Goal: Task Accomplishment & Management: Manage account settings

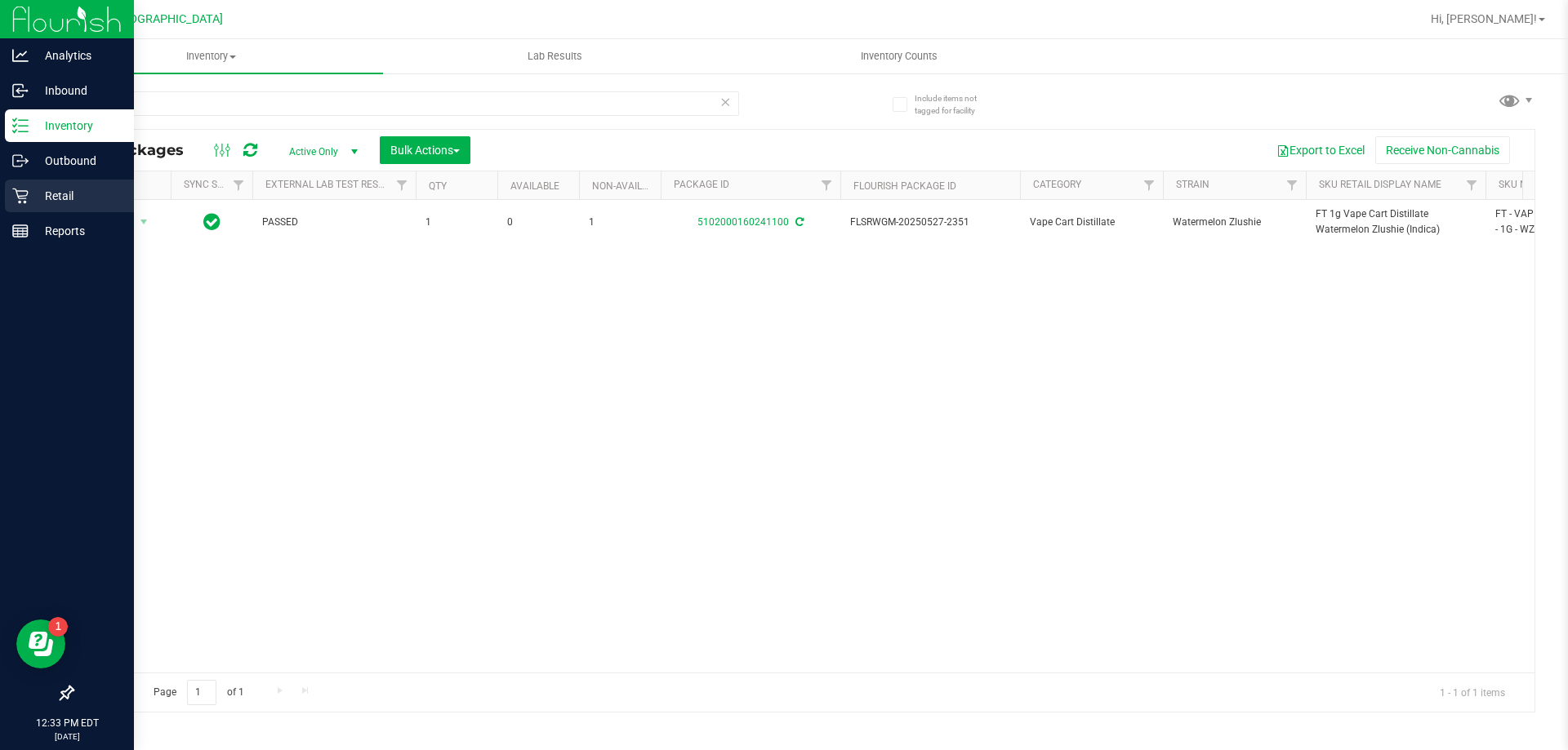
click at [56, 197] on p "Retail" at bounding box center [77, 196] width 98 height 20
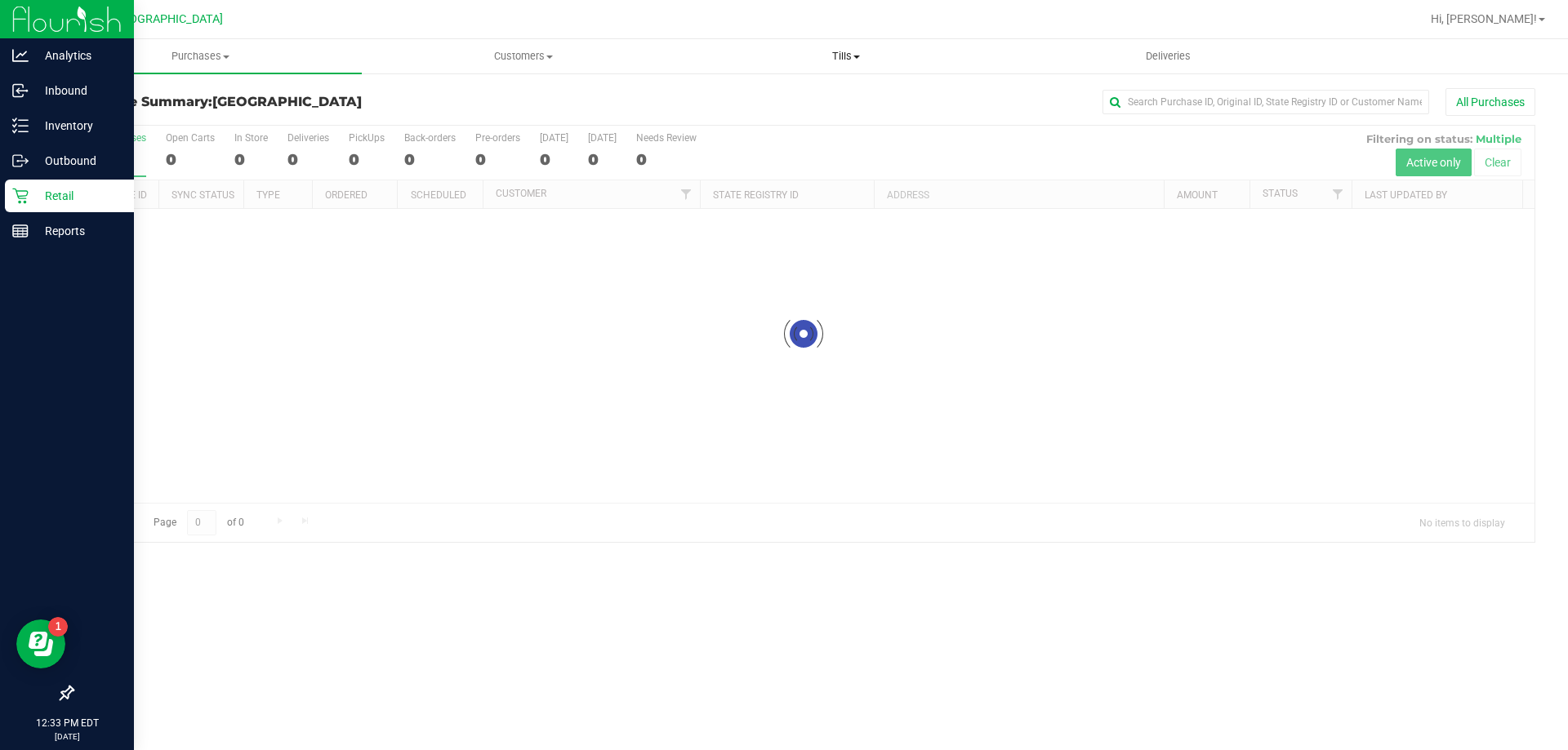
click at [847, 55] on span "Tills" at bounding box center [845, 56] width 321 height 15
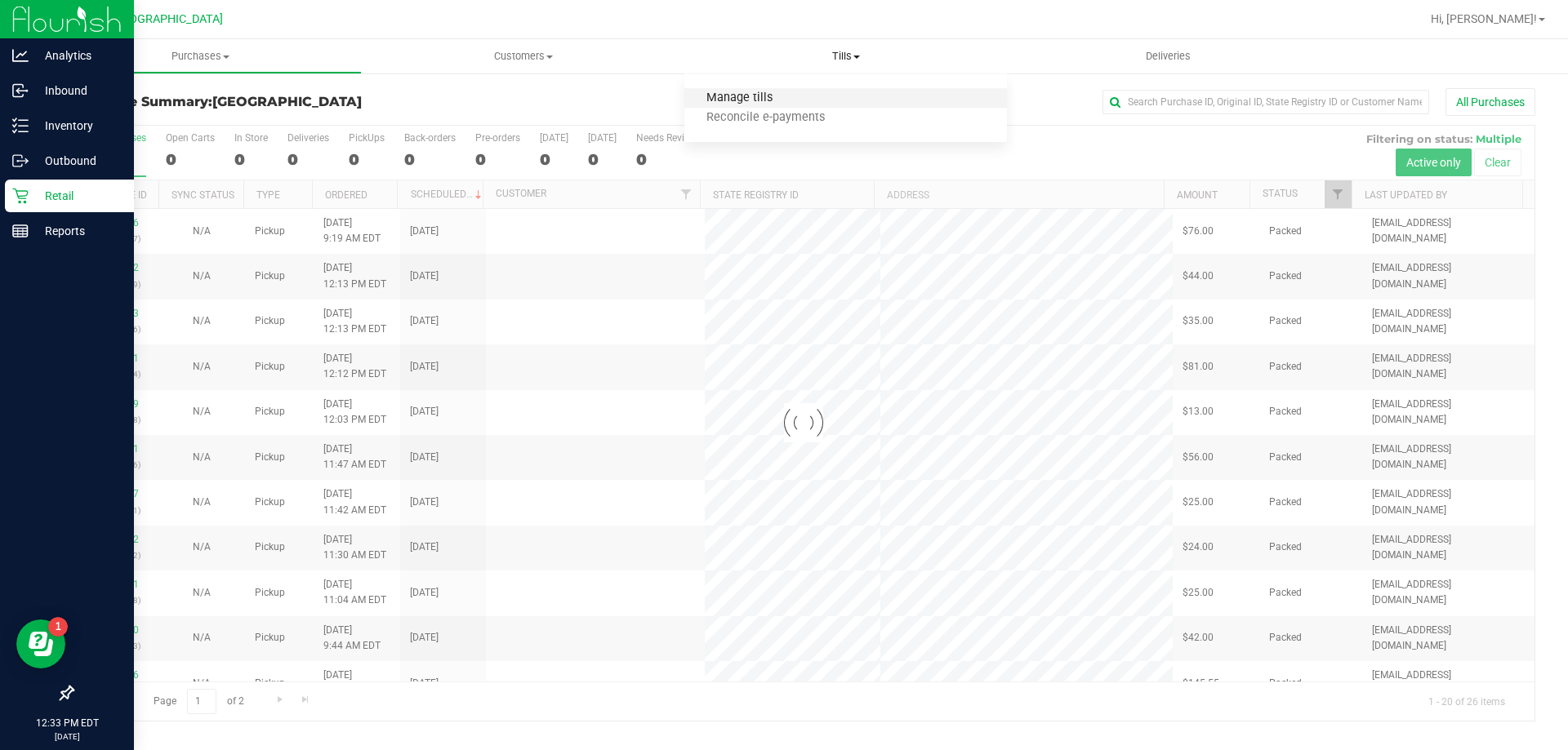
click at [748, 93] on span "Manage tills" at bounding box center [740, 99] width 110 height 14
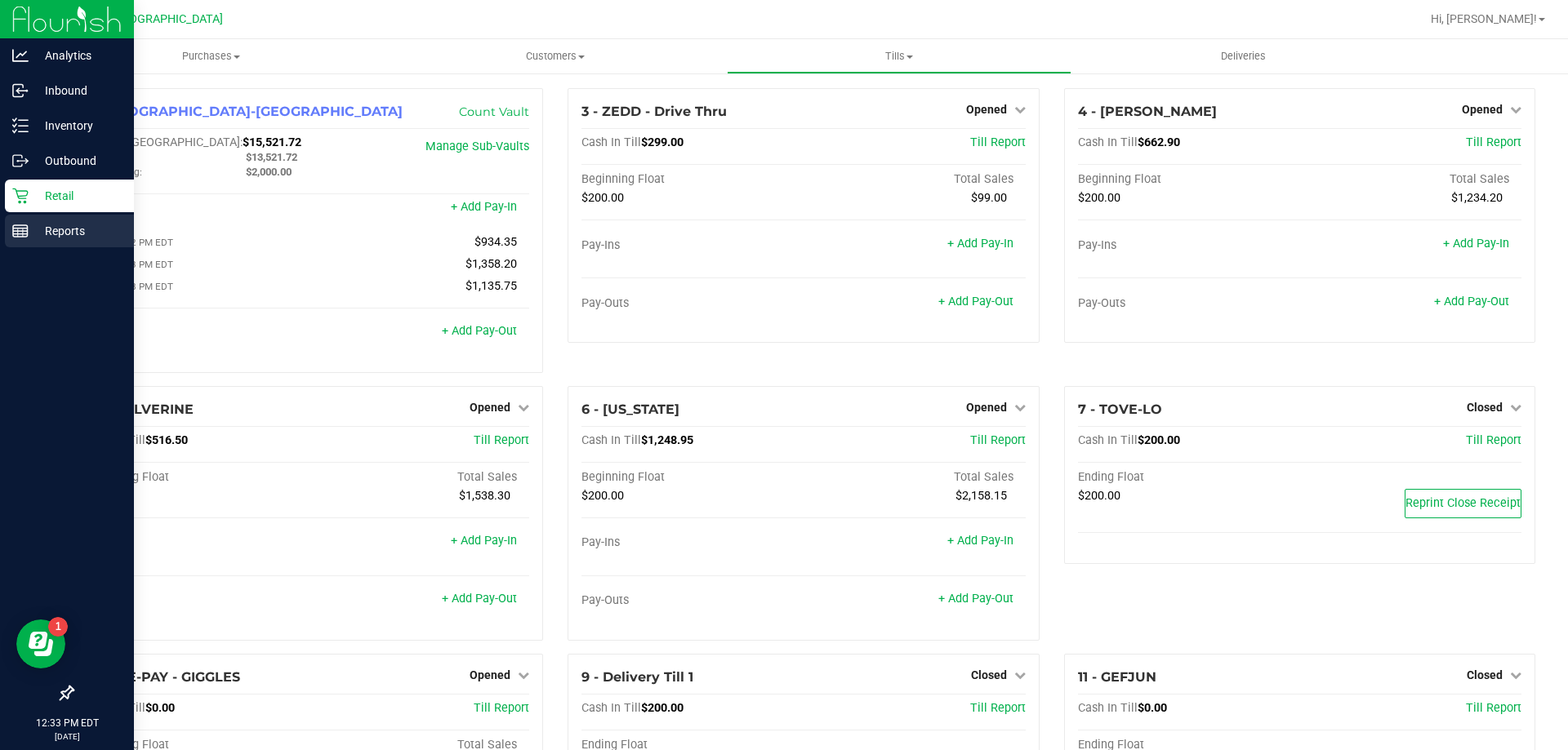
click at [69, 231] on p "Reports" at bounding box center [77, 231] width 98 height 20
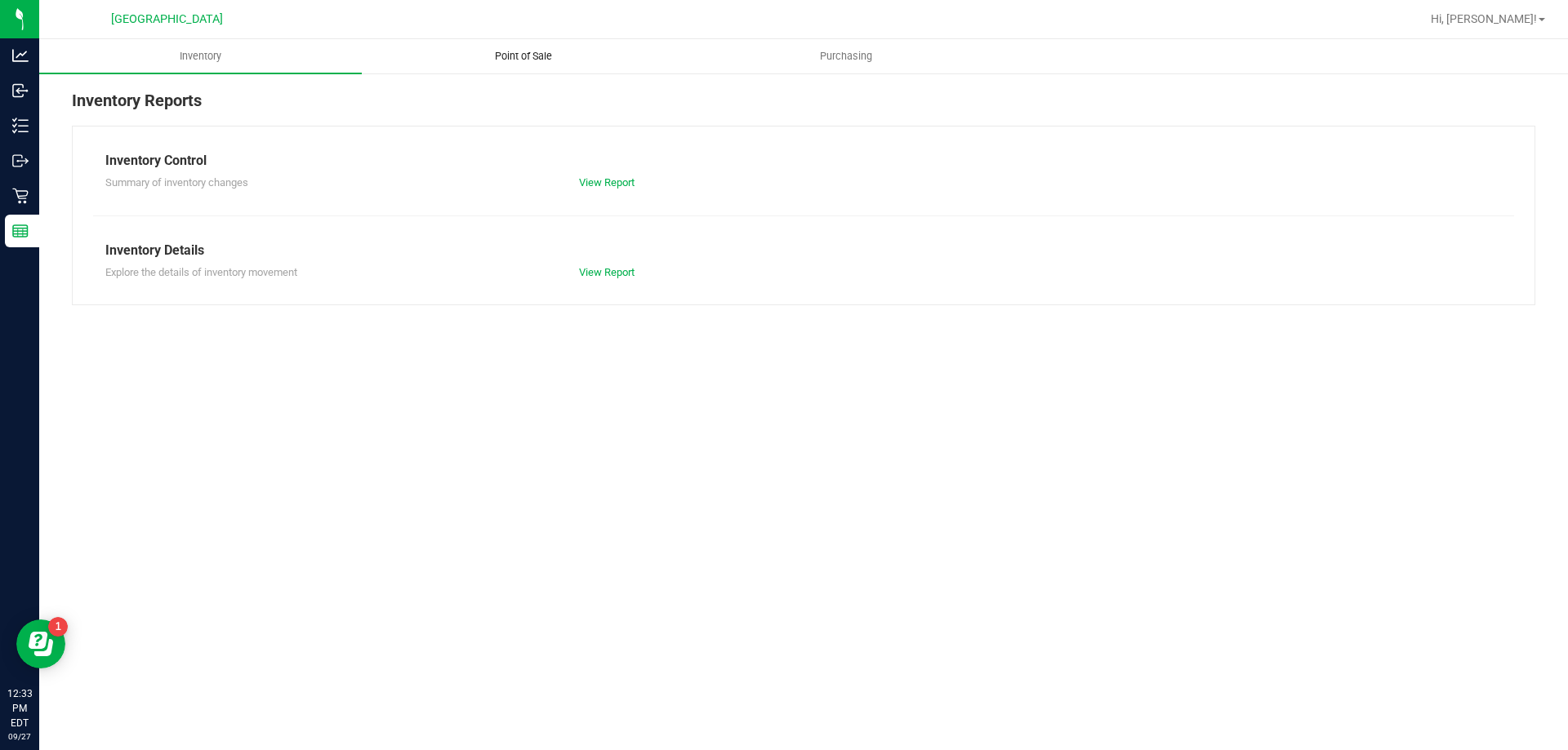
click at [537, 51] on span "Point of Sale" at bounding box center [523, 56] width 102 height 15
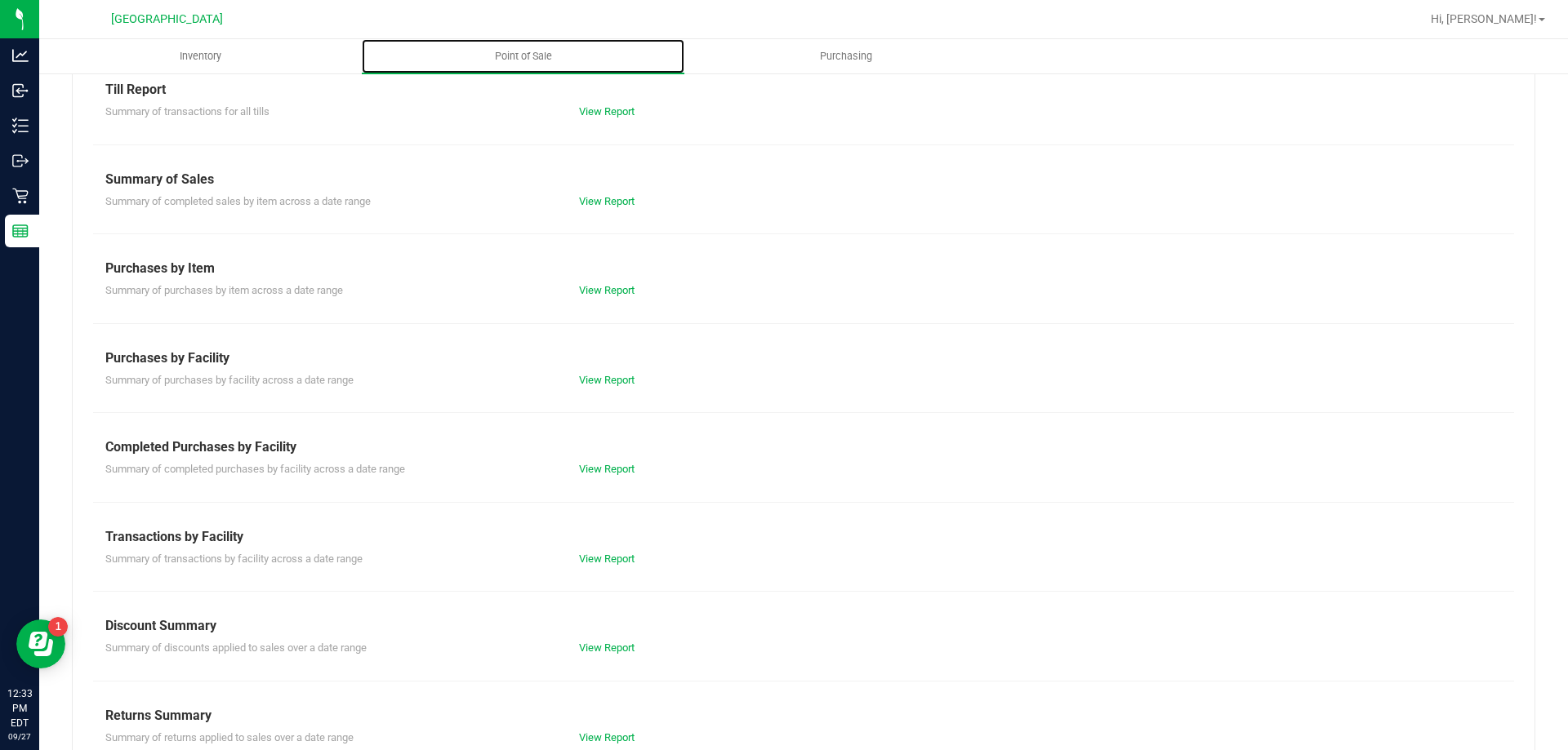
scroll to position [107, 0]
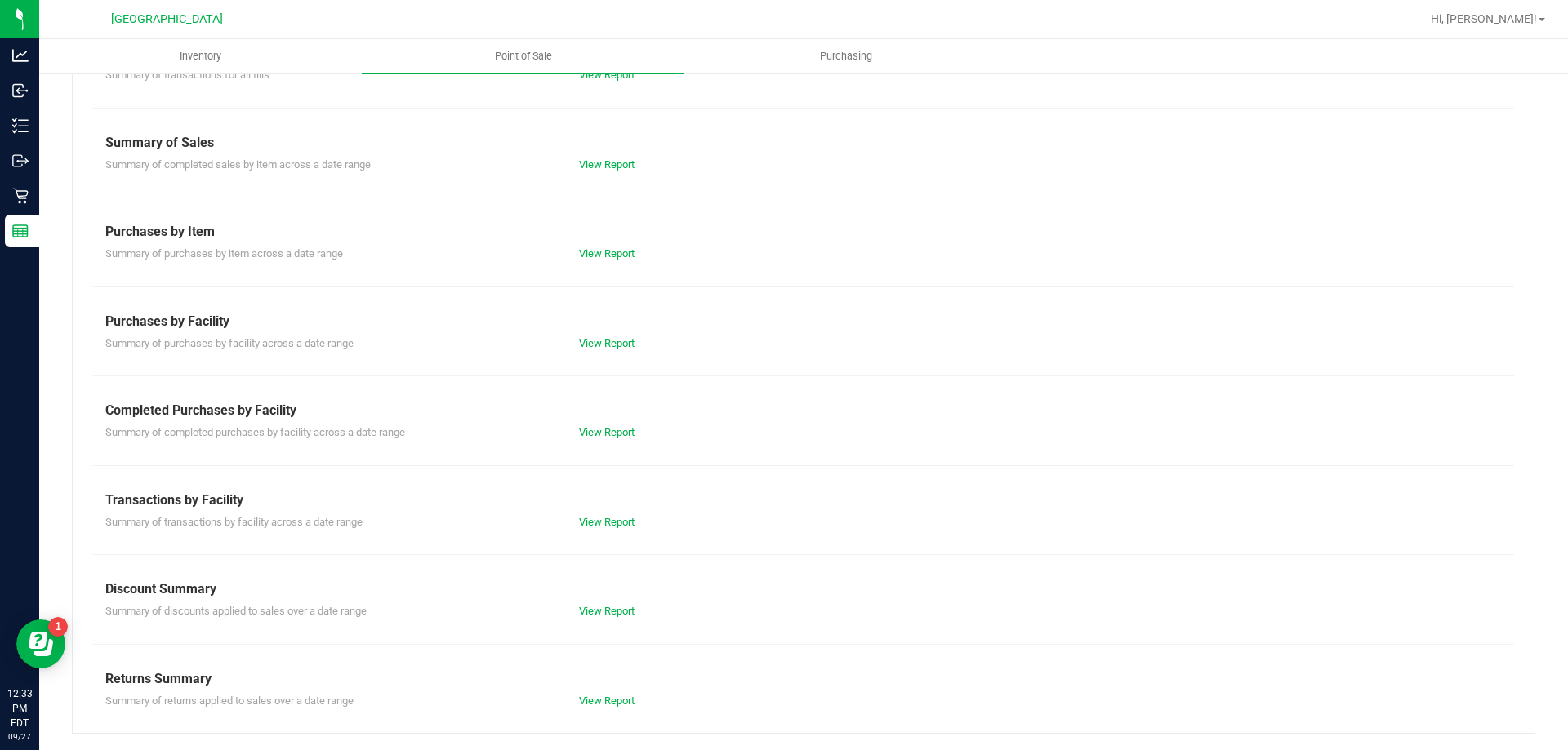
click at [606, 511] on div "Summary of transactions by facility across a date range View Report" at bounding box center [803, 520] width 1421 height 21
click at [603, 521] on link "View Report" at bounding box center [606, 521] width 55 height 12
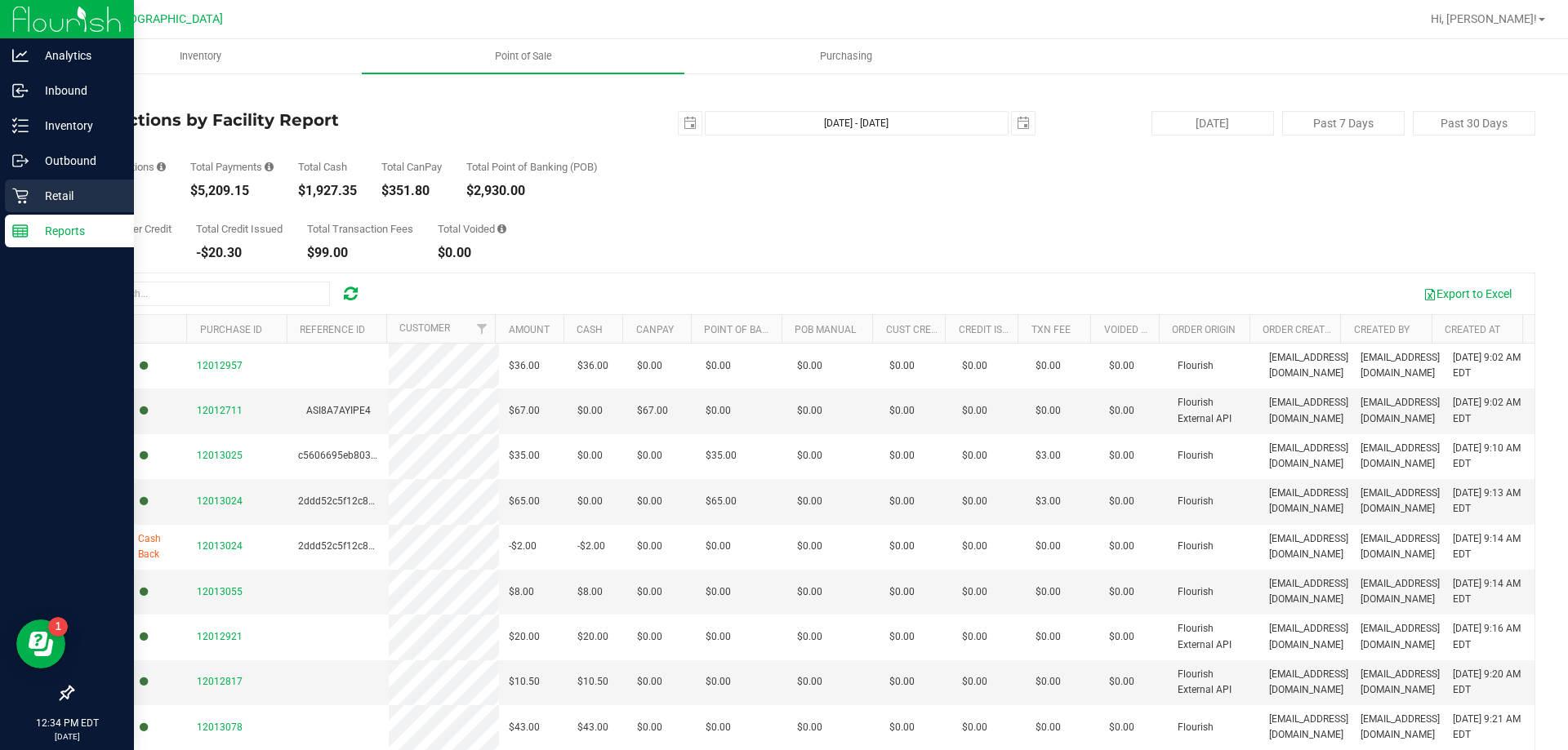
click at [53, 187] on p "Retail" at bounding box center [77, 196] width 98 height 20
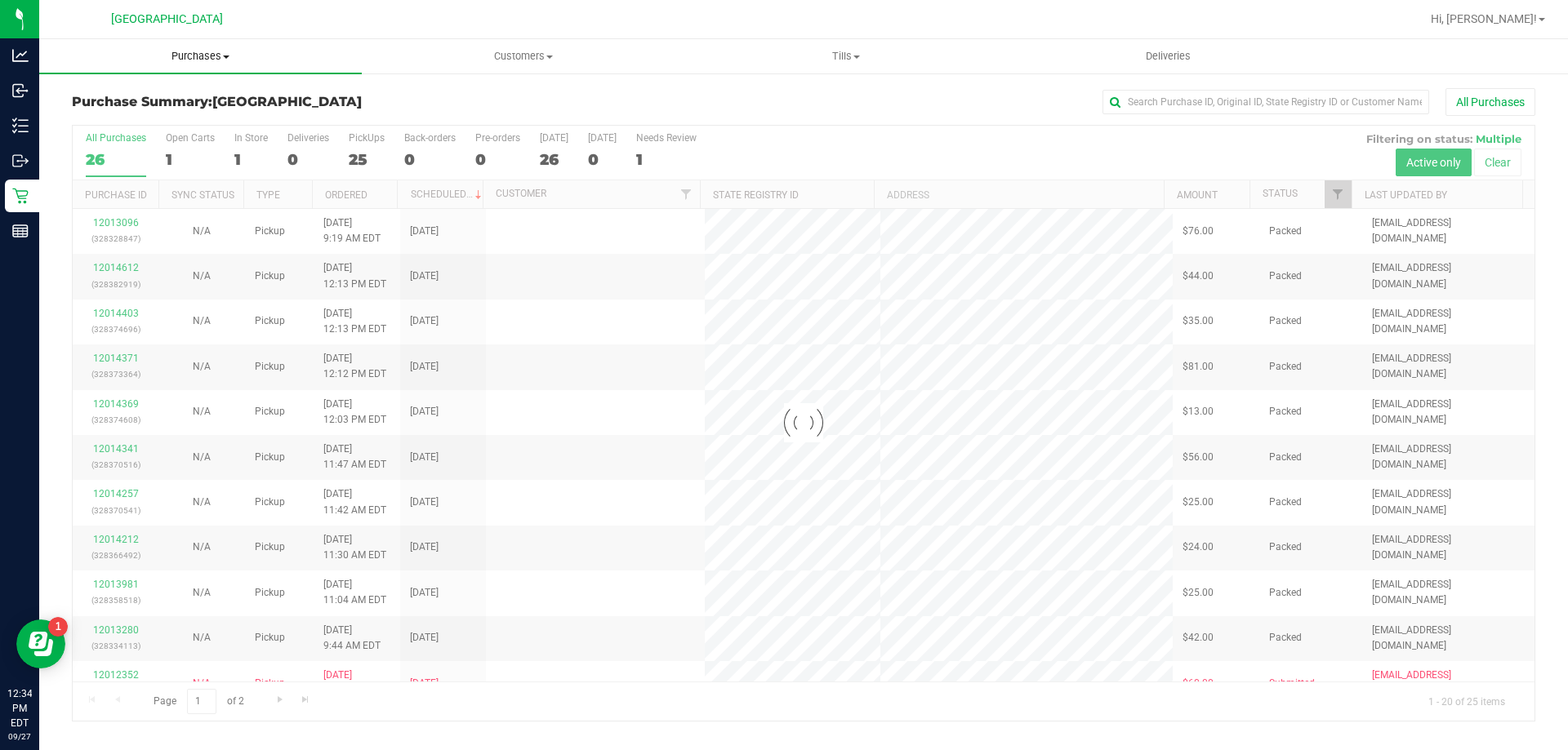
click at [197, 52] on span "Purchases" at bounding box center [200, 56] width 322 height 15
click at [113, 114] on span "Fulfillment" at bounding box center [90, 118] width 102 height 14
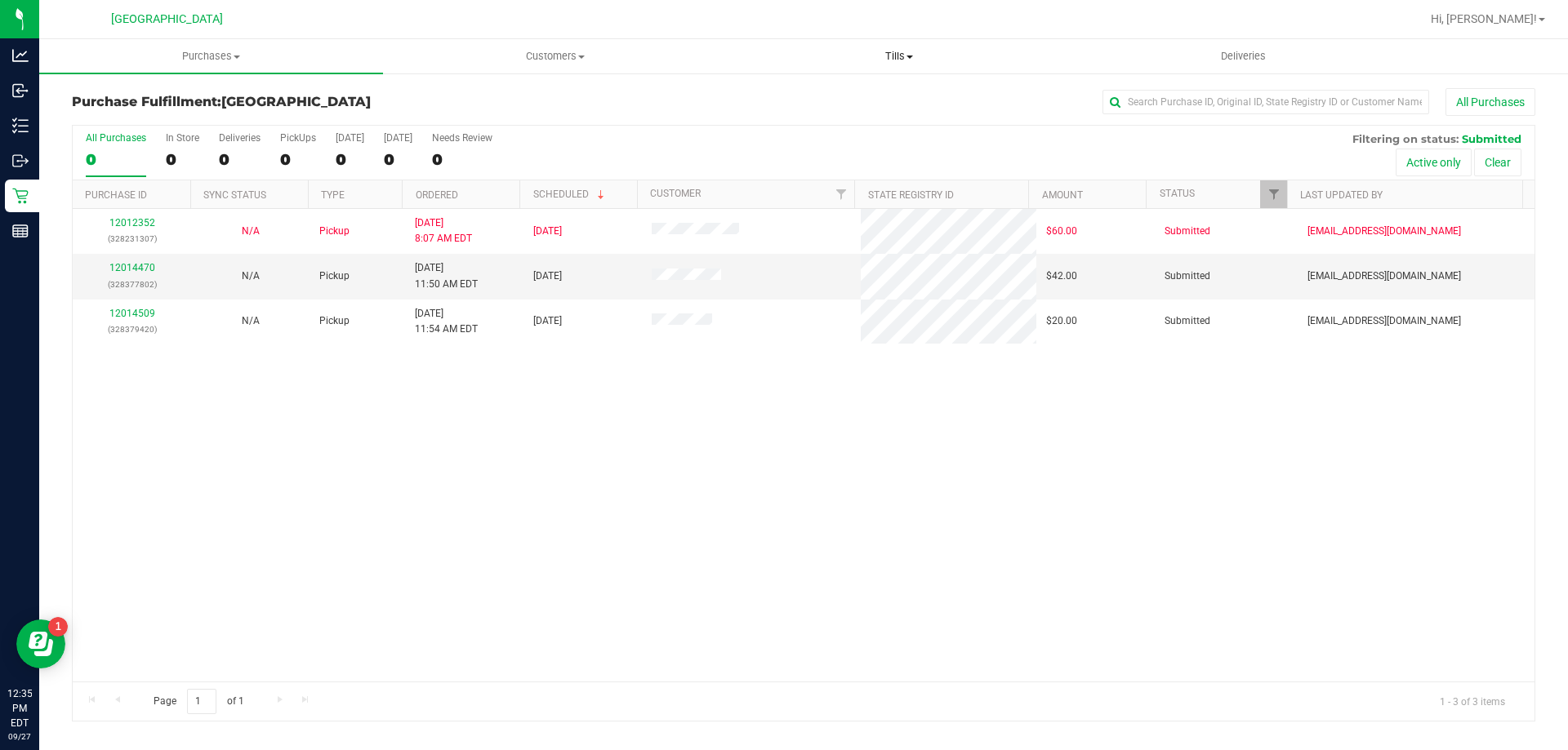
click at [902, 58] on span "Tills" at bounding box center [898, 56] width 342 height 15
click at [805, 96] on span "Manage tills" at bounding box center [782, 99] width 110 height 14
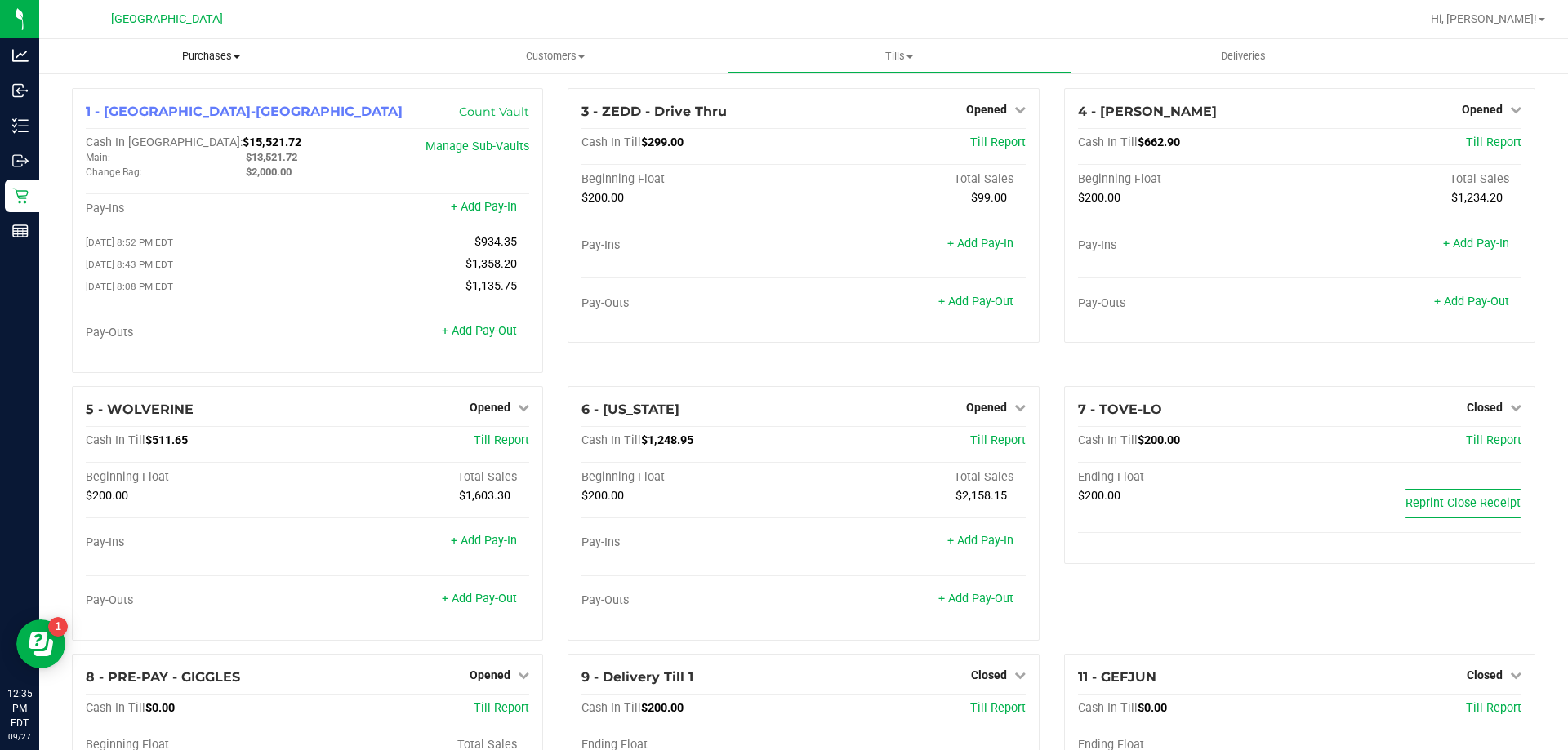
click at [187, 55] on span "Purchases" at bounding box center [211, 56] width 344 height 15
click at [126, 116] on span "Fulfillment" at bounding box center [90, 118] width 102 height 14
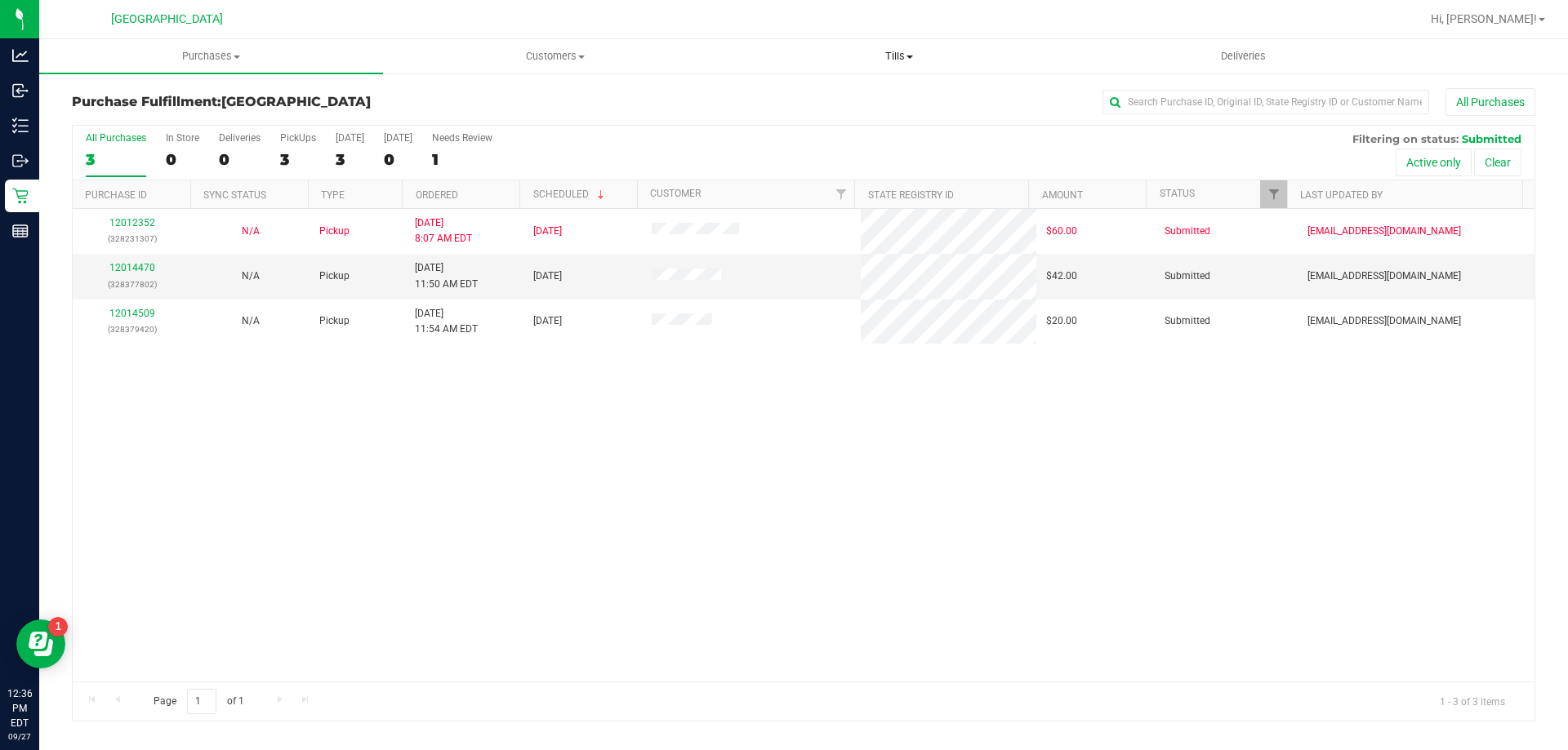
click at [894, 50] on span "Tills" at bounding box center [898, 56] width 342 height 15
click at [813, 92] on span "Manage tills" at bounding box center [782, 99] width 110 height 14
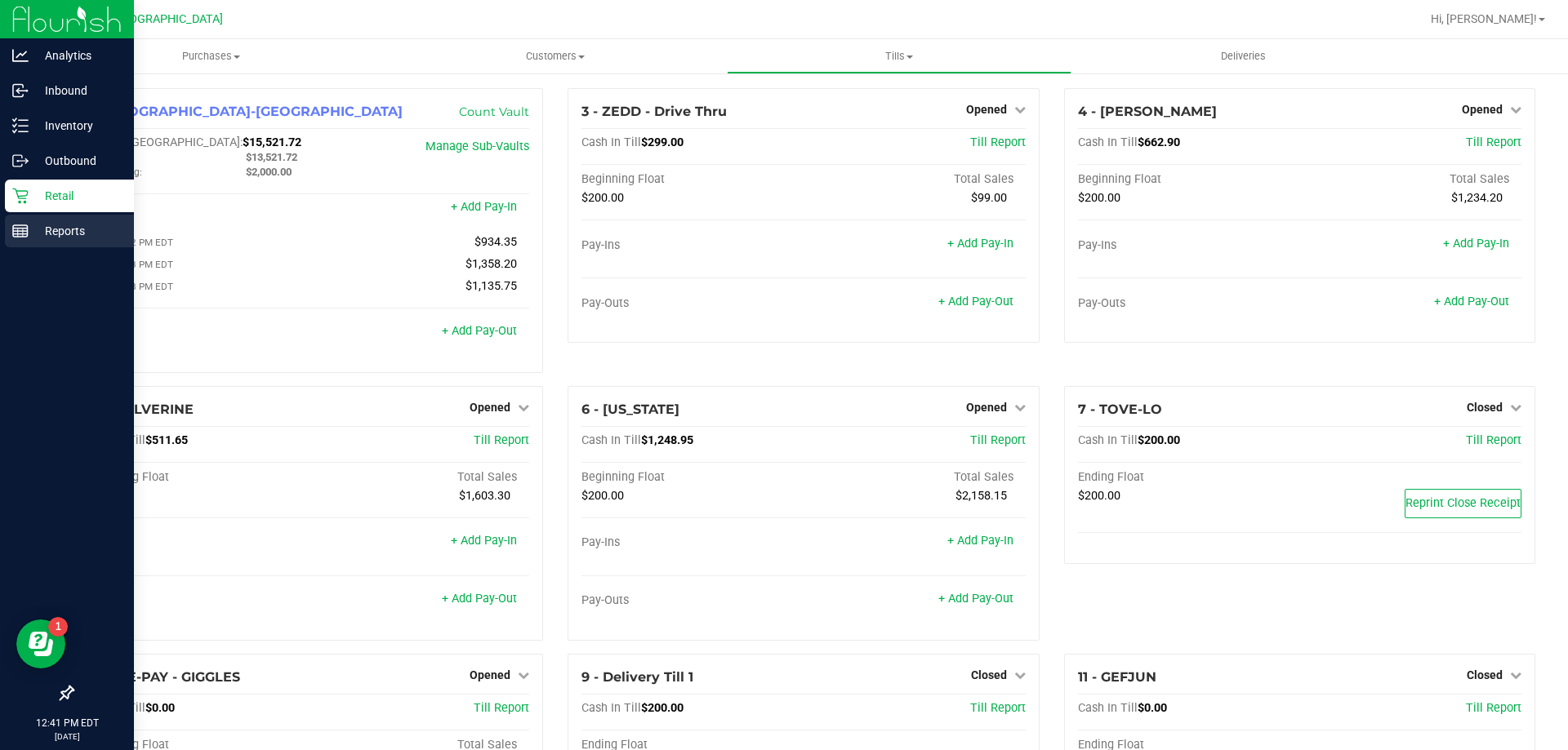
click at [26, 237] on rect at bounding box center [20, 232] width 15 height 12
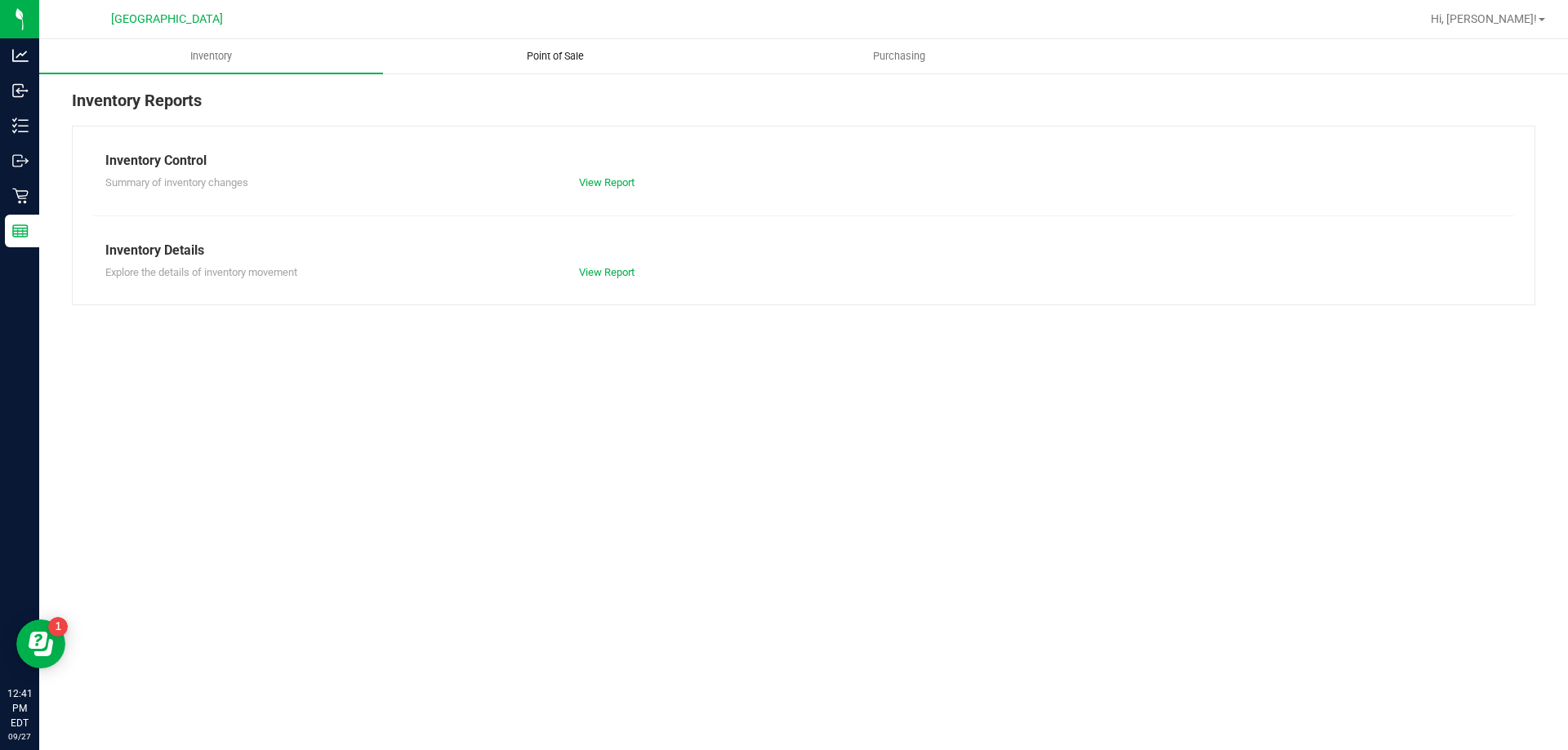
click at [572, 60] on span "Point of Sale" at bounding box center [555, 56] width 102 height 15
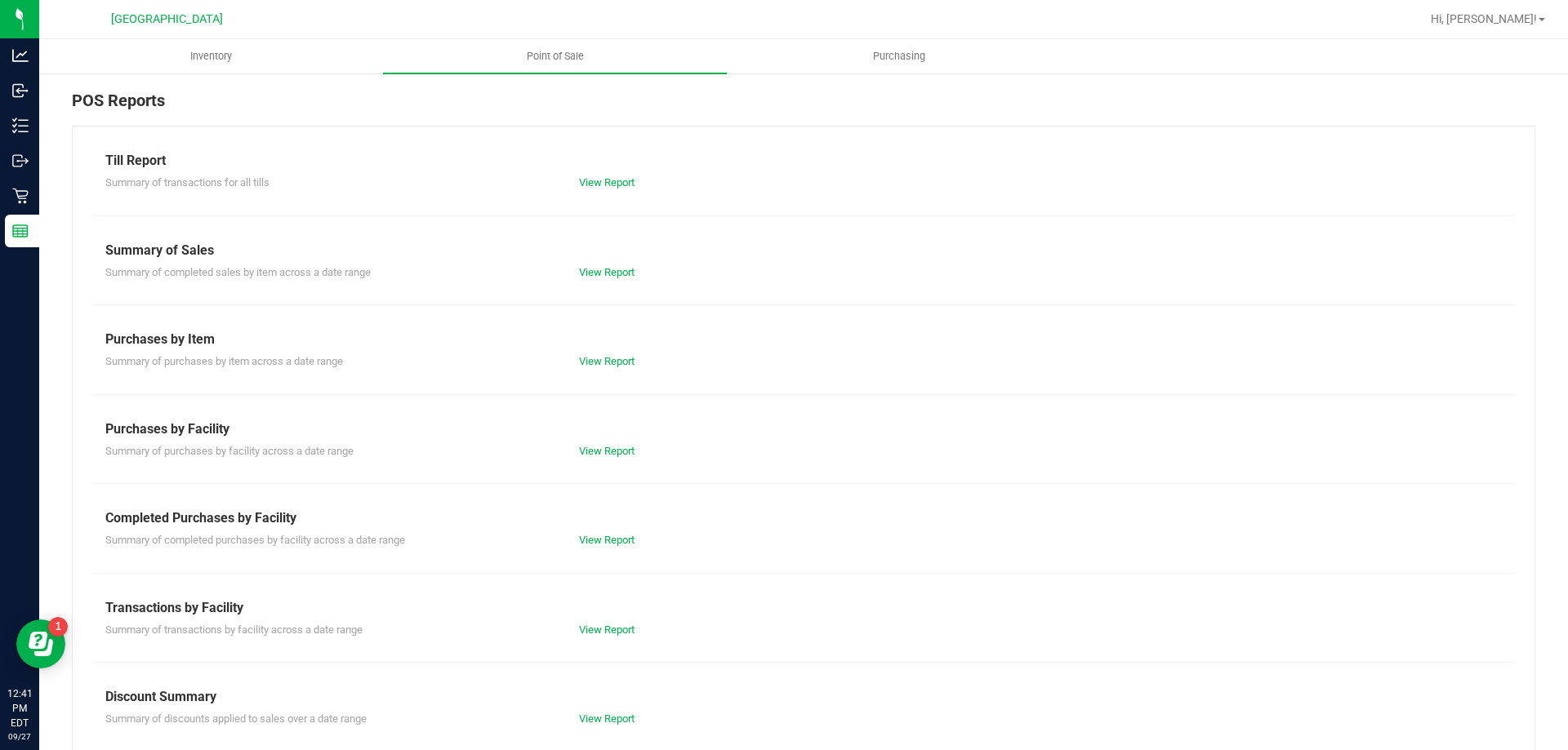
click at [604, 638] on div "Till Report Summary of transactions for all tills View Report Summary of Sales …" at bounding box center [804, 484] width 1463 height 716
click at [605, 636] on div "View Report" at bounding box center [685, 630] width 237 height 17
click at [602, 632] on link "View Report" at bounding box center [606, 630] width 55 height 12
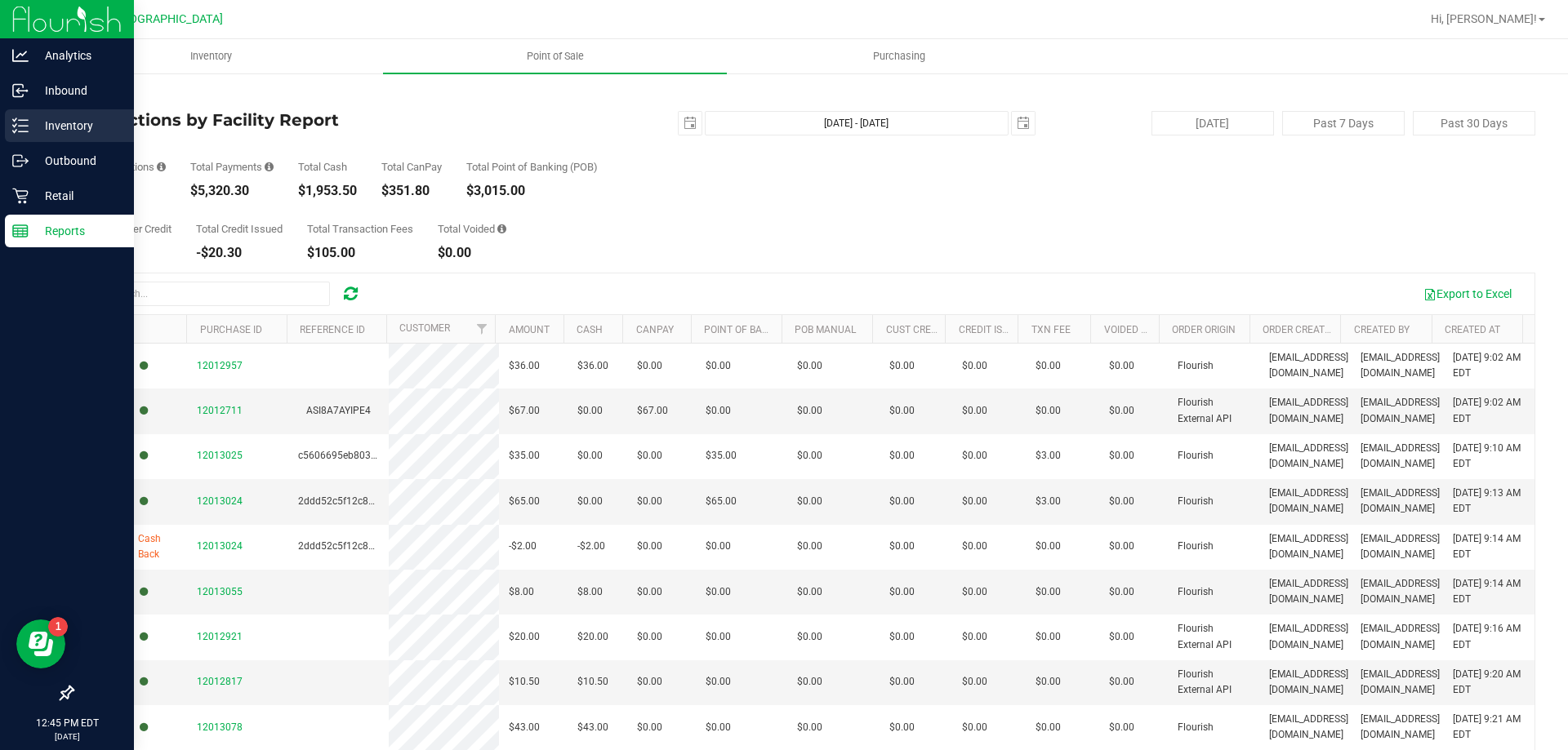
click at [54, 118] on p "Inventory" at bounding box center [77, 126] width 98 height 20
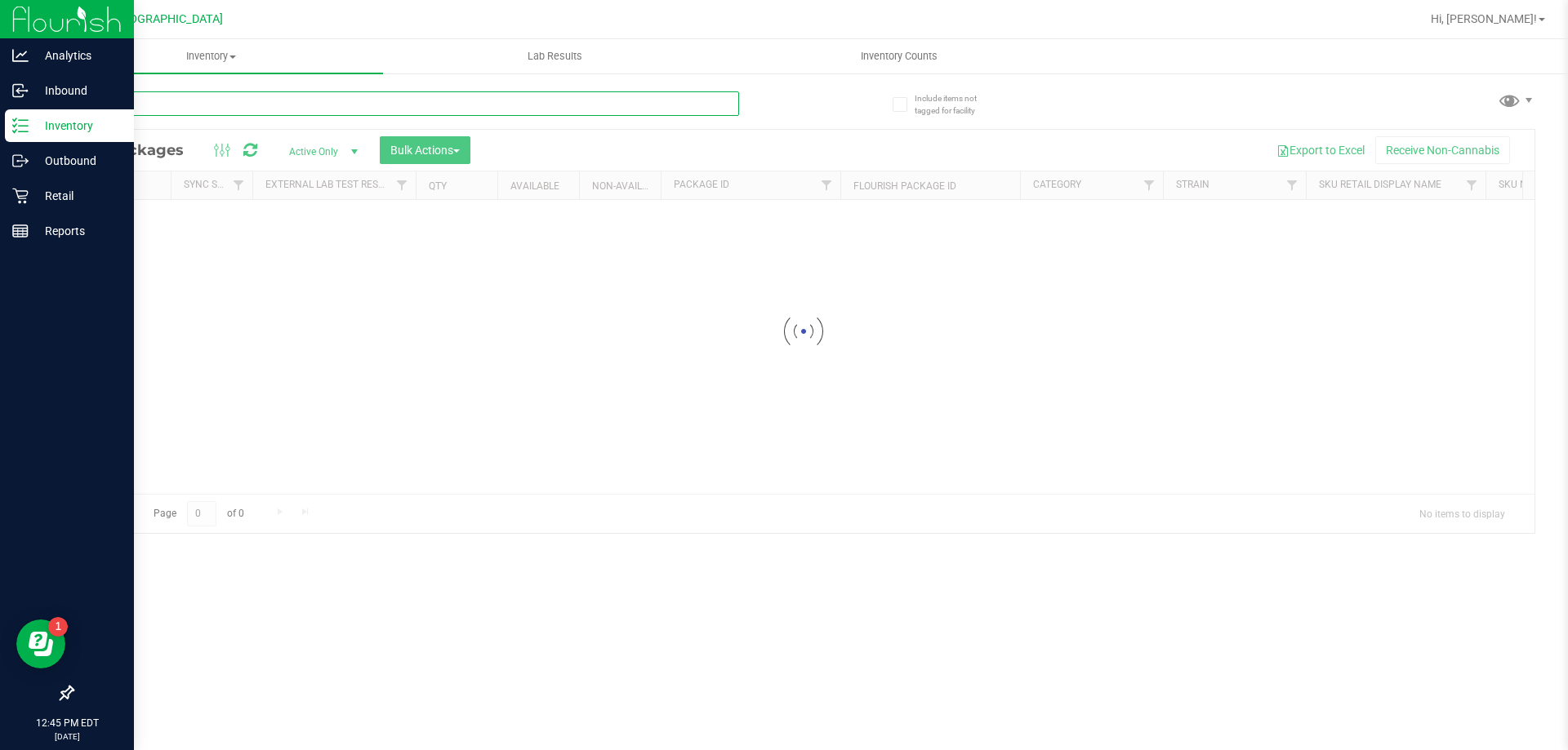
click at [263, 106] on input "text" at bounding box center [405, 103] width 667 height 25
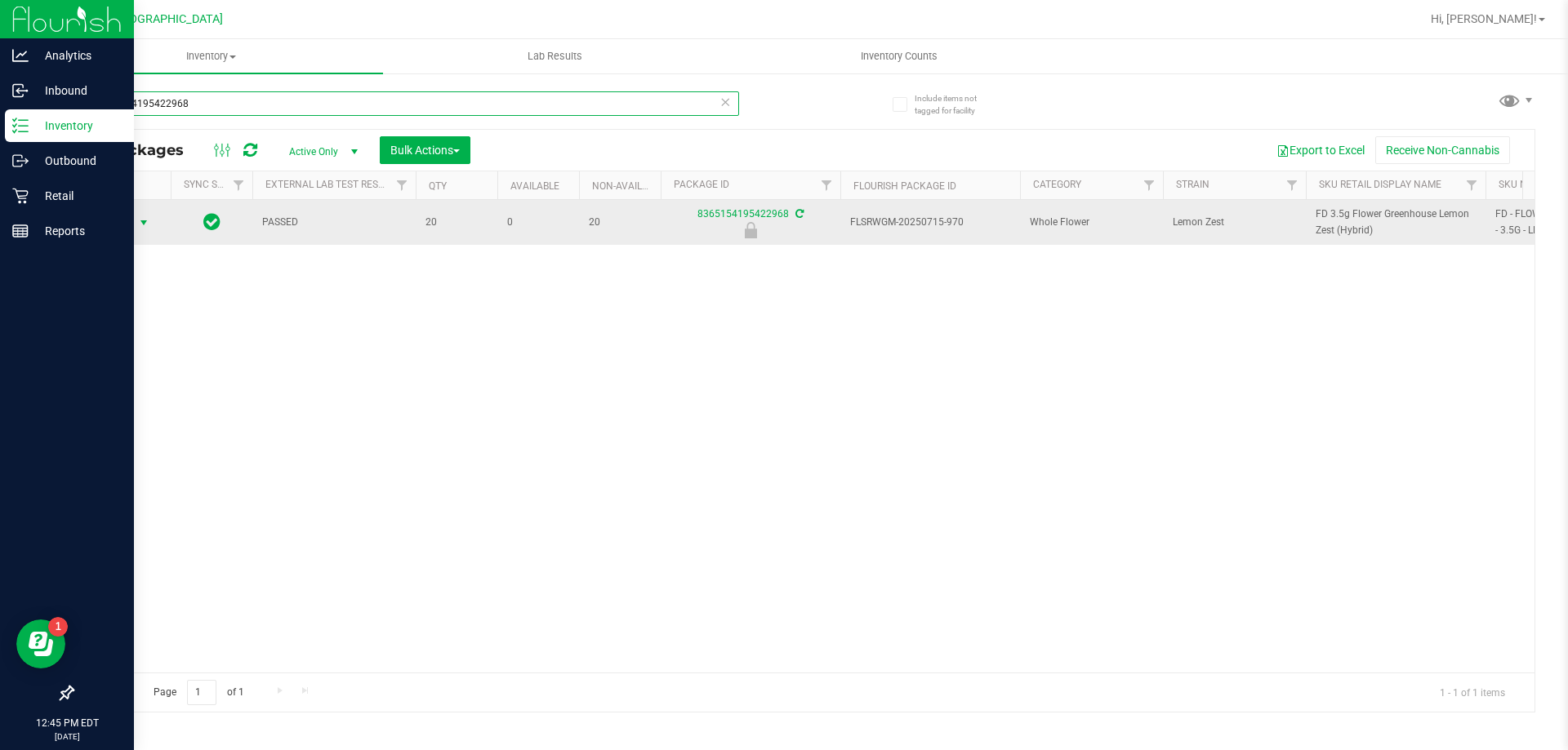
type input "8365154195422968"
click at [118, 225] on span "Action" at bounding box center [110, 222] width 44 height 23
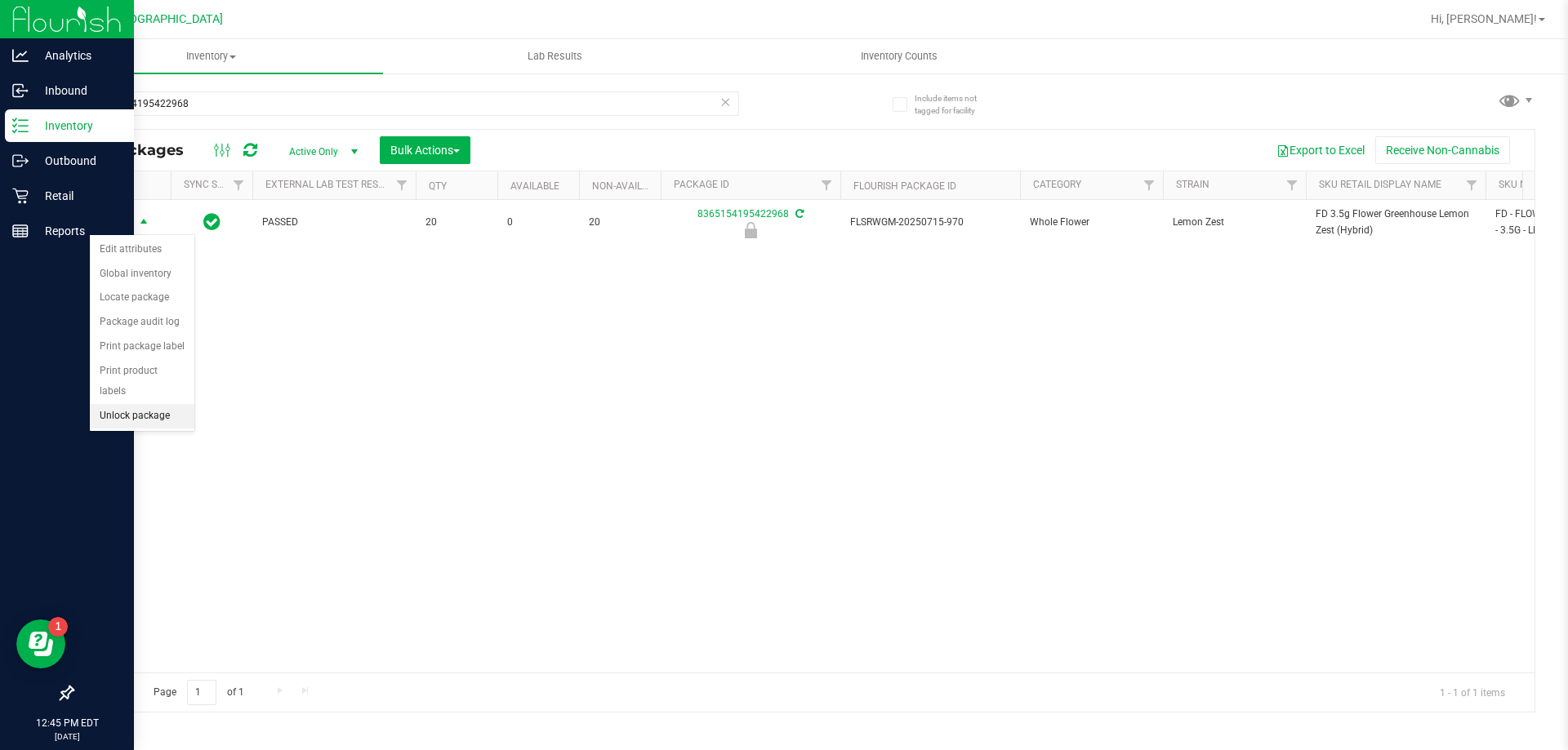
click at [146, 404] on li "Unlock package" at bounding box center [142, 416] width 105 height 25
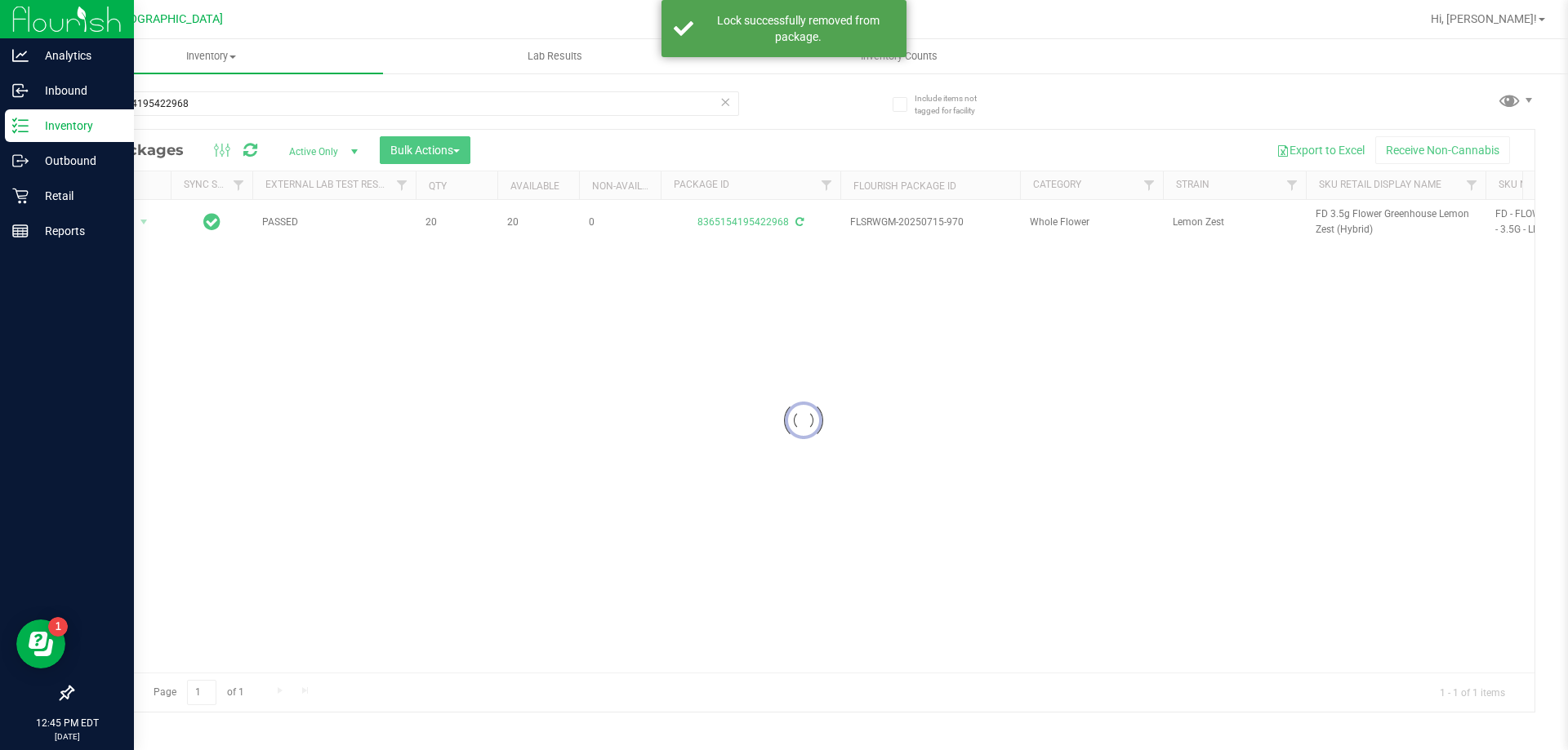
click at [1348, 214] on div at bounding box center [804, 421] width 1461 height 581
click at [1348, 213] on div at bounding box center [804, 421] width 1461 height 581
click at [1334, 214] on span "FD 3.5g Flower Greenhouse Lemon Zest (Hybrid)" at bounding box center [1395, 221] width 160 height 31
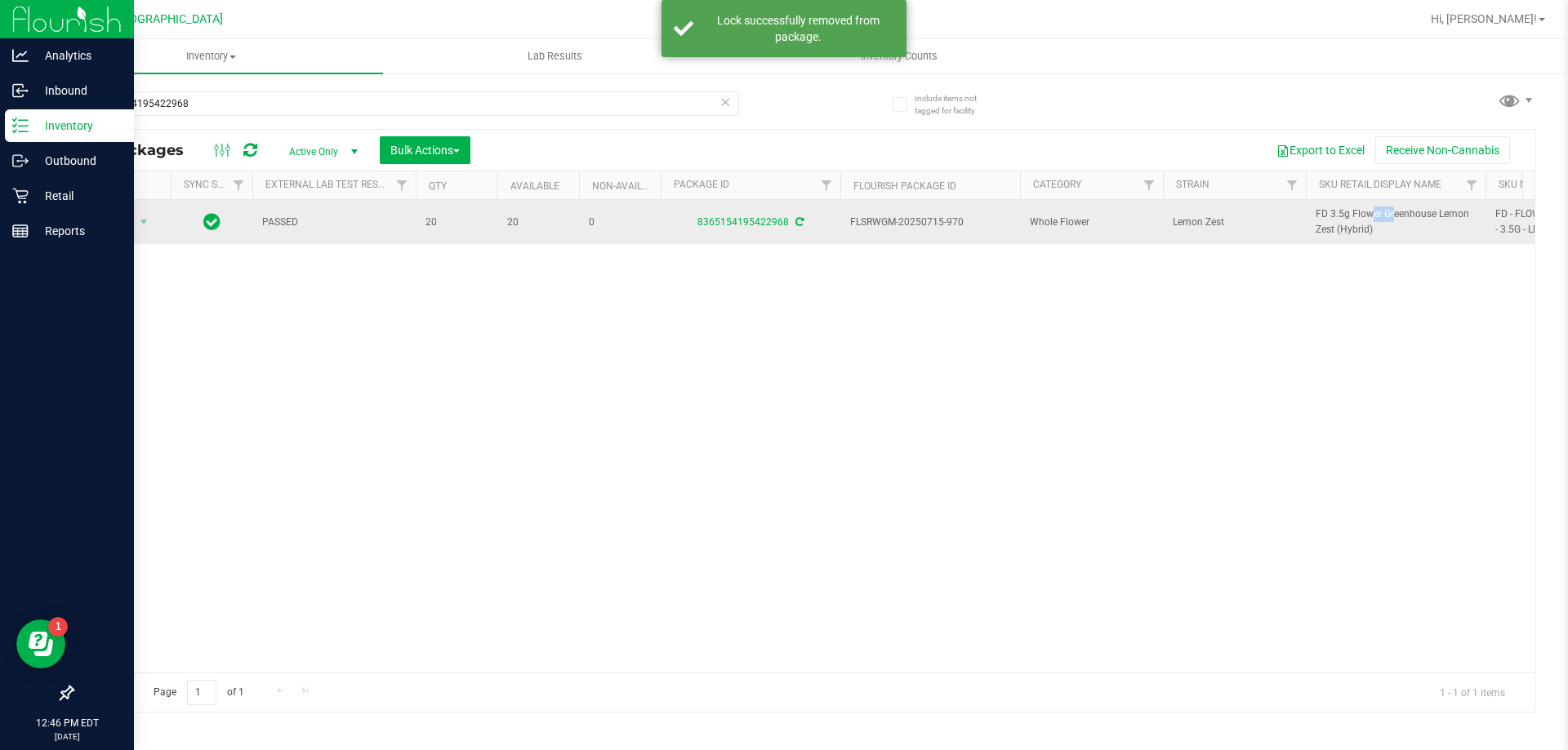
click at [1333, 214] on span "FD 3.5g Flower Greenhouse Lemon Zest (Hybrid)" at bounding box center [1395, 221] width 160 height 31
copy tr "FD 3.5g Flower Greenhouse Lemon Zest (Hybrid)"
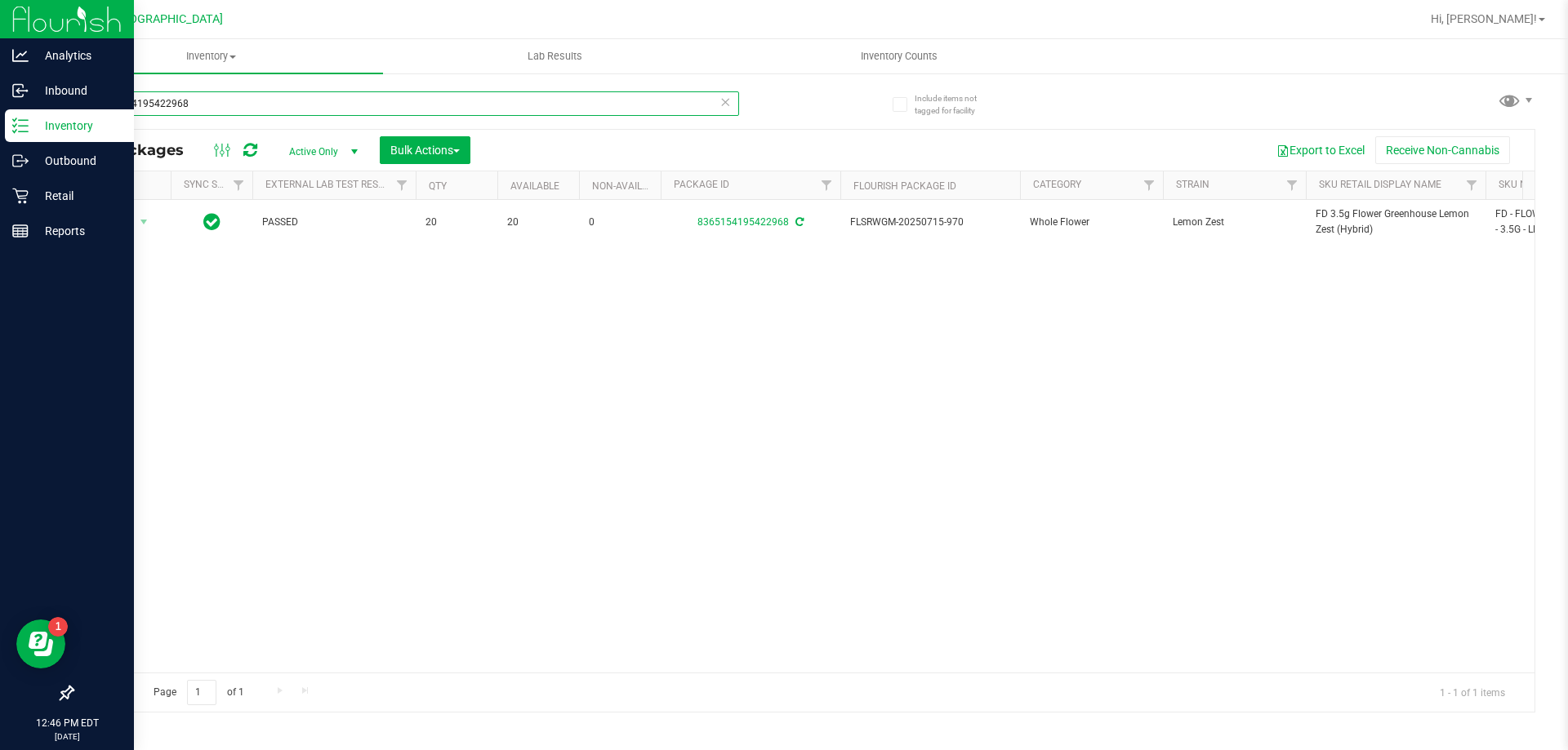
click at [419, 98] on input "8365154195422968" at bounding box center [405, 103] width 667 height 25
paste input "FD 3.5g Flower Greenhouse Lemon Zest (Hybrid)"
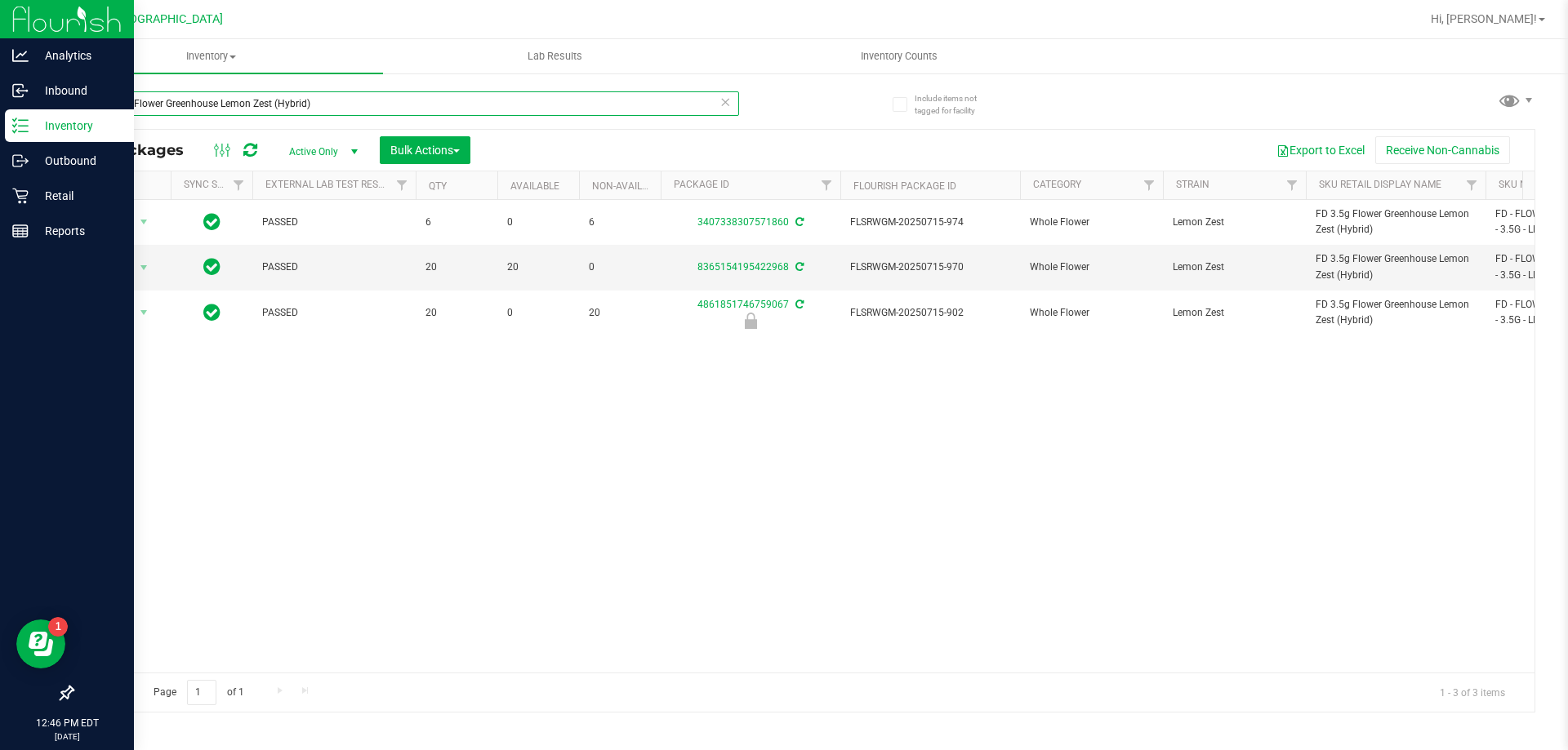
click at [309, 97] on input "FD 3.5g Flower Greenhouse Lemon Zest (Hybrid)" at bounding box center [405, 103] width 667 height 25
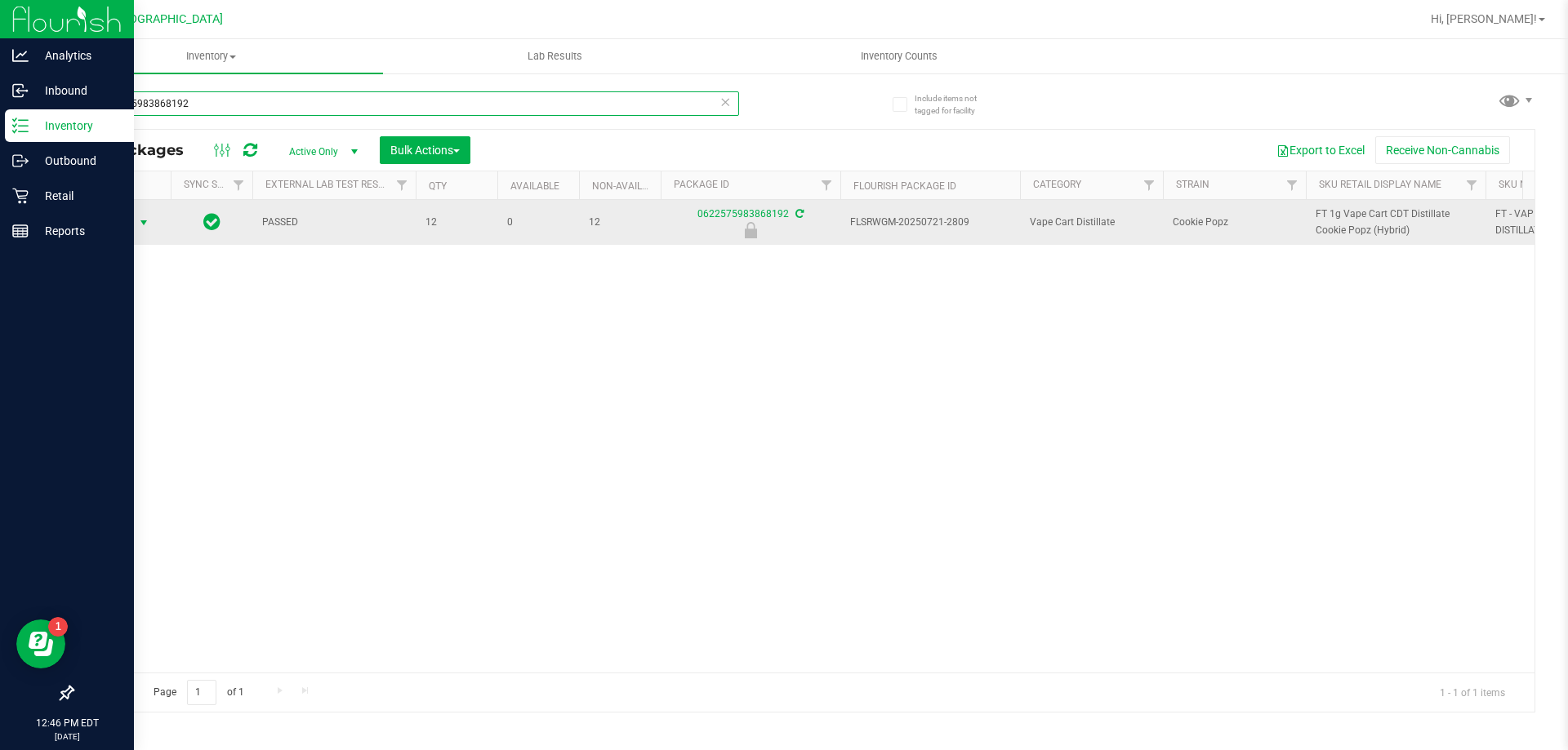
type input "0622575983868192"
click at [134, 226] on span "select" at bounding box center [144, 222] width 21 height 23
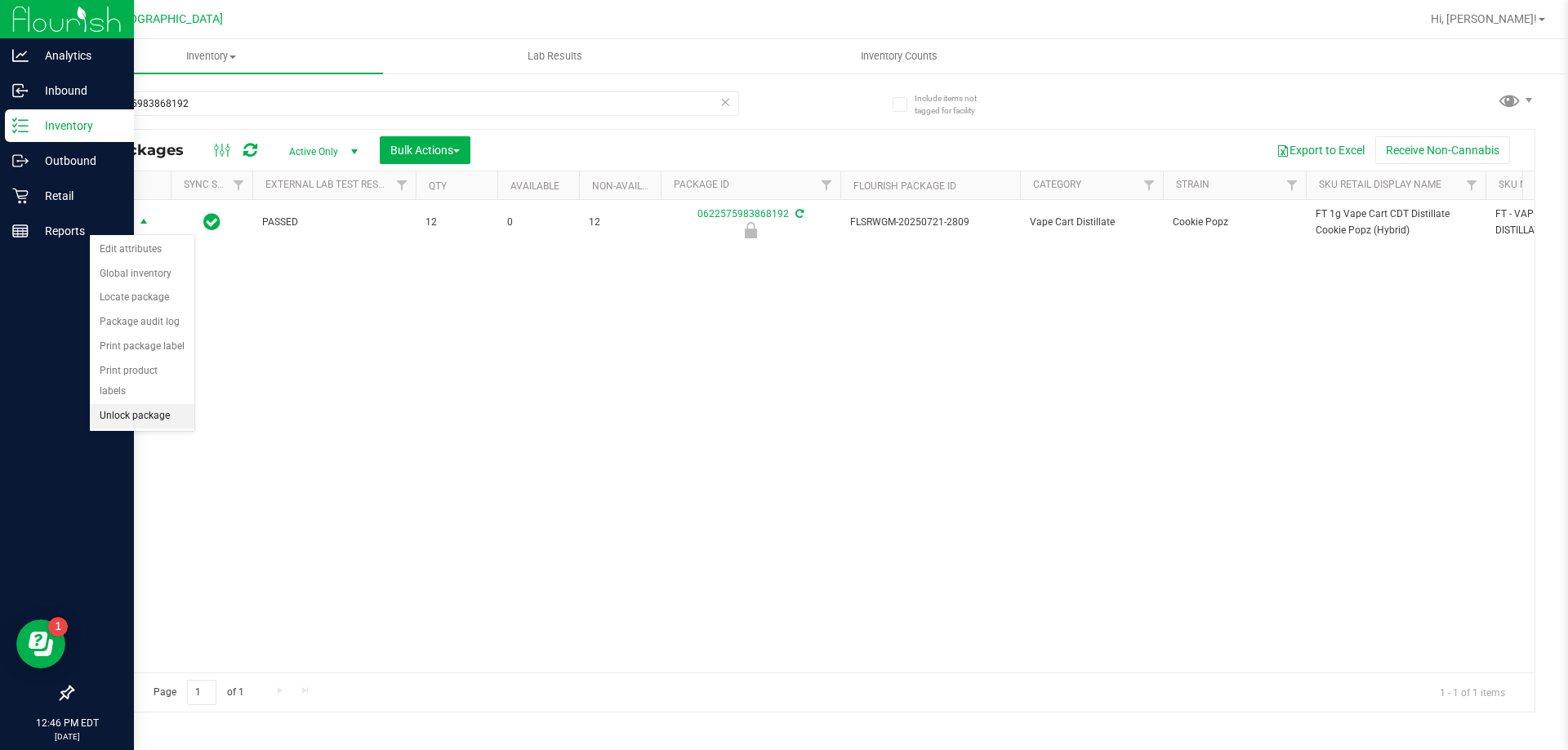
click at [133, 404] on li "Unlock package" at bounding box center [142, 416] width 105 height 25
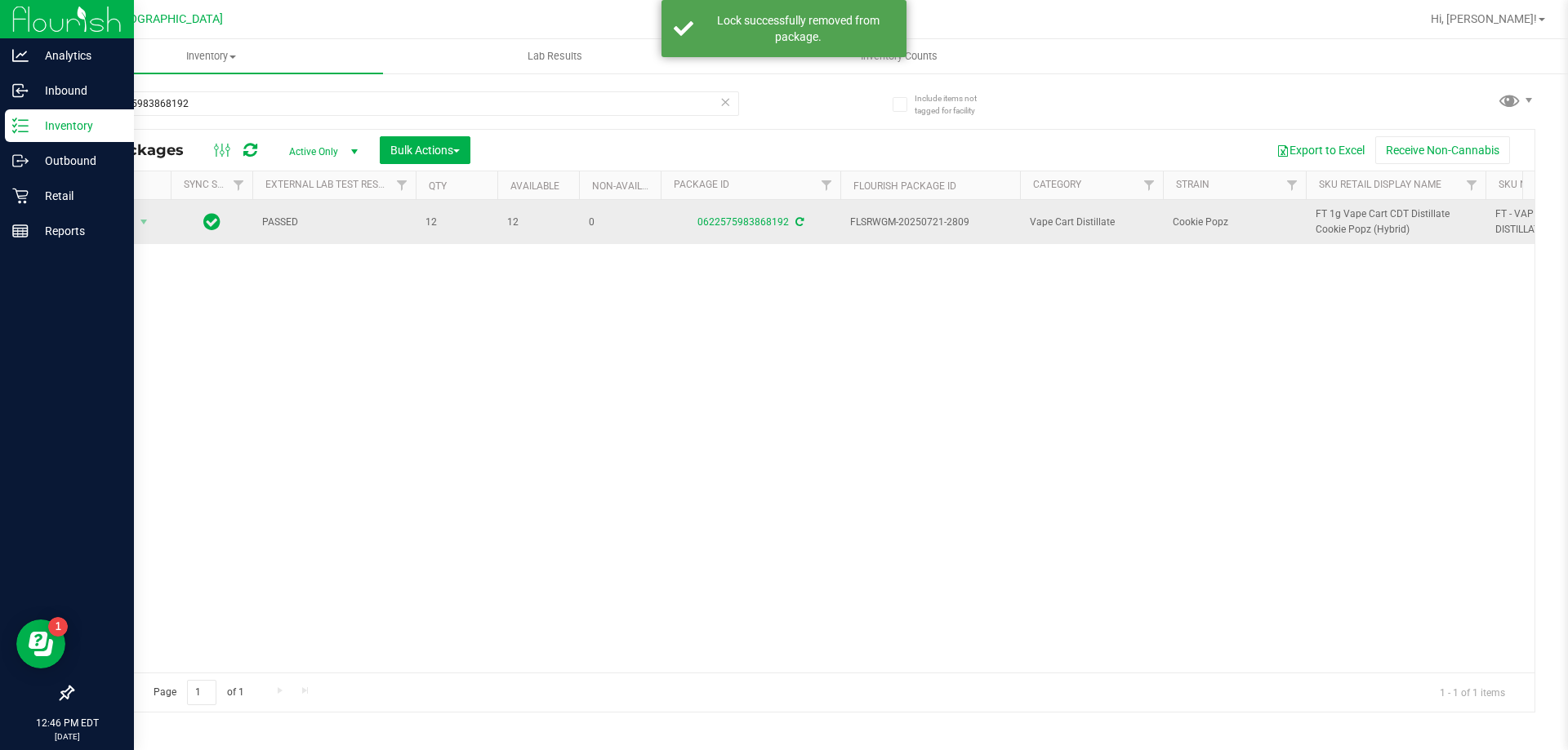
click at [1348, 214] on span "FT 1g Vape Cart CDT Distillate Cookie Popz (Hybrid)" at bounding box center [1395, 221] width 160 height 31
copy tr "FT 1g Vape Cart CDT Distillate Cookie Popz (Hybrid)"
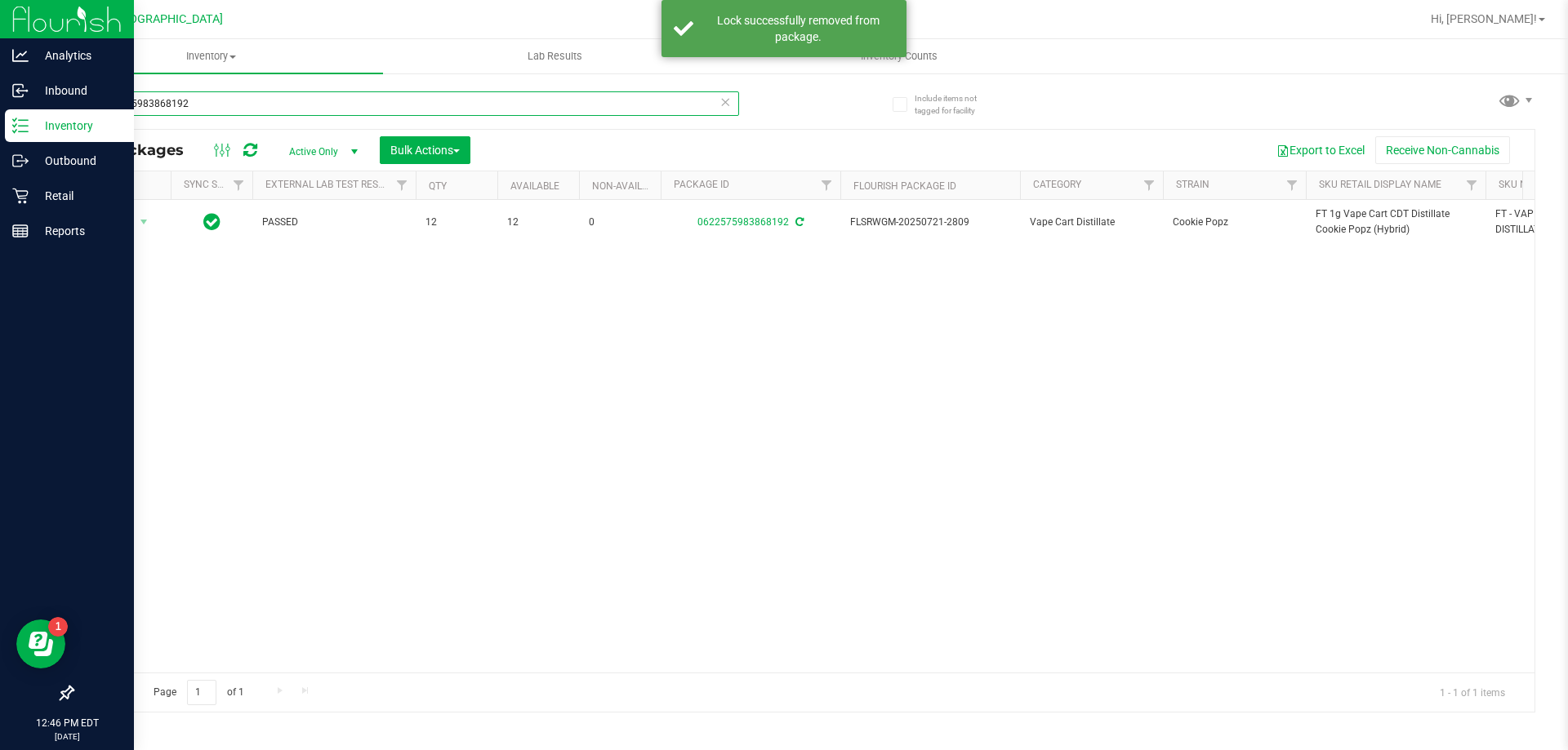
click at [199, 98] on input "0622575983868192" at bounding box center [405, 103] width 667 height 25
paste input "FT 1g Vape Cart CDT Distillate Cookie Popz (Hybrid)"
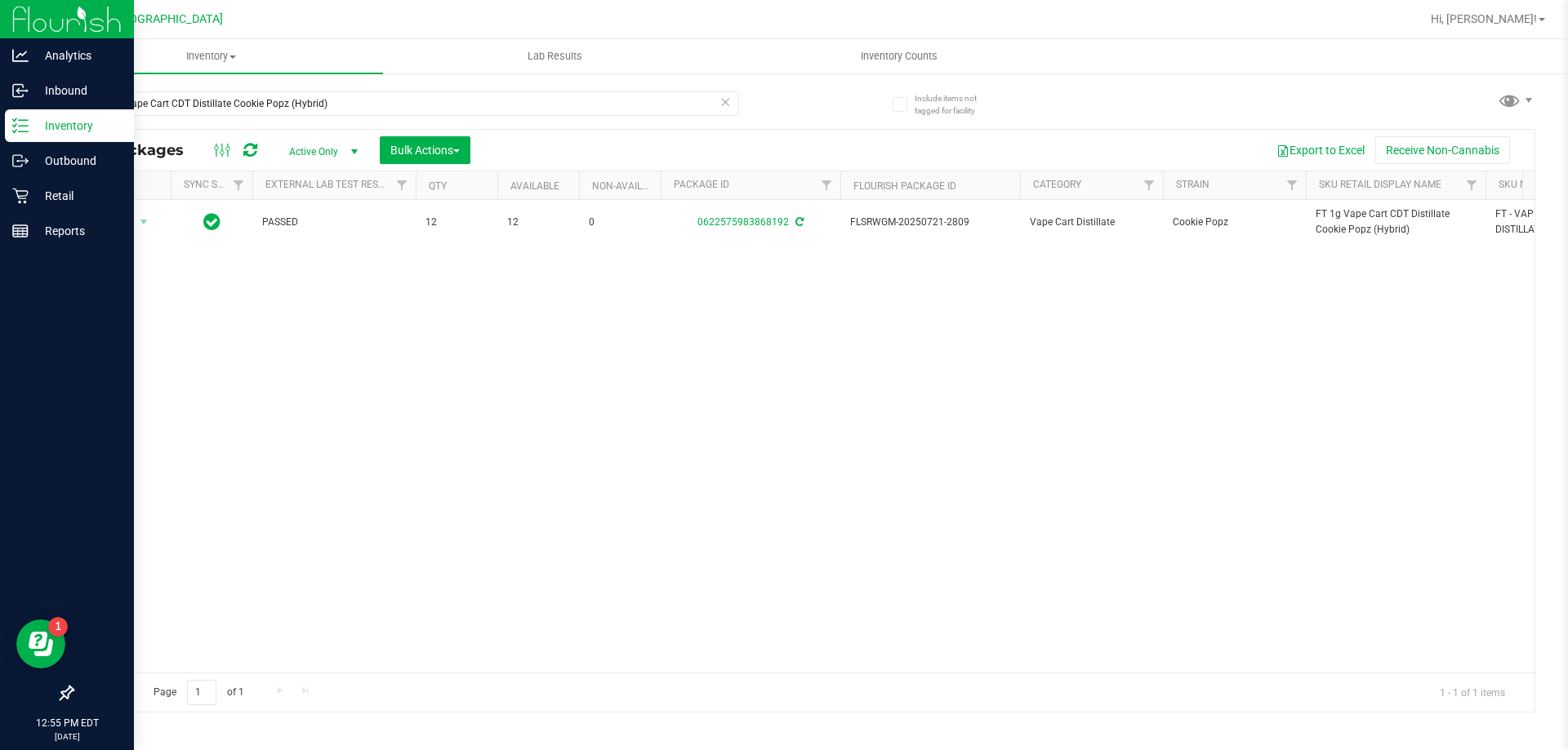
click at [268, 122] on div "FT 1g Vape Cart CDT Distillate Cookie Popz (Hybrid)" at bounding box center [405, 110] width 667 height 37
click at [270, 97] on input "FT 1g Vape Cart CDT Distillate Cookie Popz (Hybrid)" at bounding box center [405, 103] width 667 height 25
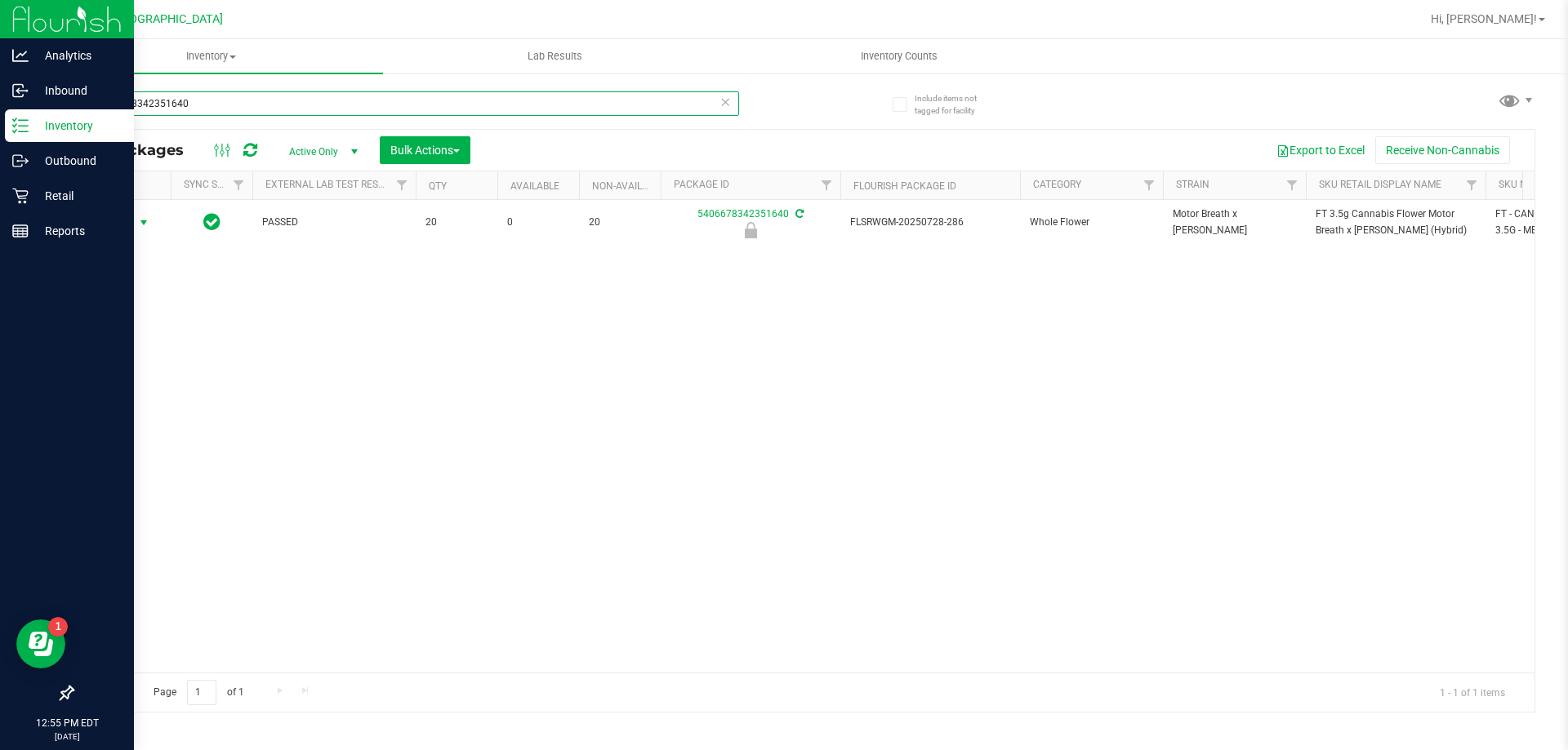
type input "5406678342351640"
click at [128, 223] on span "Action" at bounding box center [110, 222] width 44 height 23
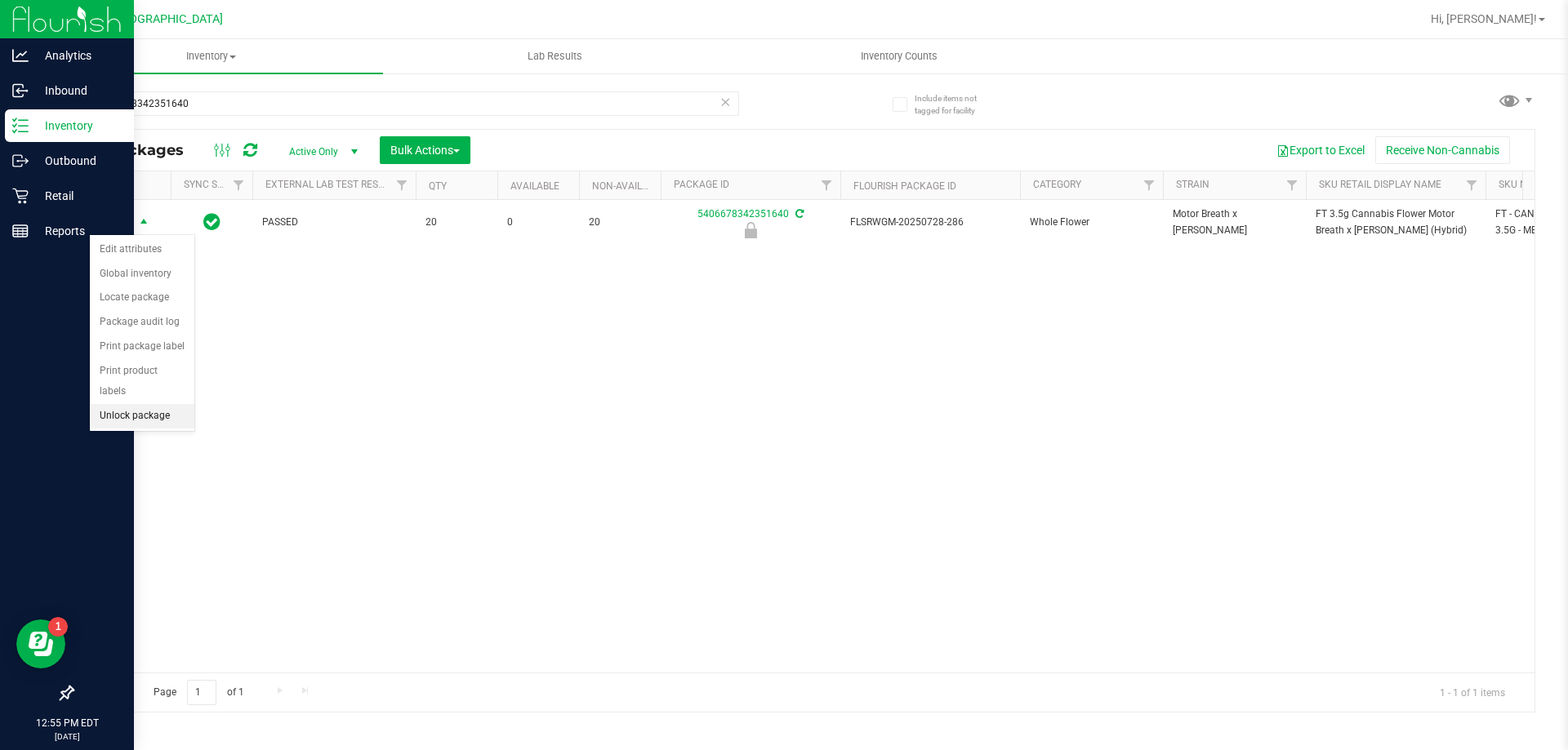
click at [155, 404] on li "Unlock package" at bounding box center [142, 416] width 105 height 25
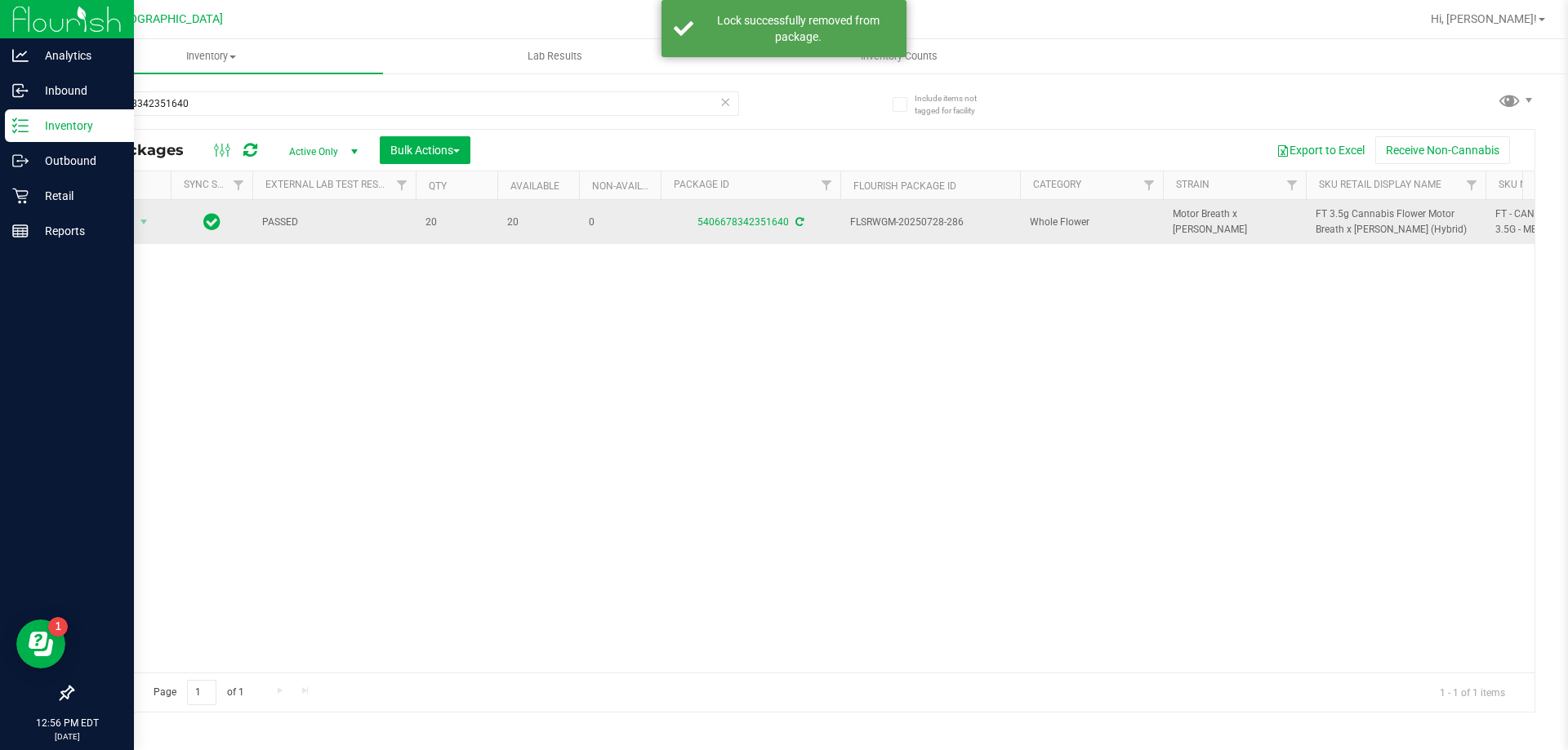
click at [1340, 211] on span "FT 3.5g Cannabis Flower Motor Breath x [PERSON_NAME] (Hybrid)" at bounding box center [1395, 221] width 160 height 31
copy tr "FT 3.5g Cannabis Flower Motor Breath x [PERSON_NAME] (Hybrid)"
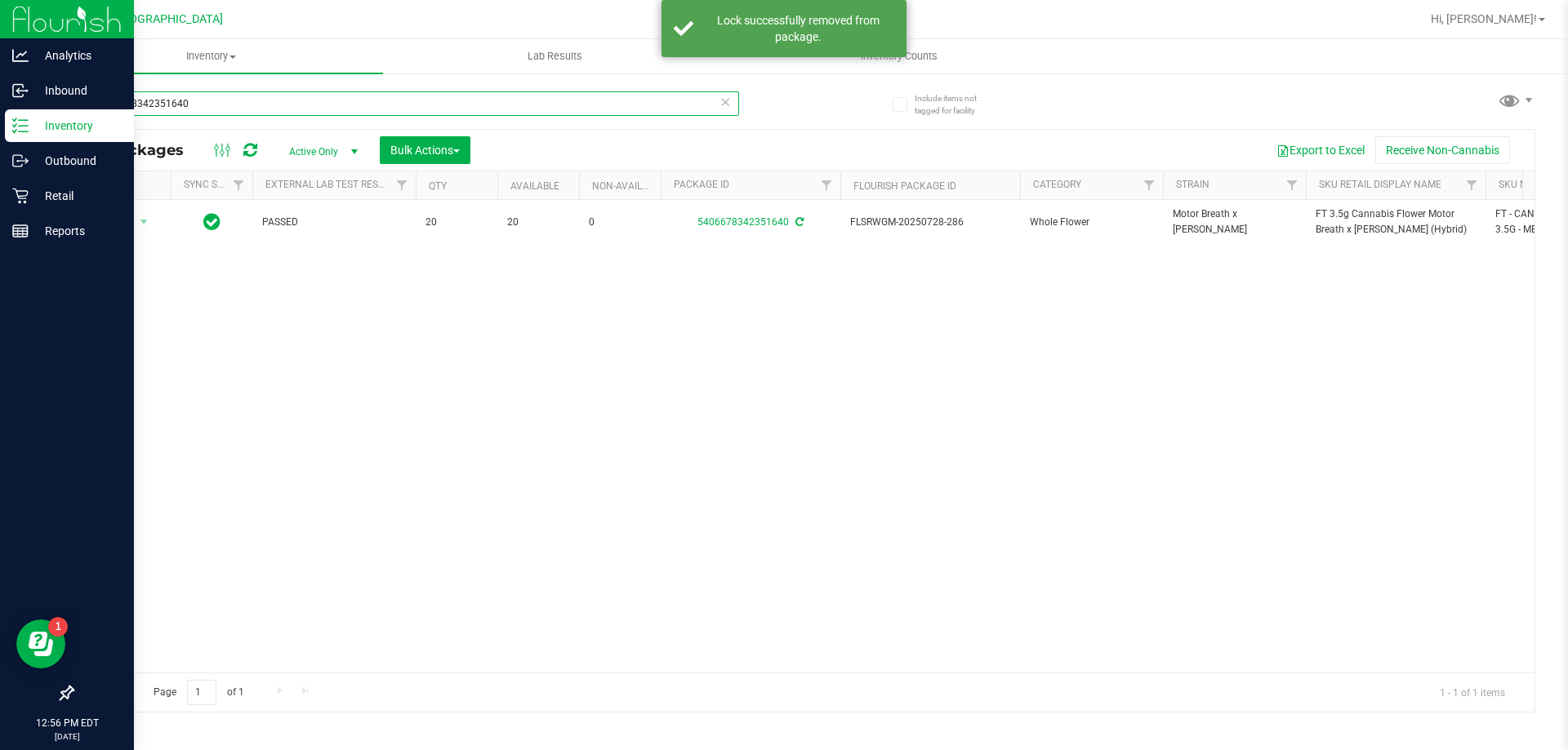
click at [240, 101] on input "5406678342351640" at bounding box center [405, 103] width 667 height 25
paste input "FT 3.5g Cannabis Flower Motor Breath x [PERSON_NAME] (Hybrid)"
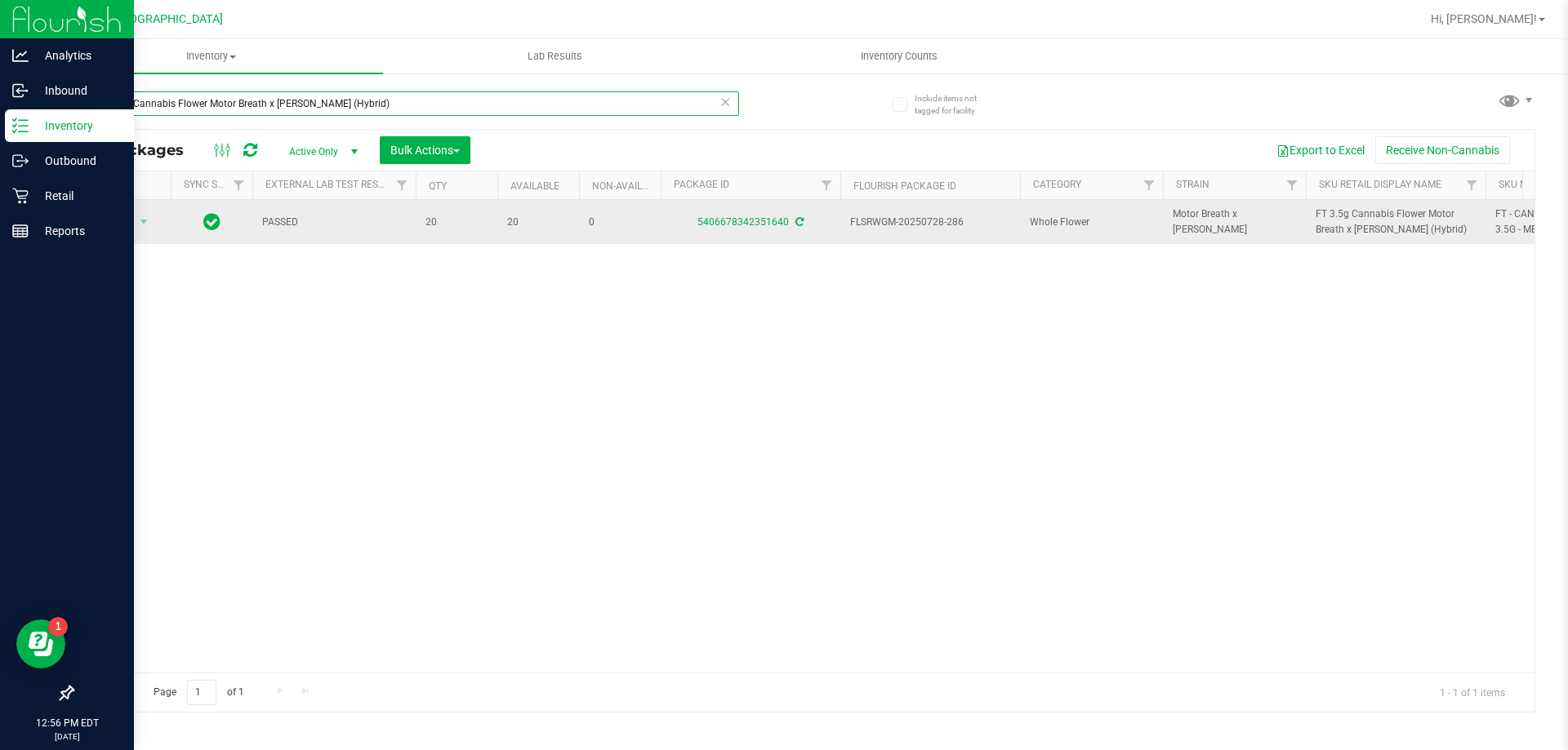
type input "FT 3.5g Cannabis Flower Motor Breath x [PERSON_NAME] (Hybrid)"
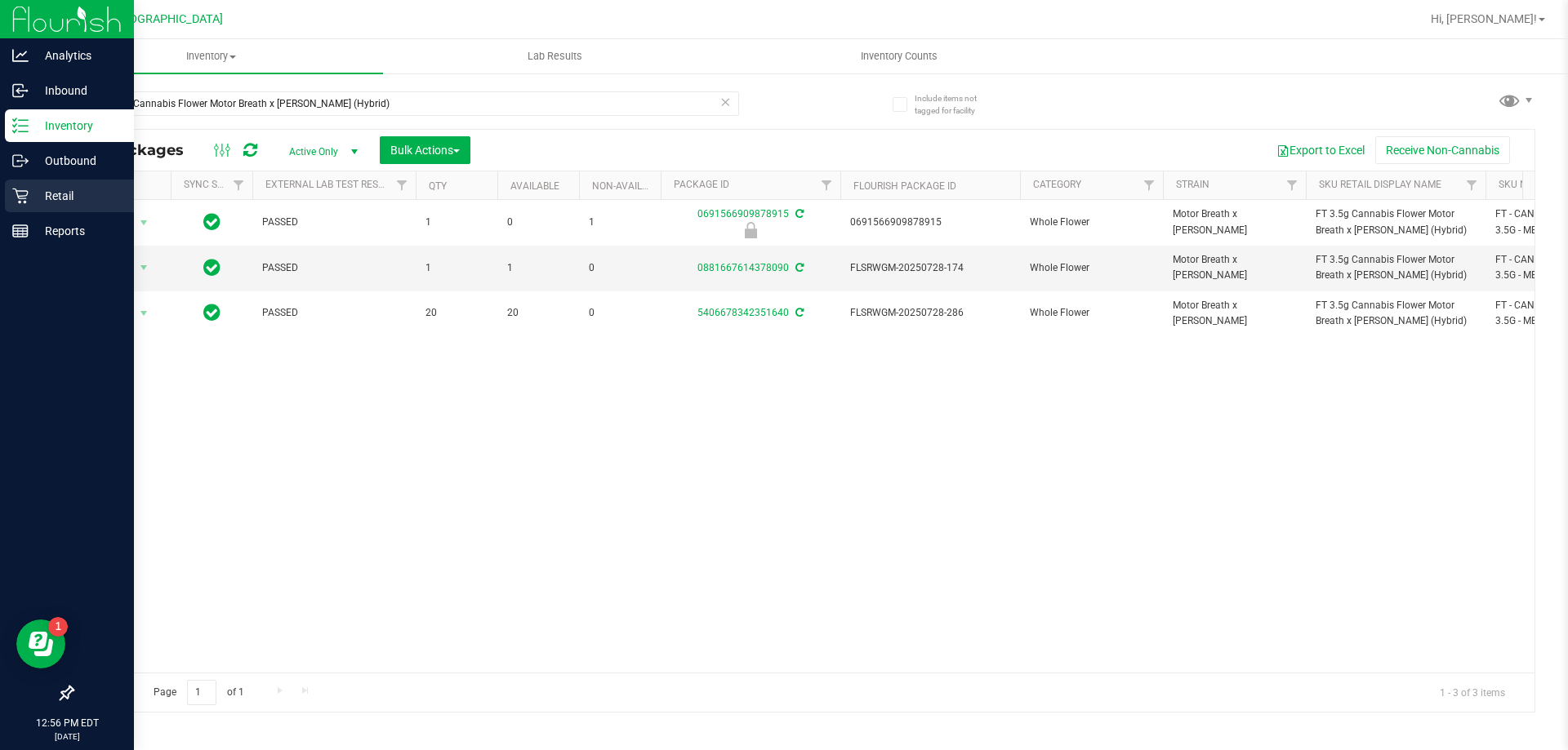
click at [70, 198] on p "Retail" at bounding box center [77, 196] width 98 height 20
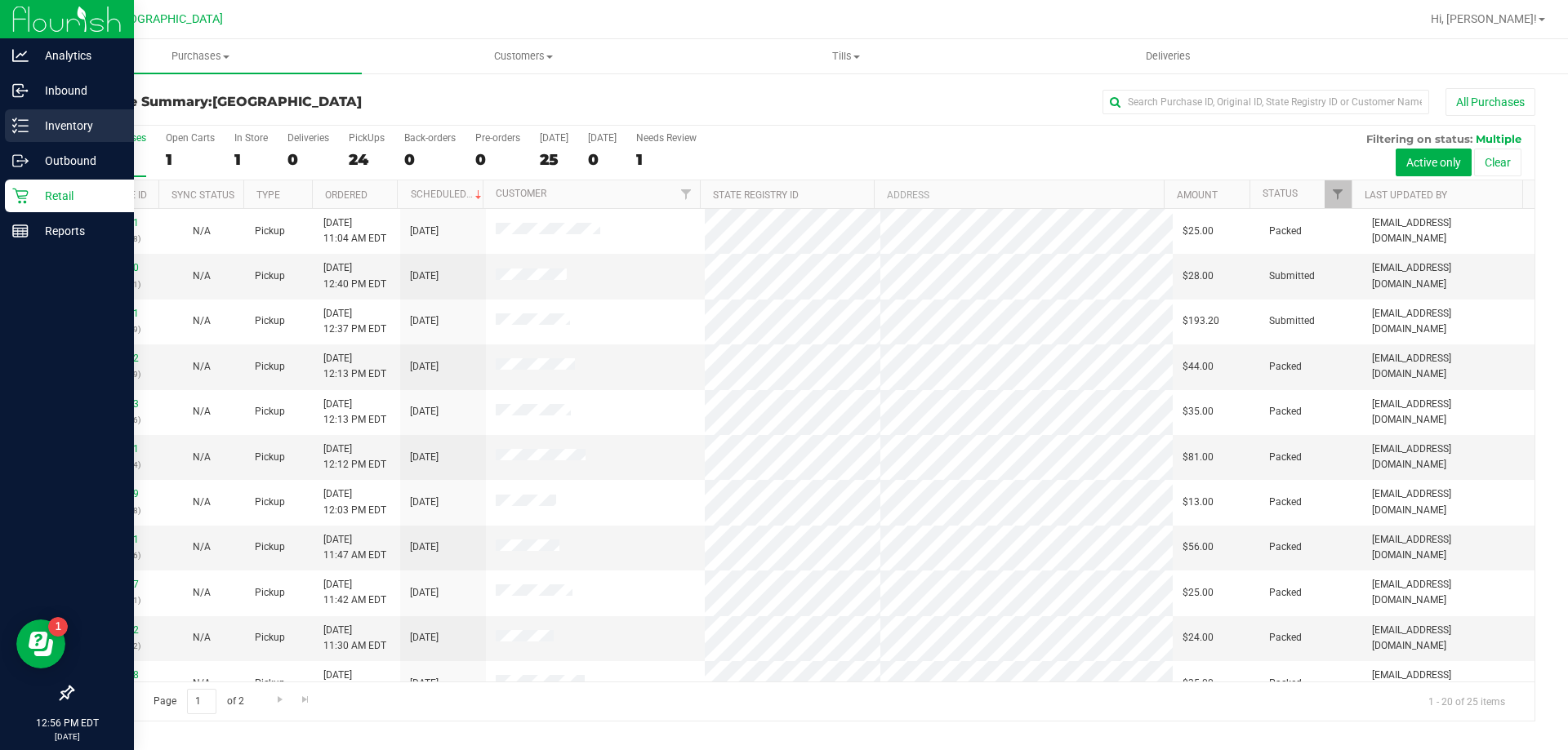
click at [48, 119] on p "Inventory" at bounding box center [77, 126] width 98 height 20
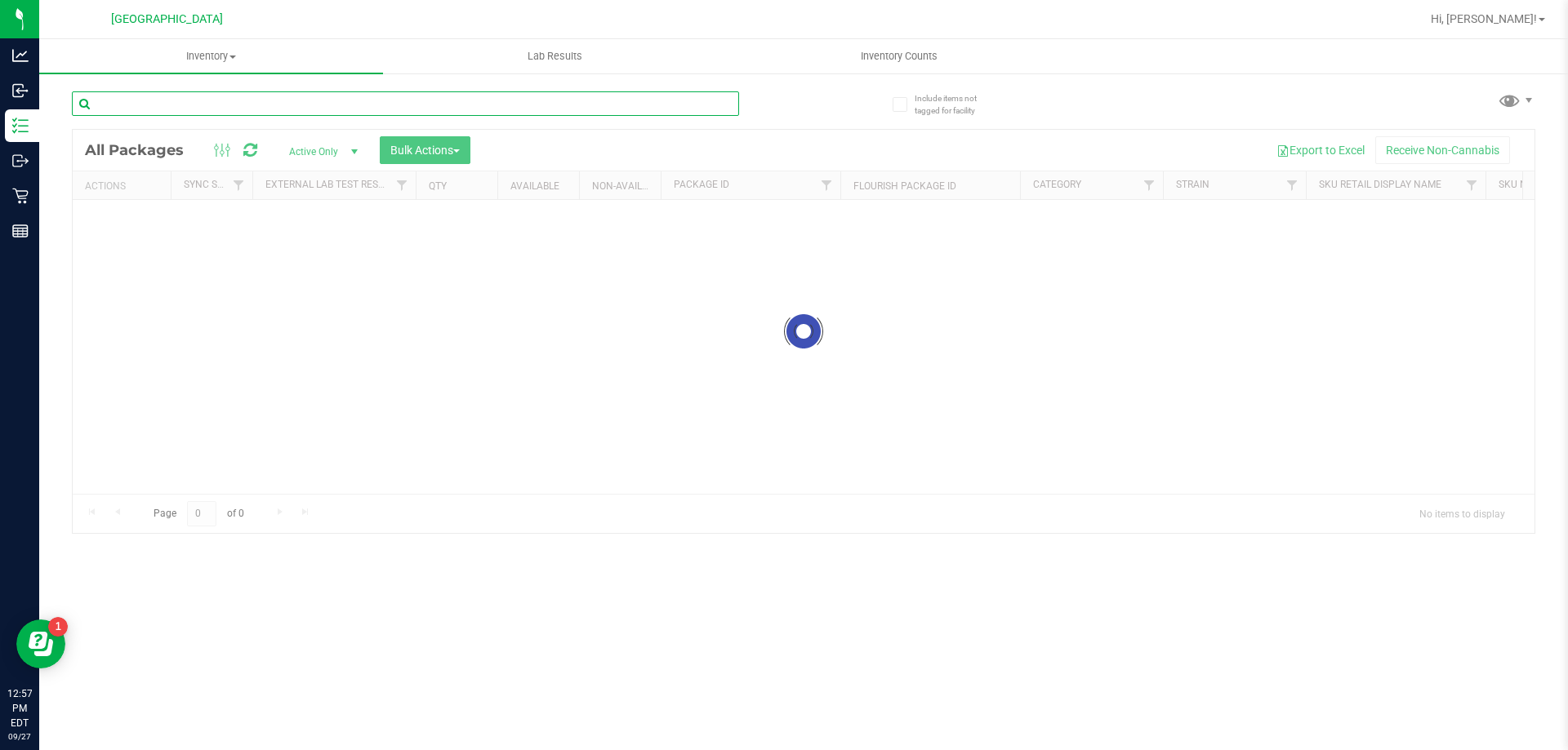
click at [197, 100] on input "text" at bounding box center [405, 103] width 667 height 25
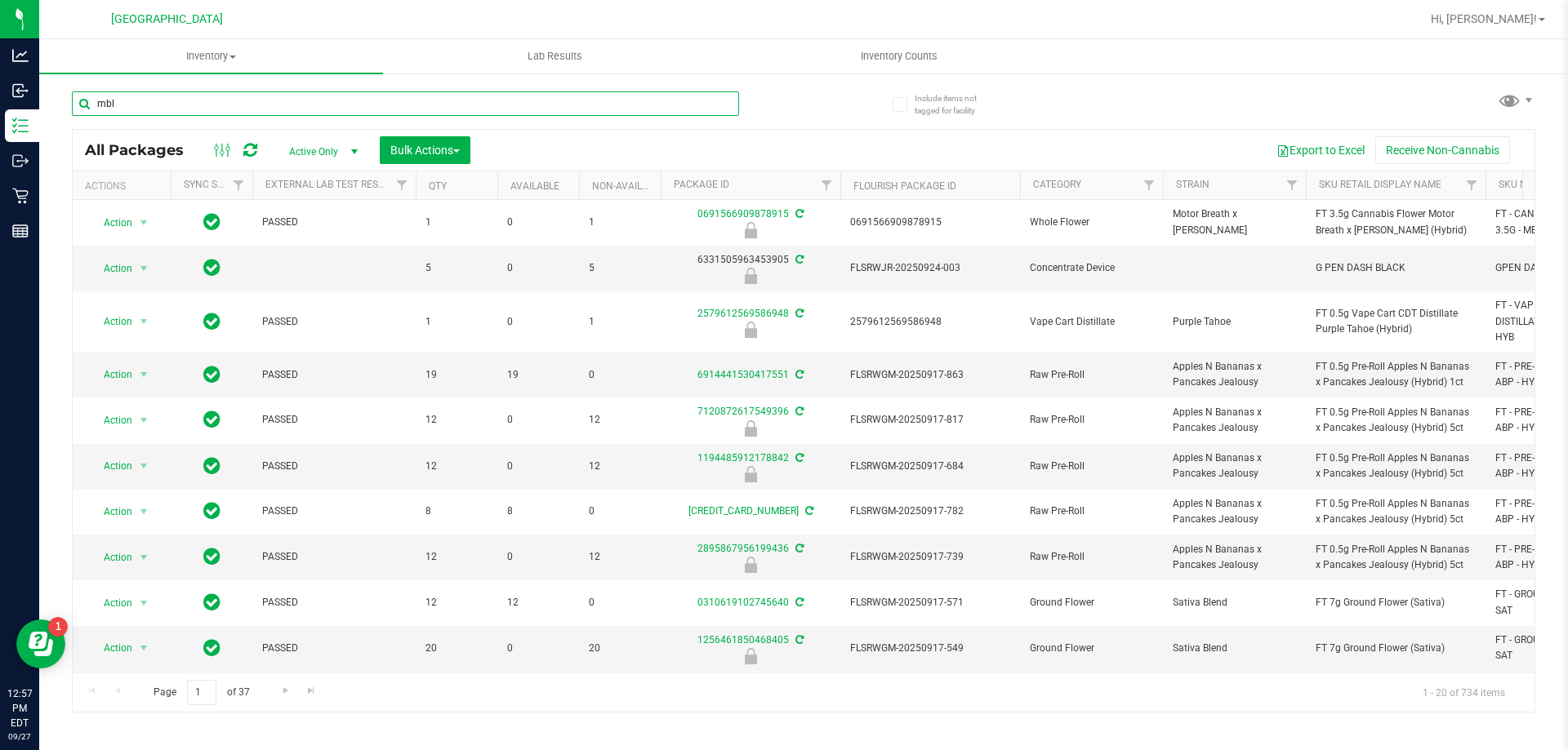
type input "mbl"
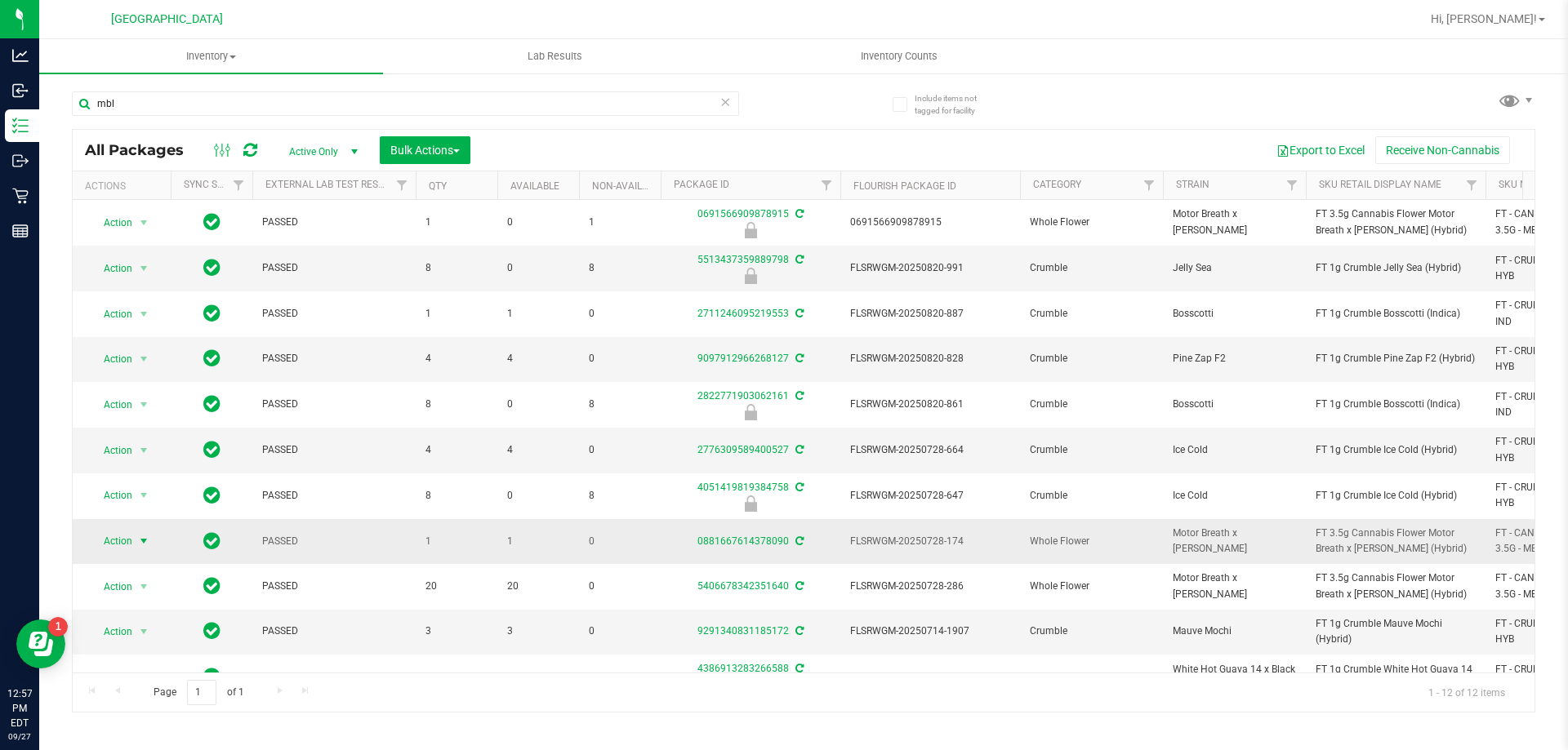
click at [140, 541] on span "select" at bounding box center [143, 540] width 13 height 13
click at [149, 300] on li "Adjust qty" at bounding box center [153, 296] width 126 height 25
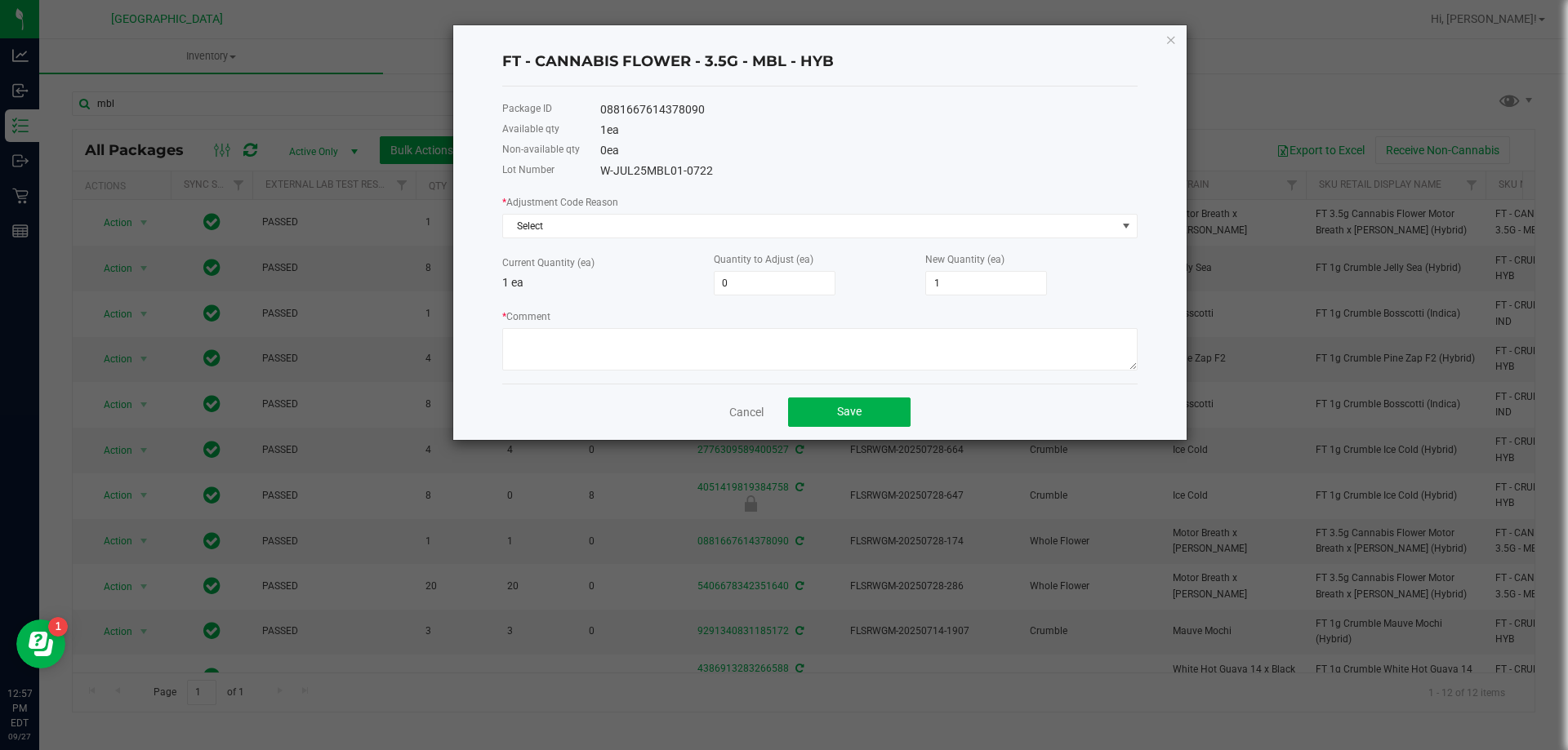
click at [719, 241] on div "* Adjustment Code Reason Select Current Quantity (ea) 1 ea Quantity to Adjust (…" at bounding box center [820, 282] width 635 height 177
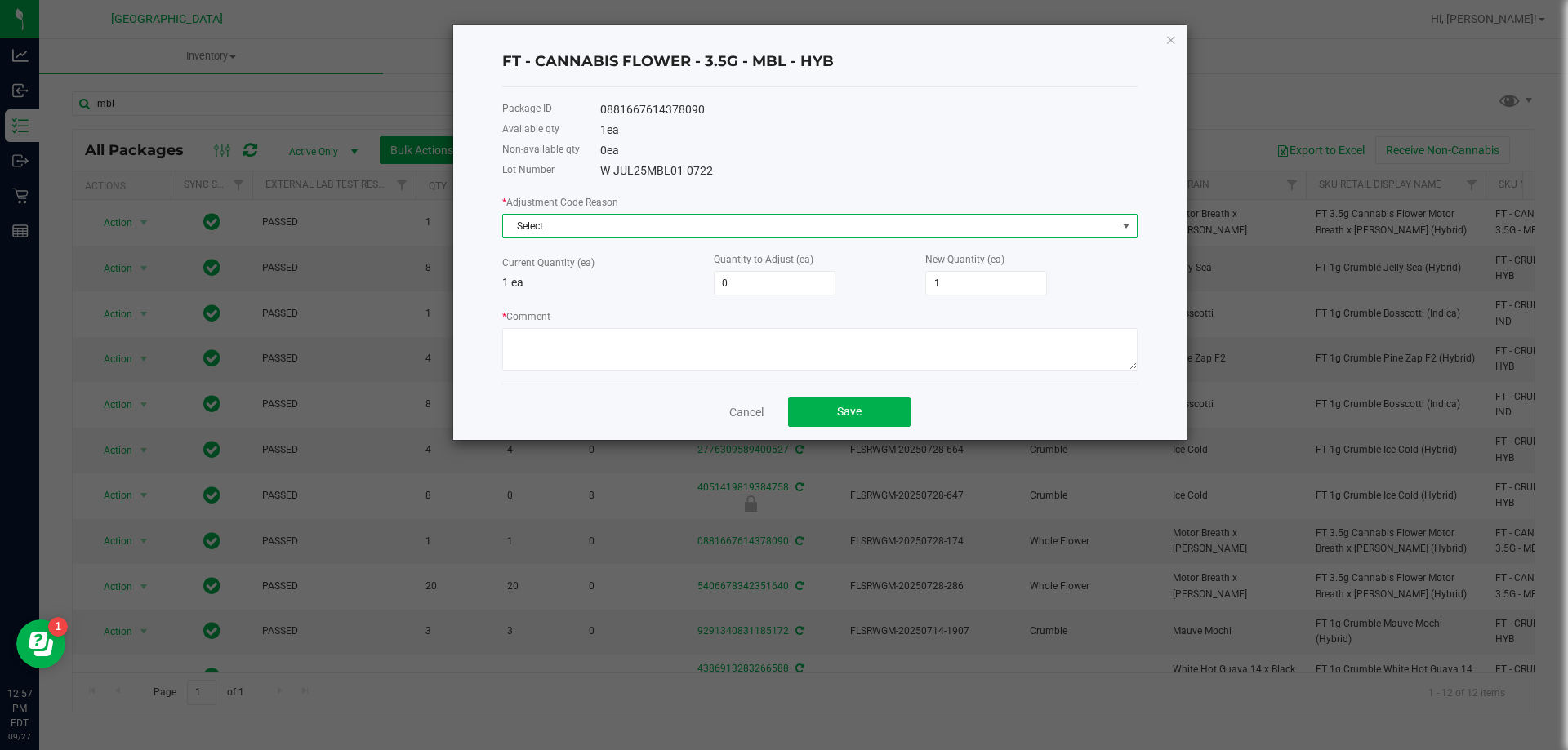
click at [719, 231] on span "Select" at bounding box center [810, 226] width 613 height 23
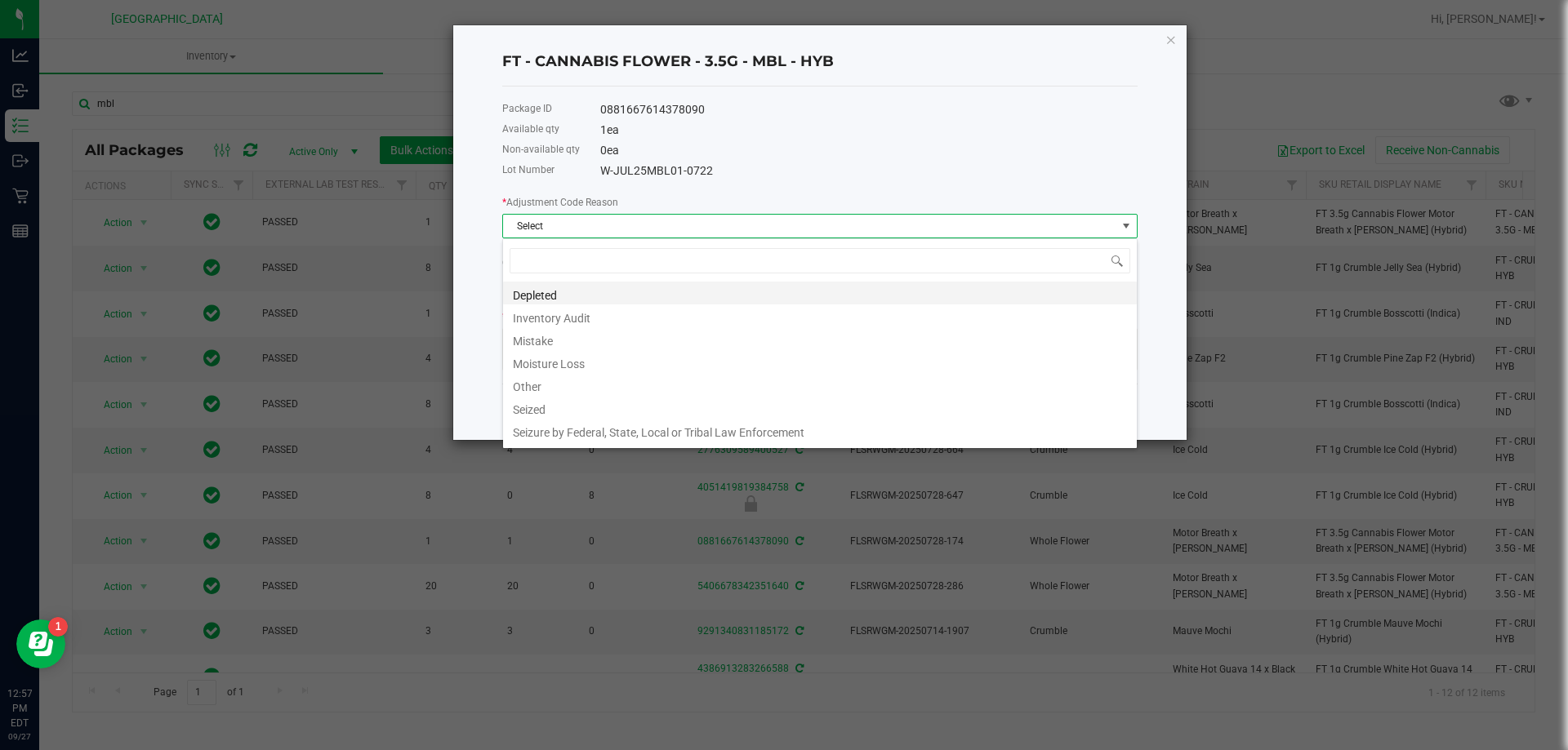
scroll to position [25, 635]
click at [557, 314] on li "Inventory Audit" at bounding box center [820, 315] width 634 height 23
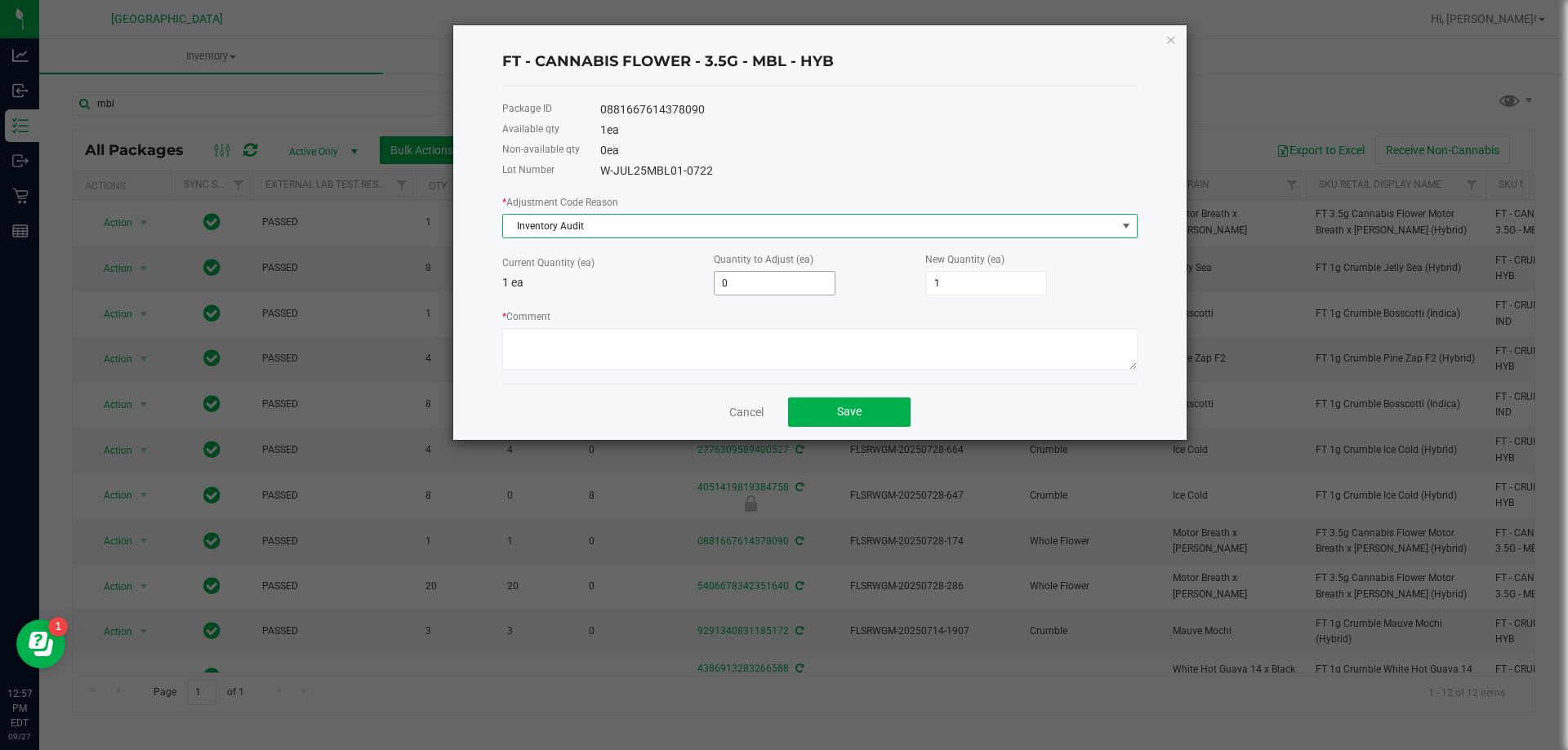
click at [759, 277] on input "0" at bounding box center [775, 283] width 120 height 23
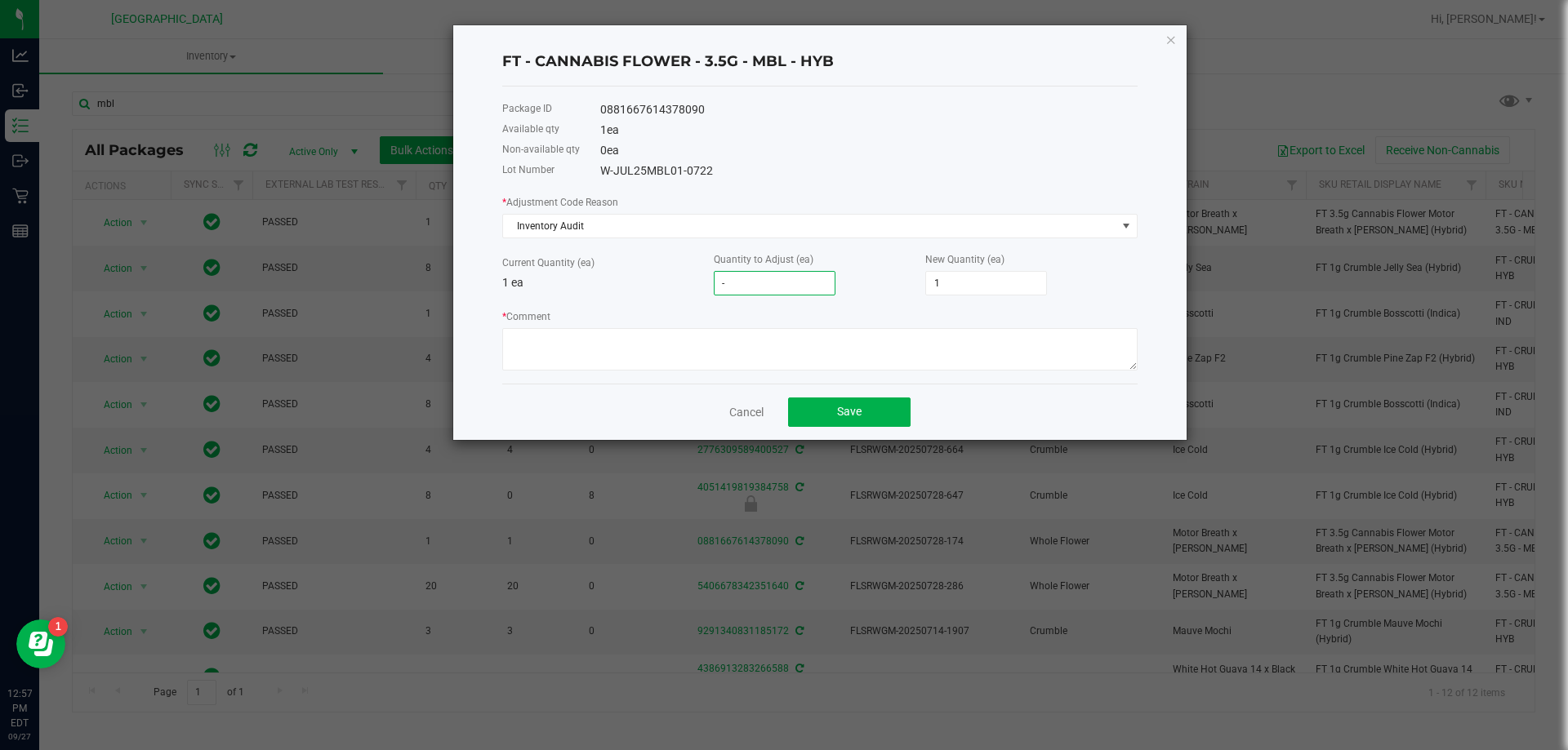
type input "-1"
type input "0"
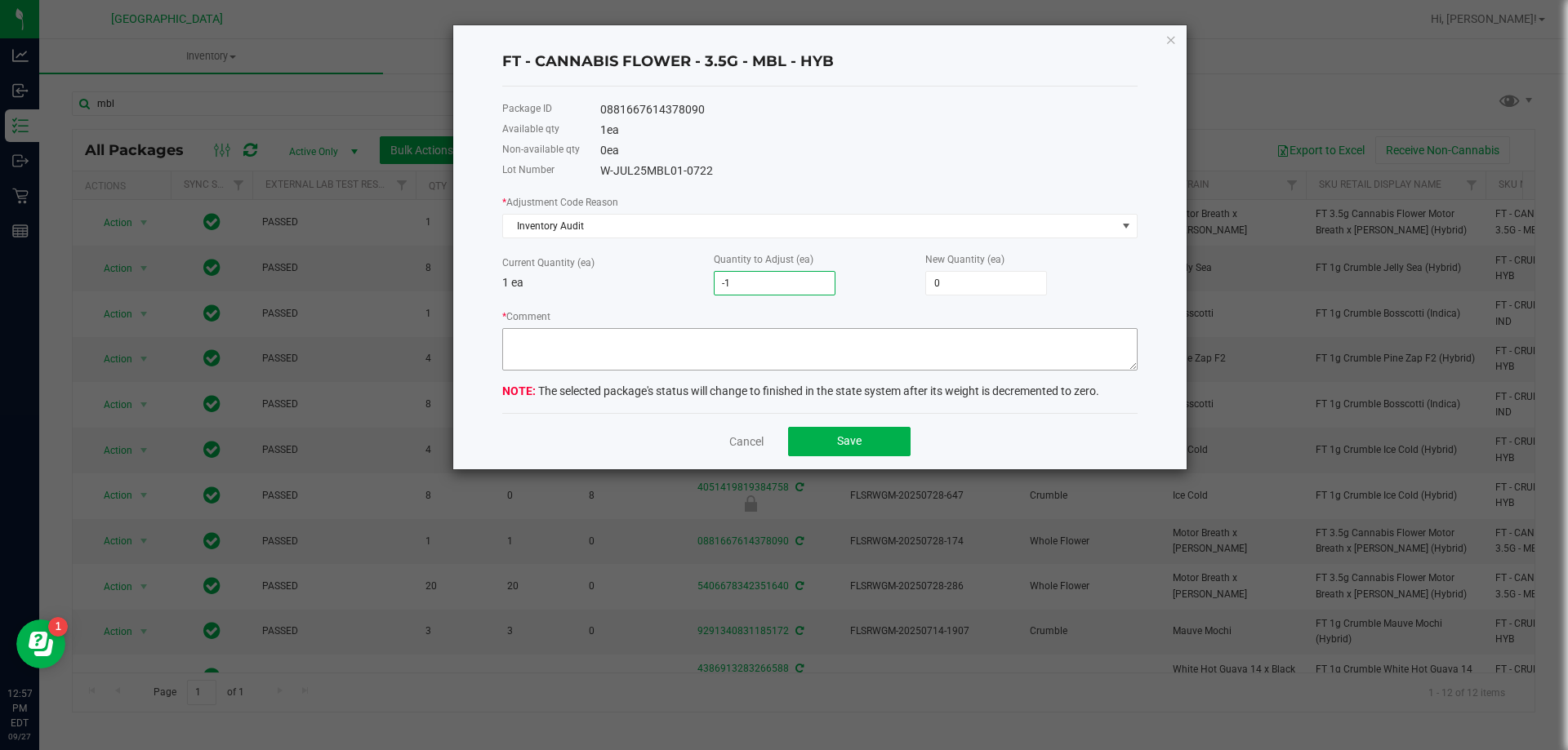
type input "-1"
click at [754, 363] on textarea "* Comment" at bounding box center [820, 349] width 635 height 42
type textarea "allocation error, -1"
click at [815, 433] on button "Save" at bounding box center [849, 442] width 122 height 30
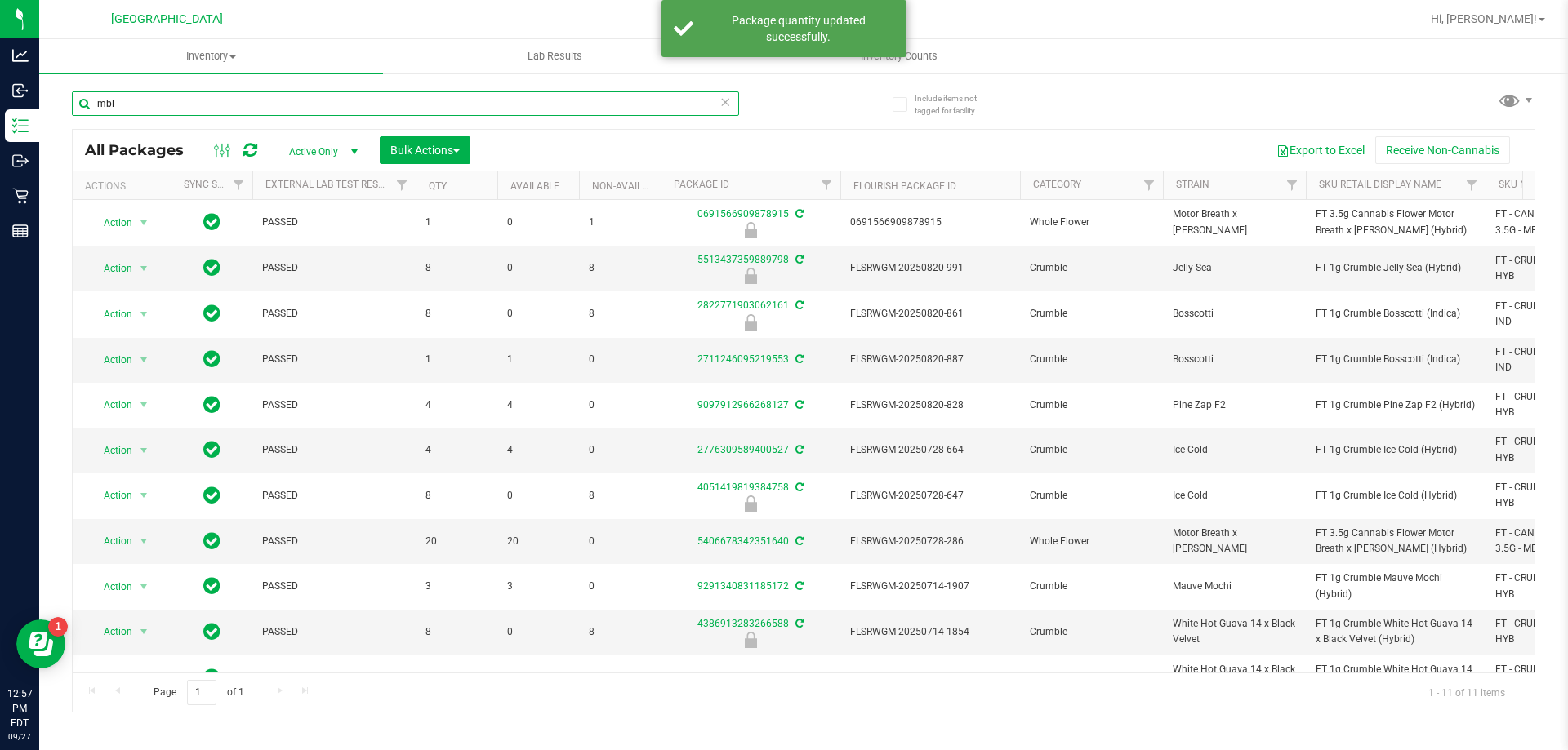
click at [122, 102] on input "mbl" at bounding box center [405, 103] width 667 height 25
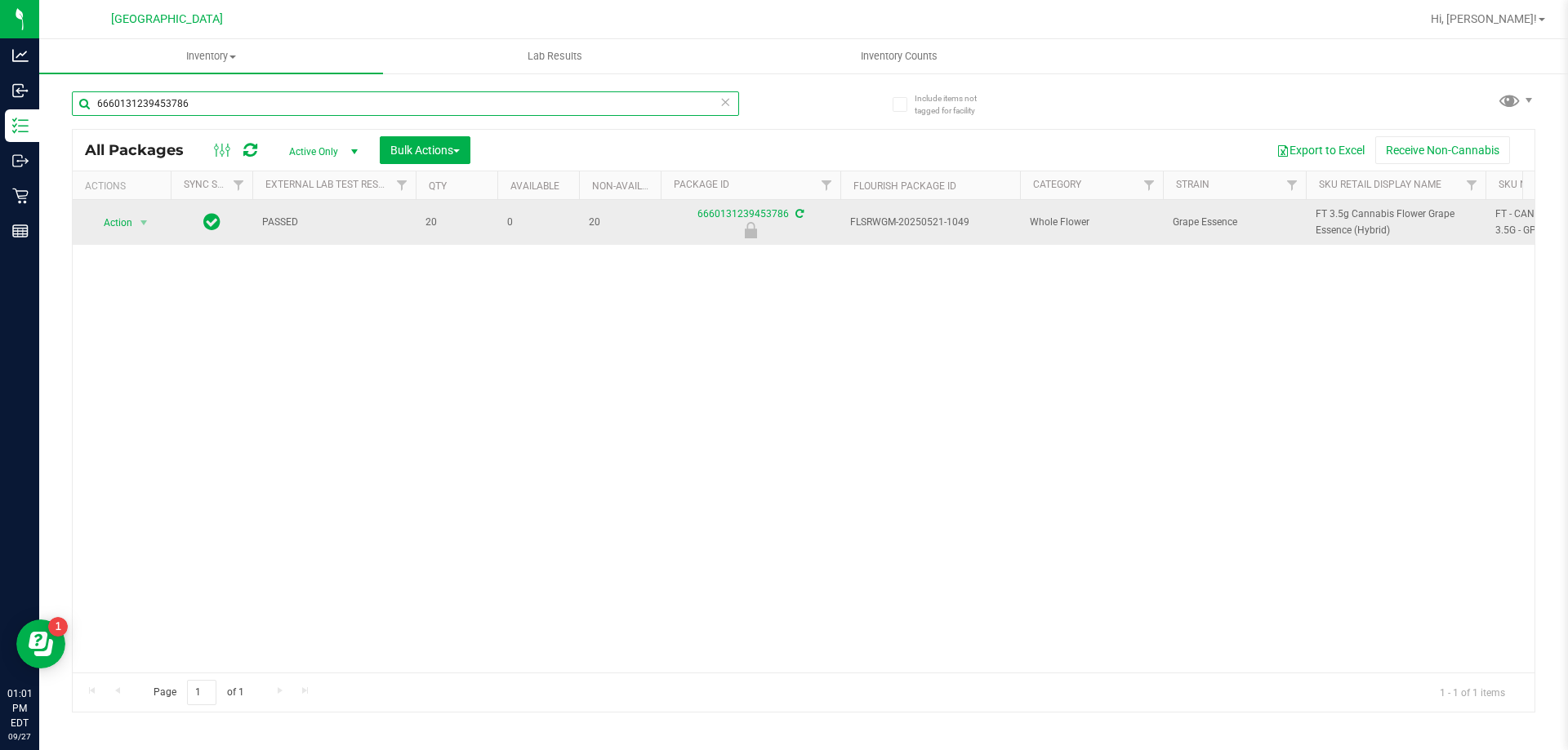
type input "6660131239453786"
click at [126, 225] on span "Action" at bounding box center [110, 222] width 44 height 23
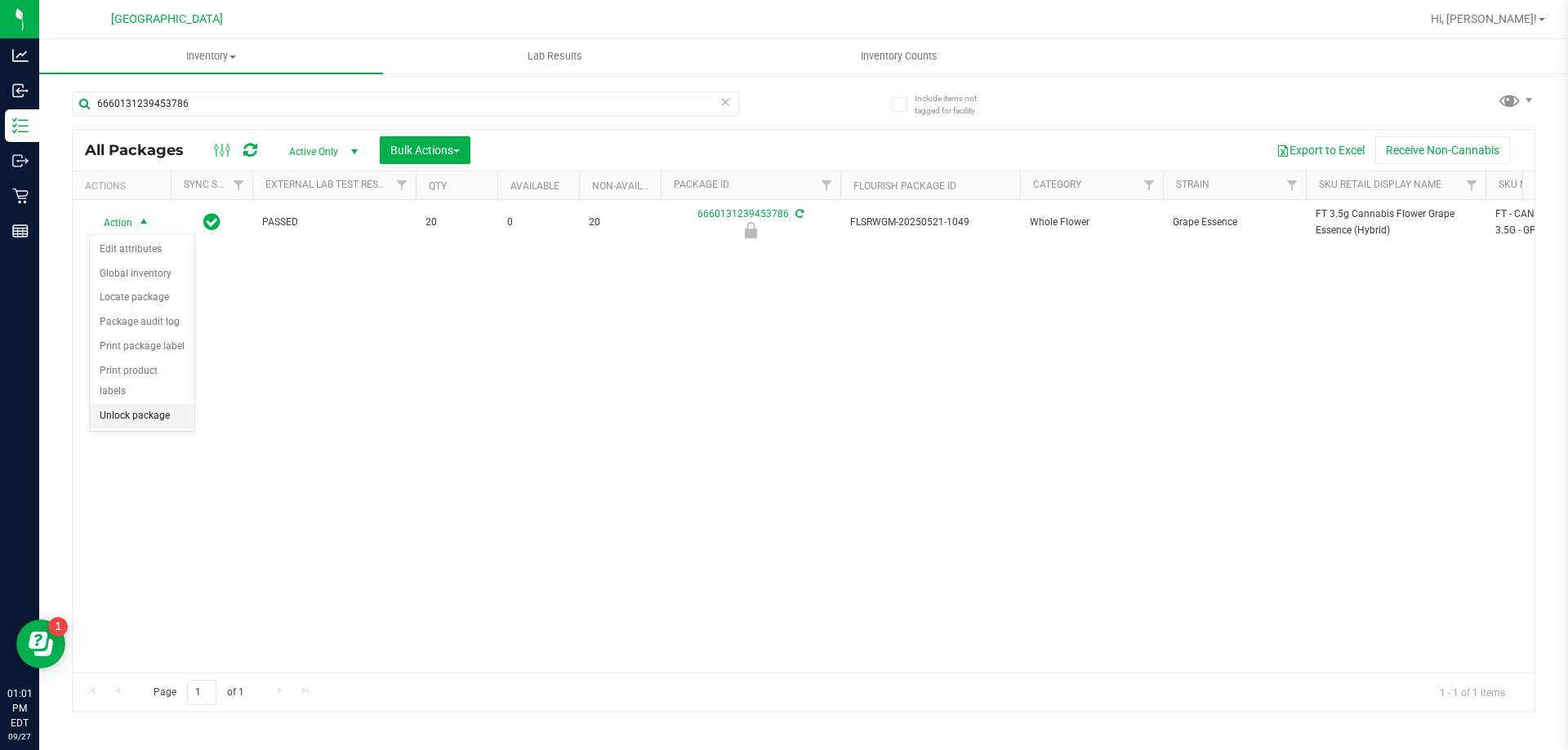
click at [139, 404] on li "Unlock package" at bounding box center [142, 416] width 105 height 25
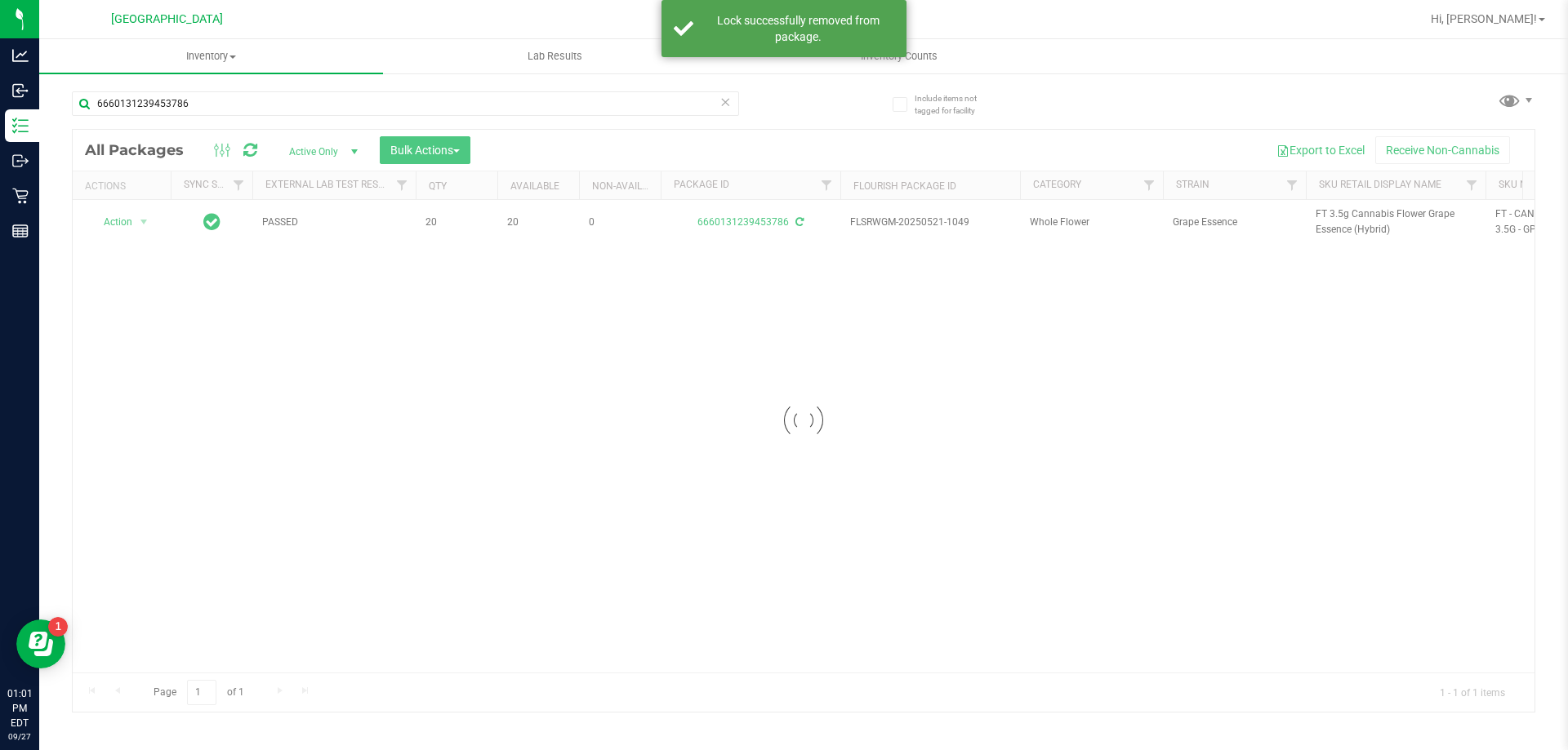
click at [1331, 216] on div at bounding box center [804, 421] width 1461 height 581
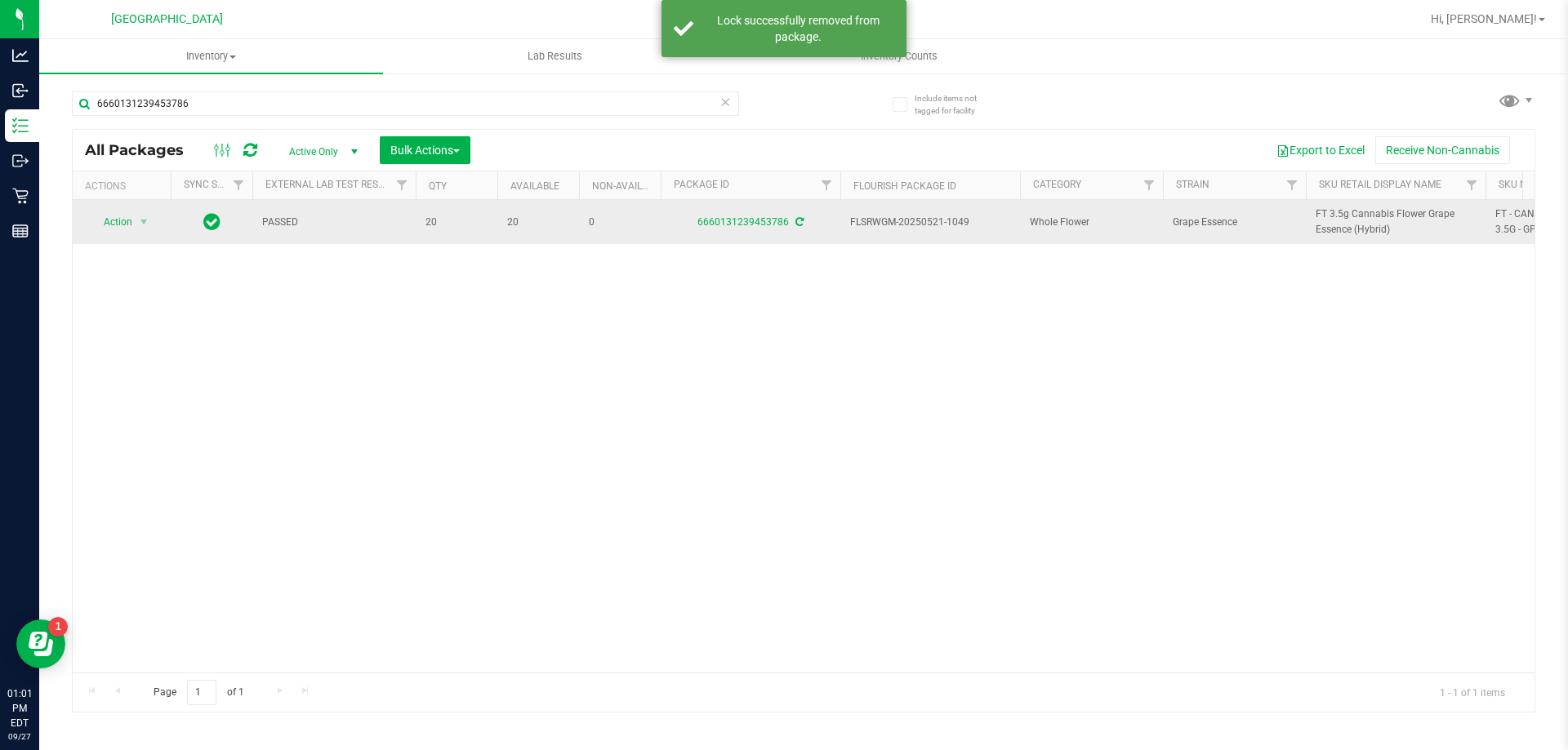
click at [1332, 212] on span "FT 3.5g Cannabis Flower Grape Essence (Hybrid)" at bounding box center [1395, 221] width 160 height 31
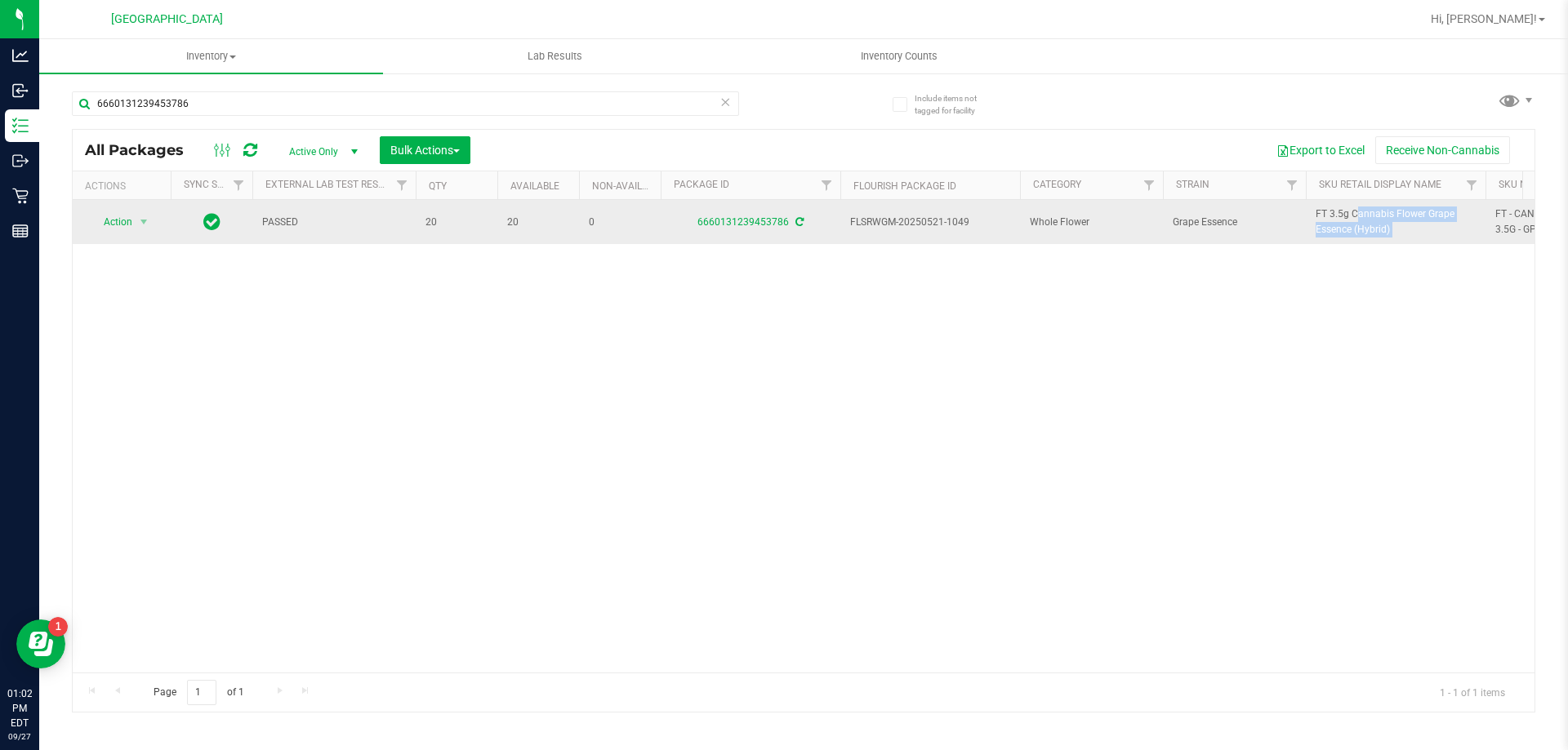
copy tr "FT 3.5g Cannabis Flower Grape Essence (Hybrid)"
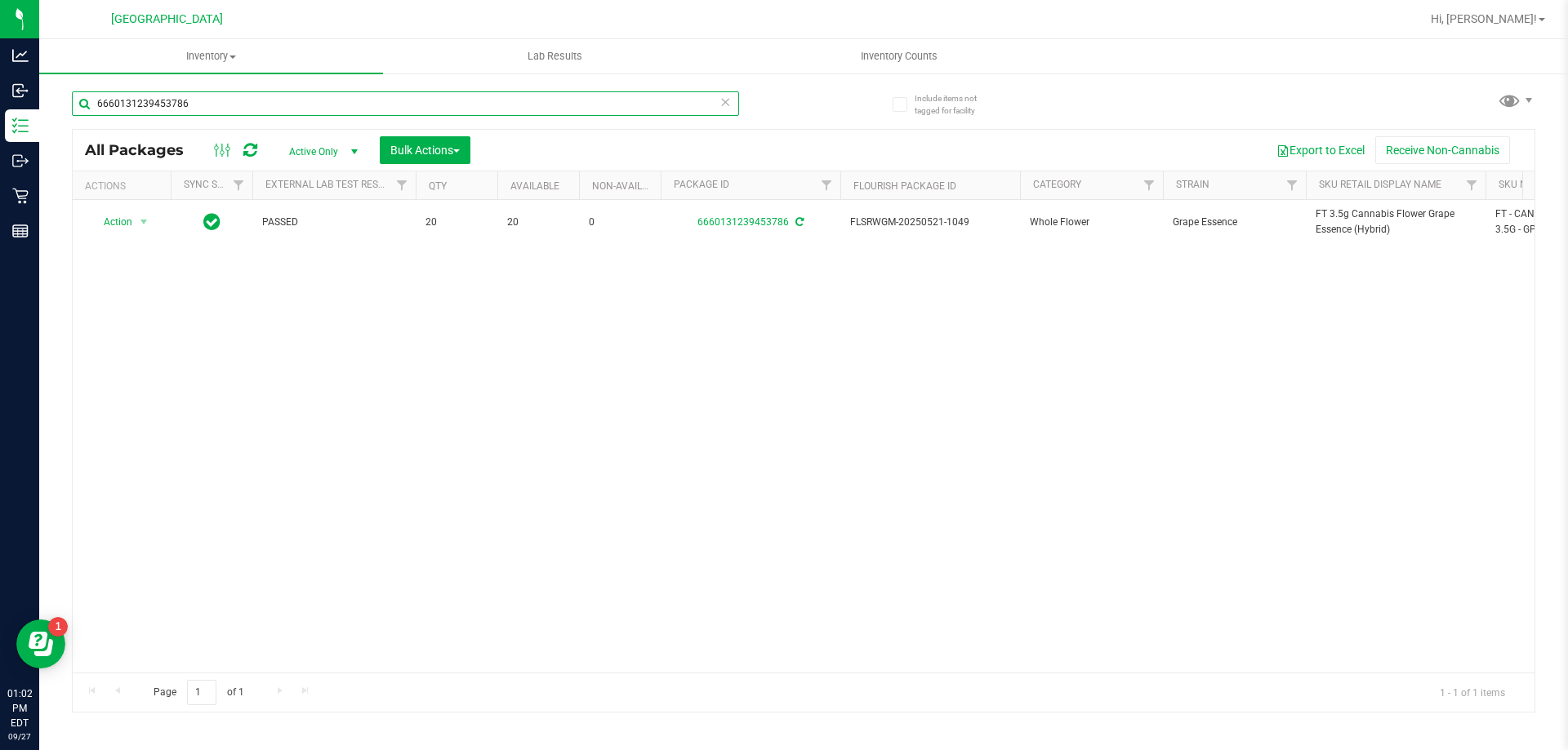
click at [344, 106] on input "6660131239453786" at bounding box center [405, 103] width 667 height 25
paste input "FT 3.5g Cannabis Flower Grape Essence (Hybrid)"
type input "FT 3.5g Cannabis Flower Grape Essence (Hybrid)"
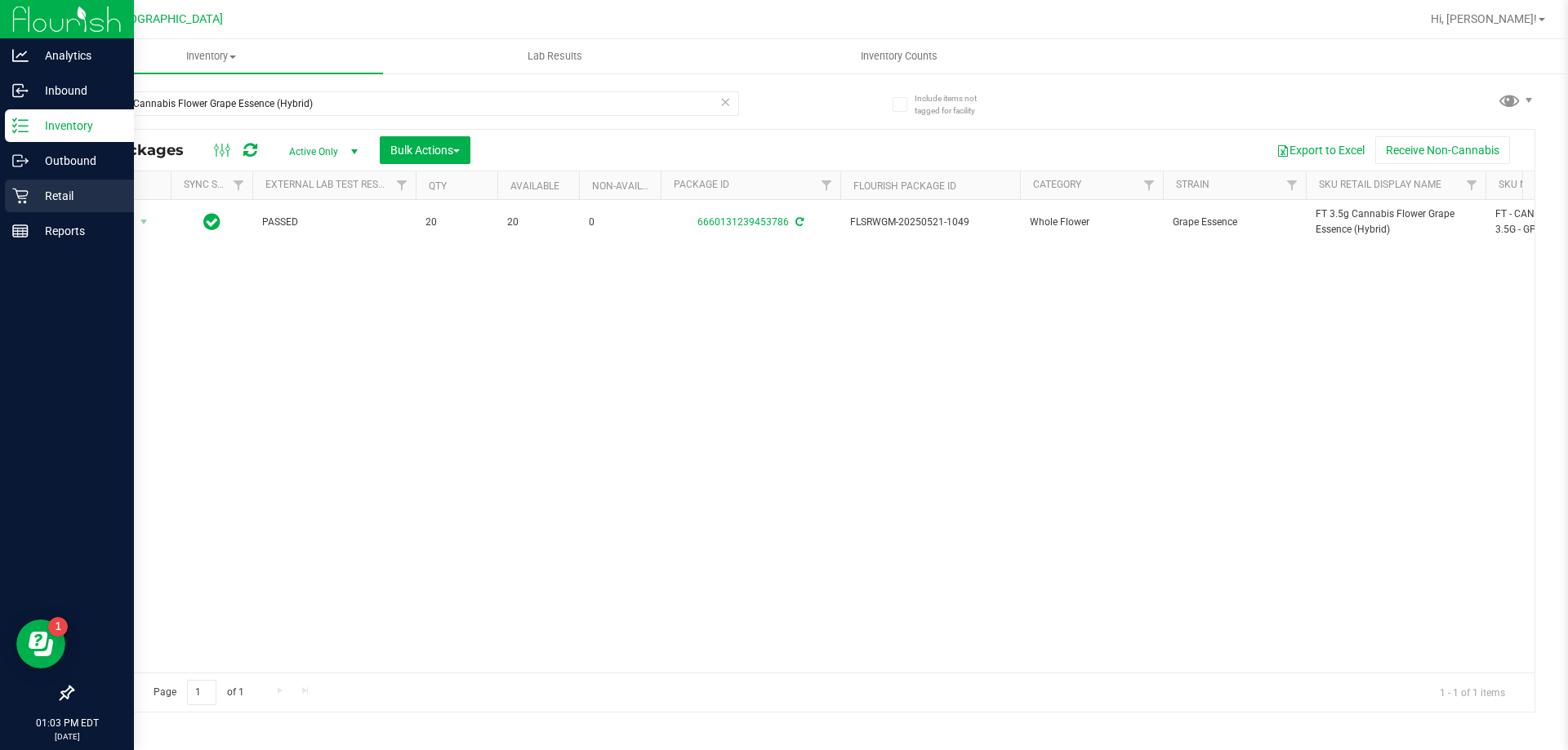
click at [58, 198] on p "Retail" at bounding box center [77, 196] width 98 height 20
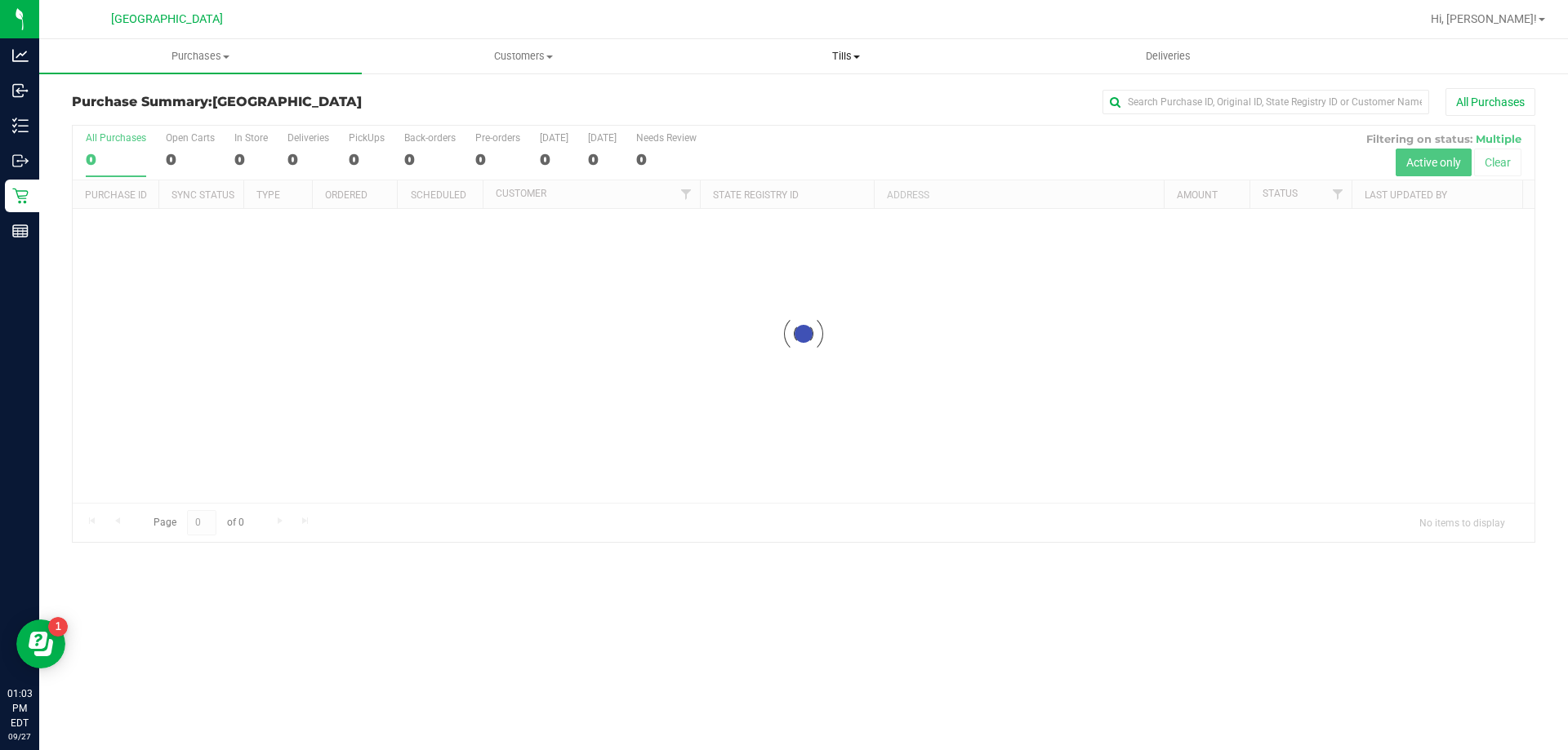
click at [857, 55] on span at bounding box center [856, 56] width 7 height 3
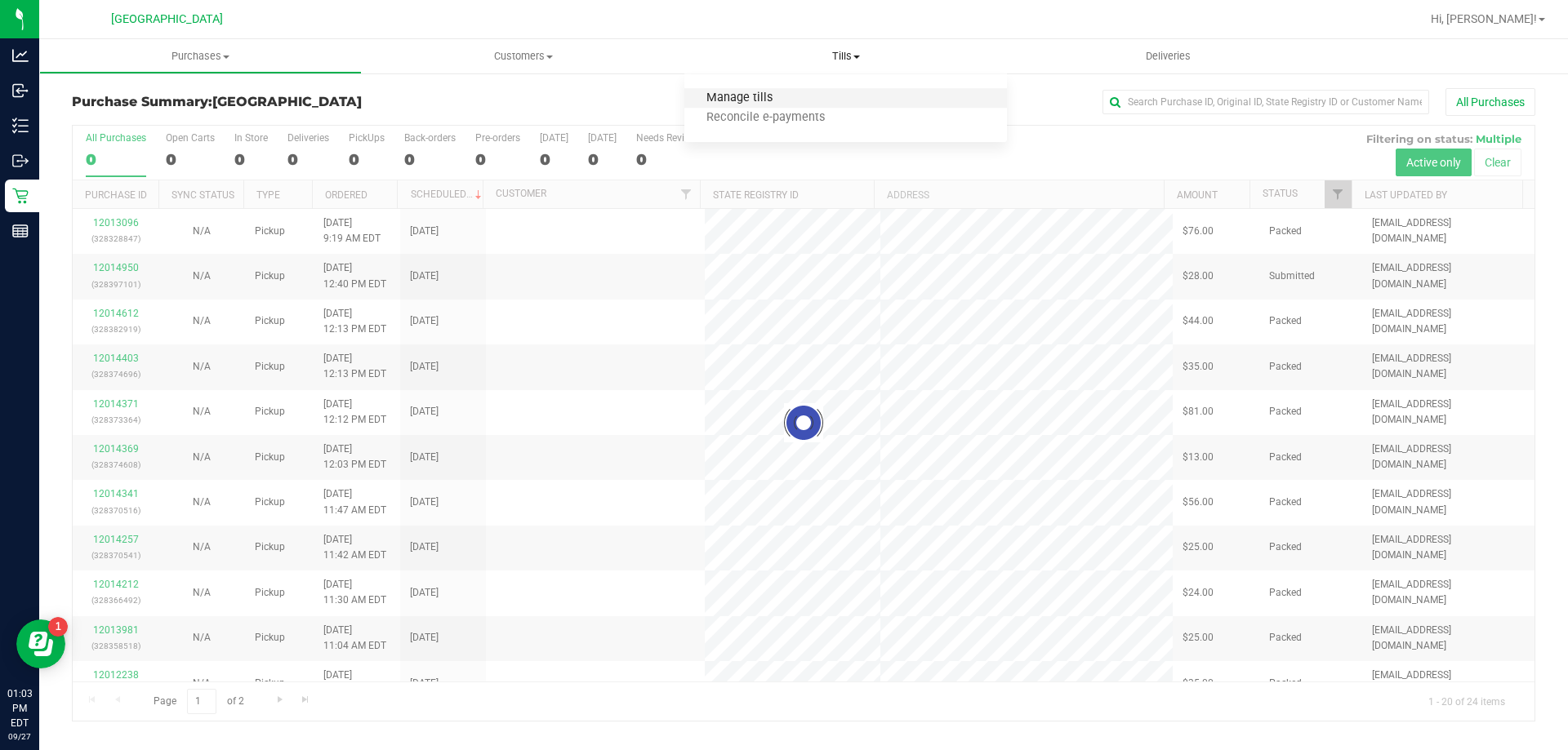
click at [754, 94] on span "Manage tills" at bounding box center [740, 99] width 110 height 14
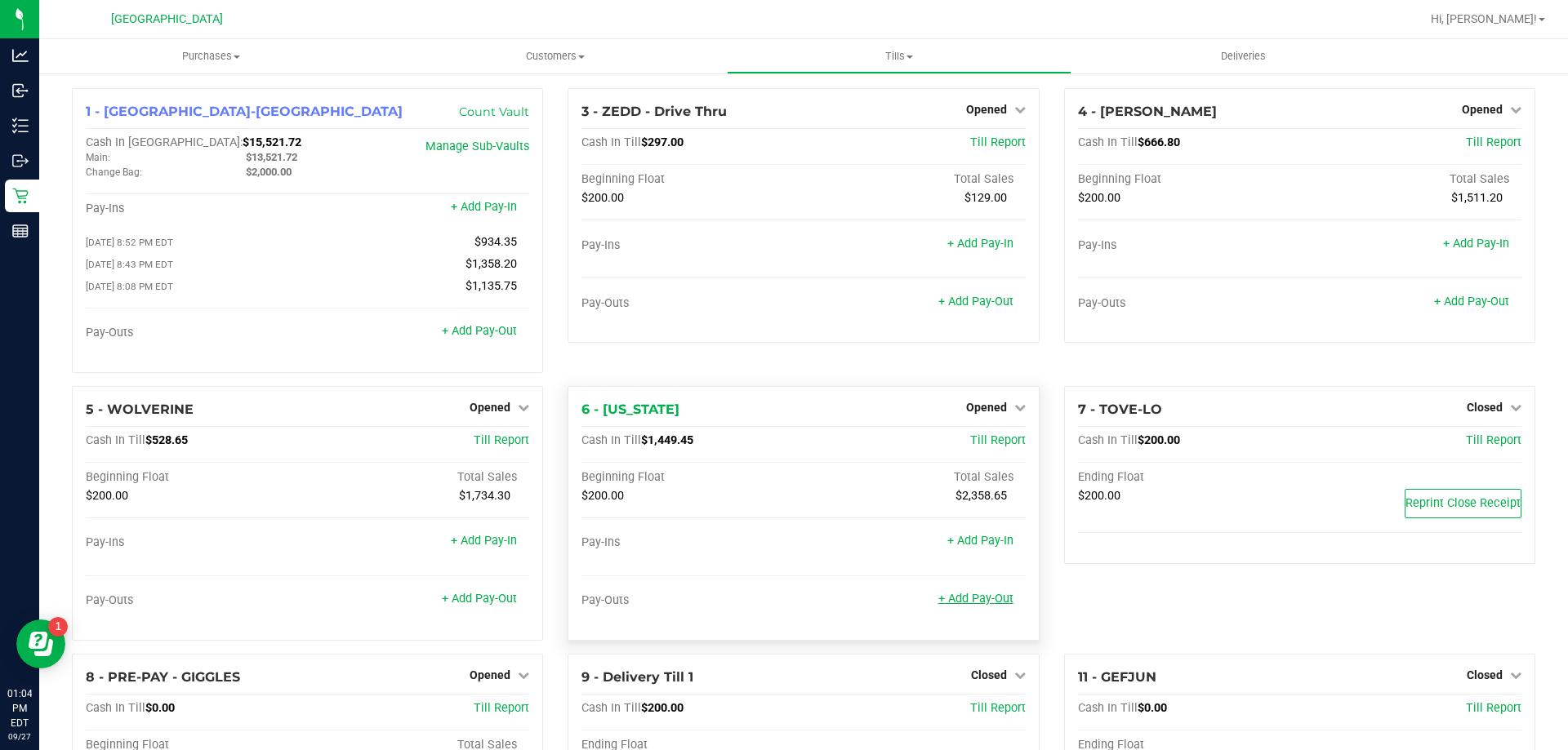
click at [981, 605] on link "+ Add Pay-Out" at bounding box center [975, 598] width 75 height 14
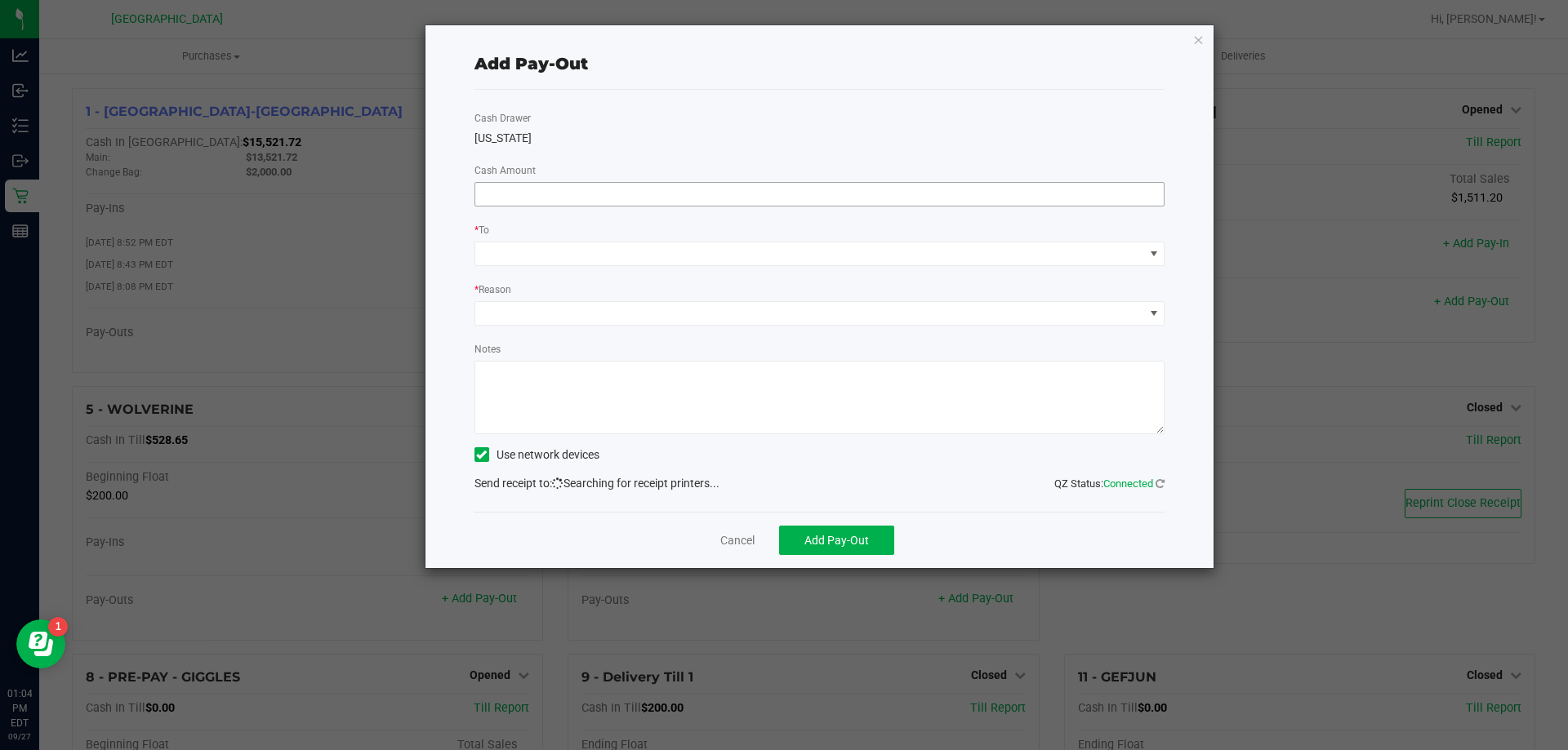
click at [680, 187] on input at bounding box center [820, 193] width 689 height 23
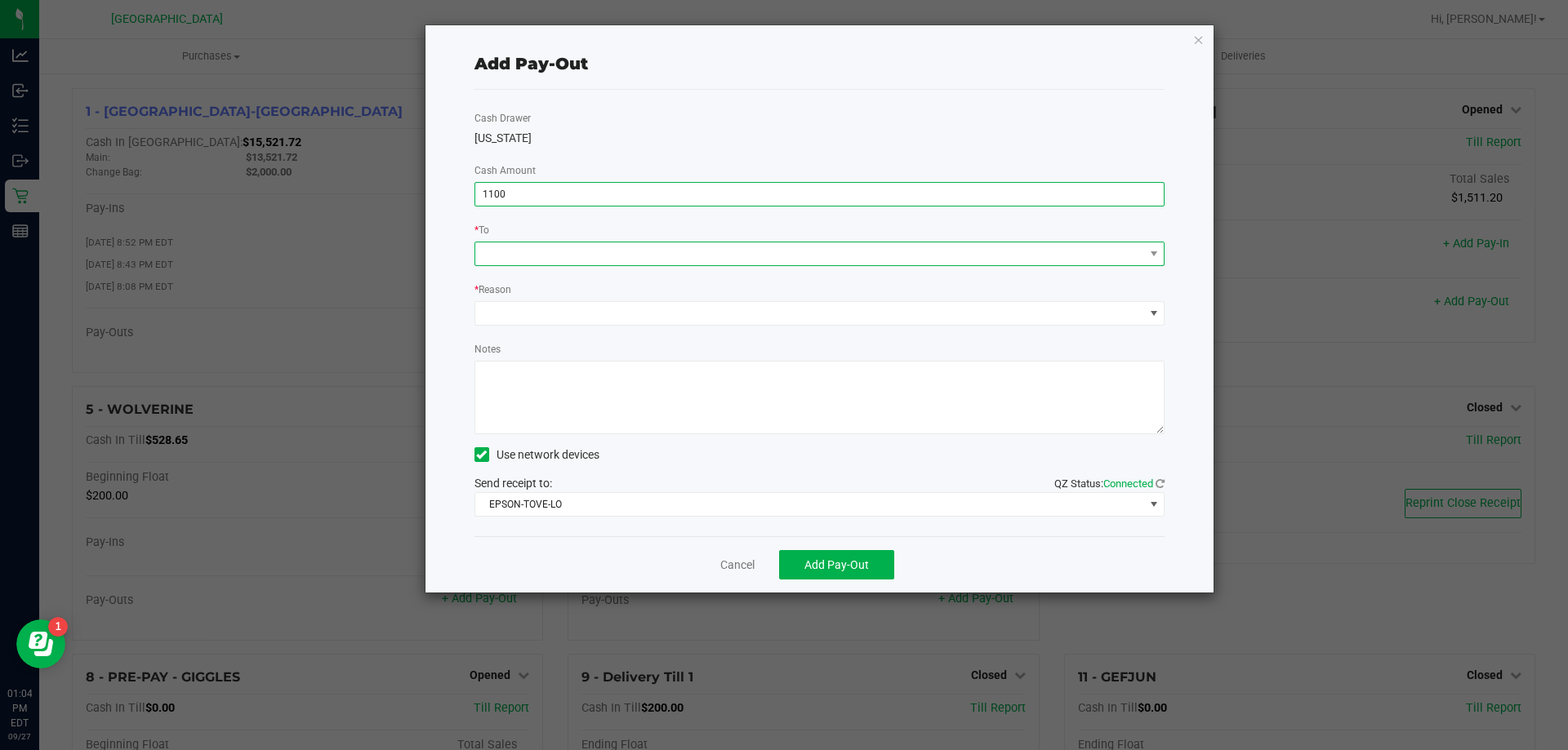
type input "$1,100.00"
click at [686, 249] on span at bounding box center [810, 253] width 669 height 23
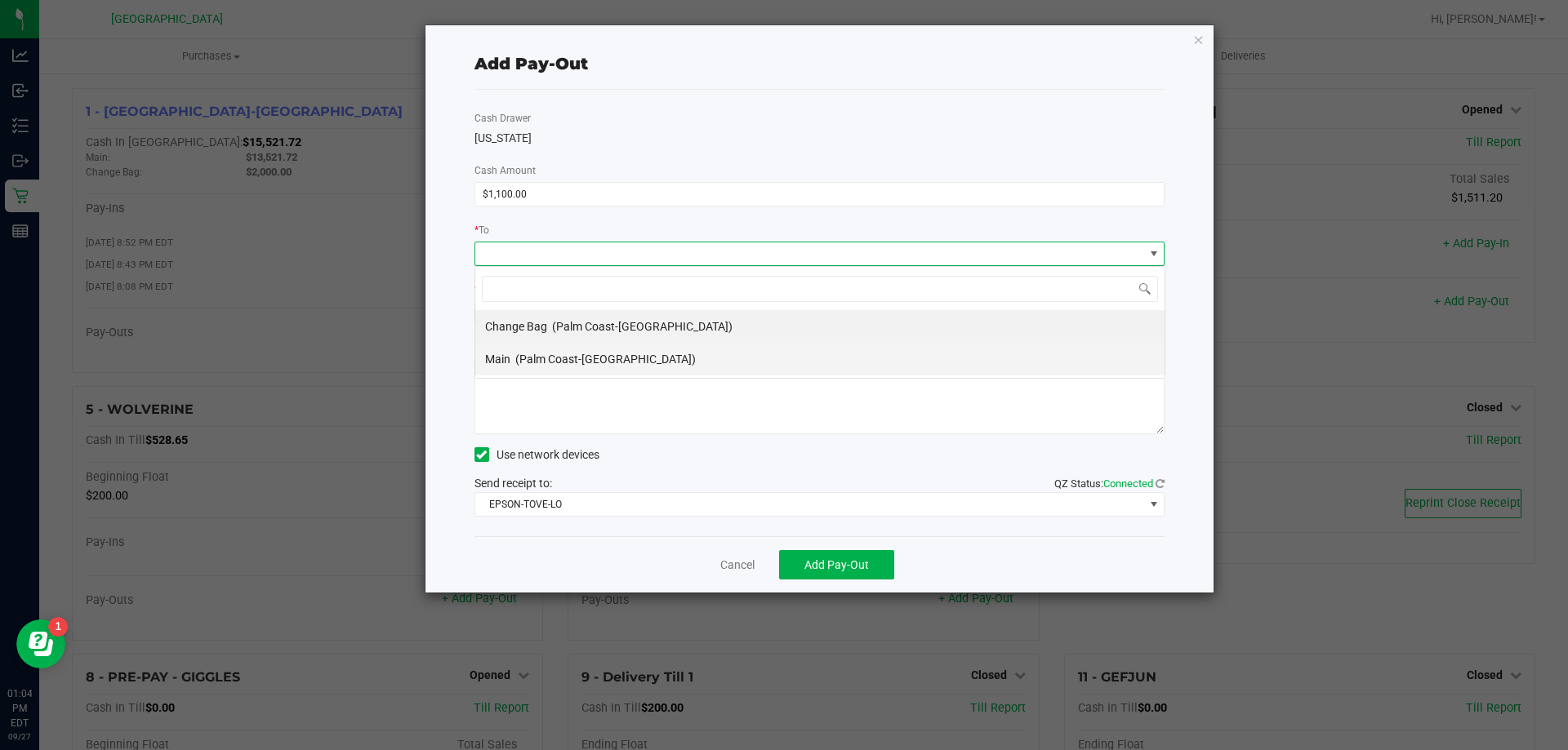
scroll to position [25, 690]
click at [596, 359] on span "(Palm Coast-[GEOGRAPHIC_DATA])" at bounding box center [605, 359] width 180 height 13
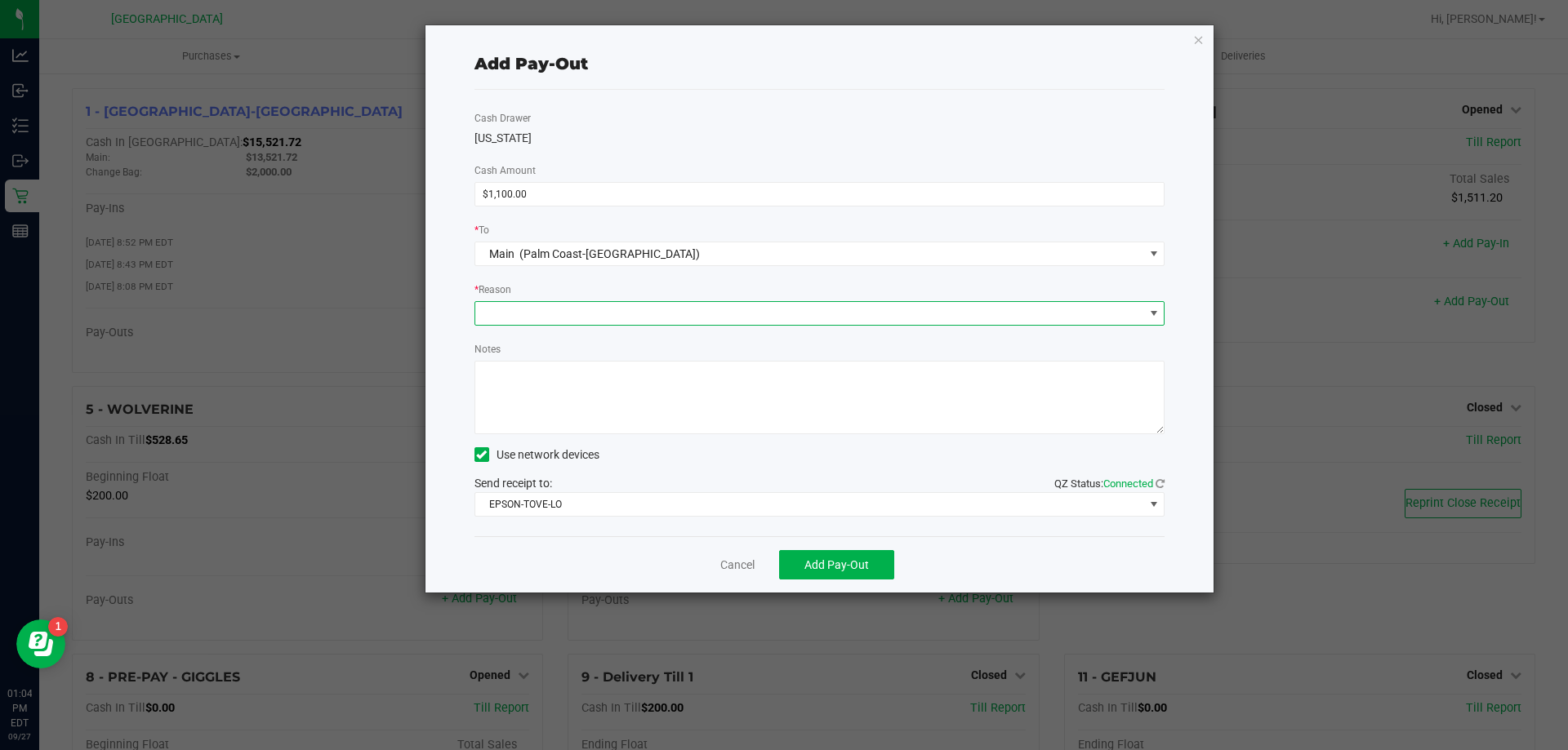
click at [609, 307] on span at bounding box center [810, 312] width 669 height 23
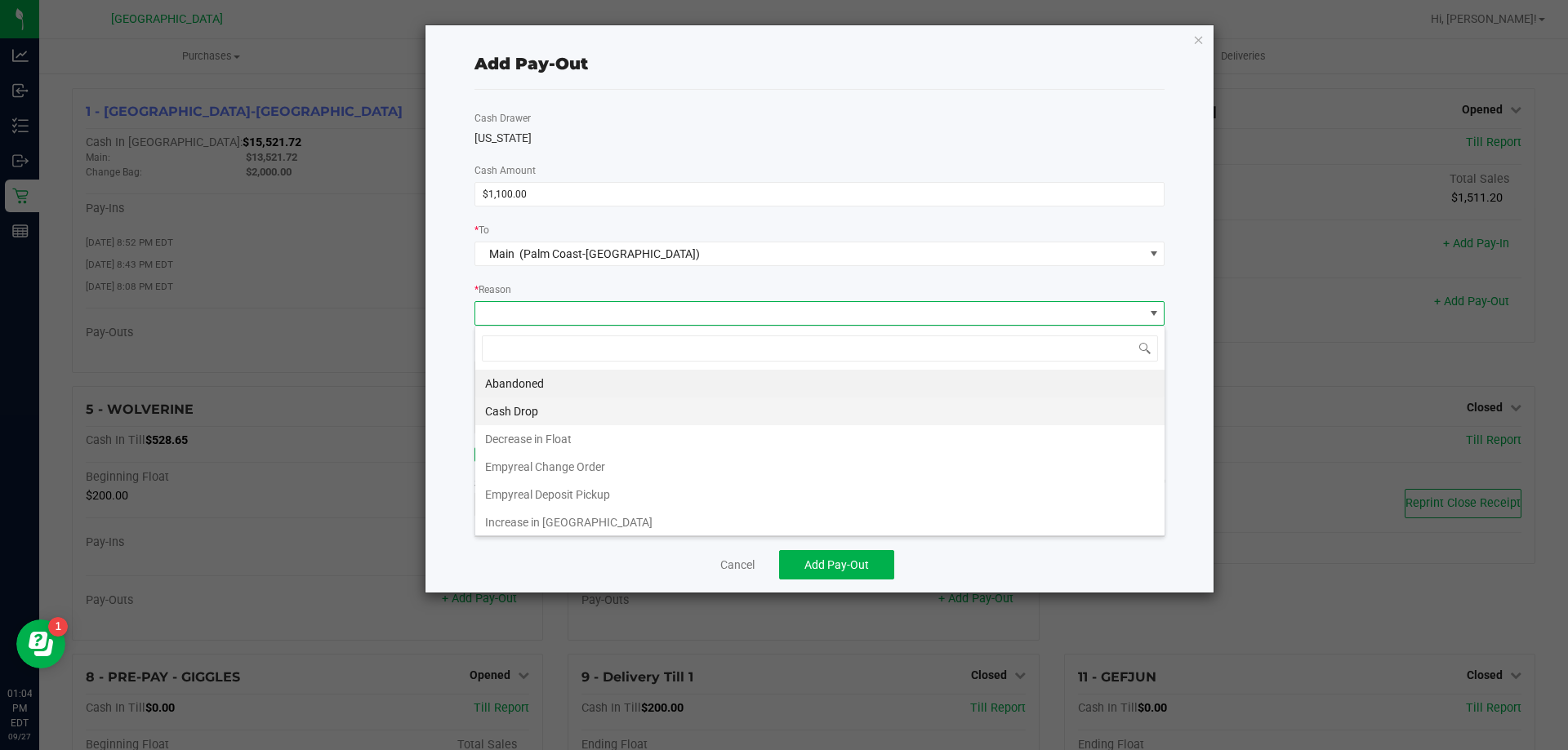
click at [586, 414] on li "Cash Drop" at bounding box center [820, 411] width 689 height 28
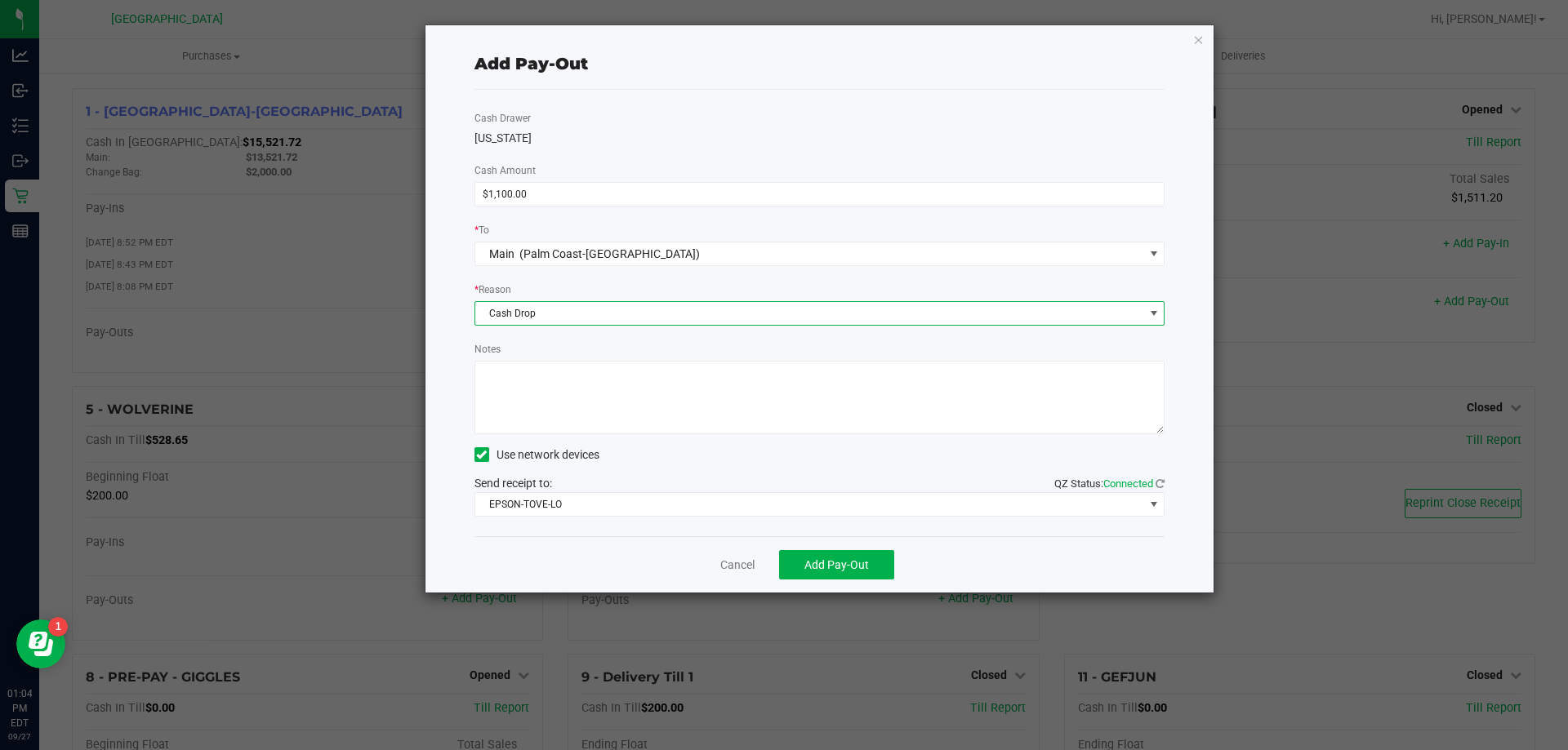
click at [589, 392] on textarea "Notes" at bounding box center [820, 397] width 690 height 74
type textarea "EG"
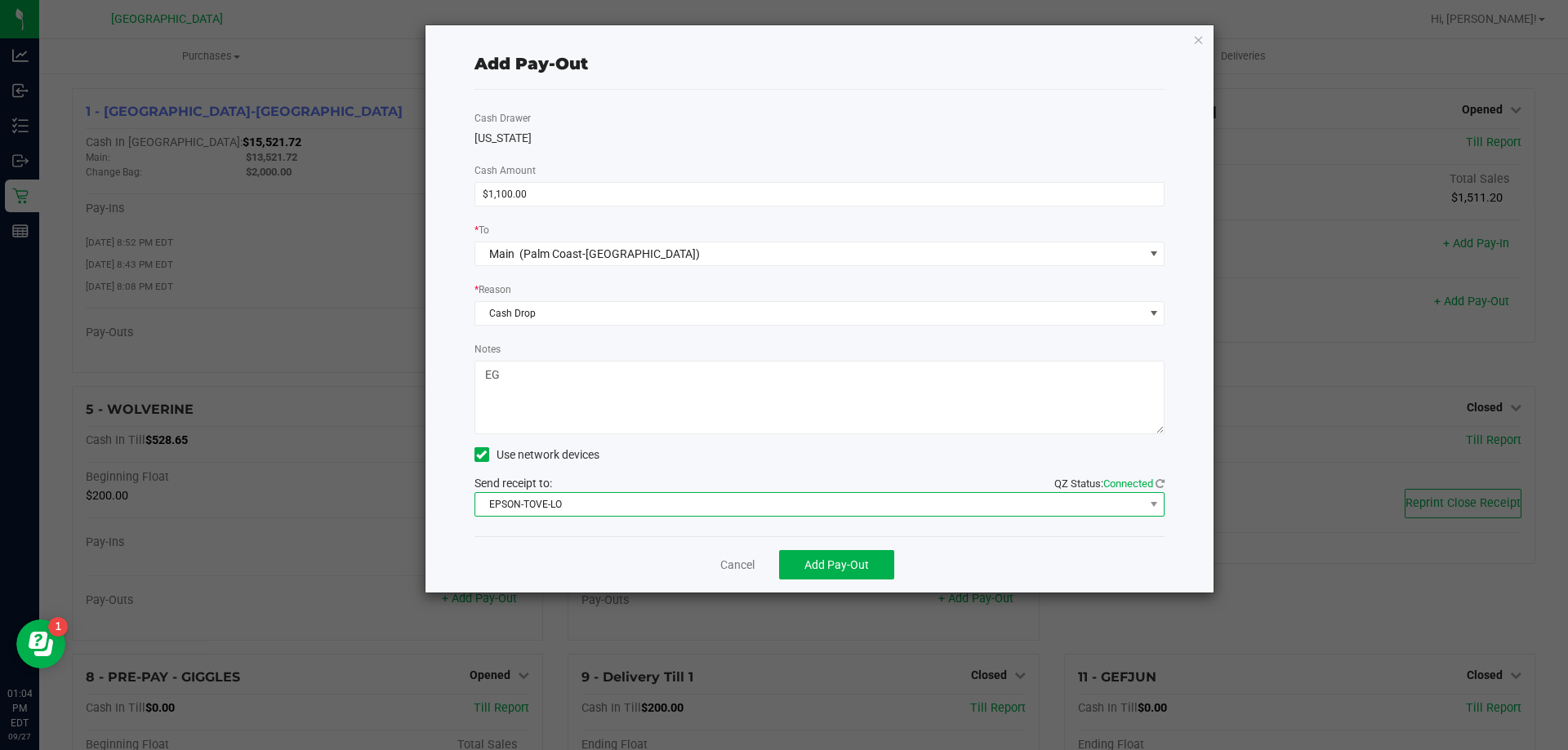
click at [618, 505] on span "EPSON-TOVE-LO" at bounding box center [810, 504] width 669 height 23
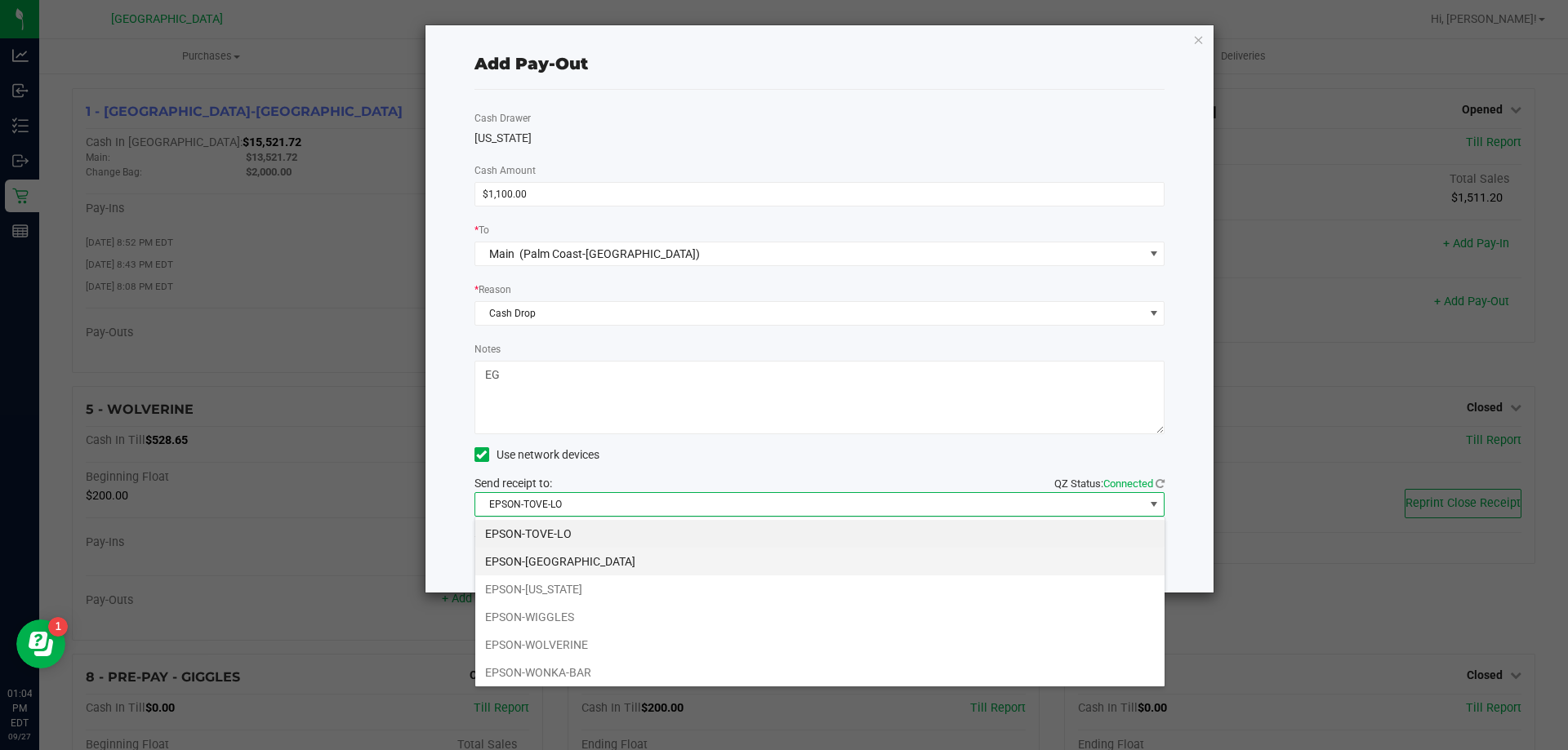
click at [591, 556] on li "EPSON-[GEOGRAPHIC_DATA]" at bounding box center [820, 562] width 689 height 28
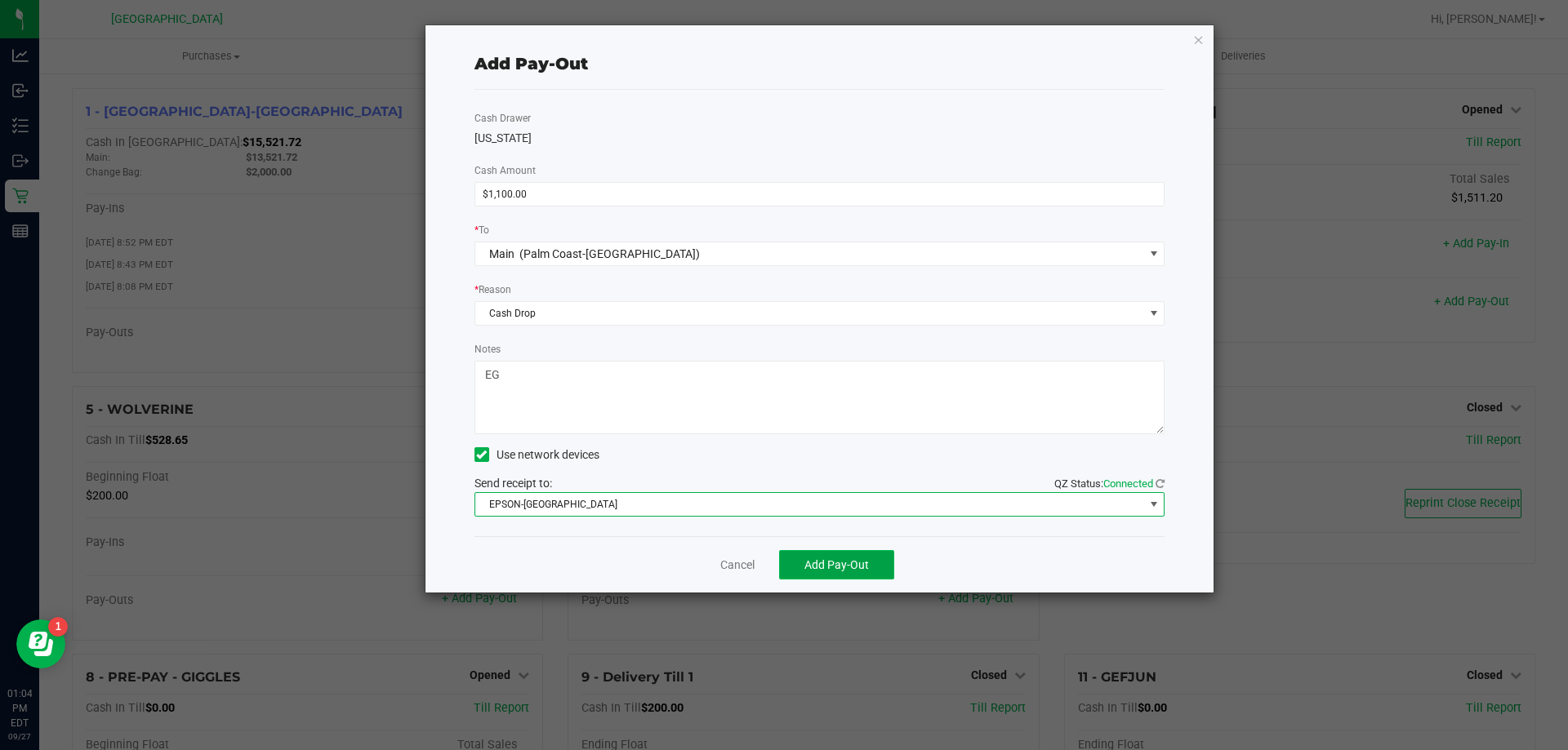
click at [852, 559] on span "Add Pay-Out" at bounding box center [836, 564] width 64 height 13
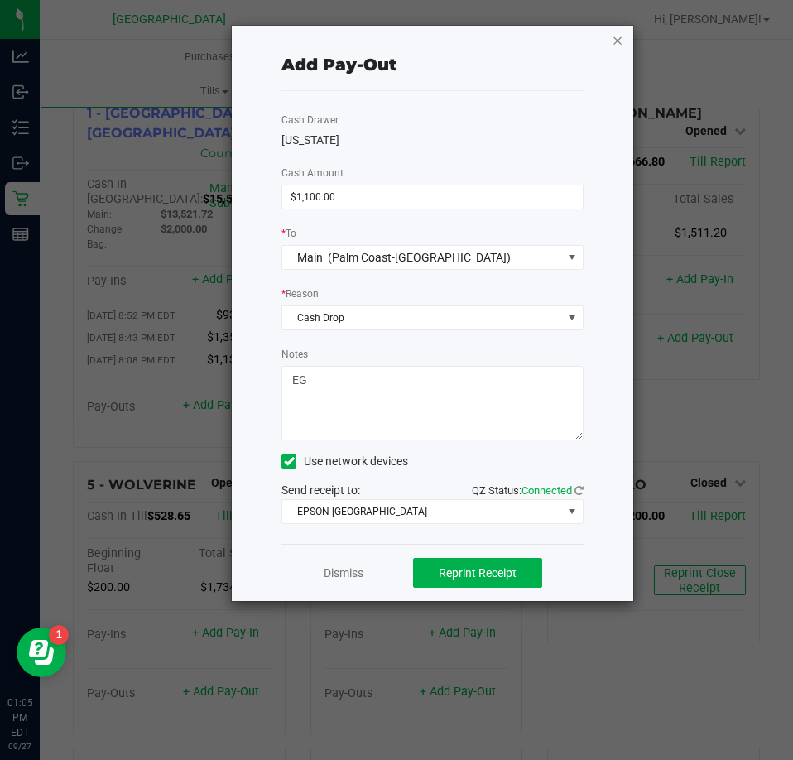
click at [616, 41] on icon "button" at bounding box center [618, 40] width 12 height 20
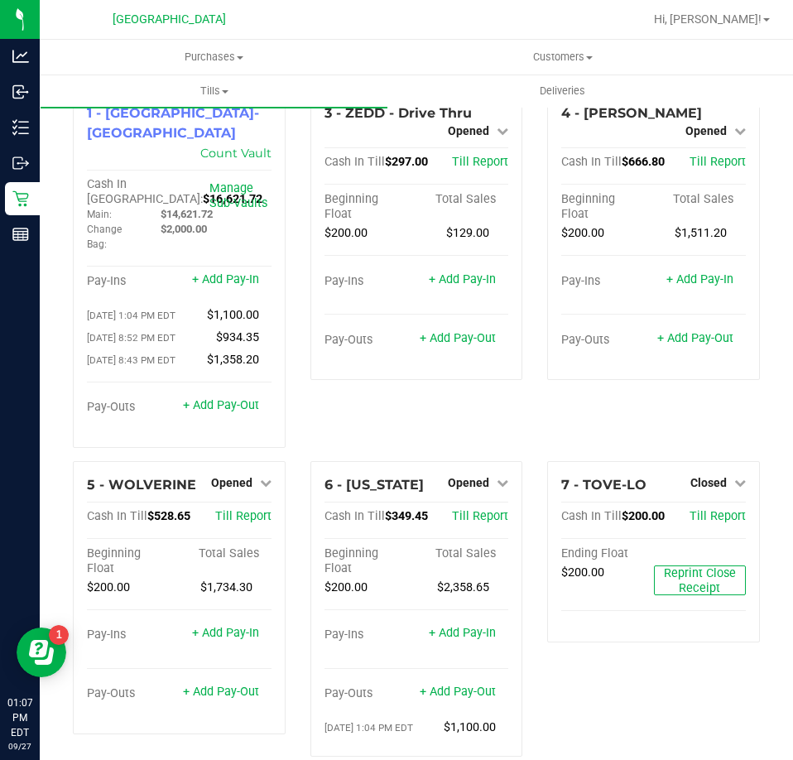
click at [535, 431] on div "4 - [PERSON_NAME] Opened Close Till Cash In Till $666.80 Till Report Beginning …" at bounding box center [654, 275] width 238 height 372
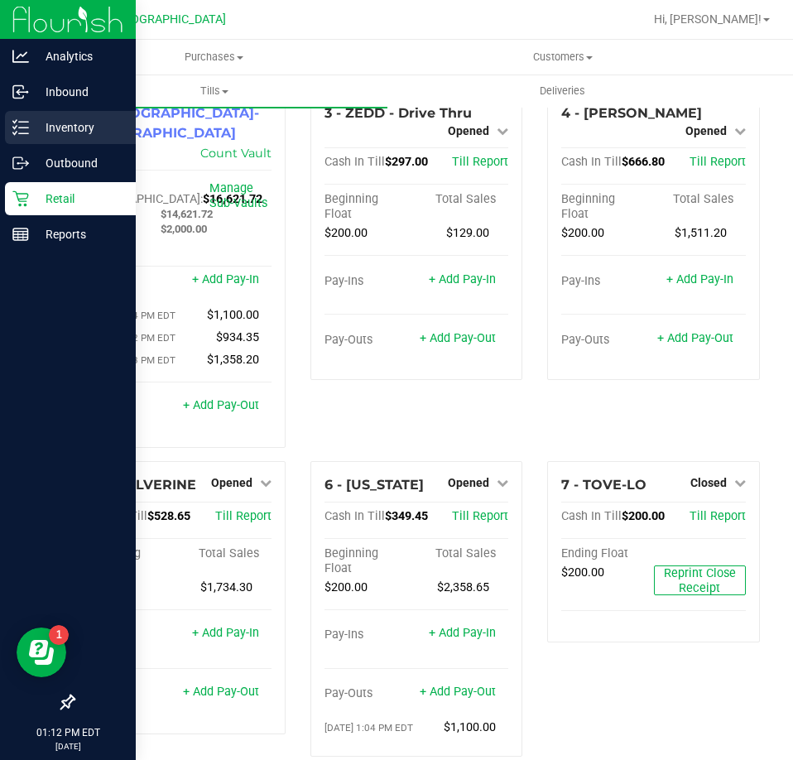
click at [77, 122] on p "Inventory" at bounding box center [78, 128] width 99 height 20
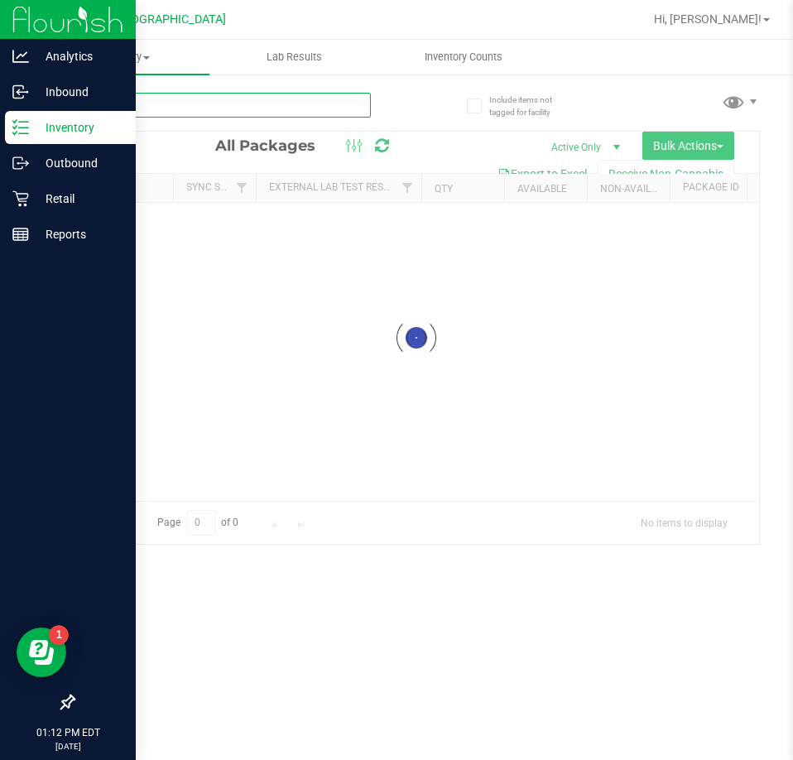
click at [166, 107] on input "text" at bounding box center [222, 105] width 298 height 25
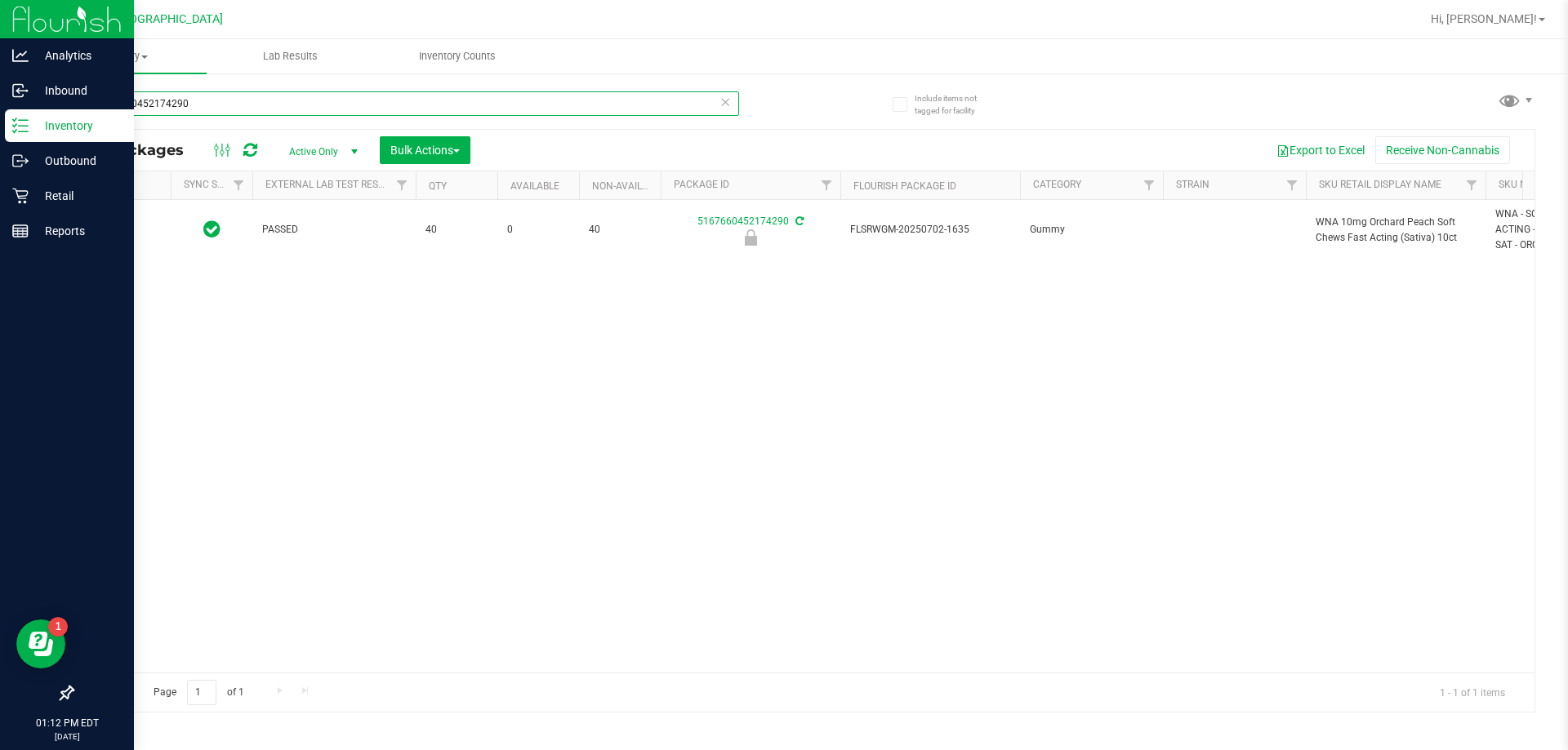
type input "5167660452174290"
click at [131, 229] on span "Action" at bounding box center [110, 230] width 44 height 23
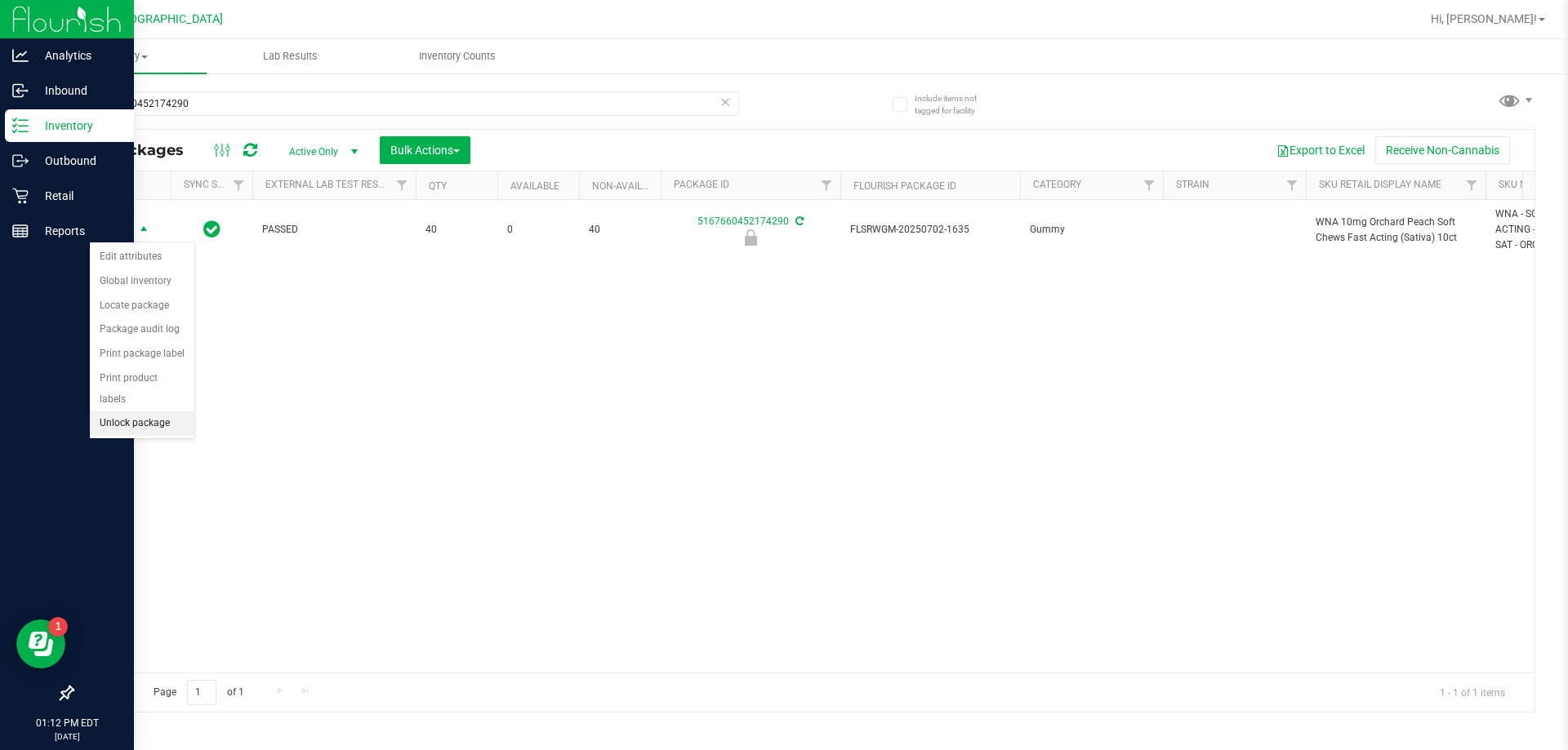
click at [150, 411] on li "Unlock package" at bounding box center [142, 423] width 105 height 25
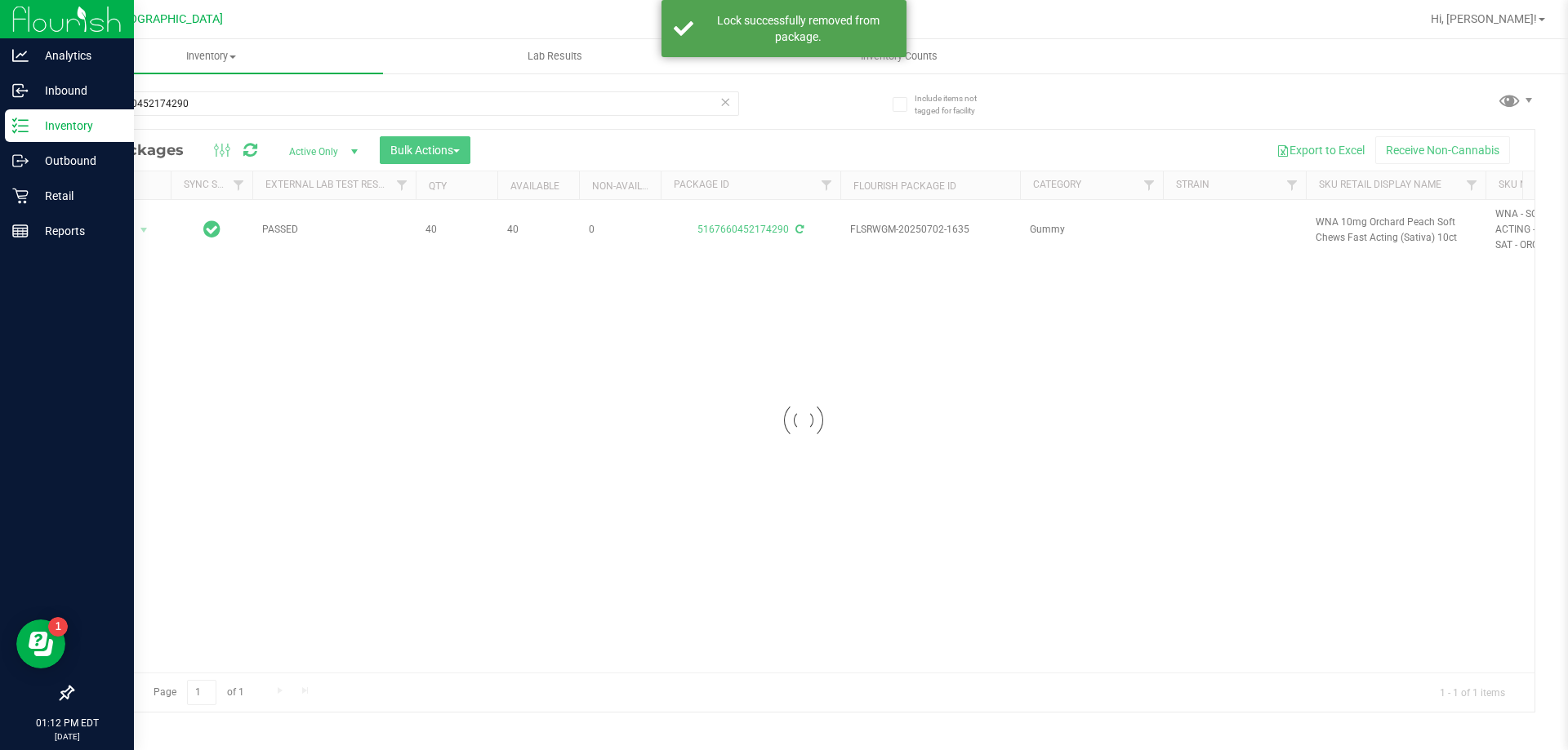
click at [1336, 219] on div at bounding box center [804, 421] width 1461 height 581
click at [1330, 218] on div at bounding box center [804, 421] width 1461 height 581
click at [1328, 219] on span "WNA 10mg Orchard Peach Soft Chews Fast Acting (Sativa) 10ct" at bounding box center [1395, 230] width 160 height 31
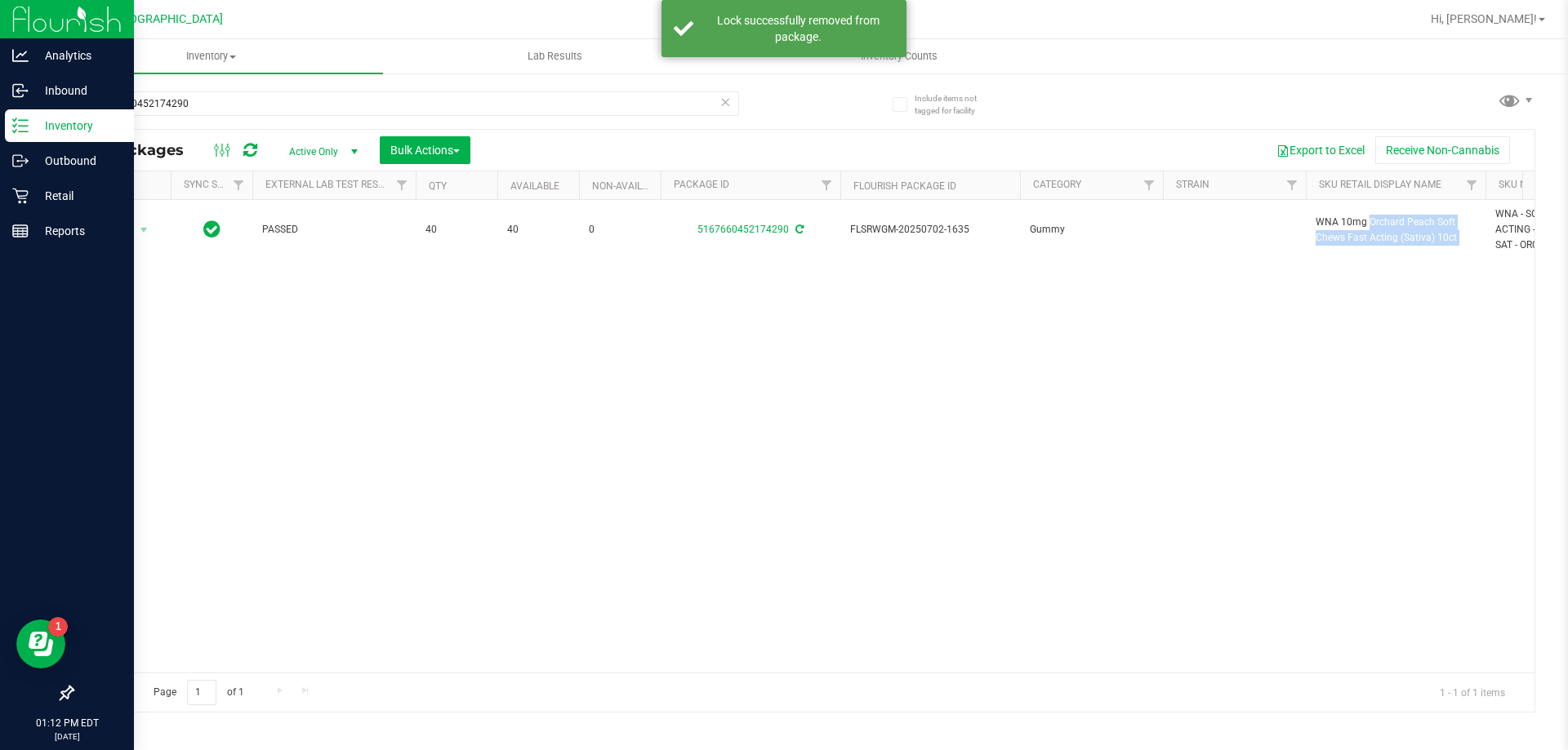
click at [1328, 219] on span "WNA 10mg Orchard Peach Soft Chews Fast Acting (Sativa) 10ct" at bounding box center [1395, 230] width 160 height 31
copy tr "WNA 10mg Orchard Peach Soft Chews Fast Acting (Sativa) 10ct"
click at [436, 101] on input "5167660452174290" at bounding box center [405, 103] width 667 height 25
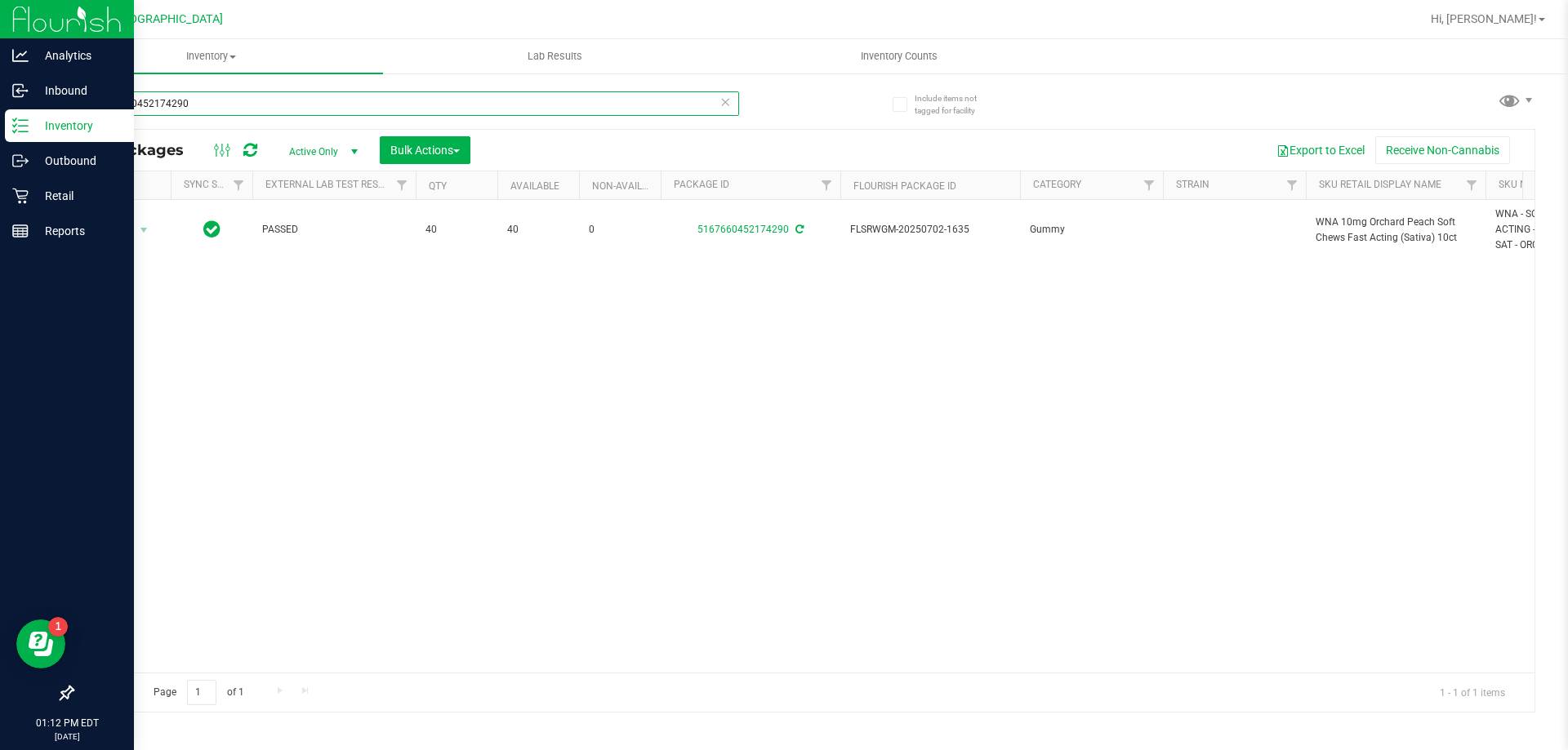
click at [436, 101] on input "5167660452174290" at bounding box center [405, 103] width 667 height 25
paste input "WNA 10mg Orchard Peach Soft Chews Fast Acting (Sativa) 10ct"
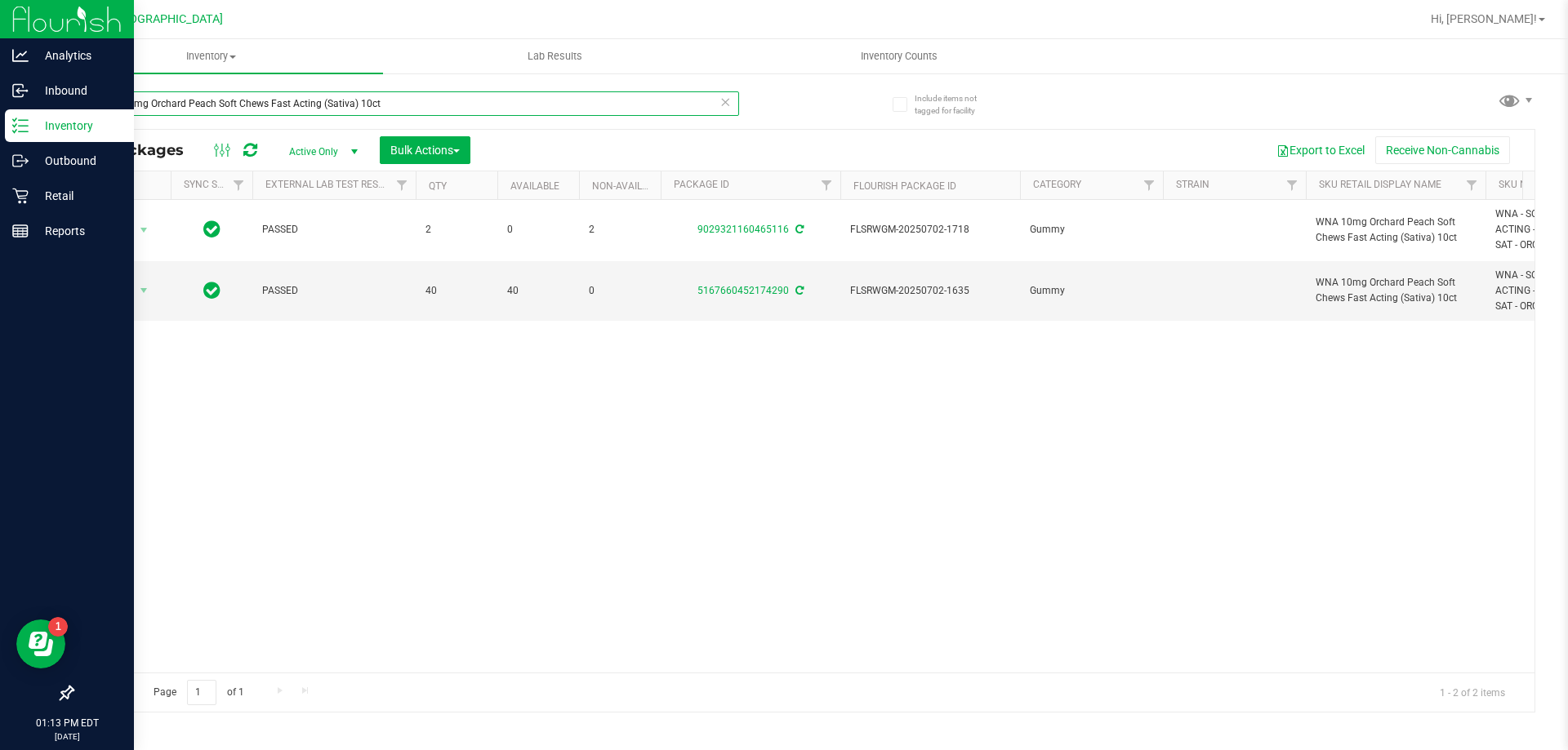
click at [541, 95] on input "WNA 10mg Orchard Peach Soft Chews Fast Acting (Sativa) 10ct" at bounding box center [405, 103] width 667 height 25
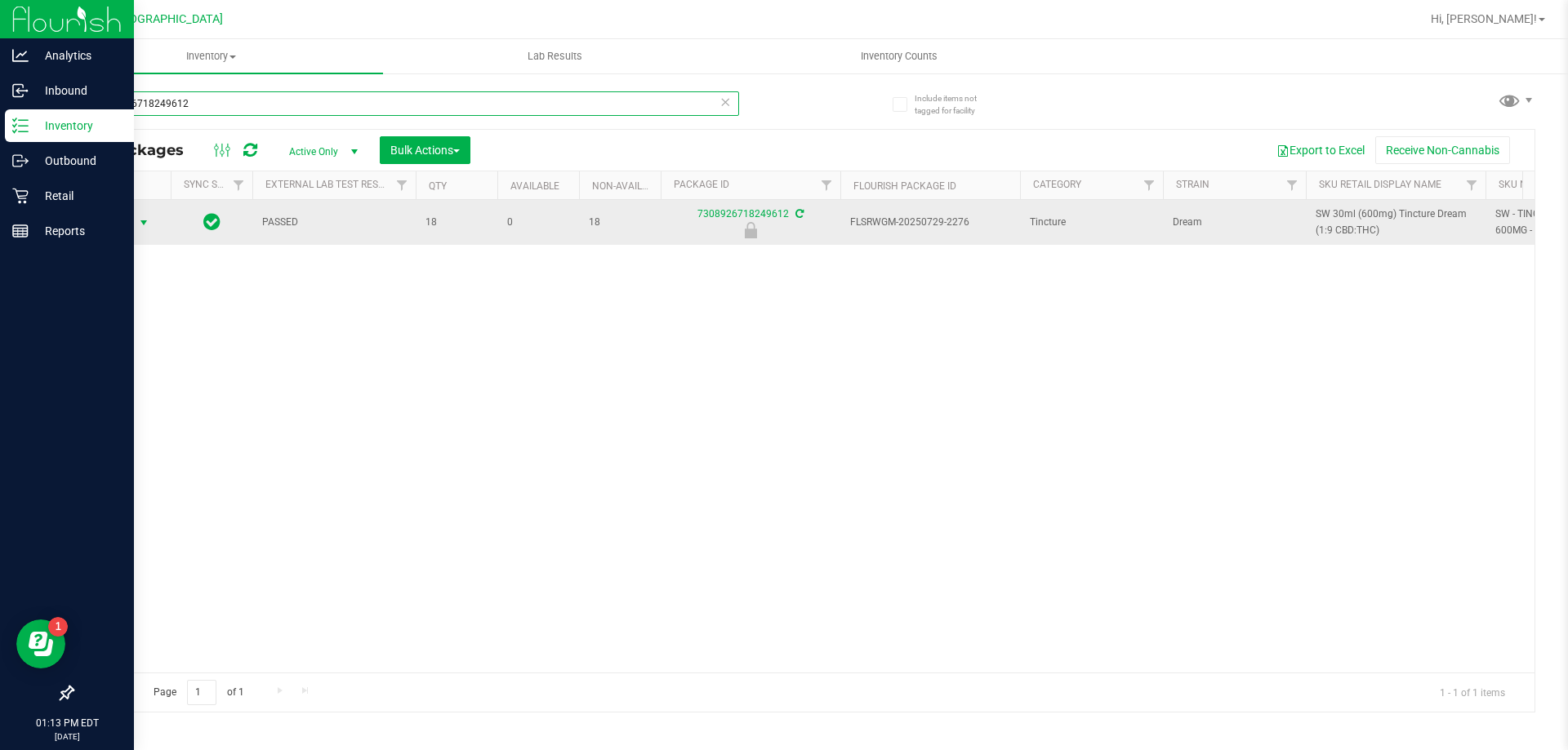
type input "7308926718249612"
click at [128, 225] on span "Action" at bounding box center [110, 222] width 44 height 23
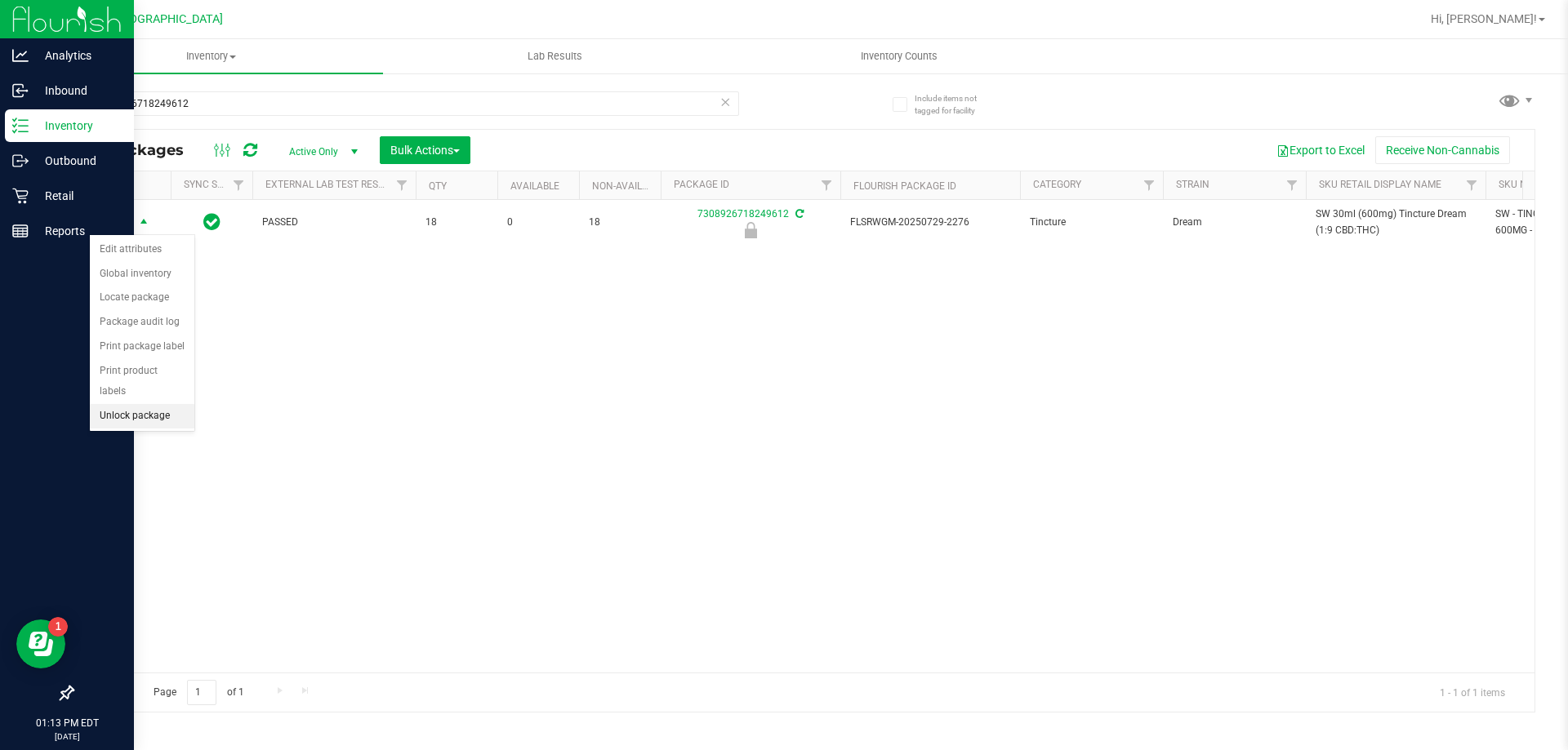
click at [146, 404] on li "Unlock package" at bounding box center [142, 416] width 105 height 25
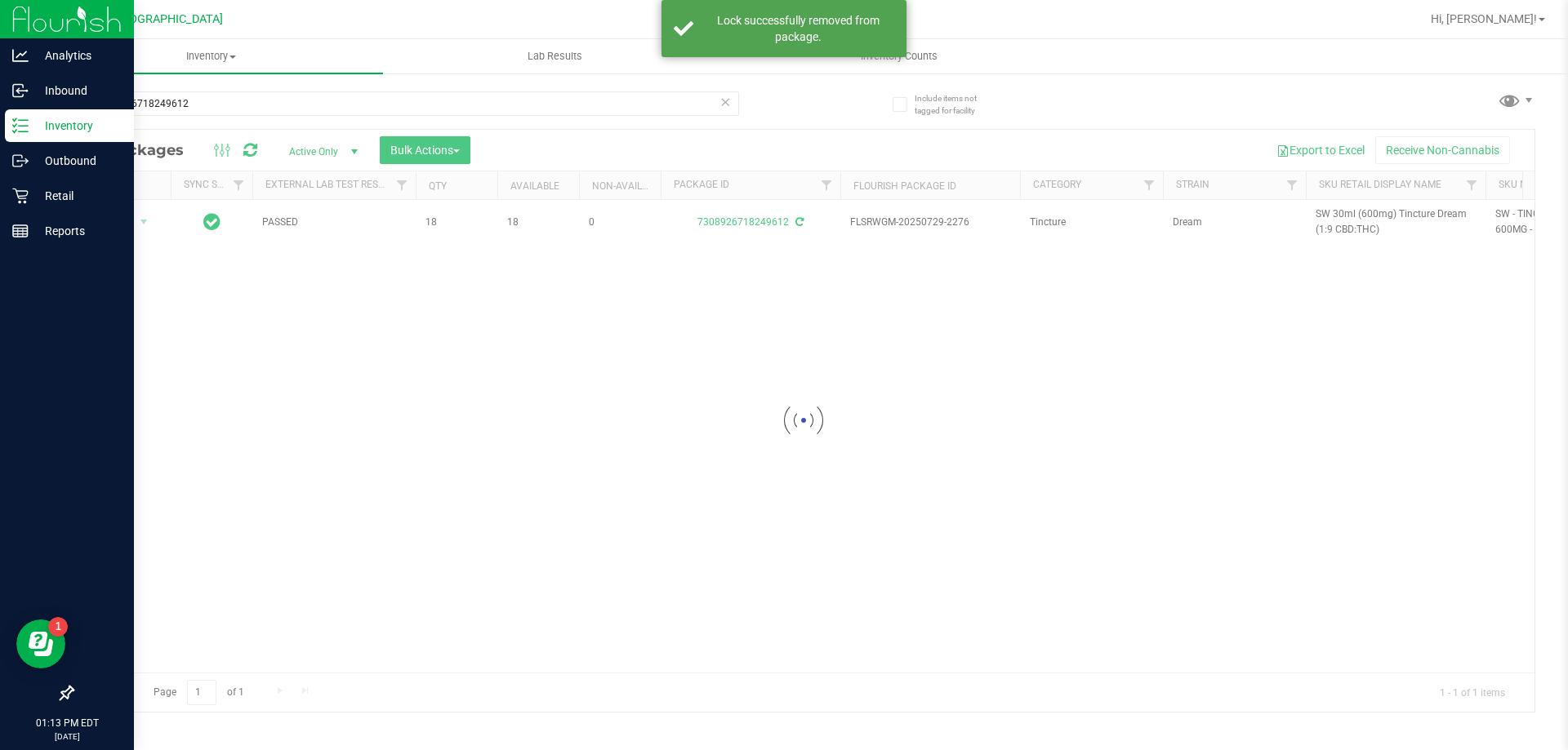
click at [1328, 216] on div at bounding box center [804, 421] width 1461 height 581
click at [1328, 216] on span "SW 30ml (600mg) Tincture Dream (1:9 CBD:THC)" at bounding box center [1395, 221] width 160 height 31
copy tr "SW 30ml (600mg) Tincture Dream (1:9 CBD:THC)"
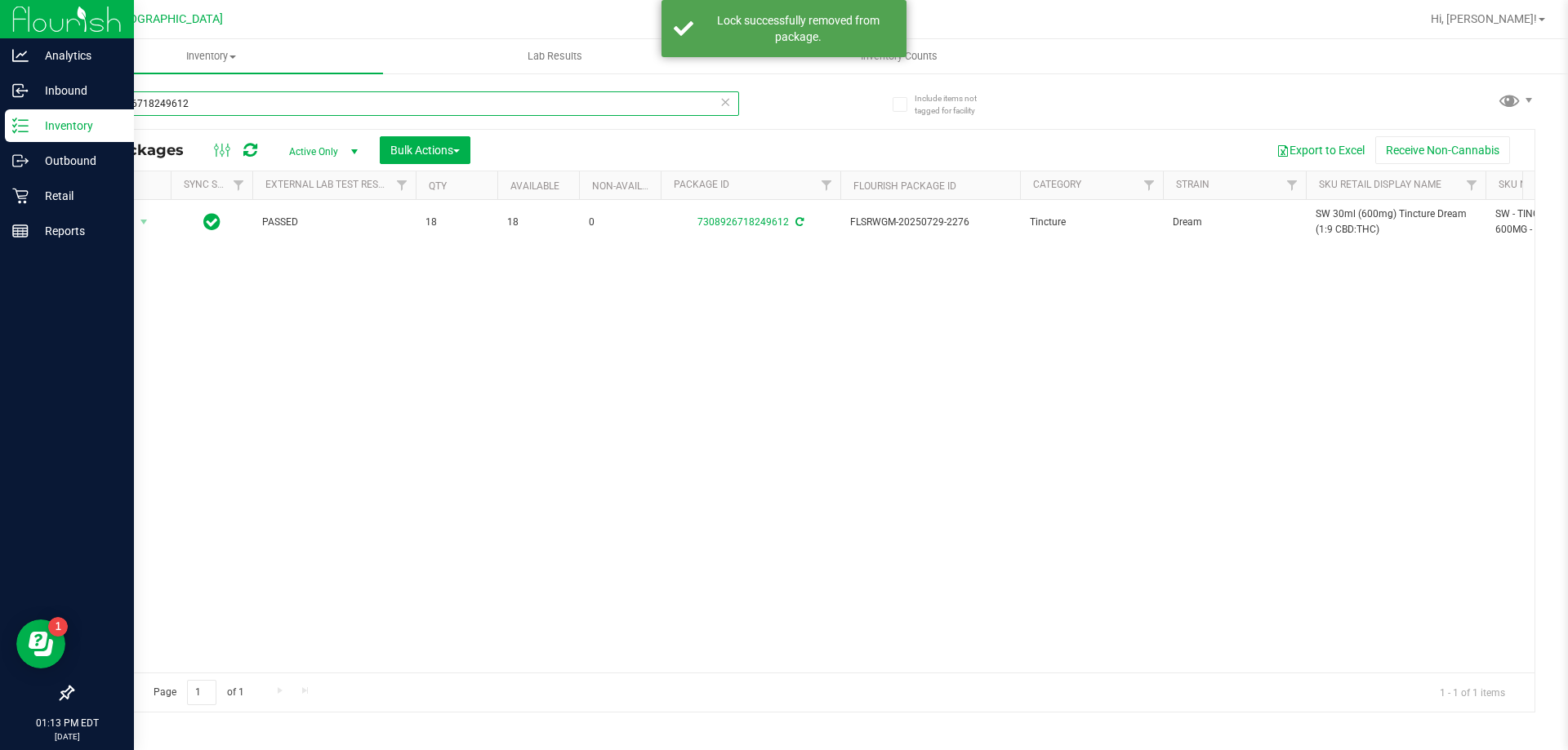
click at [243, 101] on input "7308926718249612" at bounding box center [405, 103] width 667 height 25
paste input "SW 30ml (600mg) Tincture Dream (1:9 CBD:THC)"
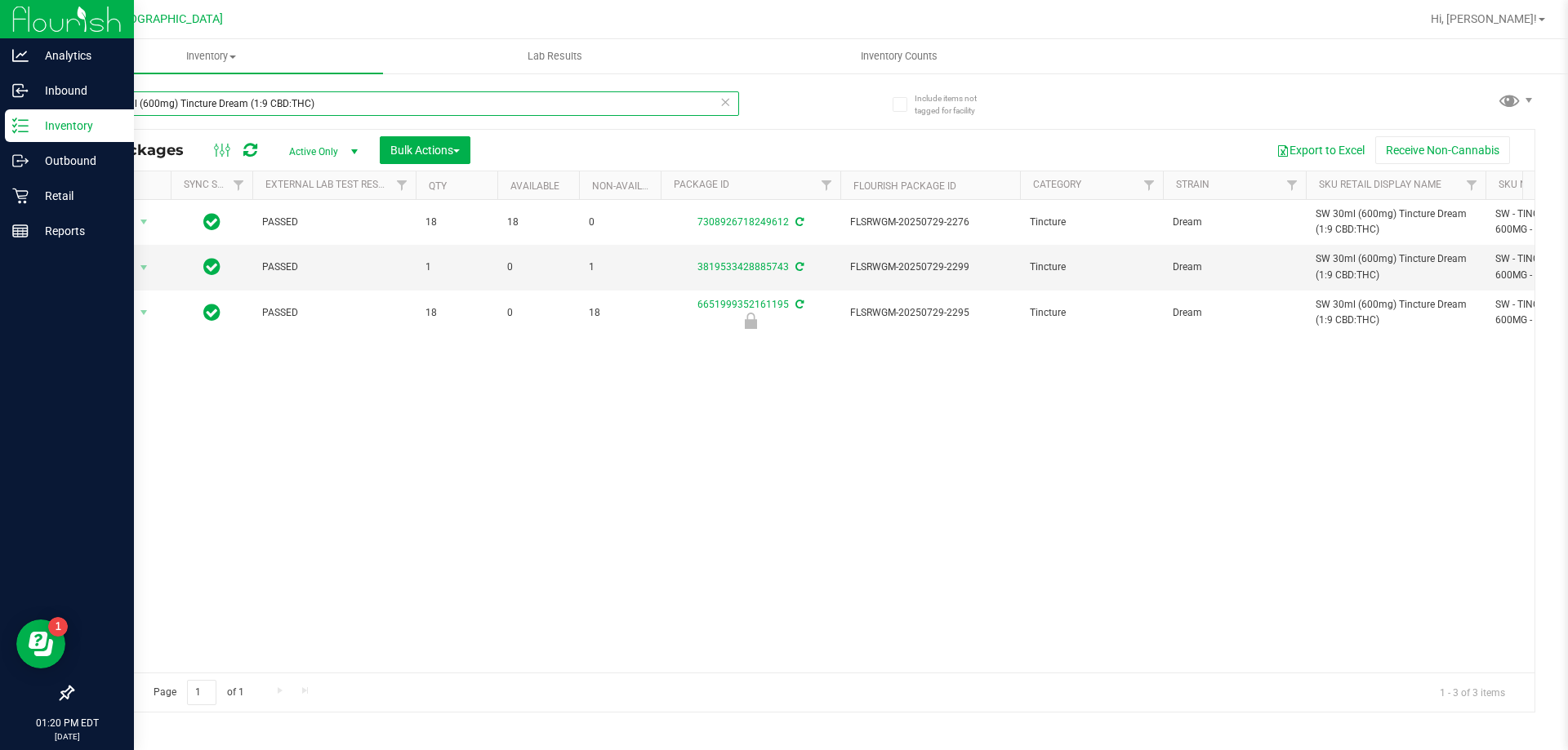
click at [346, 111] on input "SW 30ml (600mg) Tincture Dream (1:9 CBD:THC)" at bounding box center [405, 103] width 667 height 25
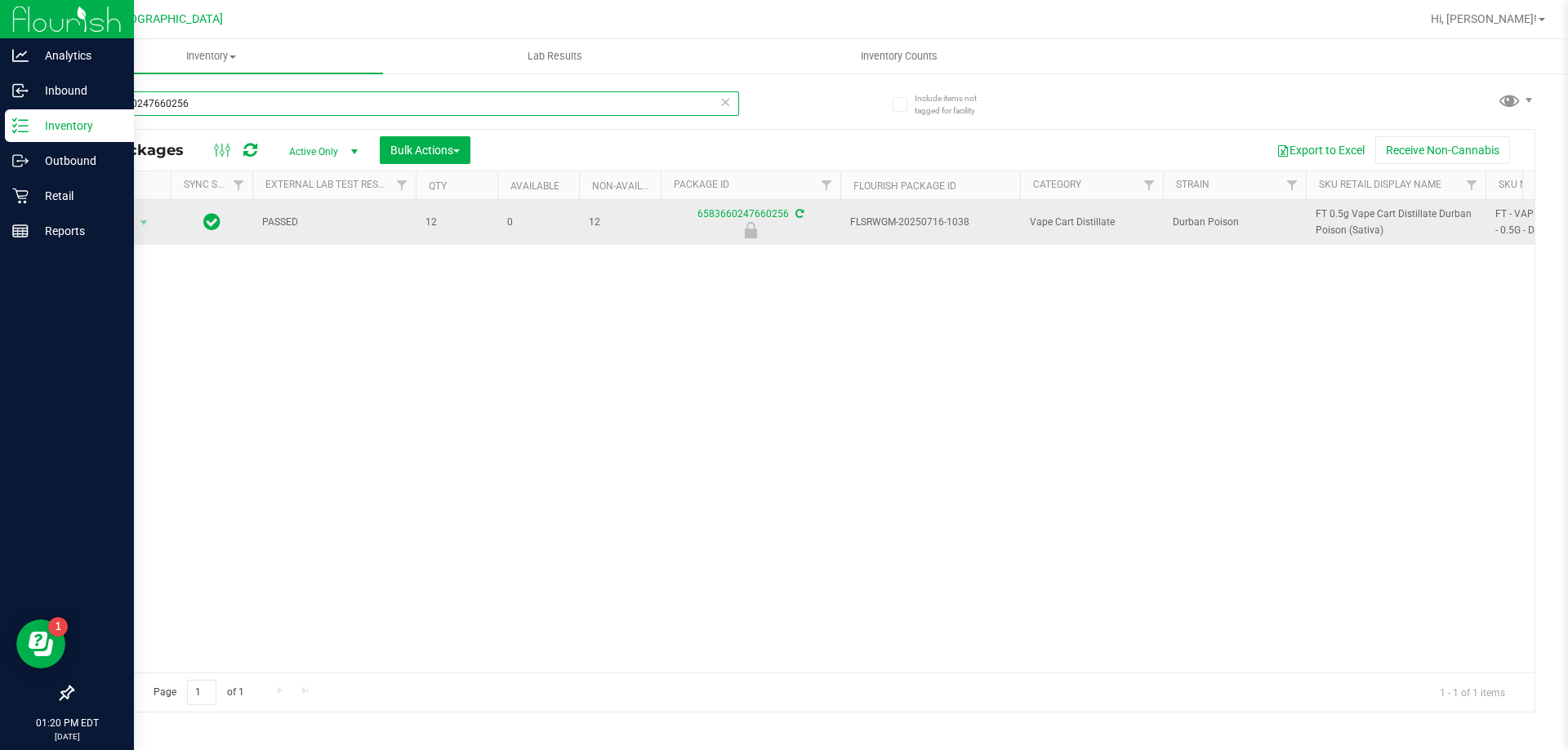
type input "6583660247660256"
click at [119, 216] on span "Action" at bounding box center [110, 222] width 44 height 23
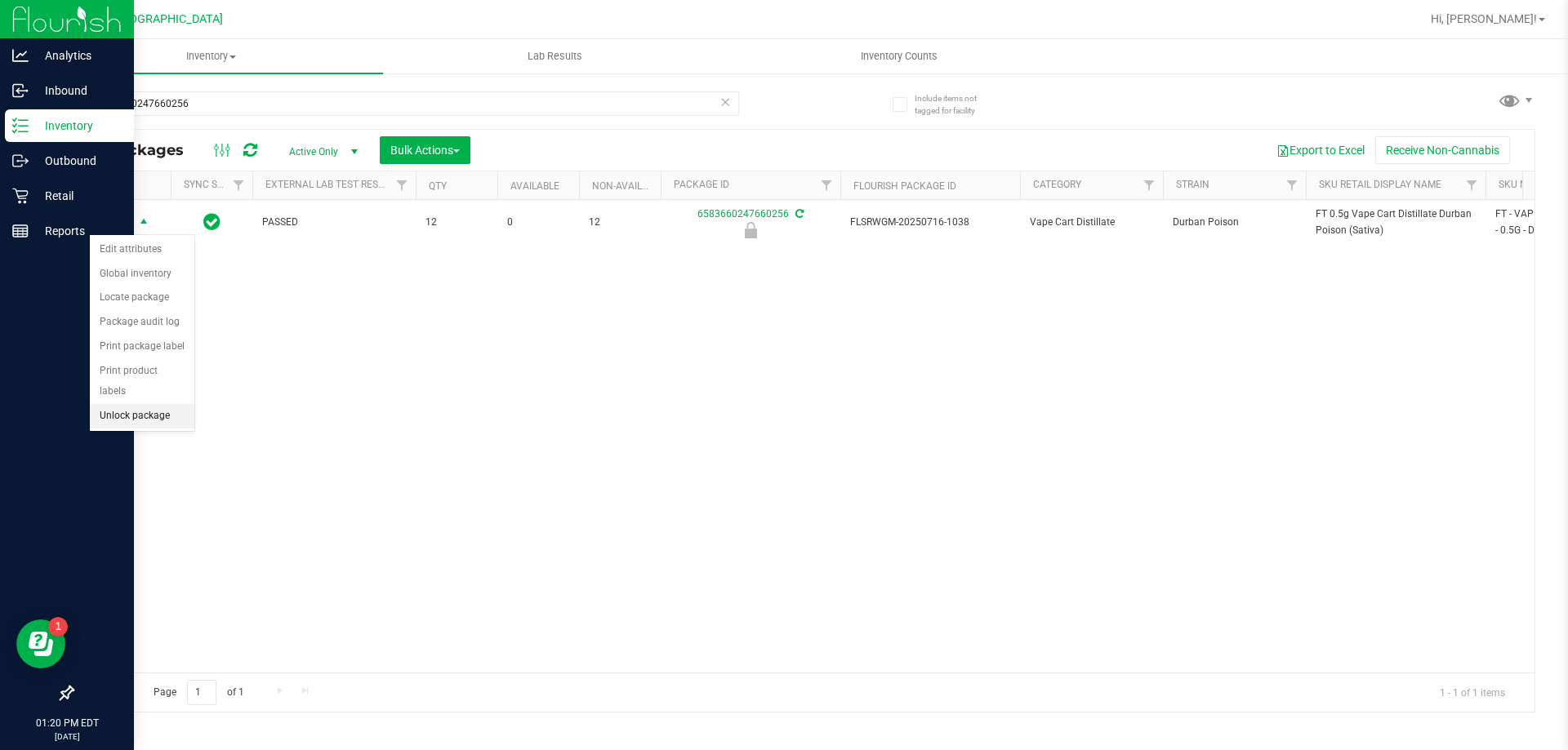
click at [126, 404] on li "Unlock package" at bounding box center [142, 416] width 105 height 25
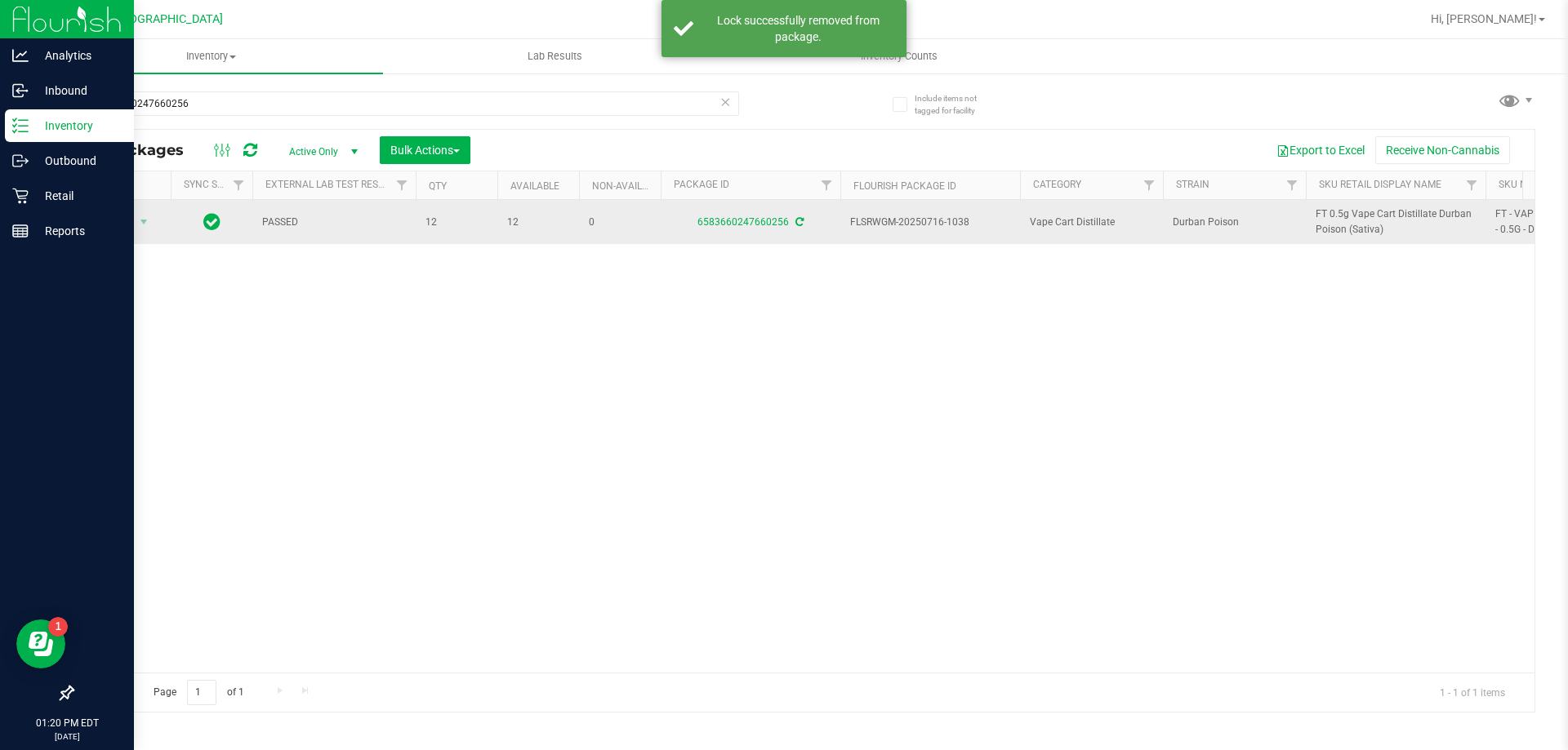
click at [1341, 223] on span "FT 0.5g Vape Cart Distillate Durban Poison (Sativa)" at bounding box center [1395, 221] width 160 height 31
copy tr "FT 0.5g Vape Cart Distillate Durban Poison (Sativa)"
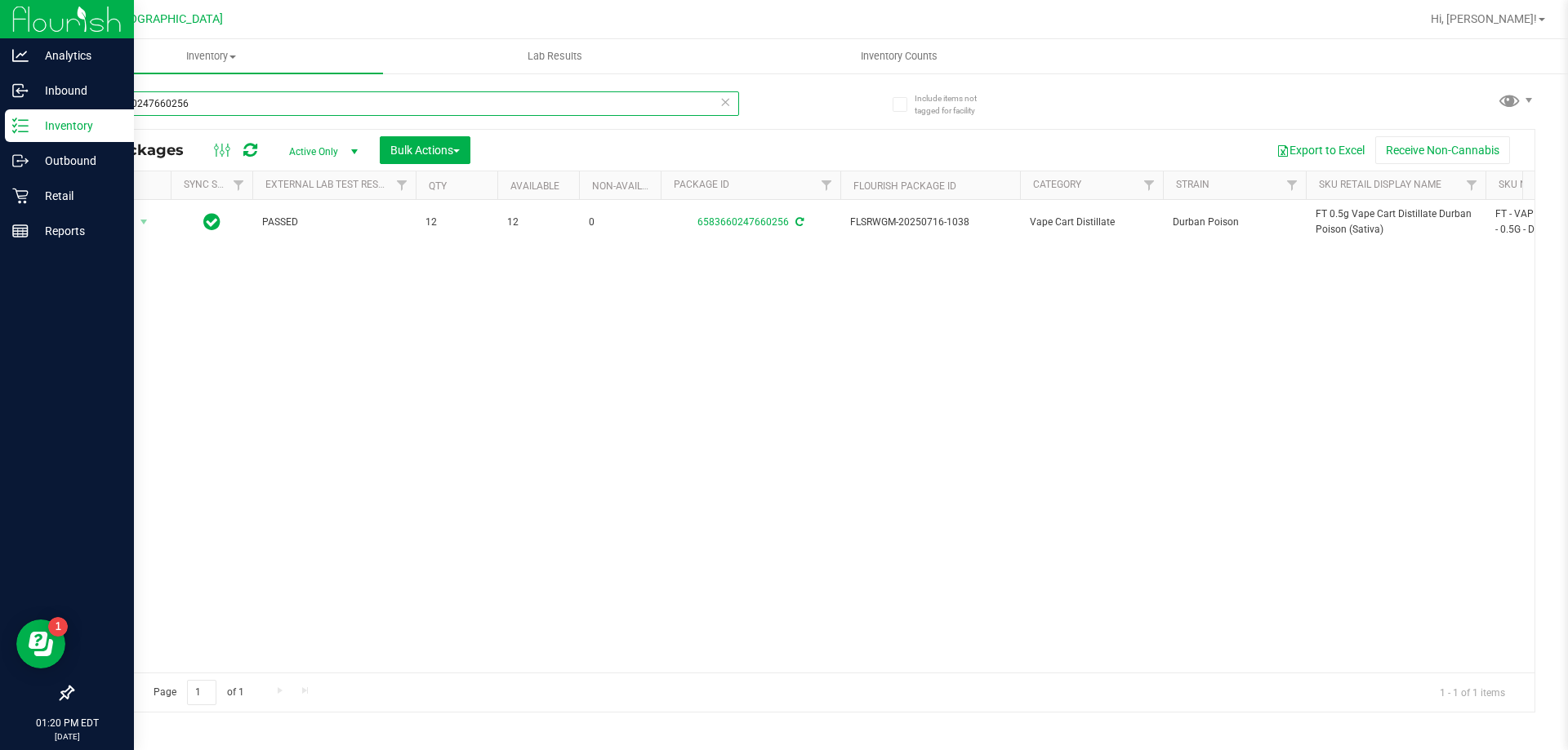
click at [390, 102] on input "6583660247660256" at bounding box center [405, 103] width 667 height 25
paste input "FT 0.5g Vape Cart Distillate Durban Poison (Sativa)"
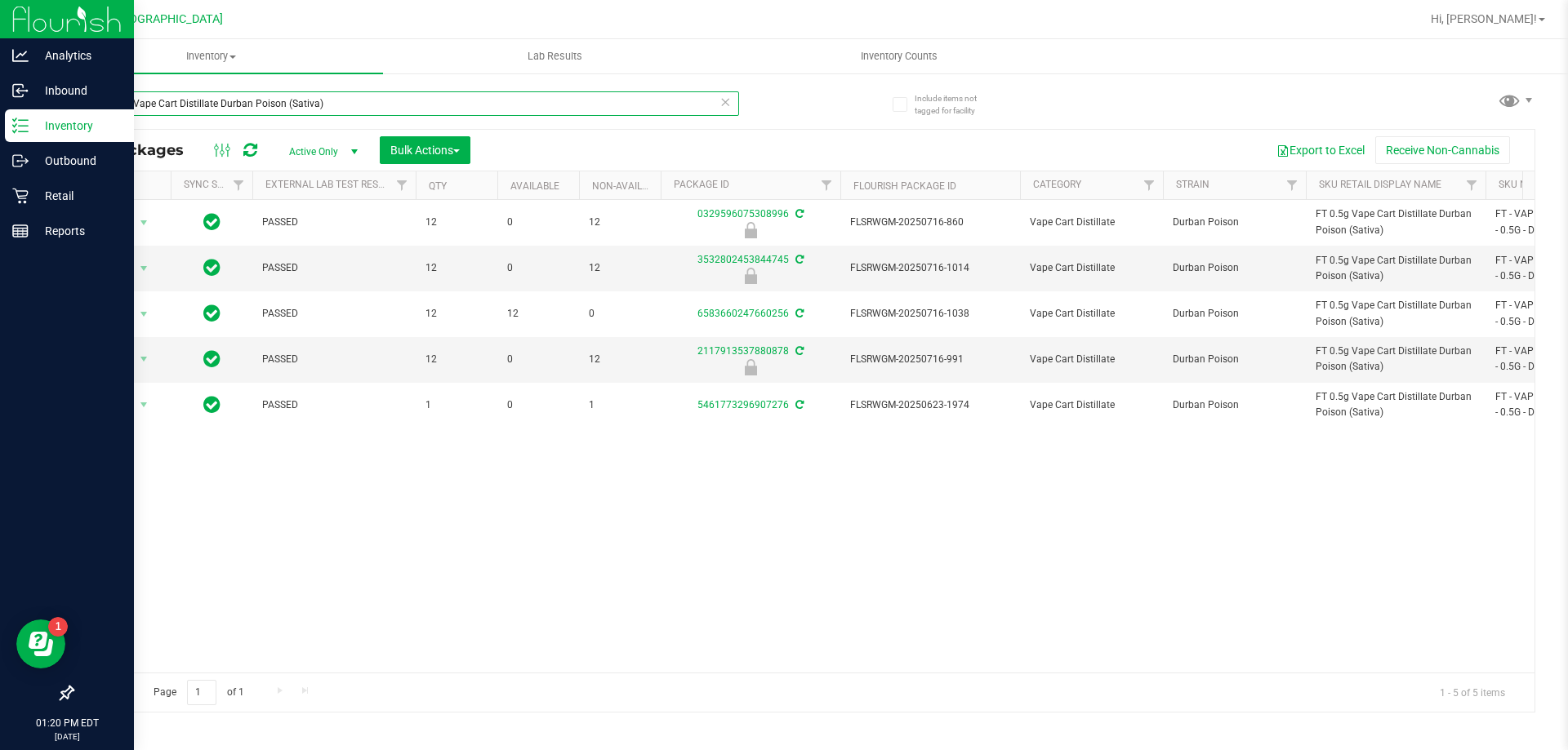
click at [468, 96] on input "FT 0.5g Vape Cart Distillate Durban Poison (Sativa)" at bounding box center [405, 103] width 667 height 25
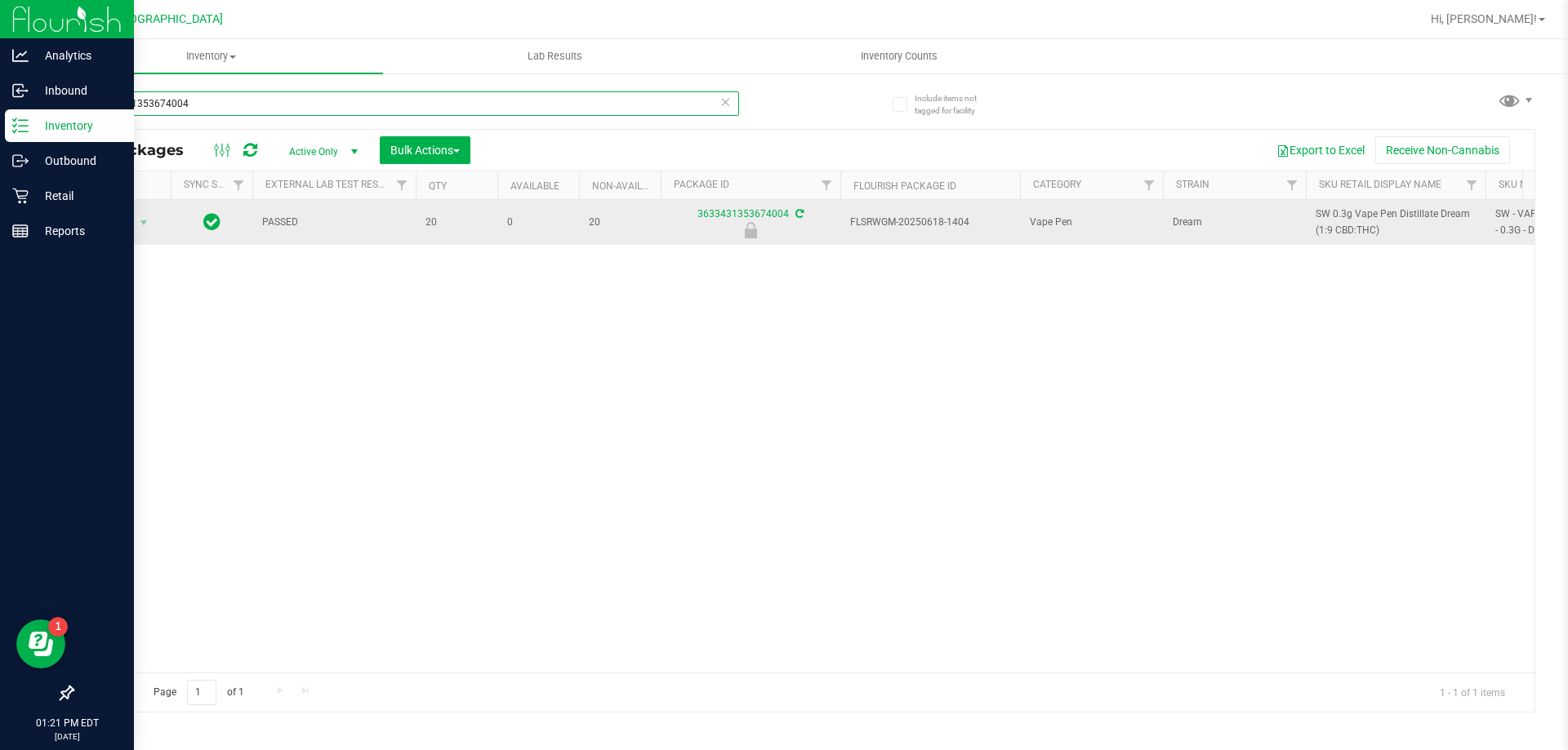
type input "3633431353674004"
click at [113, 217] on span "Action" at bounding box center [110, 222] width 44 height 23
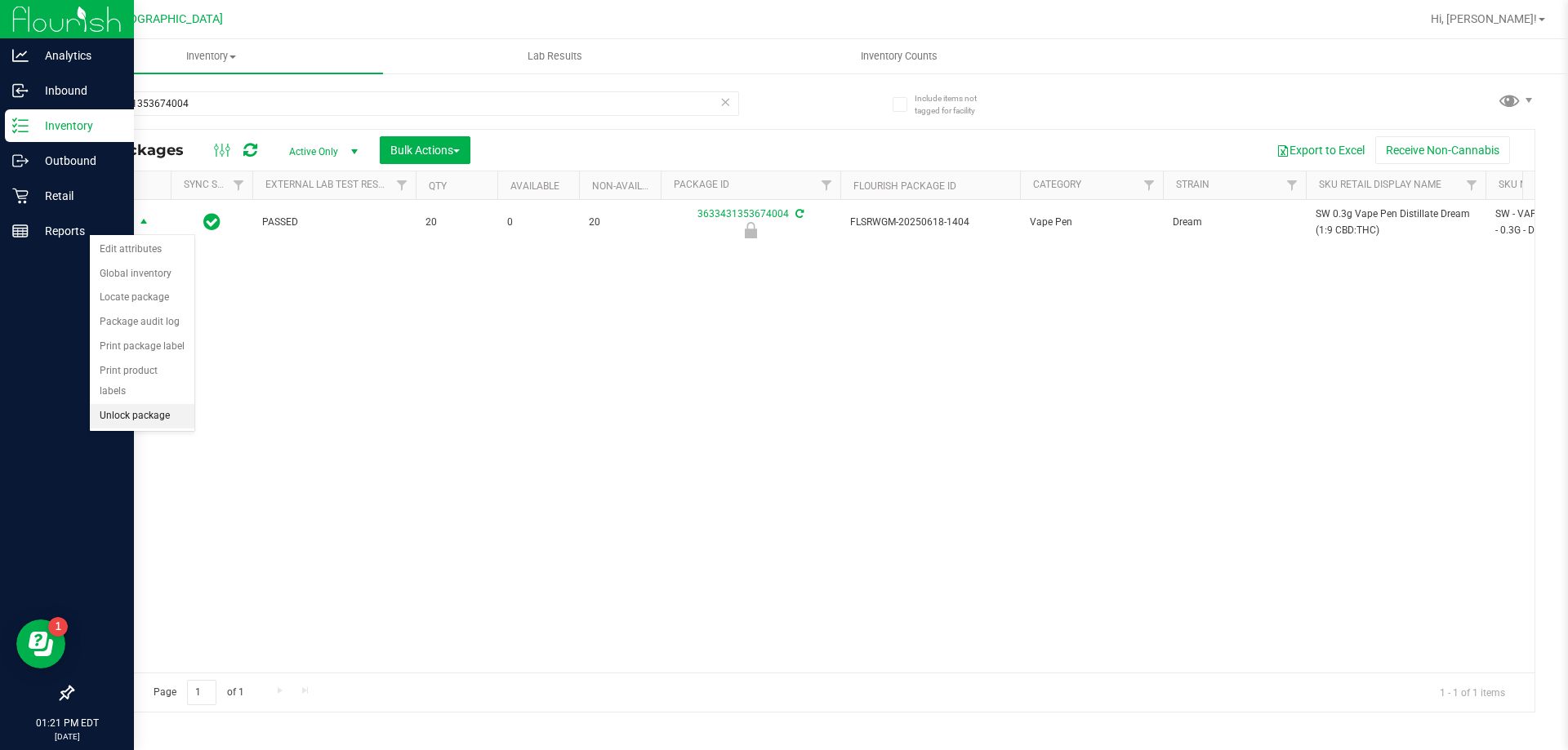
click at [154, 404] on li "Unlock package" at bounding box center [142, 416] width 105 height 25
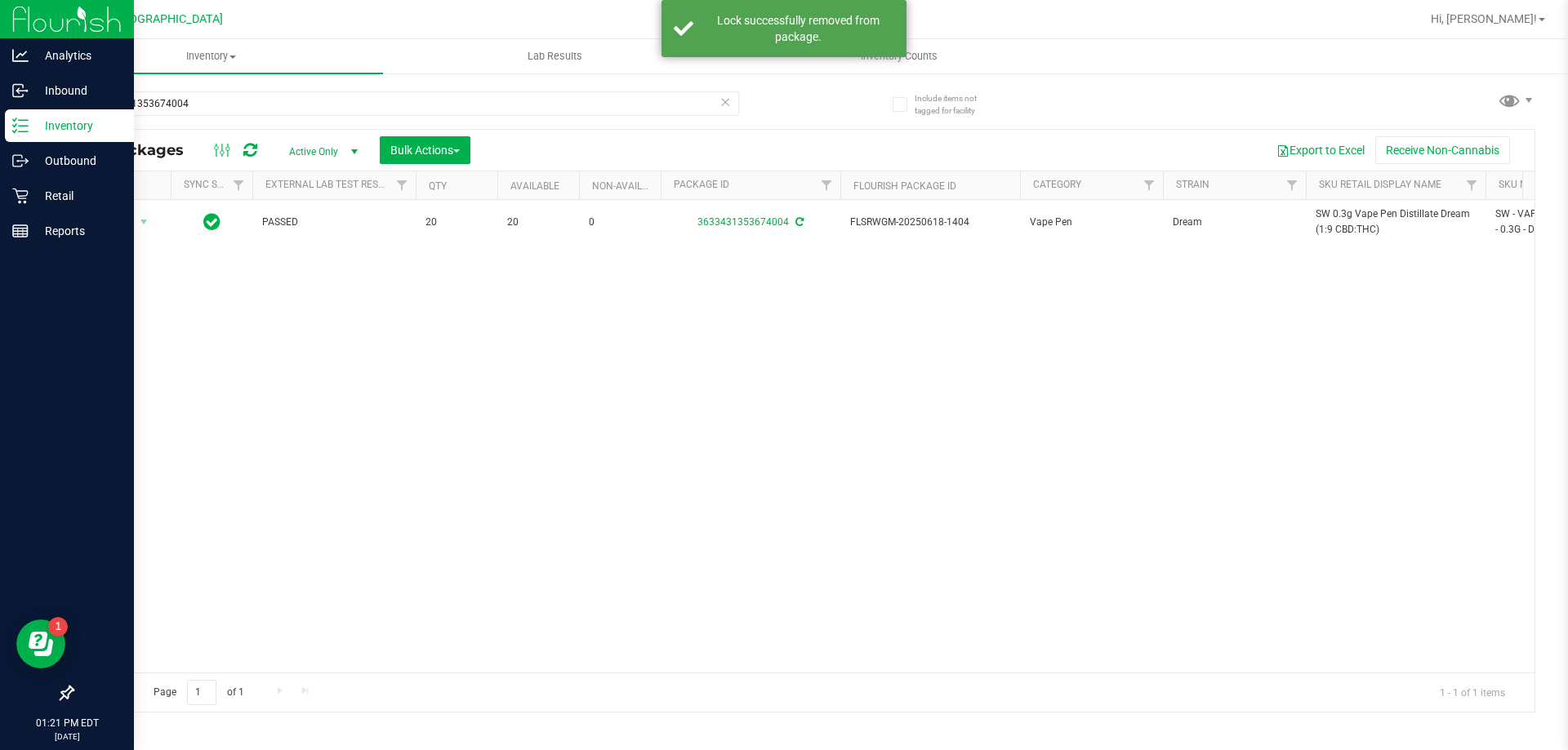
click at [1331, 214] on span "SW 0.3g Vape Pen Distillate Dream (1:9 CBD:THC)" at bounding box center [1395, 221] width 160 height 31
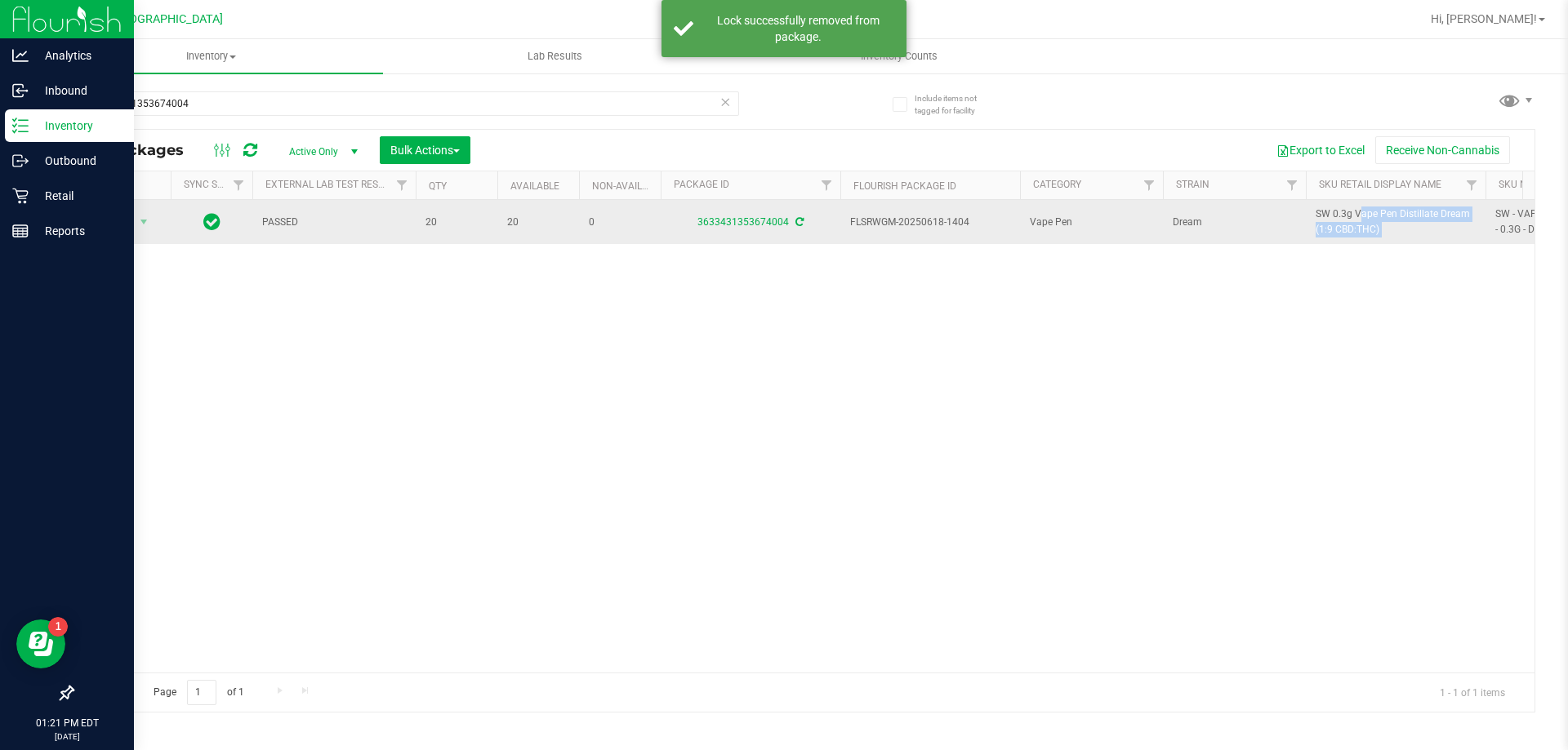
copy tr "SW 0.3g Vape Pen Distillate Dream (1:9 CBD:THC)"
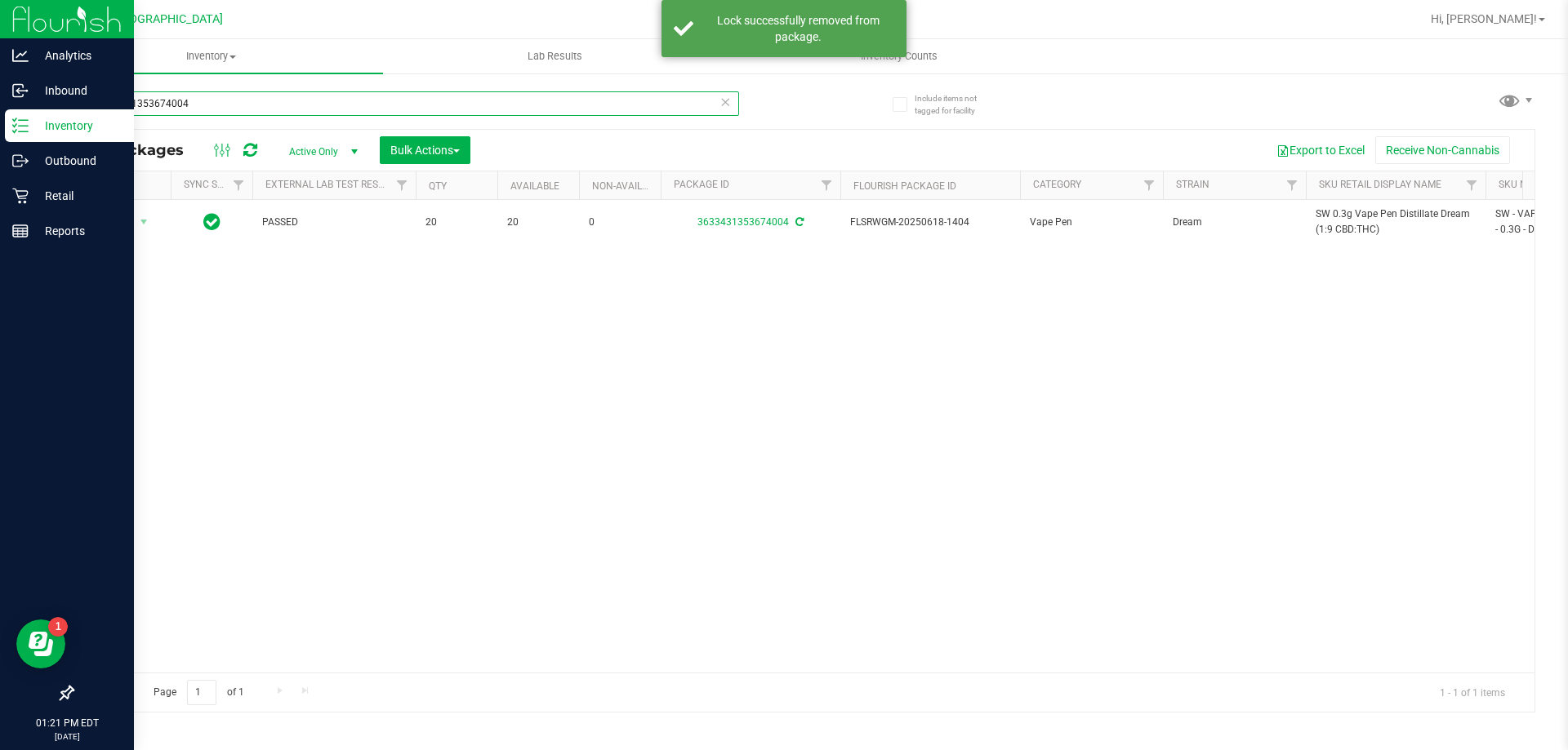
click at [481, 102] on input "3633431353674004" at bounding box center [405, 103] width 667 height 25
paste input "SW 0.3g Vape Pen Distillate Dream (1:9 CBD:THC)"
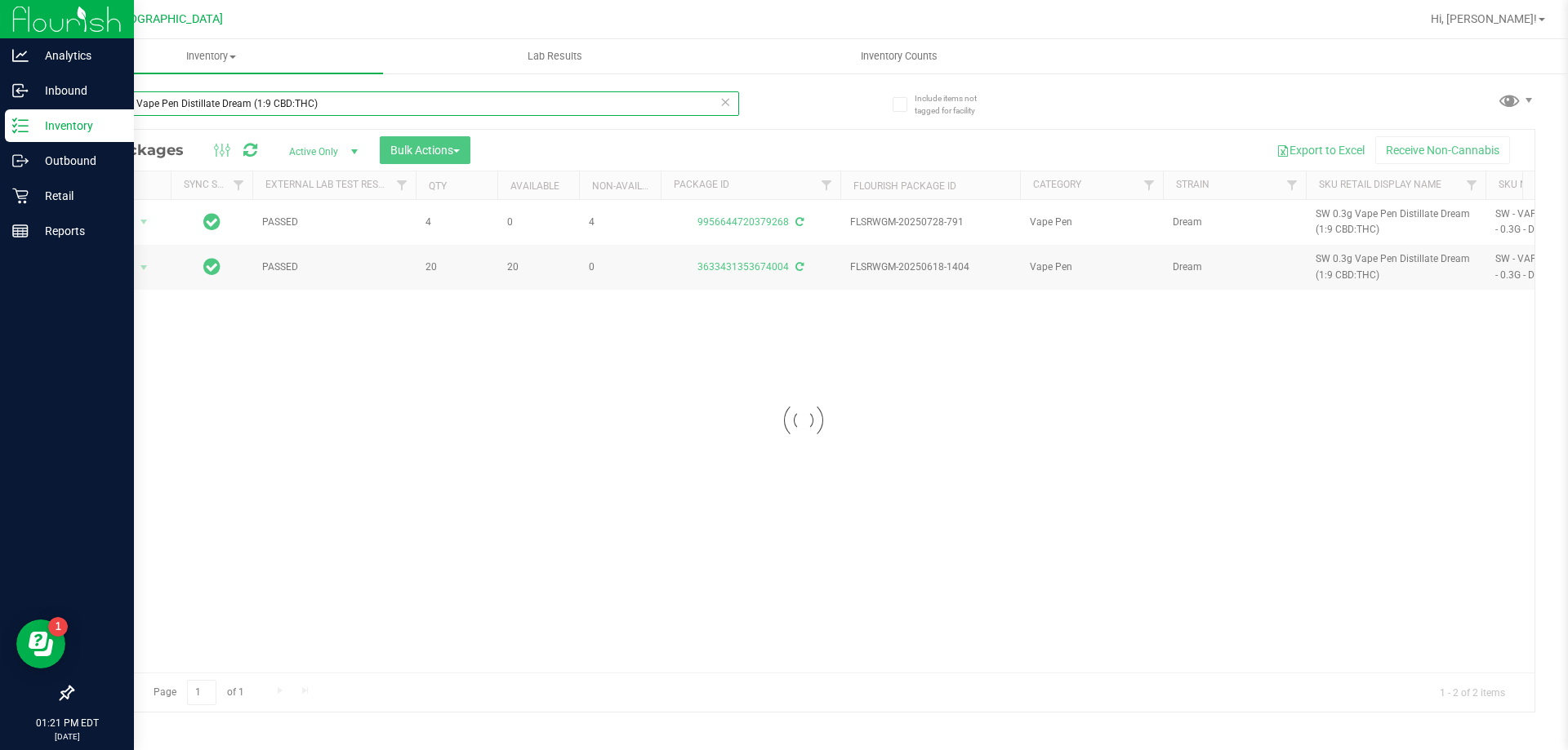
click at [475, 100] on input "SW 0.3g Vape Pen Distillate Dream (1:9 CBD:THC)" at bounding box center [405, 103] width 667 height 25
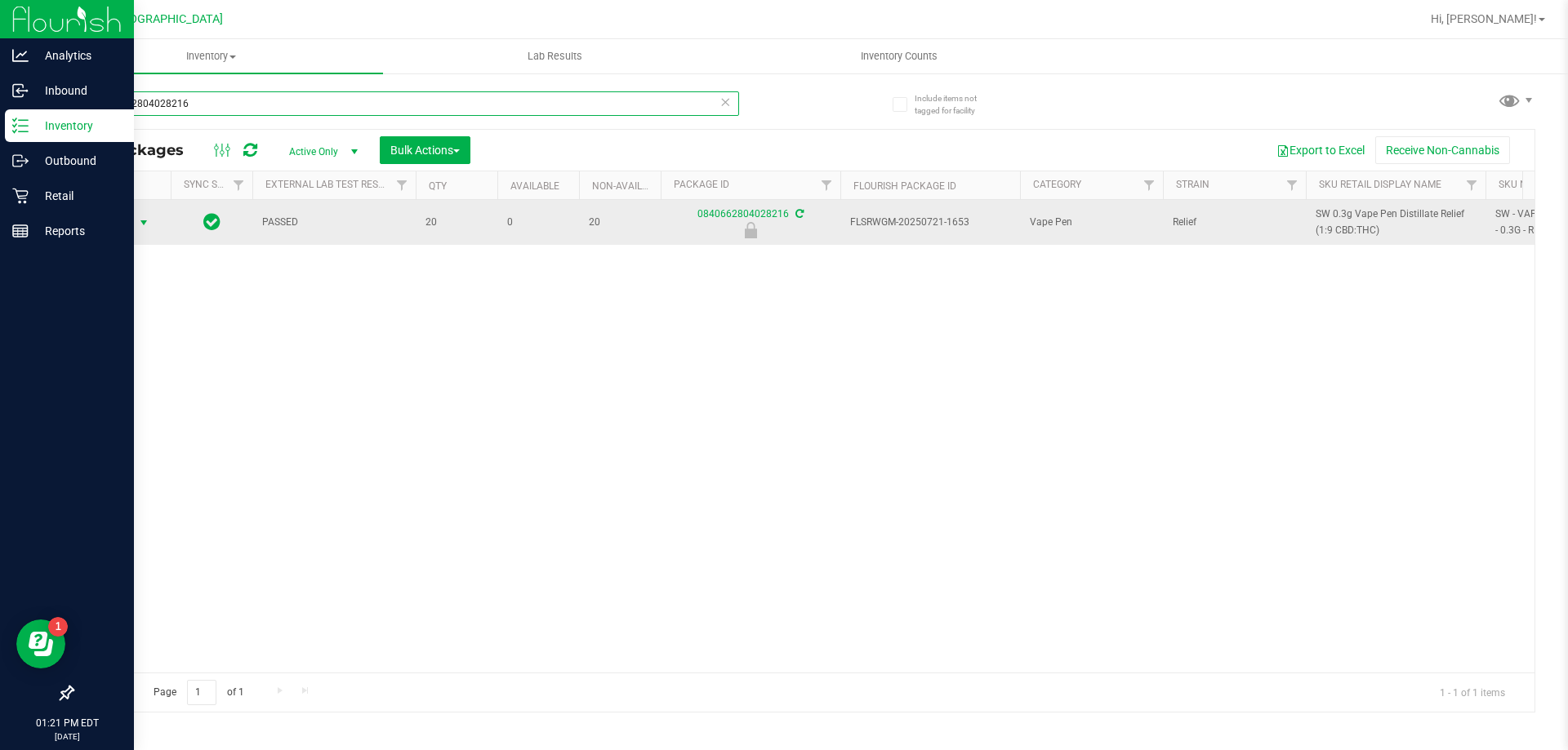
type input "0840662804028216"
click at [130, 221] on span "Action" at bounding box center [110, 222] width 44 height 23
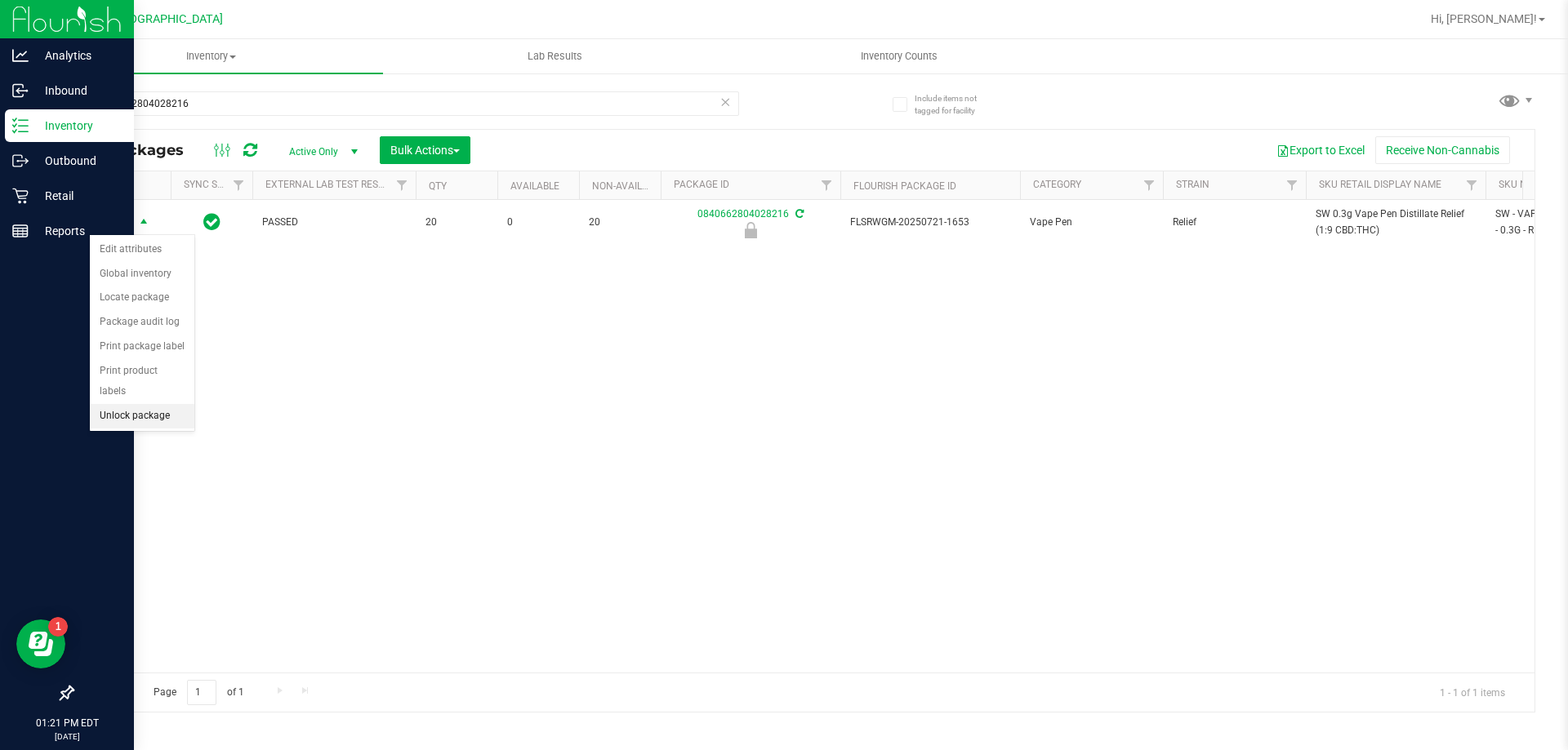
click at [132, 404] on li "Unlock package" at bounding box center [142, 416] width 105 height 25
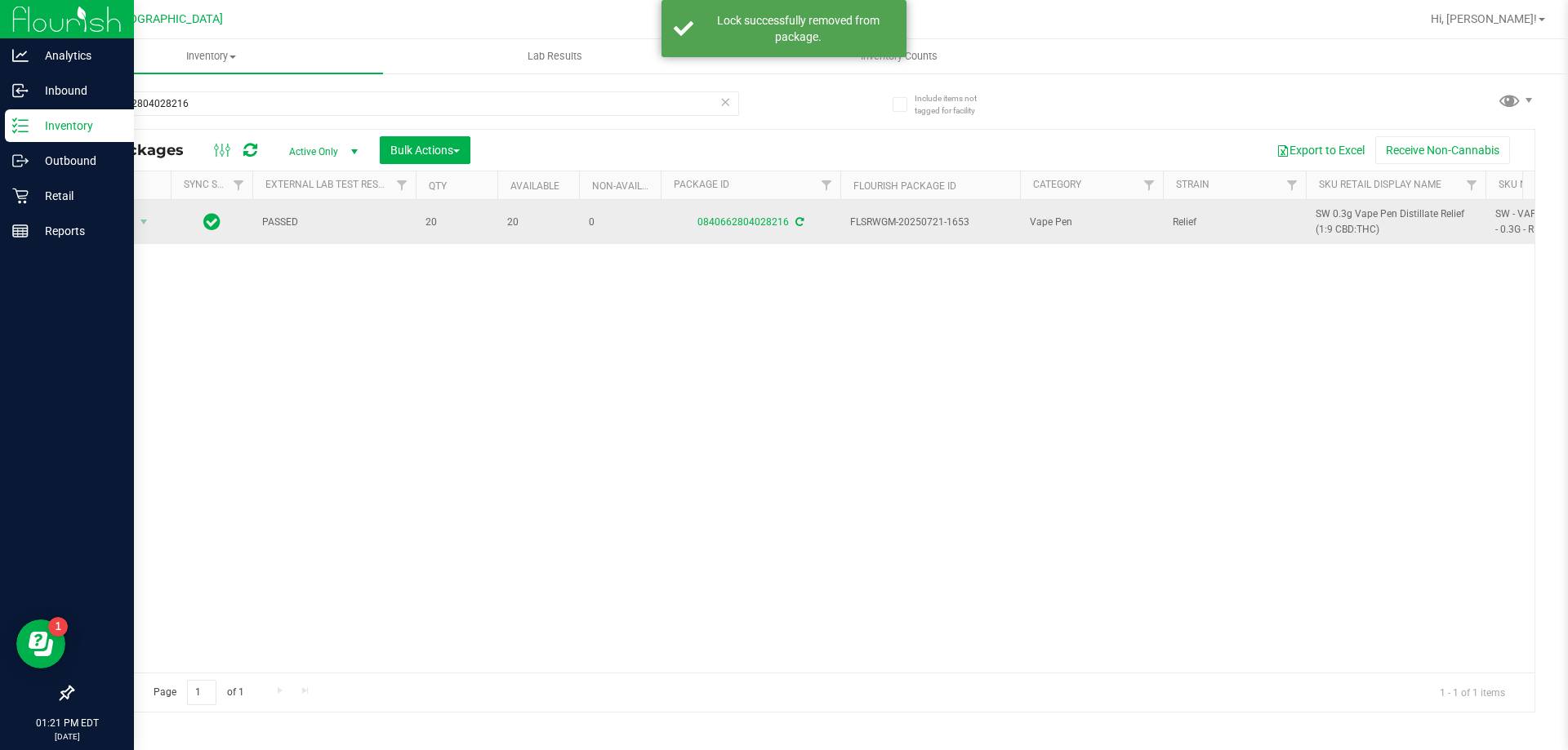
click at [1329, 220] on span "SW 0.3g Vape Pen Distillate Relief (1:9 CBD:THC)" at bounding box center [1395, 221] width 160 height 31
copy tr "SW 0.3g Vape Pen Distillate Relief (1:9 CBD:THC)"
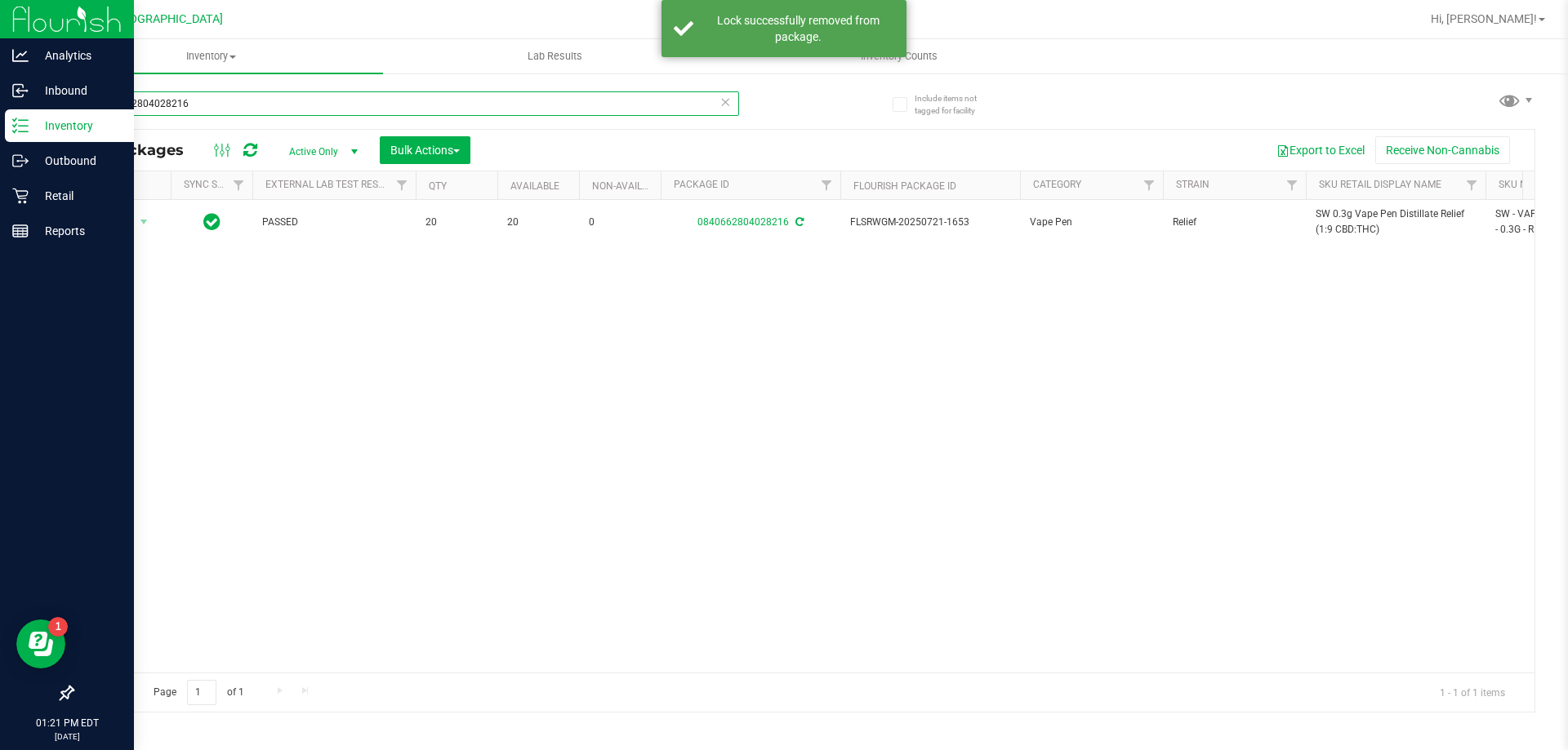
click at [293, 108] on input "0840662804028216" at bounding box center [405, 103] width 667 height 25
paste input "SW 0.3g Vape Pen Distillate Relief (1:9 CBD:THC)"
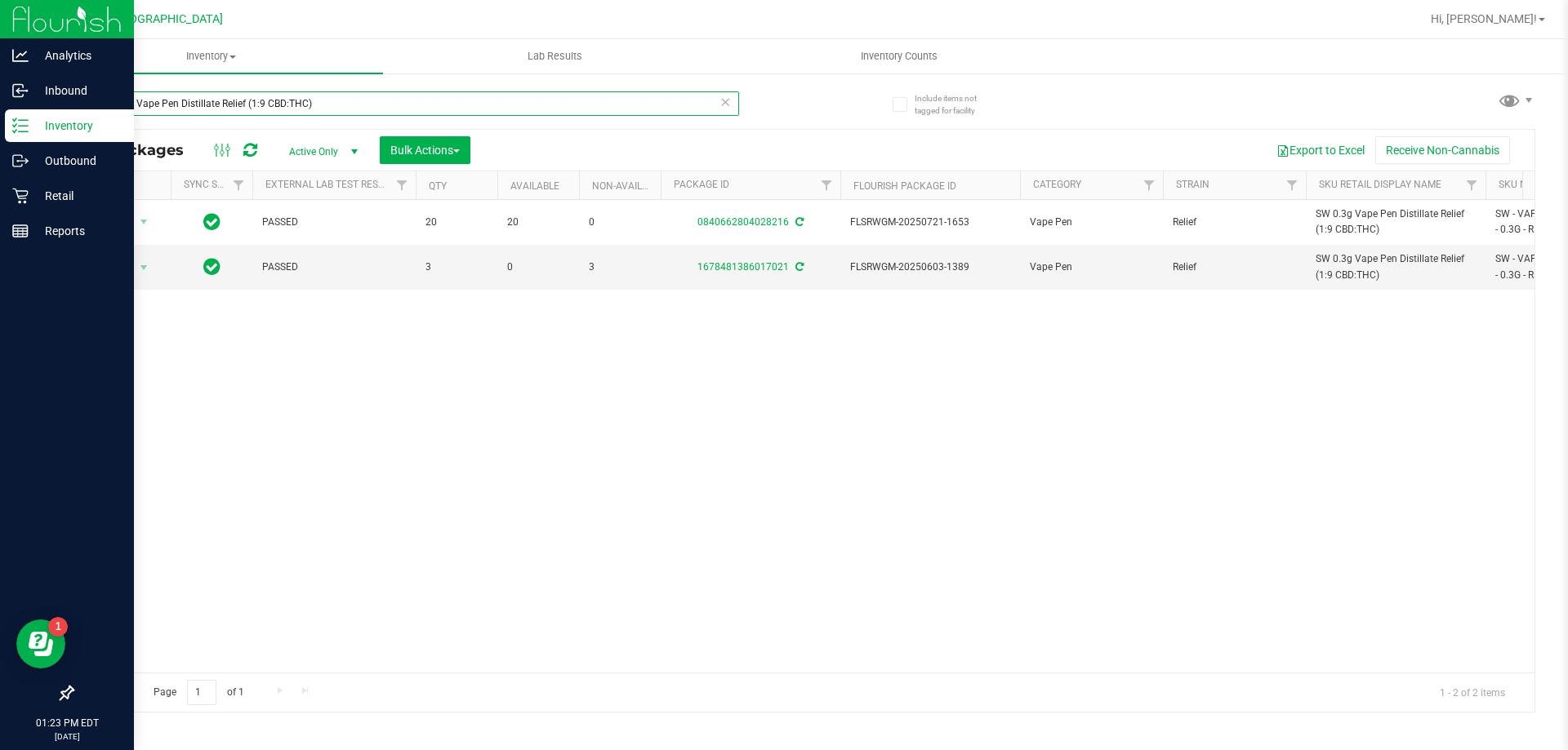
click at [362, 98] on input "SW 0.3g Vape Pen Distillate Relief (1:9 CBD:THC)" at bounding box center [405, 103] width 667 height 25
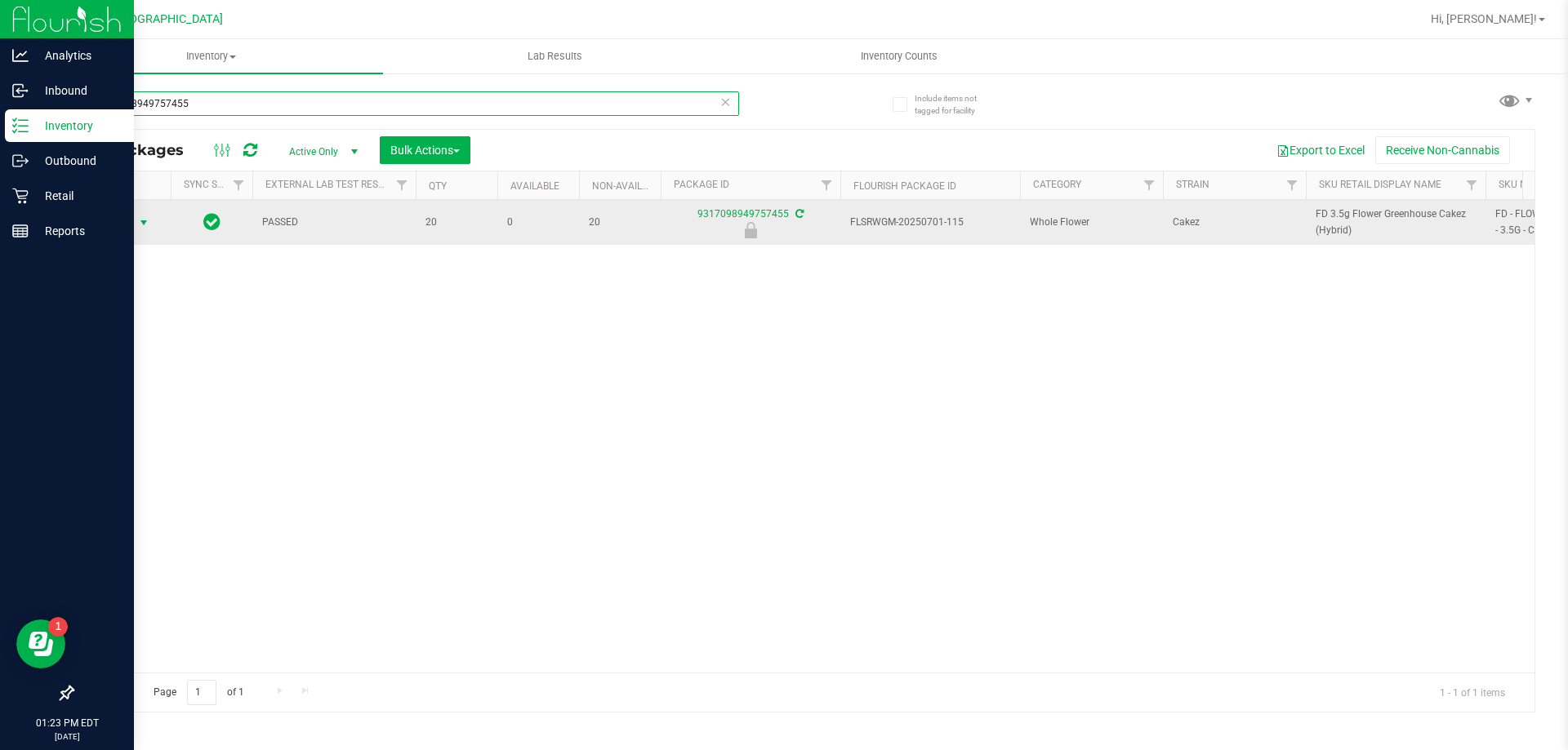
type input "9317098949757455"
click at [126, 226] on span "Action" at bounding box center [110, 222] width 44 height 23
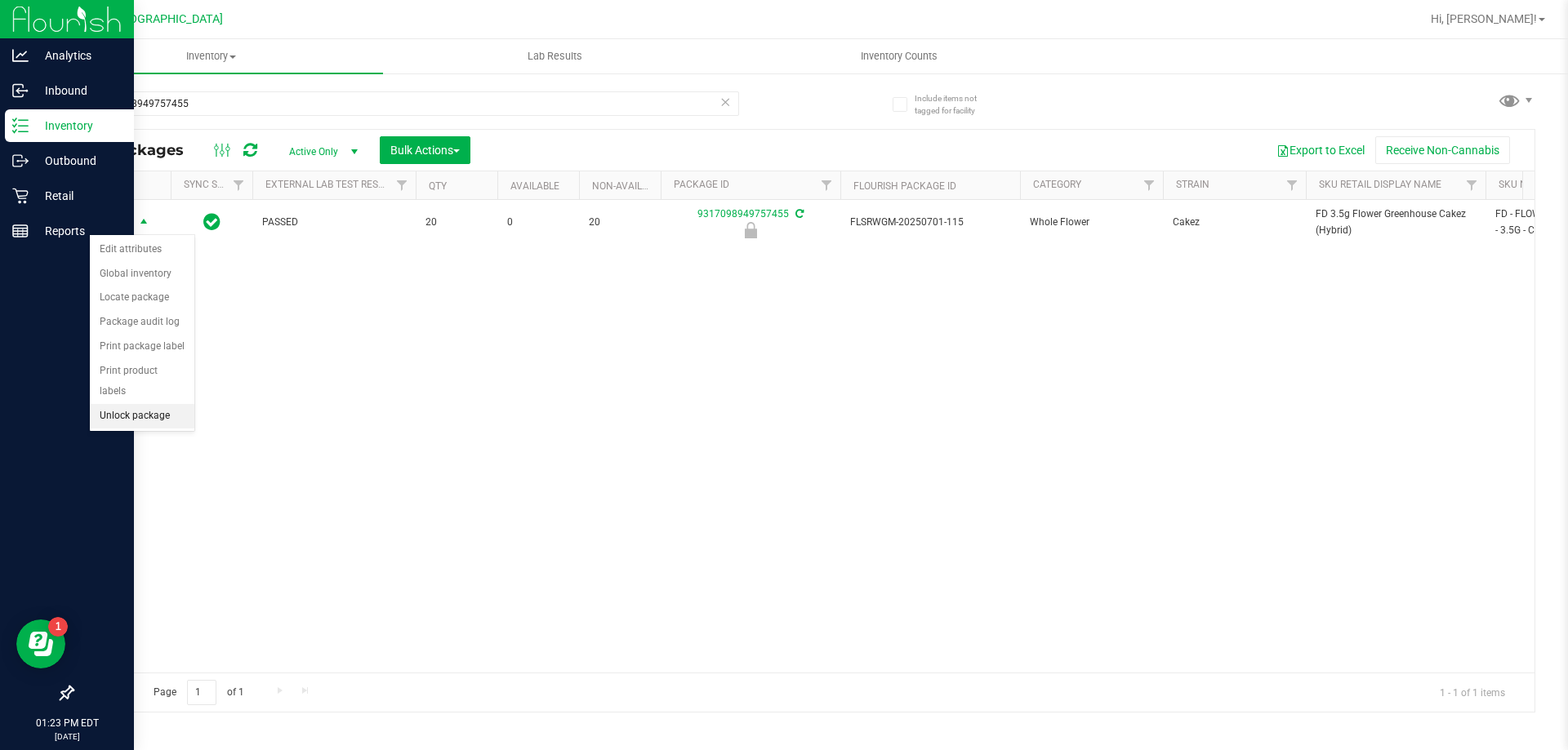
click at [145, 404] on li "Unlock package" at bounding box center [142, 416] width 105 height 25
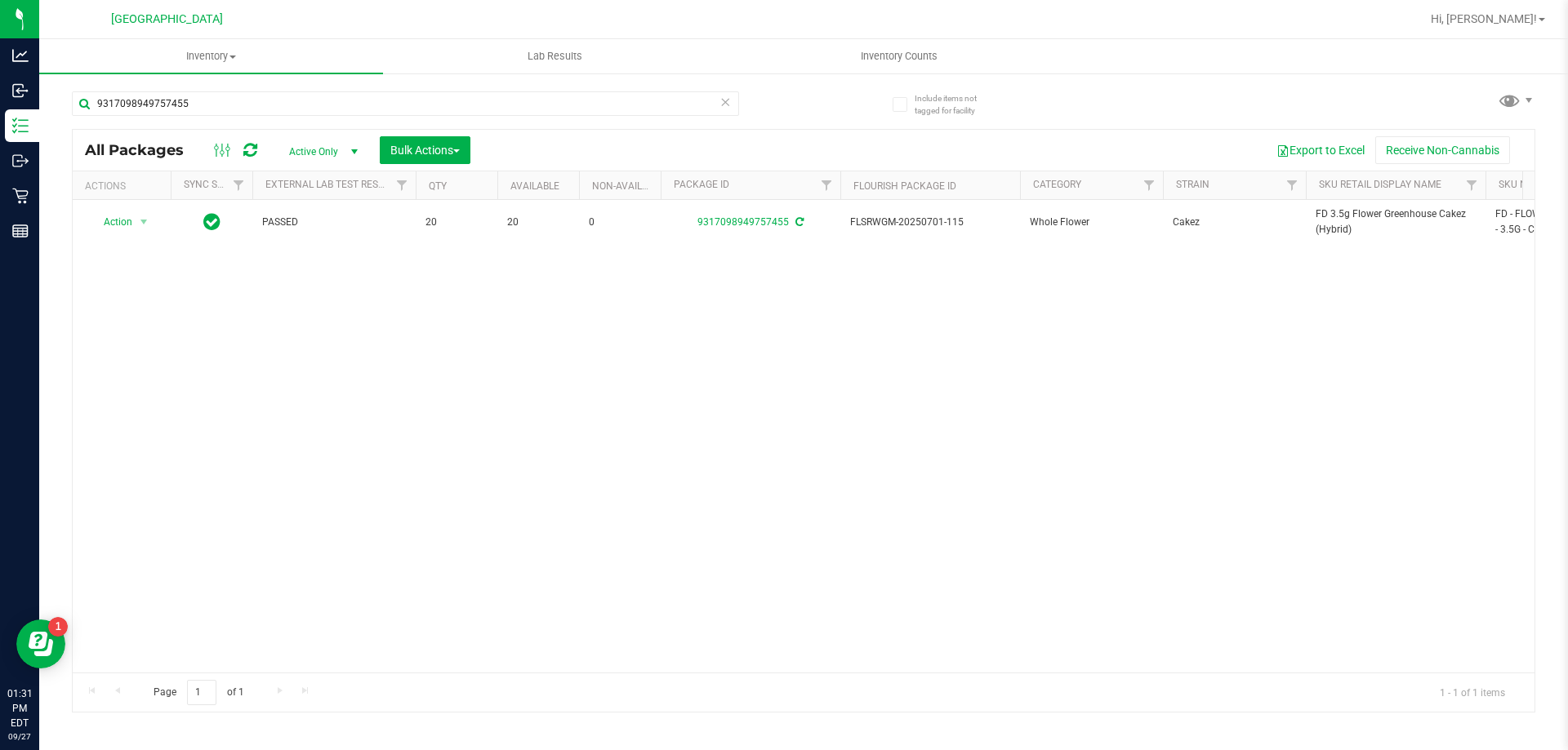
drag, startPoint x: 0, startPoint y: 241, endPoint x: 289, endPoint y: 543, distance: 418.0
click at [289, 544] on div "Action Action Adjust qty Create package Edit attributes Global inventory Locate…" at bounding box center [804, 436] width 1461 height 472
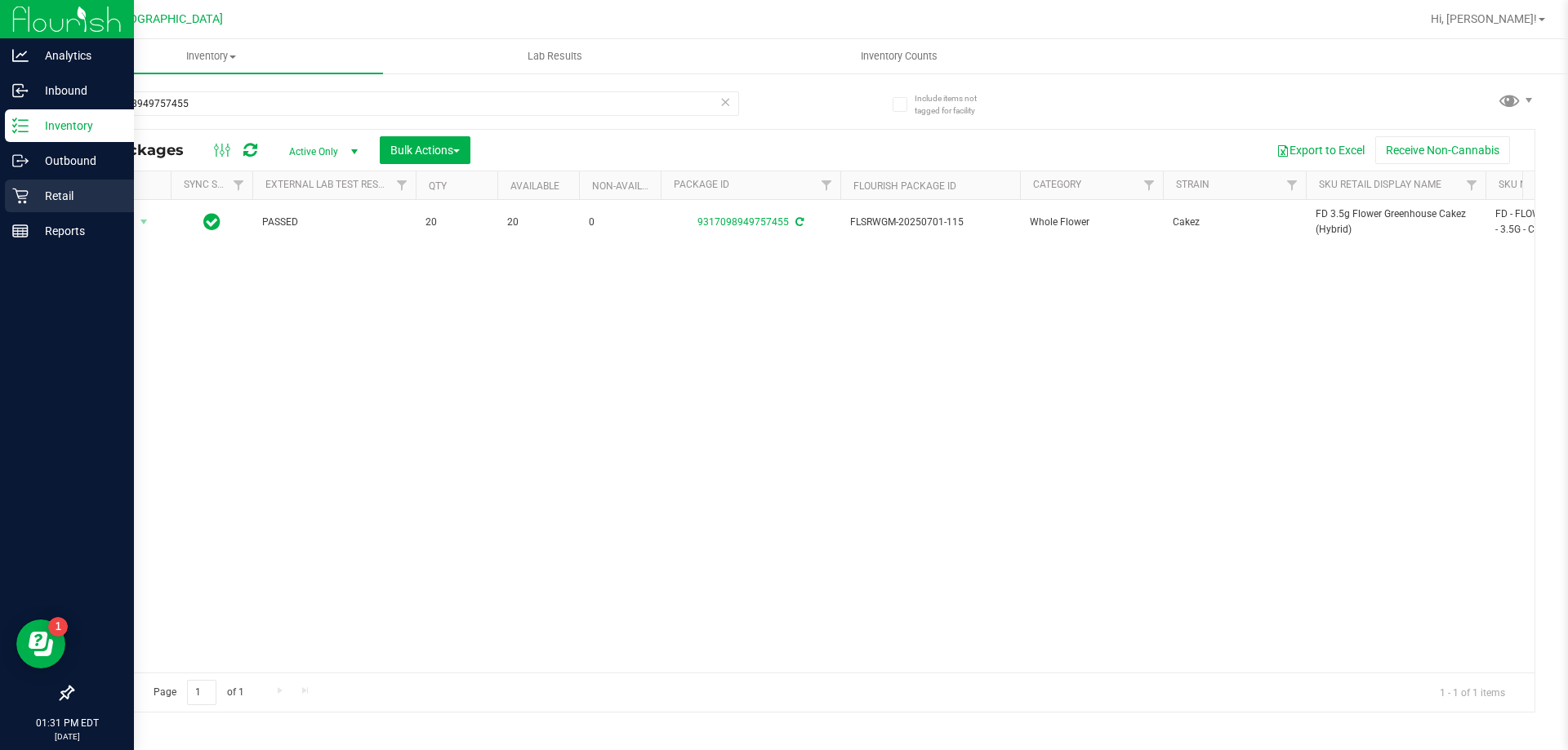
click at [66, 192] on p "Retail" at bounding box center [77, 196] width 98 height 20
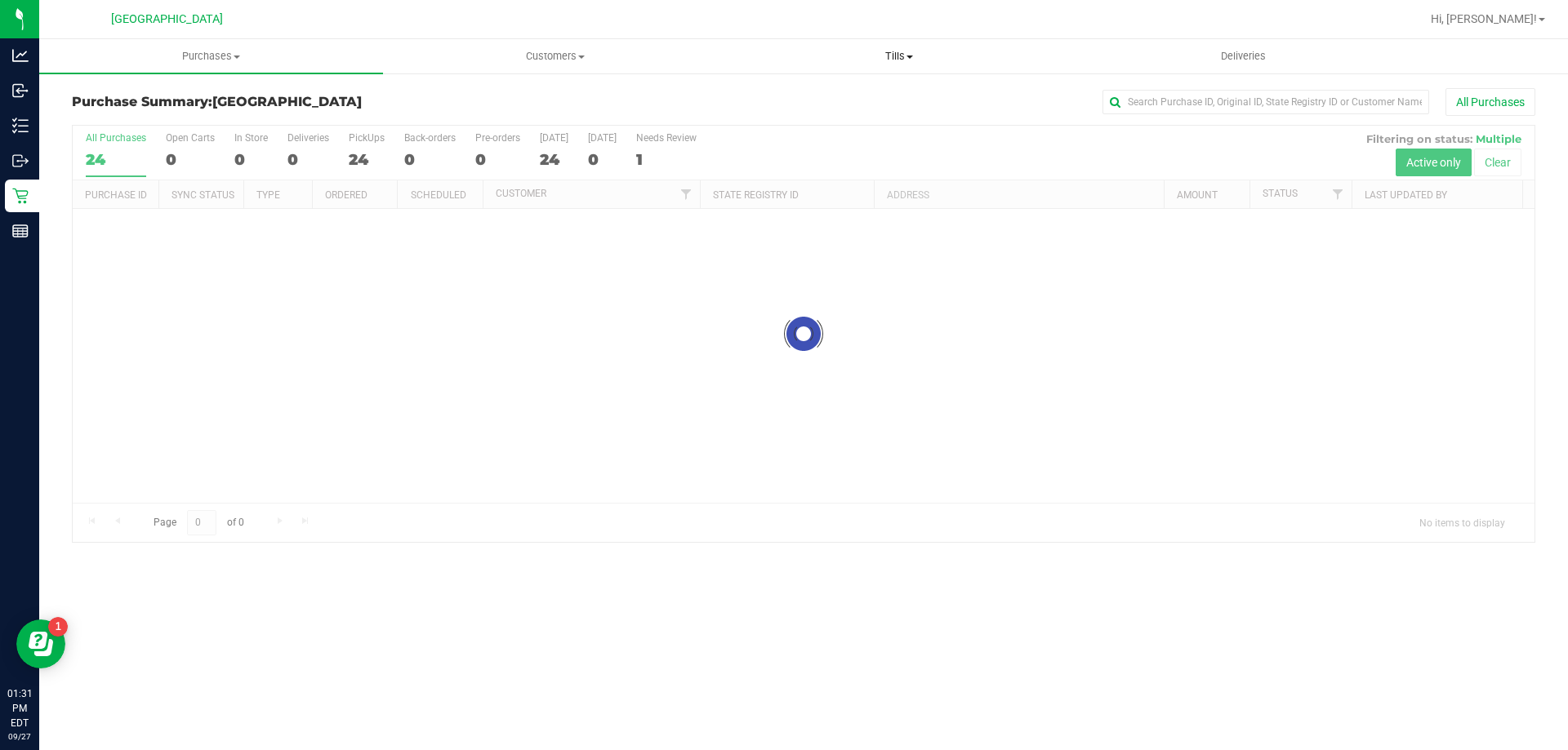
click at [876, 64] on uib-tab-heading "Tills Manage tills Reconcile e-payments" at bounding box center [898, 56] width 342 height 33
click at [836, 108] on li "Reconcile e-payments" at bounding box center [898, 118] width 344 height 20
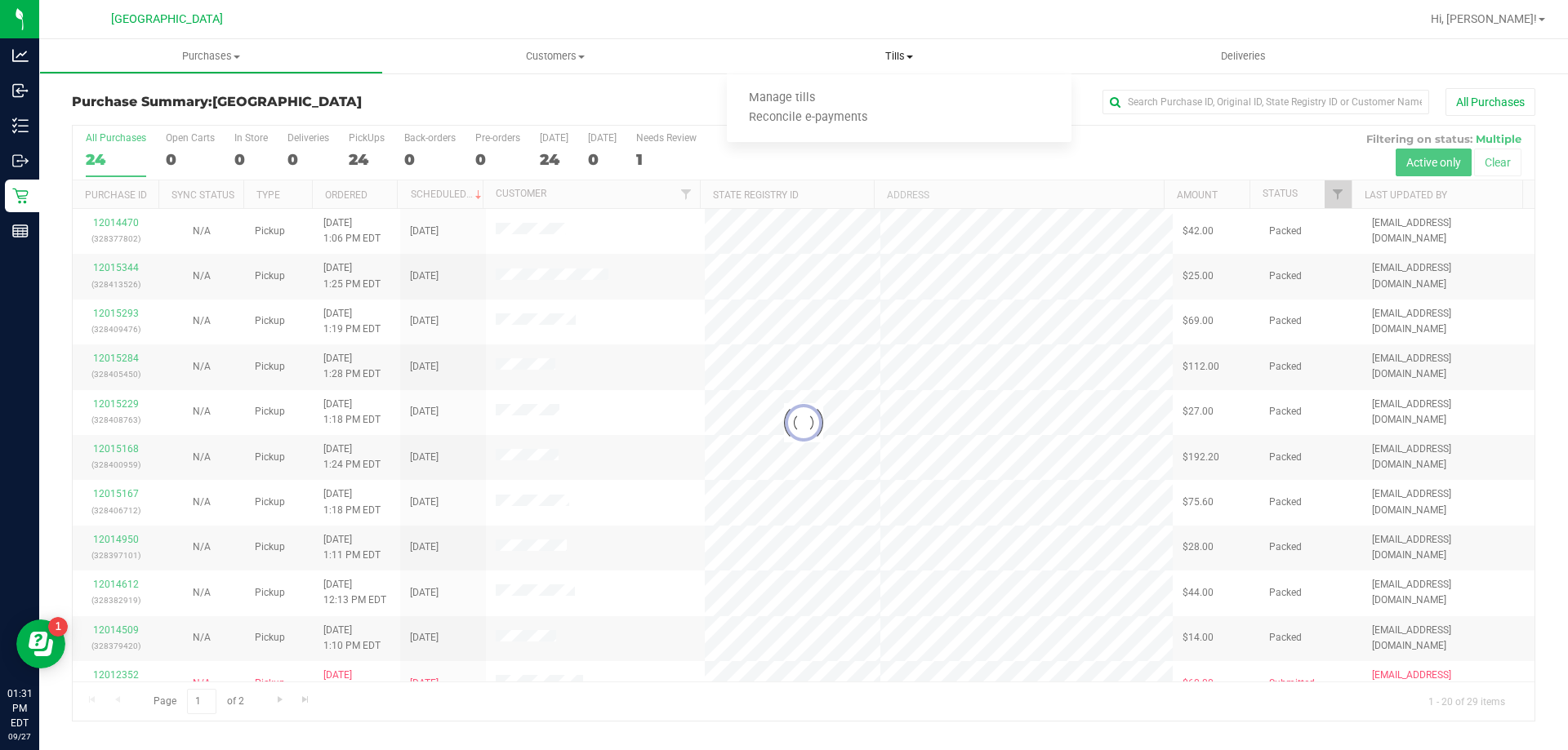
click at [909, 49] on span "Tills" at bounding box center [898, 56] width 344 height 15
click at [902, 54] on span "Tills" at bounding box center [898, 56] width 344 height 15
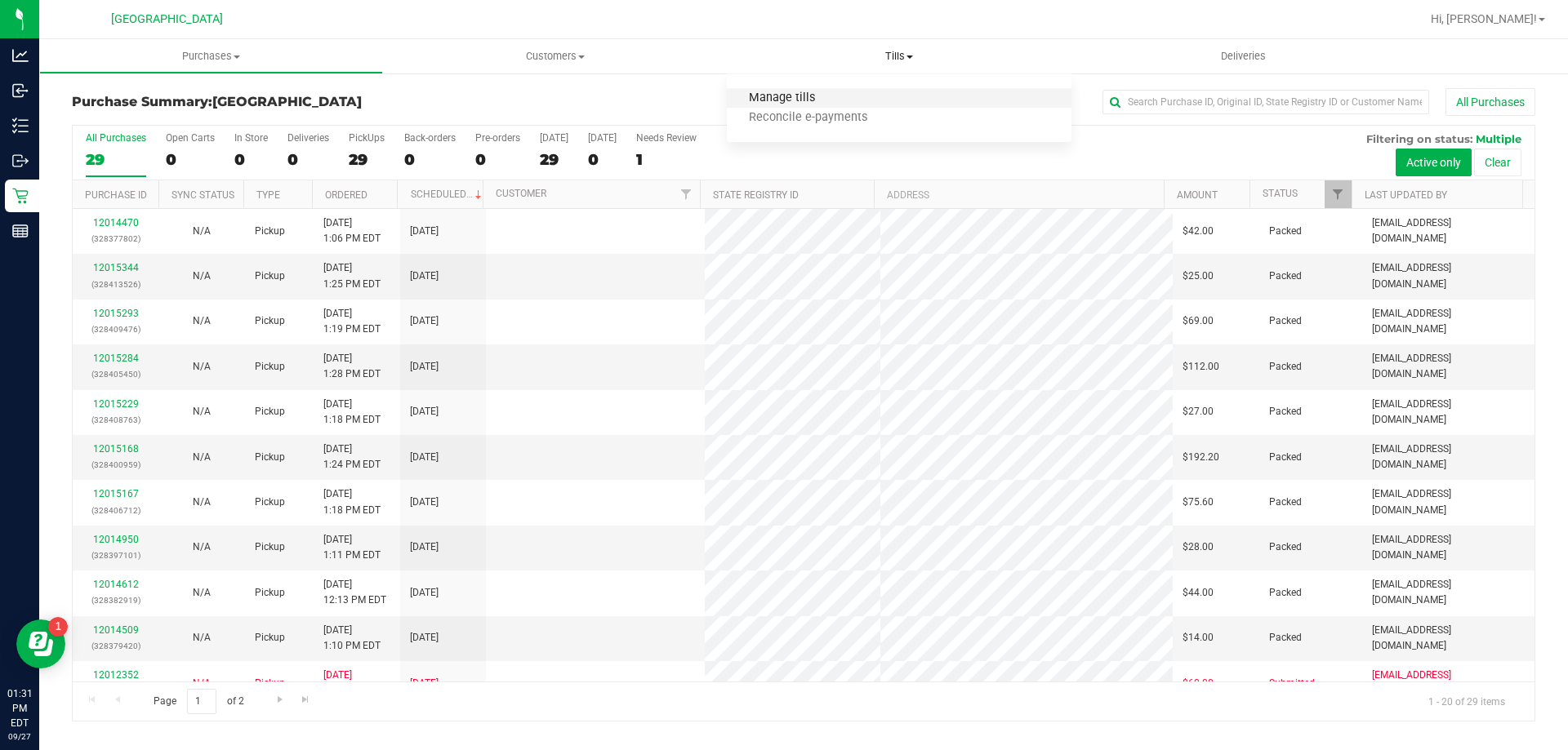
click at [801, 93] on span "Manage tills" at bounding box center [782, 99] width 110 height 14
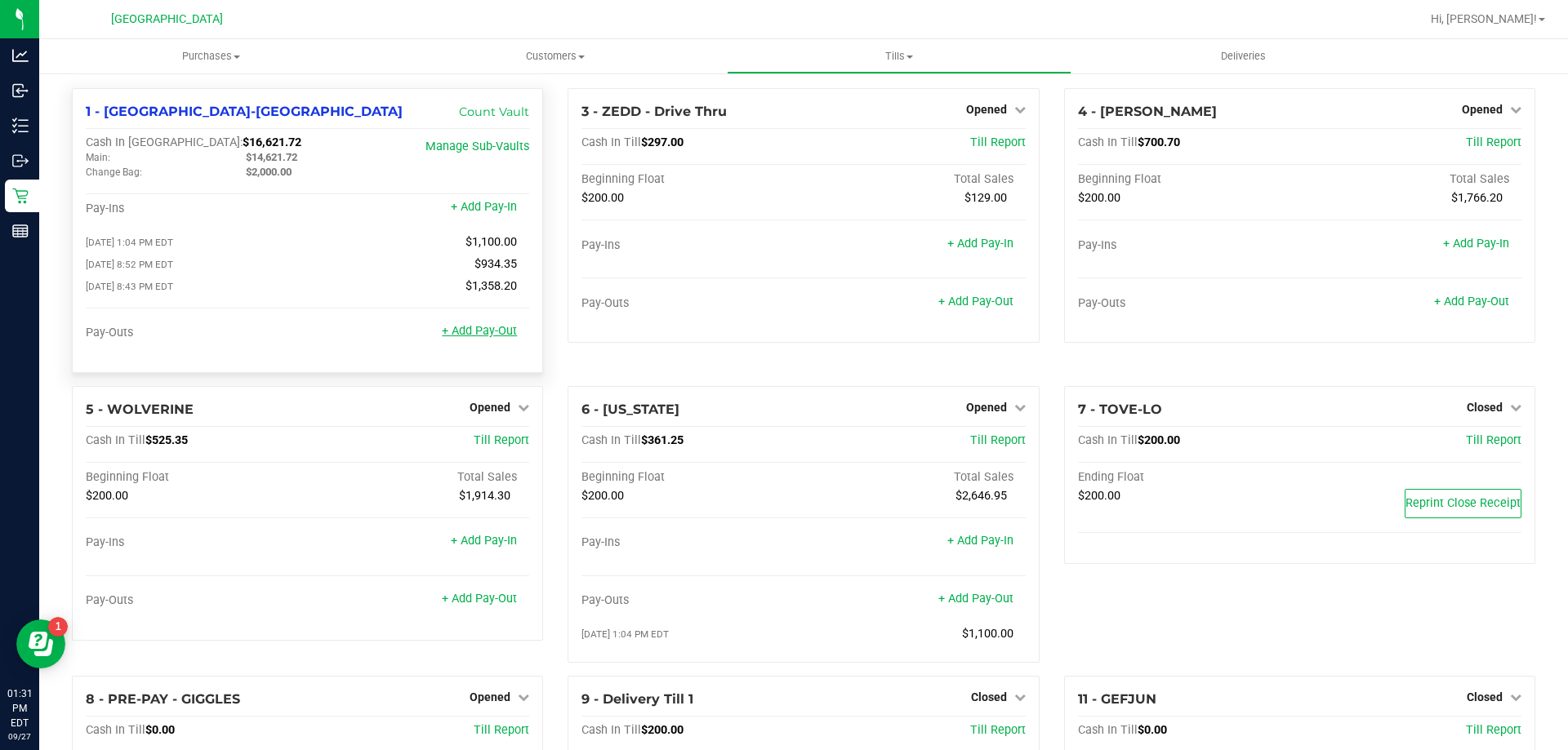
click at [466, 331] on link "+ Add Pay-Out" at bounding box center [479, 331] width 75 height 14
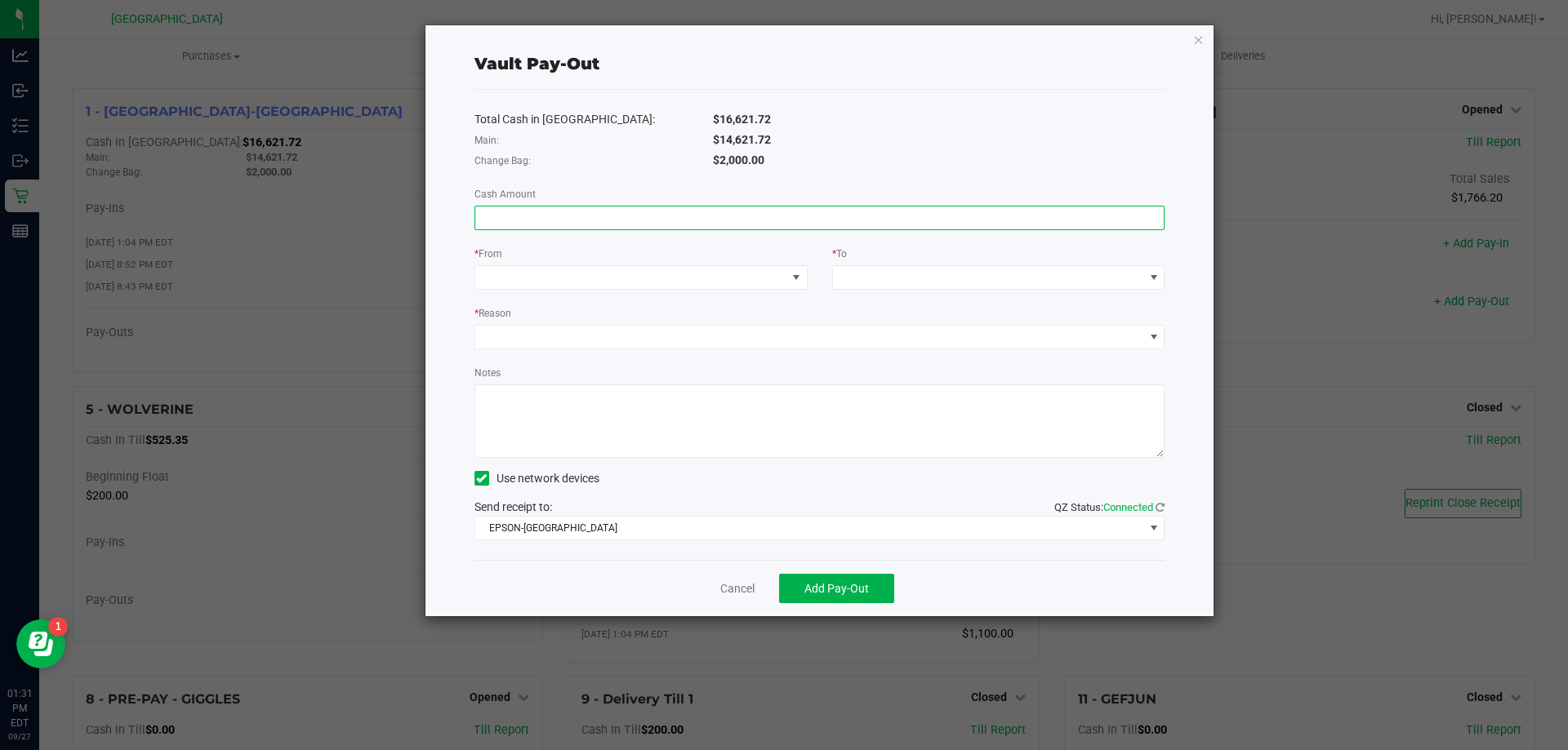
click at [514, 215] on input at bounding box center [820, 217] width 689 height 23
type input "$550.00"
click at [512, 280] on span at bounding box center [630, 277] width 311 height 23
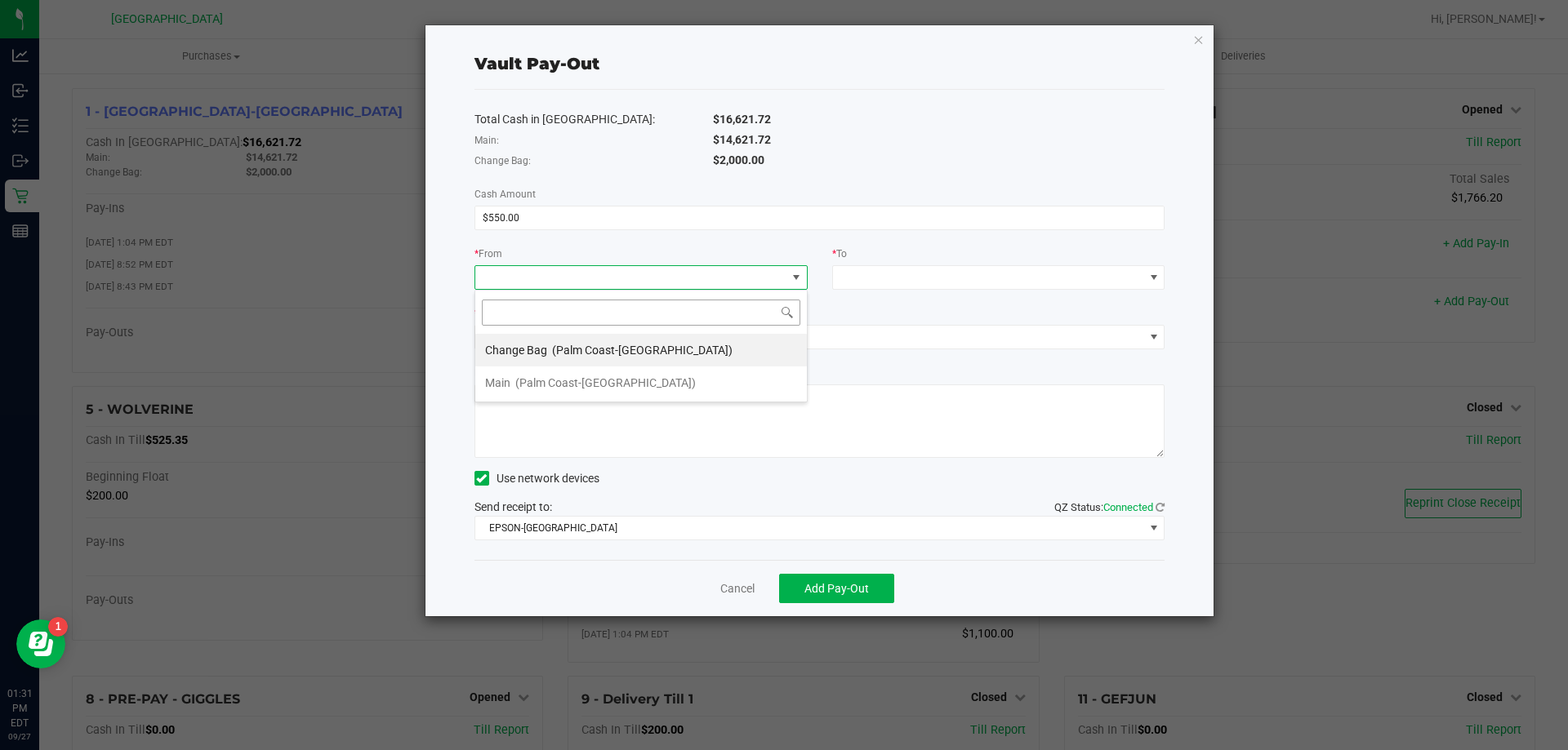
scroll to position [25, 333]
click at [521, 346] on span "Change Bag" at bounding box center [516, 350] width 62 height 13
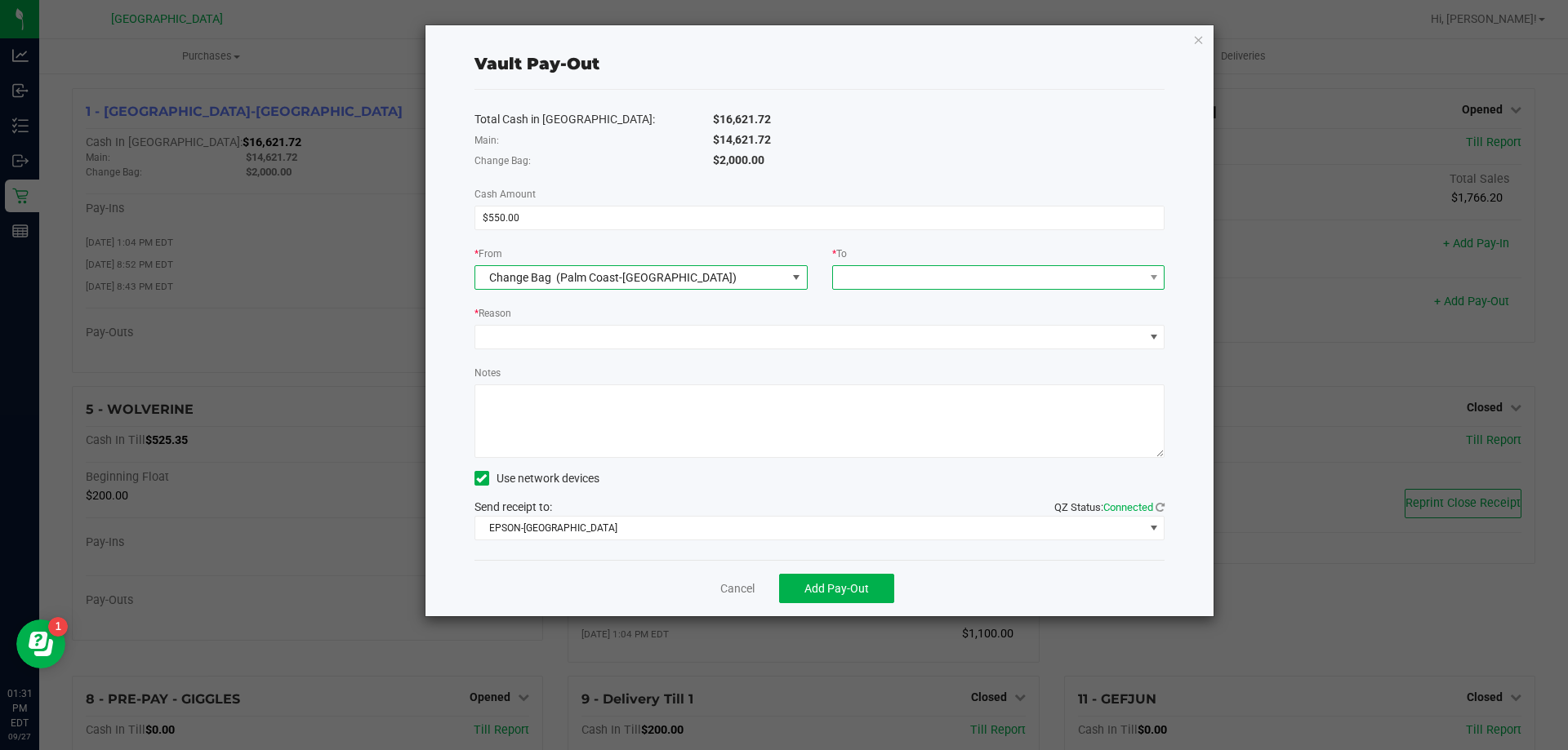
click at [846, 273] on div at bounding box center [844, 278] width 11 height 30
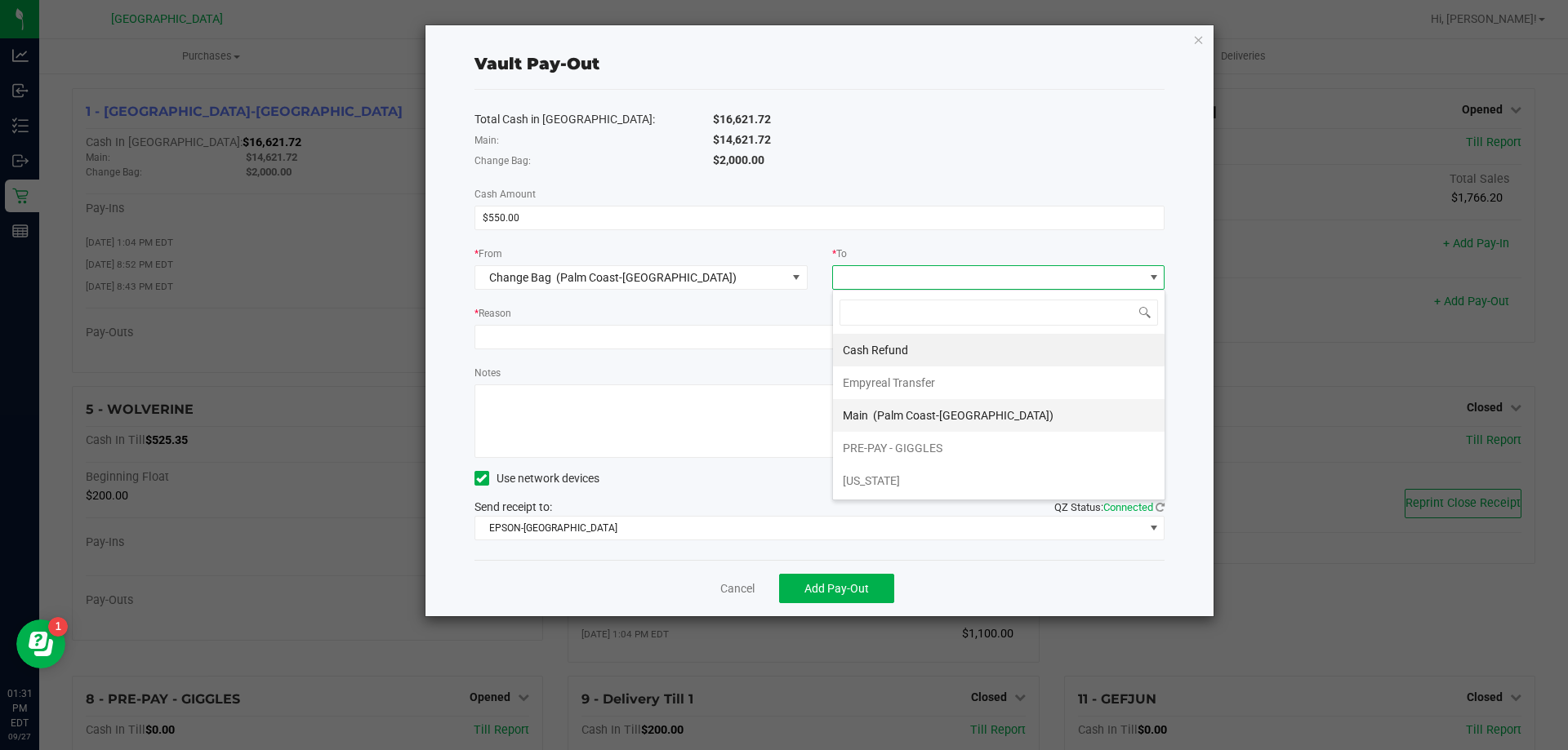
click at [867, 420] on div "Main (Palm Coast-[GEOGRAPHIC_DATA])" at bounding box center [949, 416] width 211 height 30
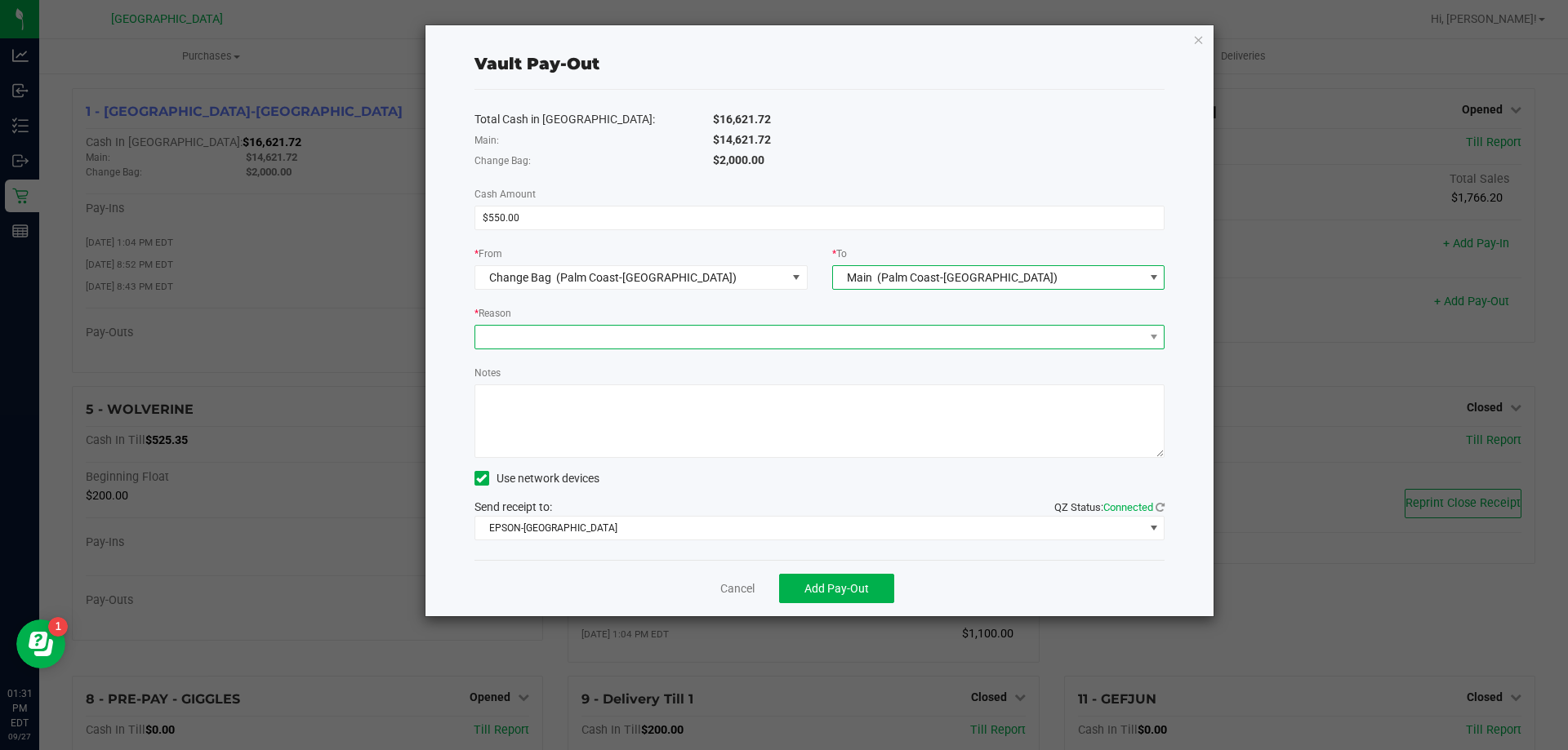
click at [555, 343] on span at bounding box center [810, 336] width 669 height 23
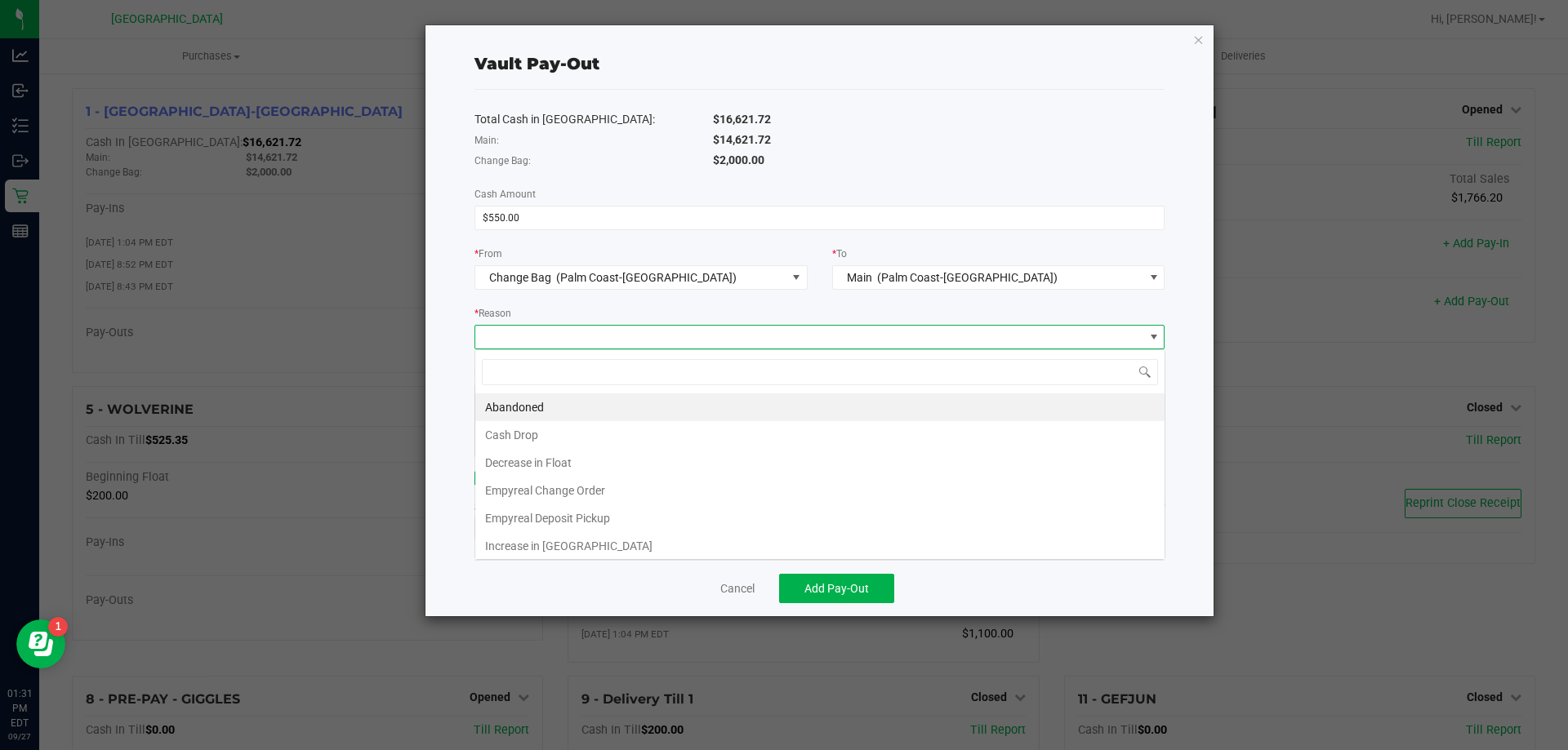
scroll to position [25, 690]
click at [537, 488] on li "Empyreal Change Order" at bounding box center [820, 491] width 689 height 28
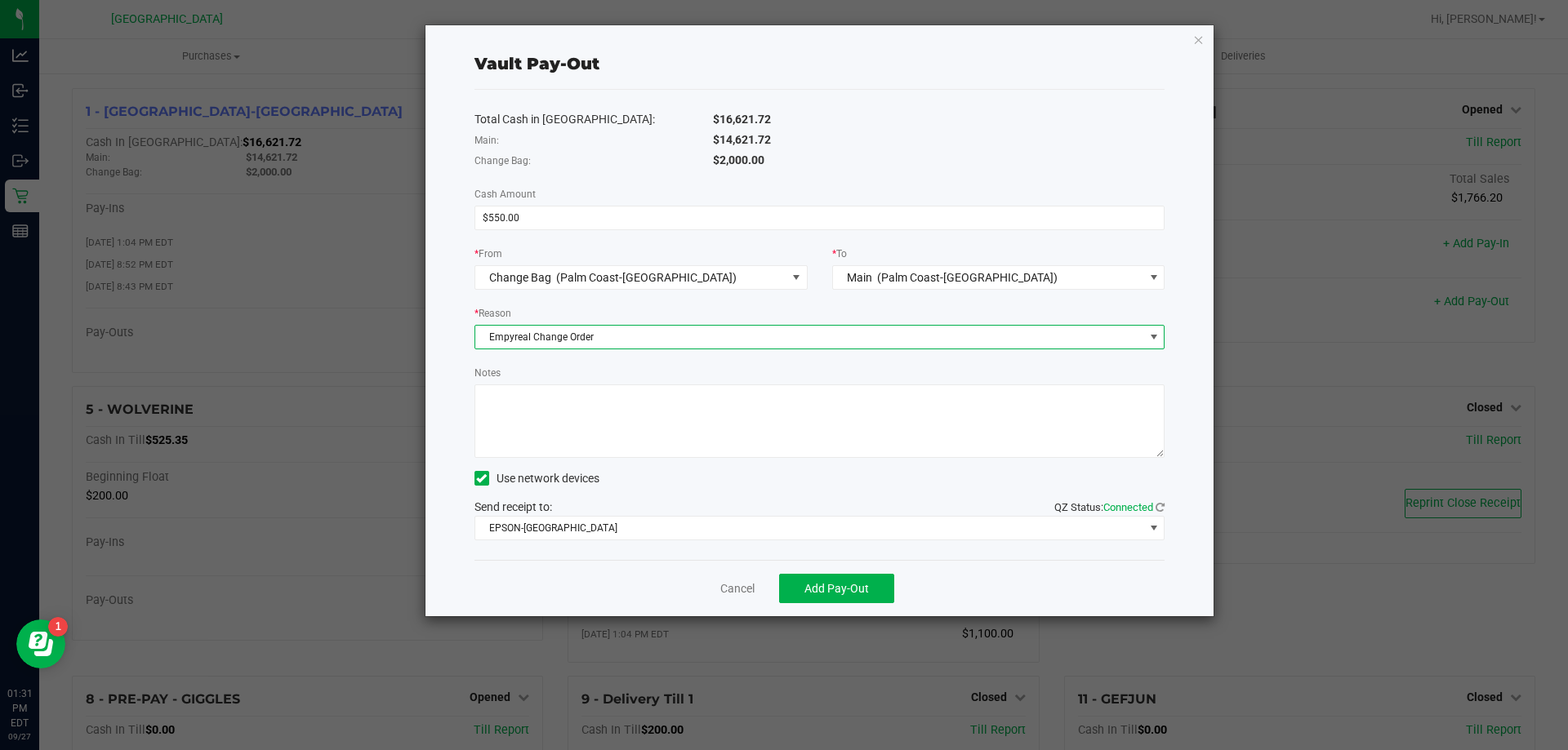
click at [548, 420] on textarea "Notes" at bounding box center [820, 421] width 690 height 74
type textarea "LA"
click at [833, 591] on span "Add Pay-Out" at bounding box center [836, 587] width 64 height 13
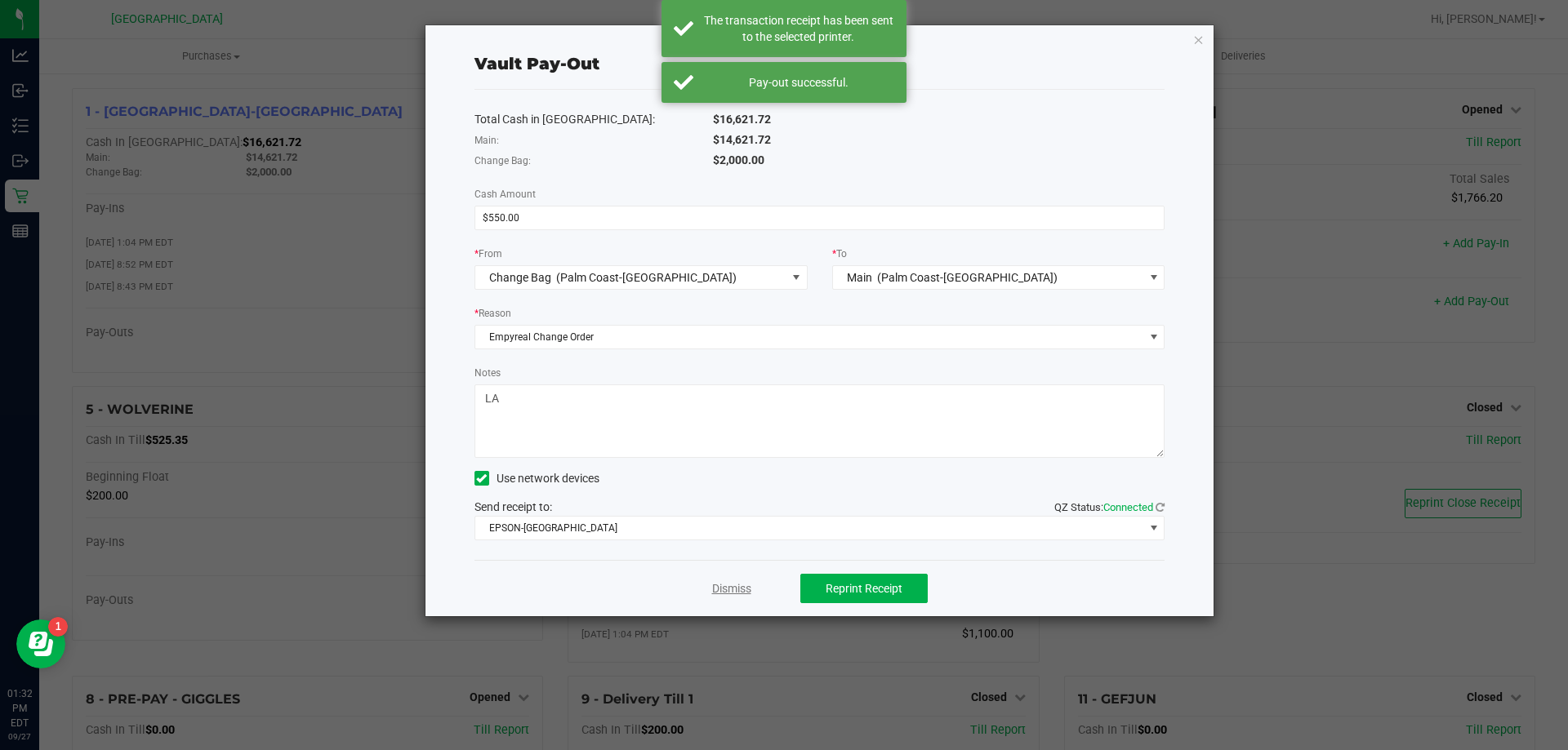
click at [723, 584] on link "Dismiss" at bounding box center [732, 588] width 39 height 17
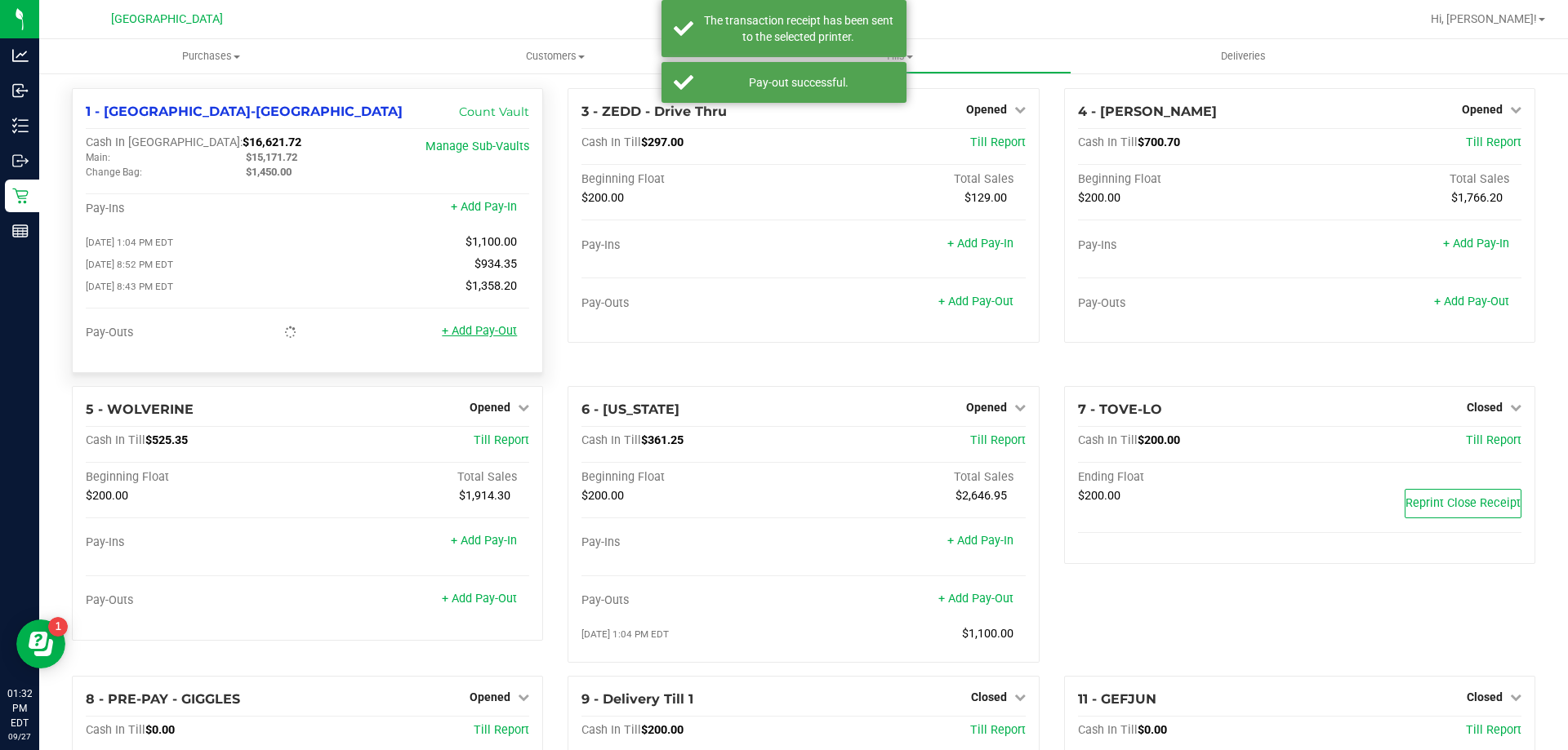
click at [454, 338] on link "+ Add Pay-Out" at bounding box center [479, 331] width 75 height 14
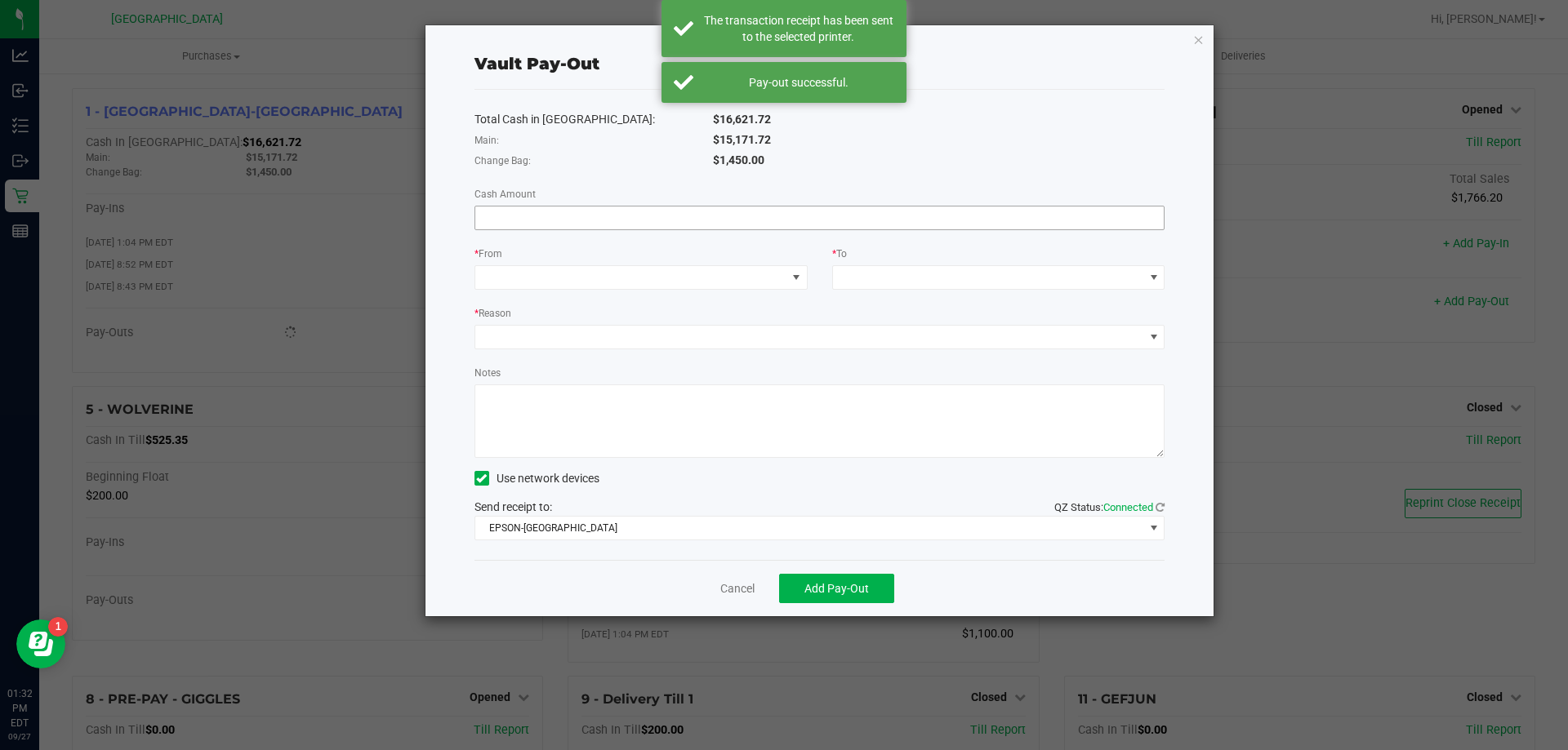
click at [536, 226] on input at bounding box center [820, 217] width 689 height 23
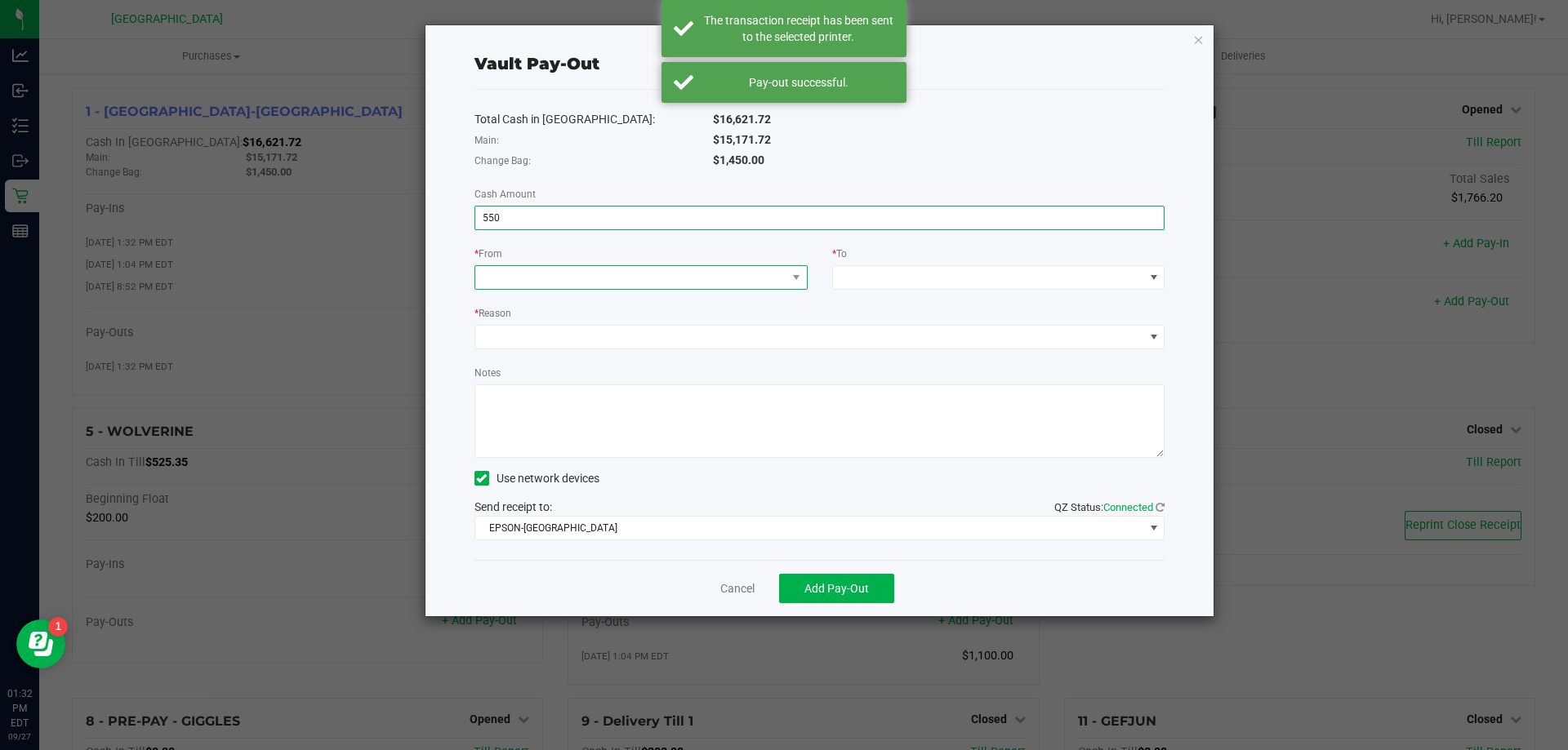
type input "$550.00"
click at [520, 282] on span at bounding box center [630, 277] width 311 height 23
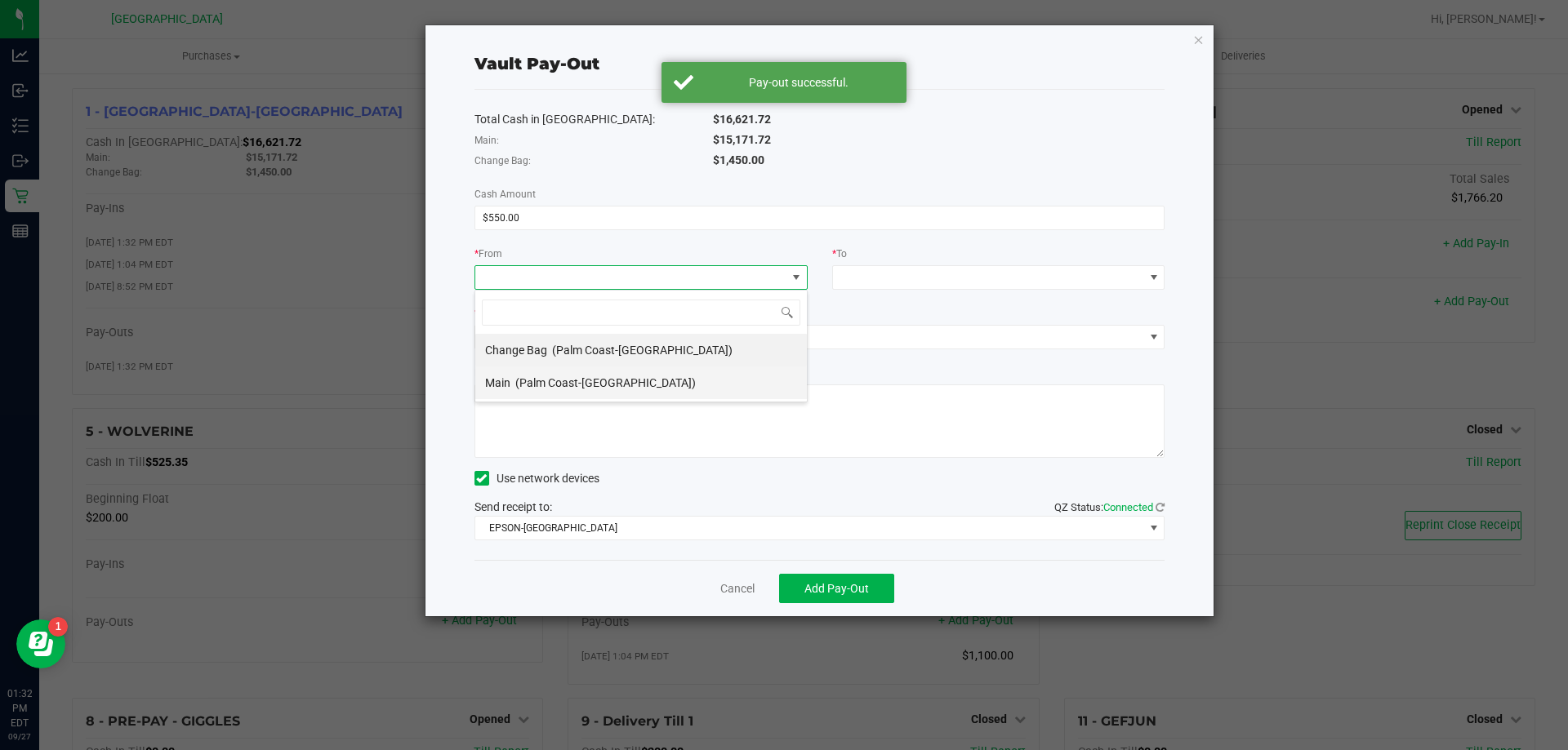
click at [516, 390] on div "Main (Palm Coast-[GEOGRAPHIC_DATA])" at bounding box center [591, 382] width 211 height 30
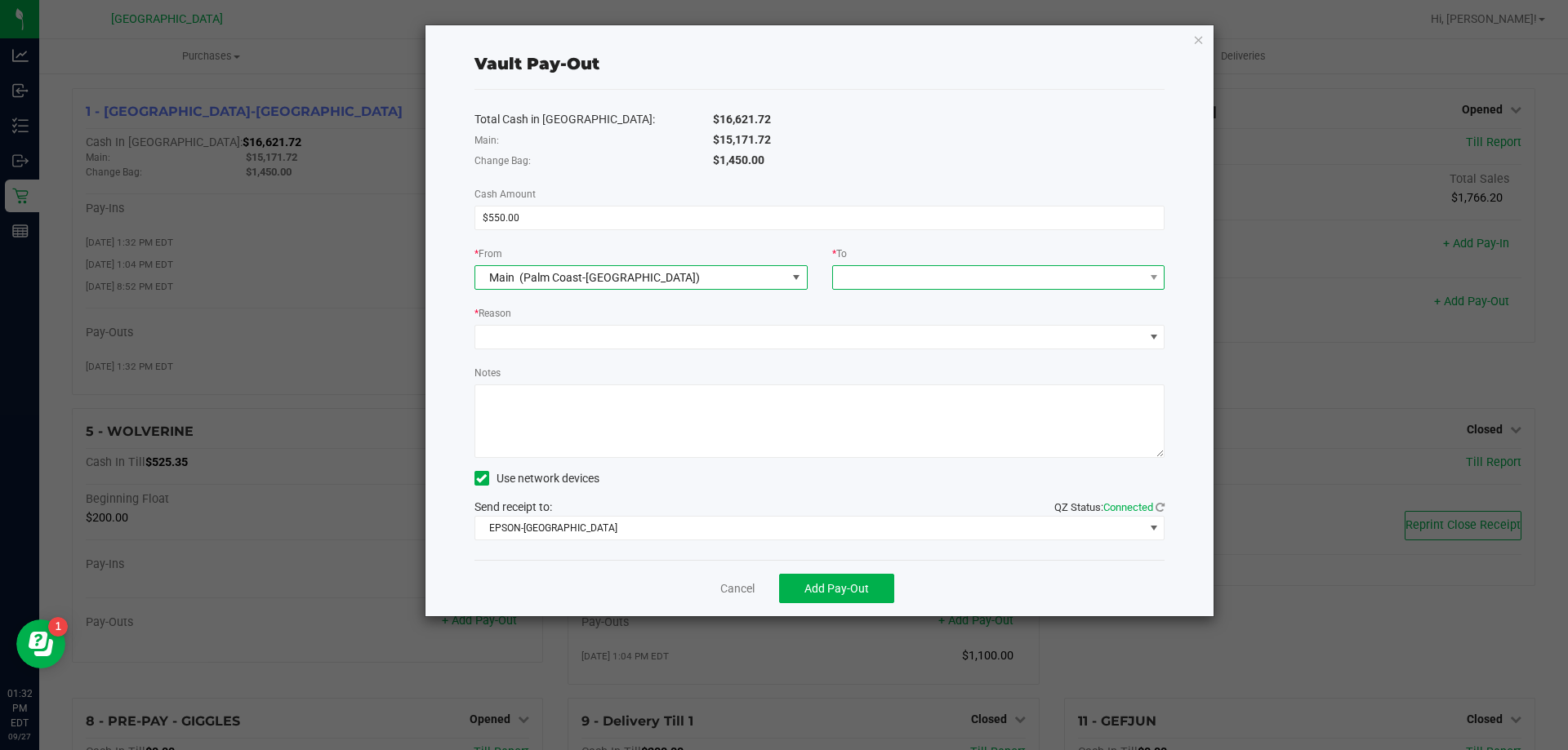
click at [937, 273] on span at bounding box center [988, 277] width 311 height 23
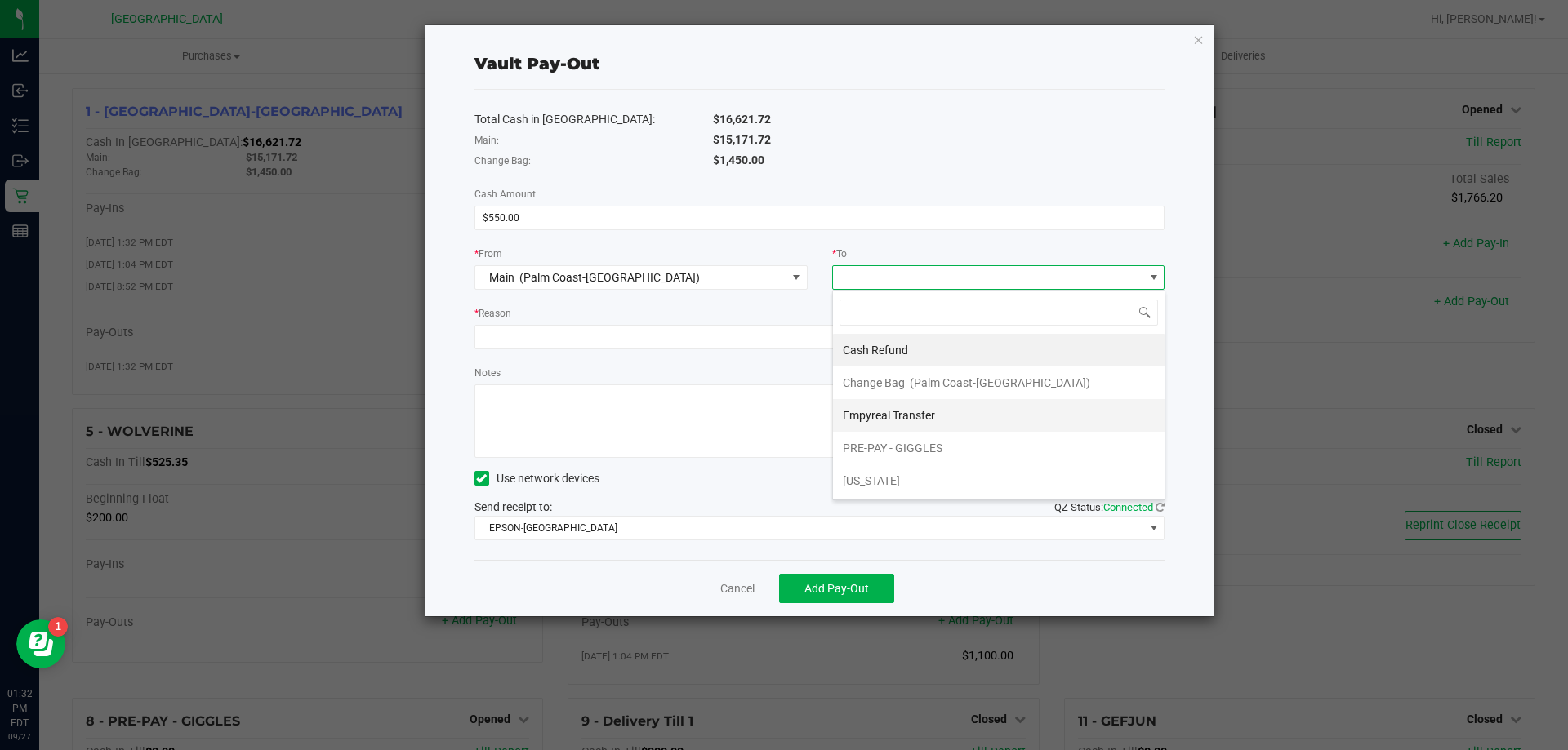
click at [886, 405] on div "Empyreal Transfer" at bounding box center [891, 416] width 95 height 30
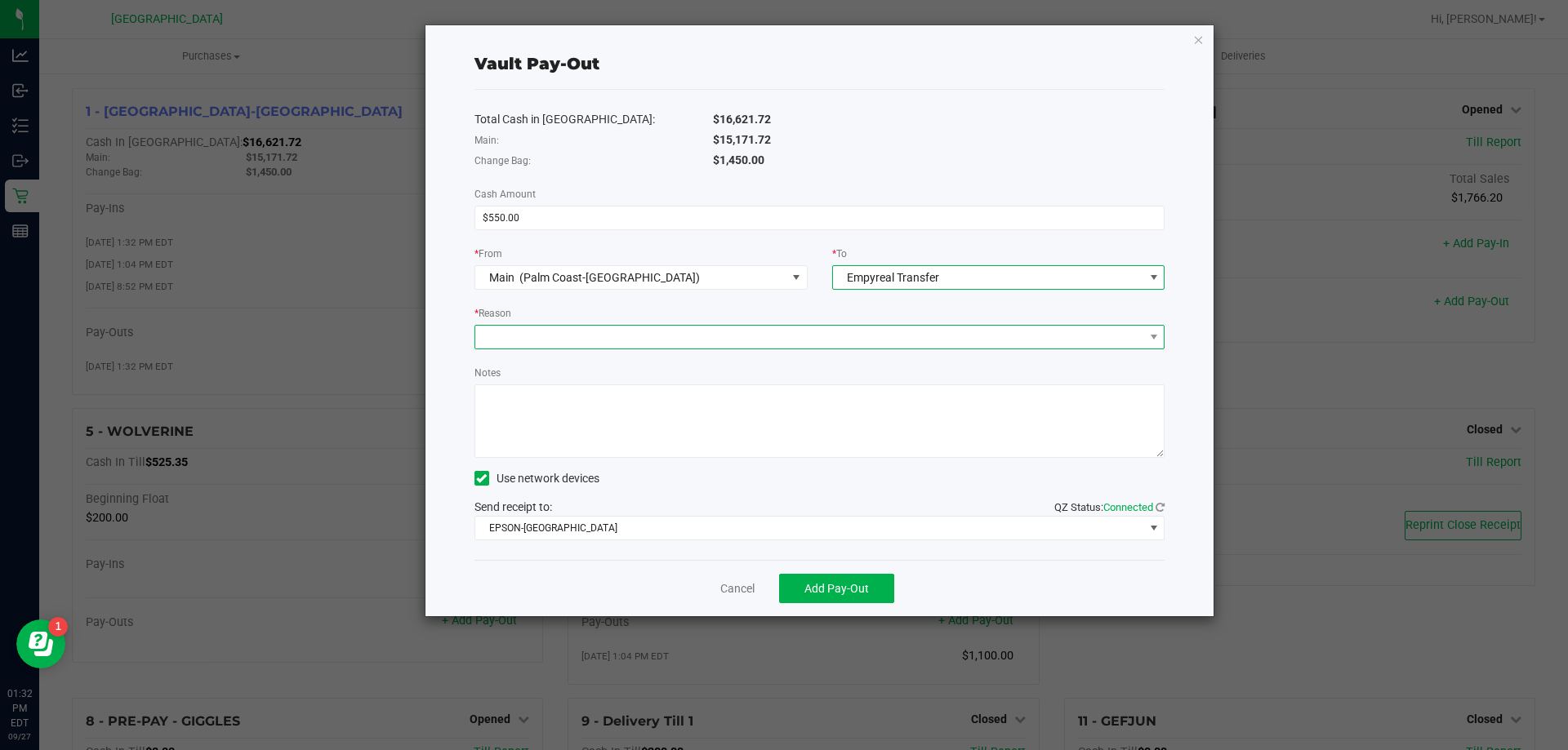
click at [634, 325] on span at bounding box center [820, 337] width 690 height 25
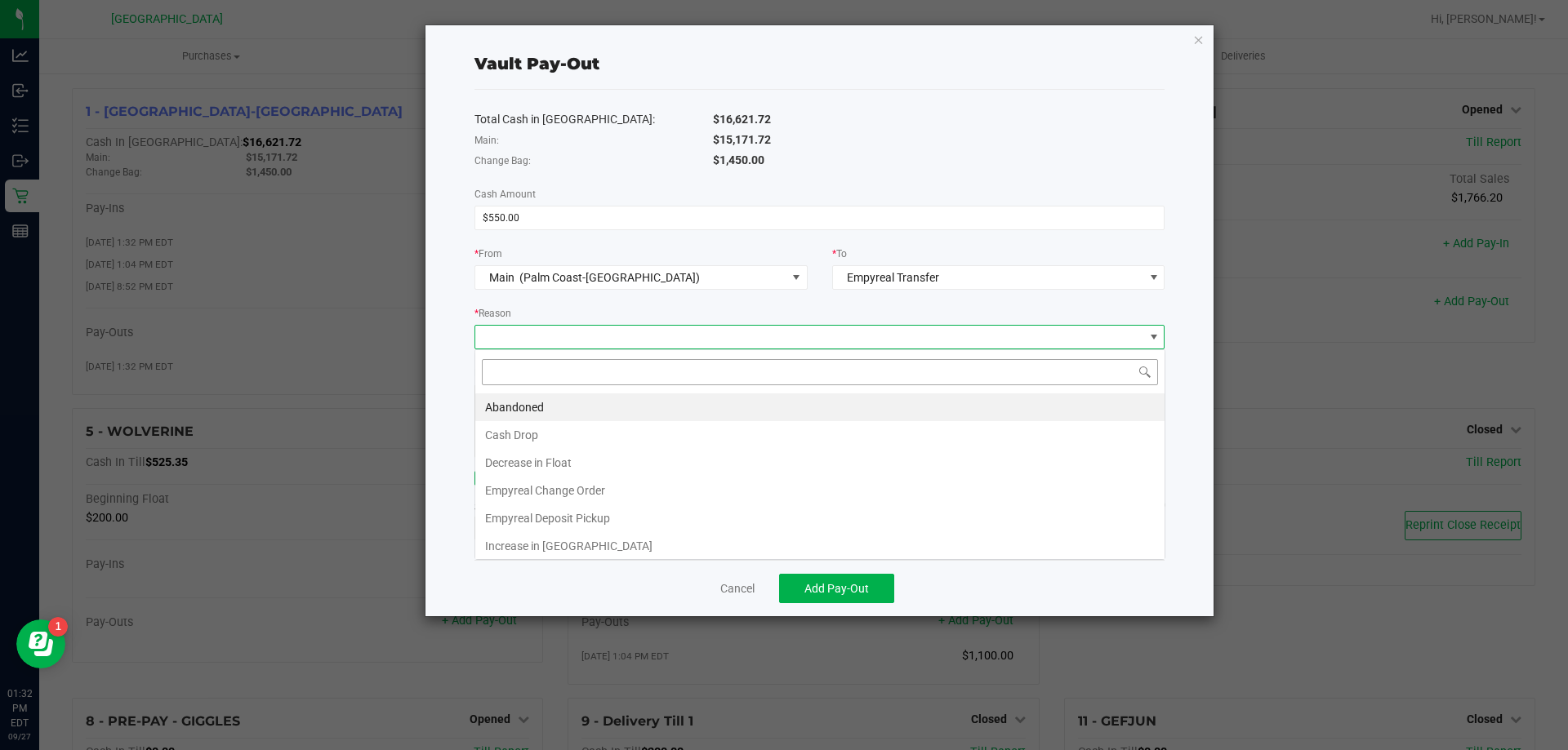
scroll to position [25, 690]
click at [558, 489] on li "Empyreal Change Order" at bounding box center [820, 491] width 689 height 28
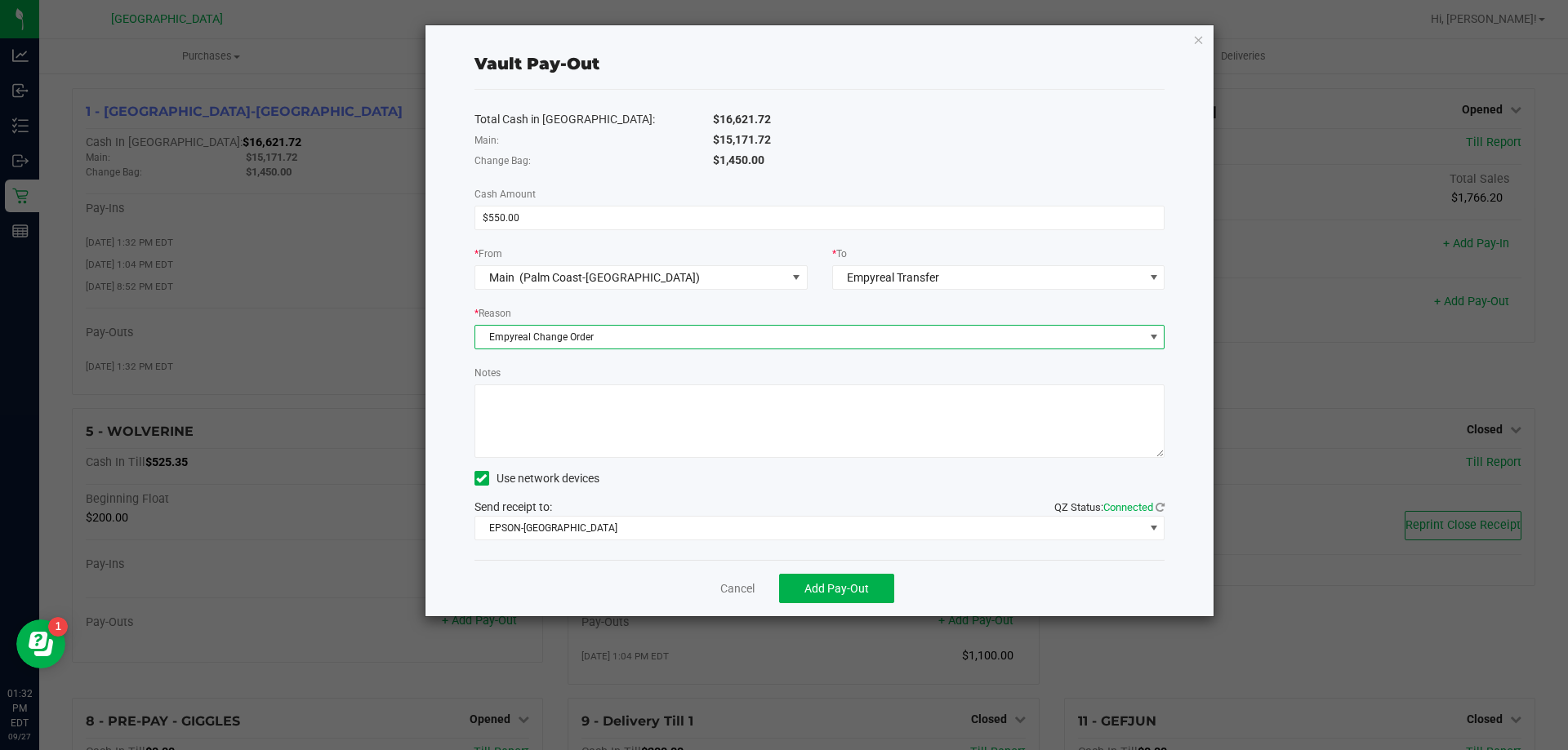
click at [570, 445] on textarea "Notes" at bounding box center [820, 421] width 690 height 74
type textarea "LA"
click at [800, 586] on button "Add Pay-Out" at bounding box center [836, 588] width 115 height 30
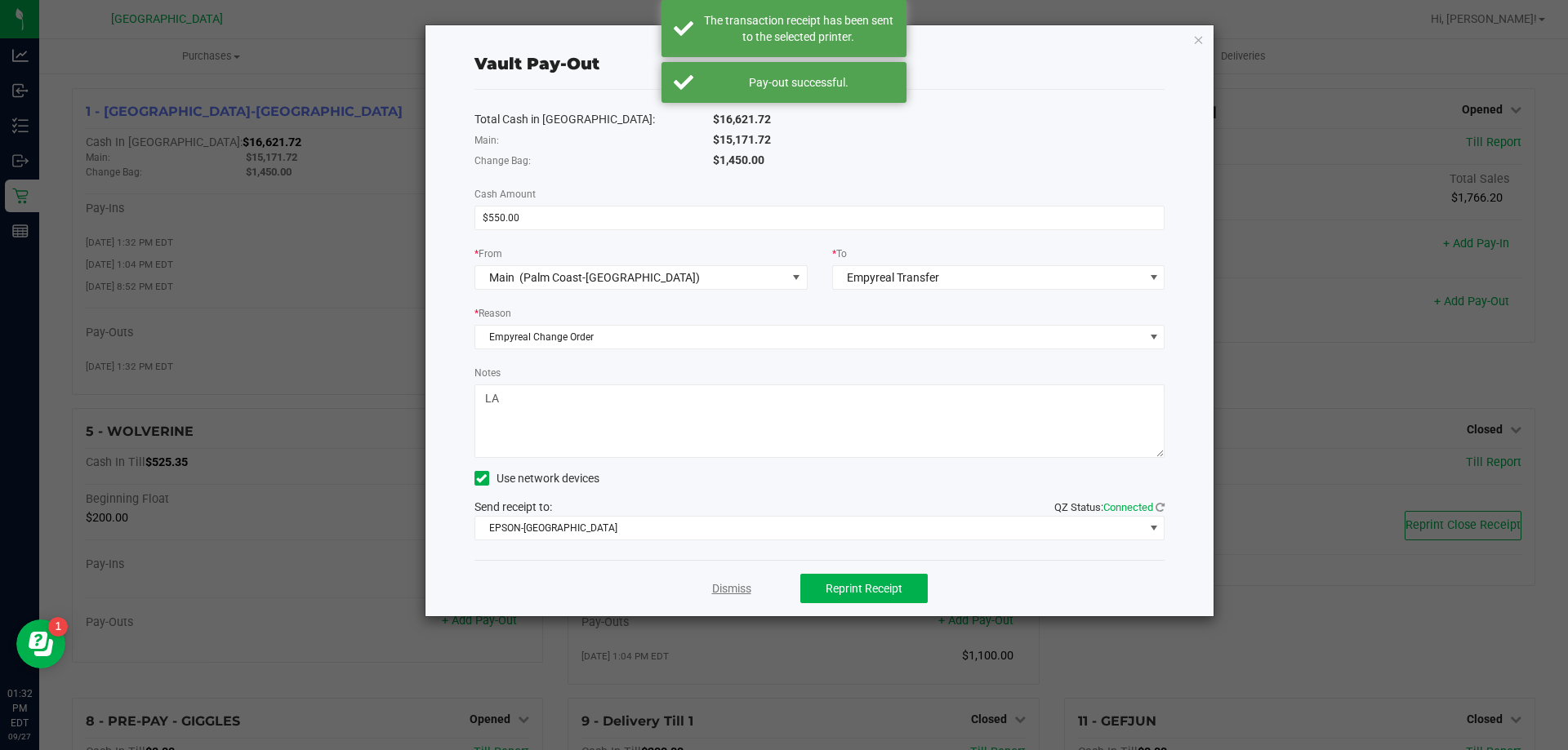
click at [743, 591] on link "Dismiss" at bounding box center [732, 588] width 39 height 17
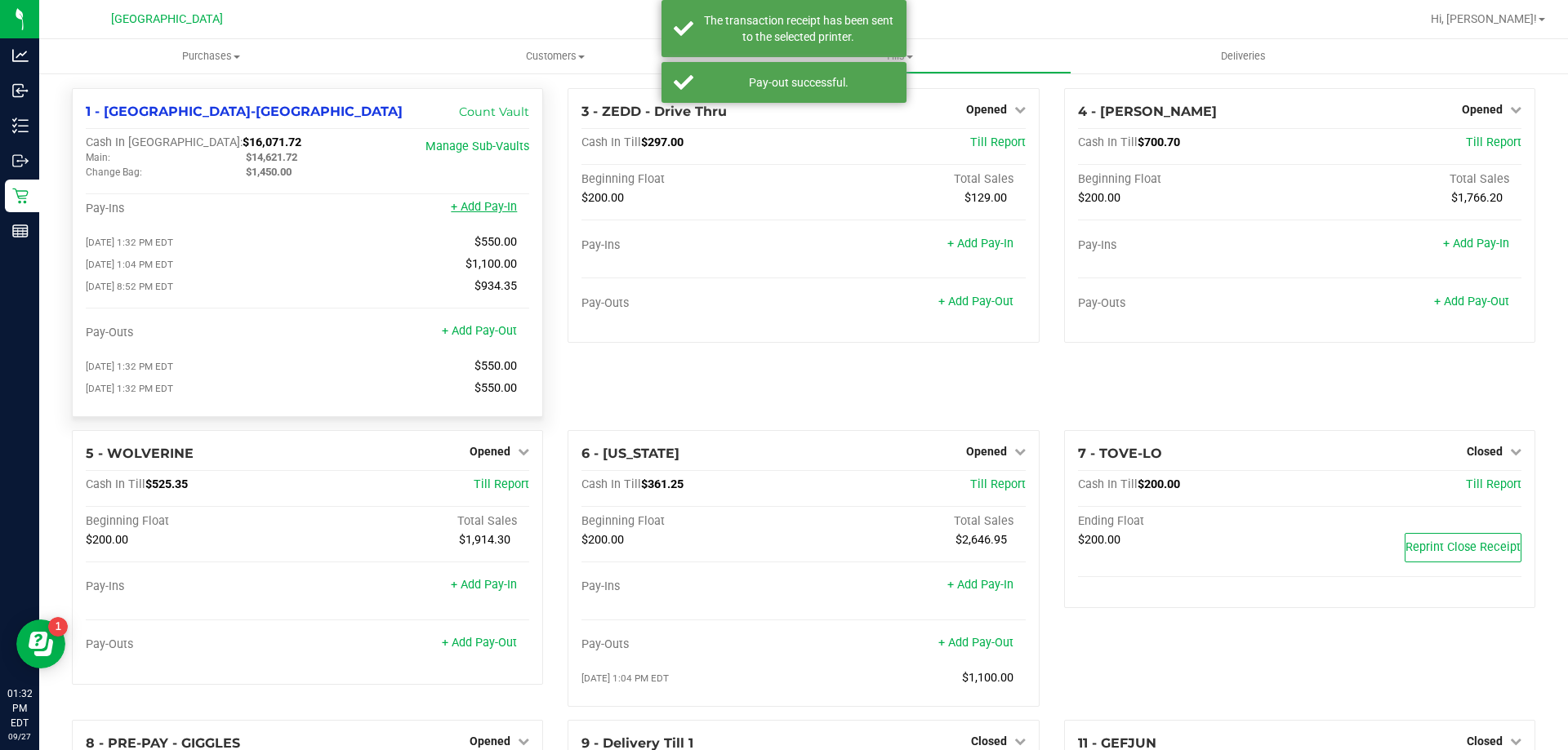
click at [498, 209] on link "+ Add Pay-In" at bounding box center [483, 207] width 66 height 14
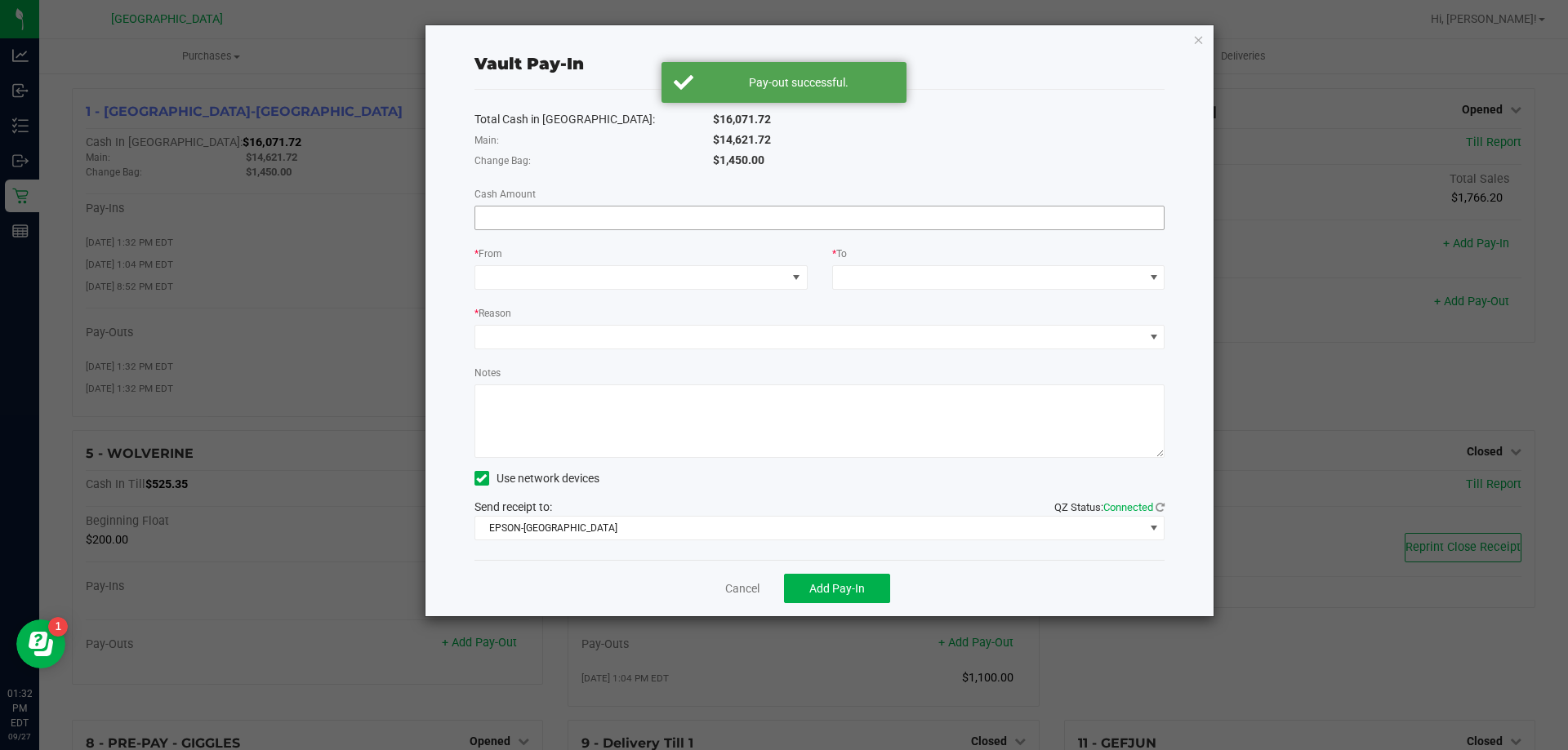
click at [720, 211] on input at bounding box center [820, 217] width 689 height 23
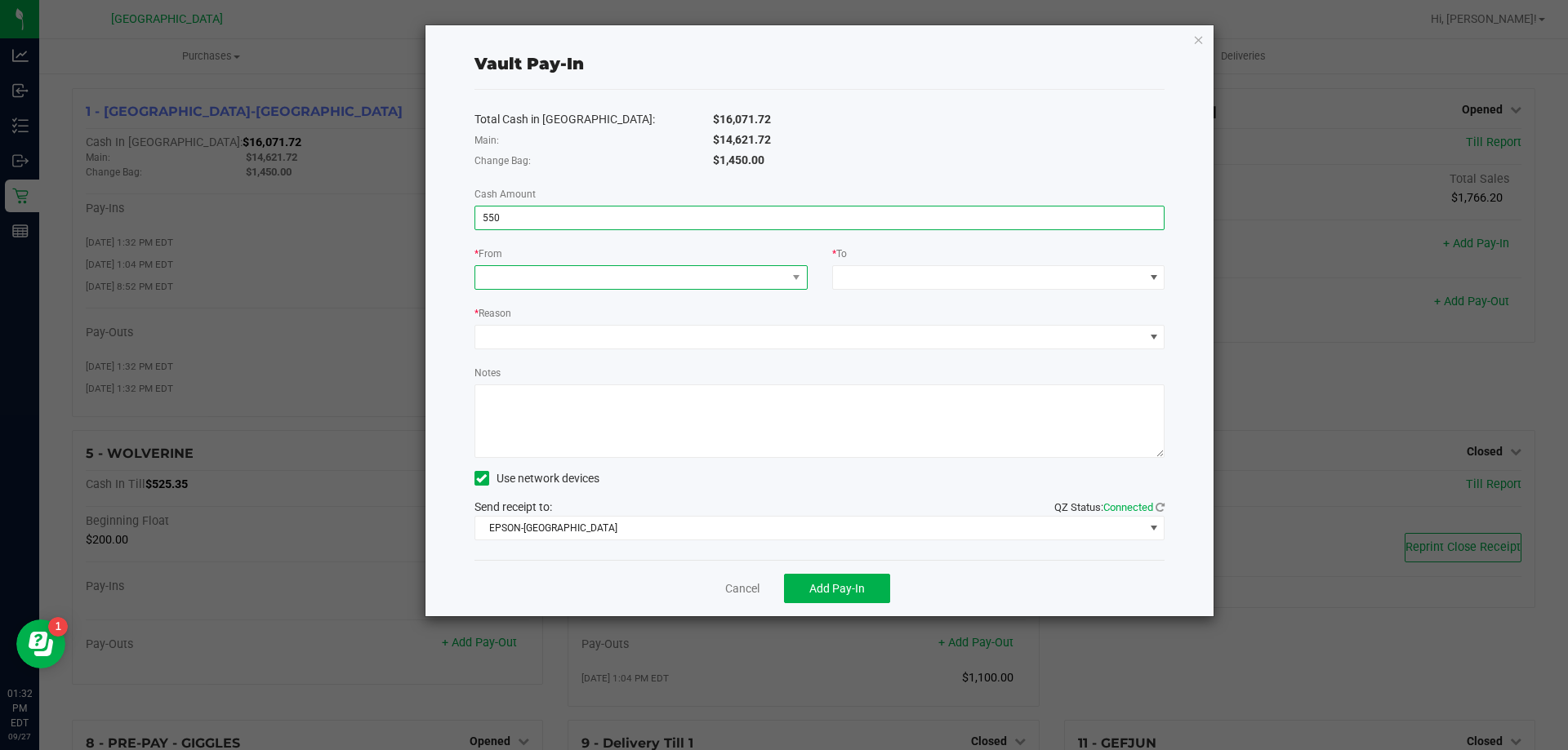
type input "$550.00"
click at [684, 278] on span at bounding box center [630, 277] width 311 height 23
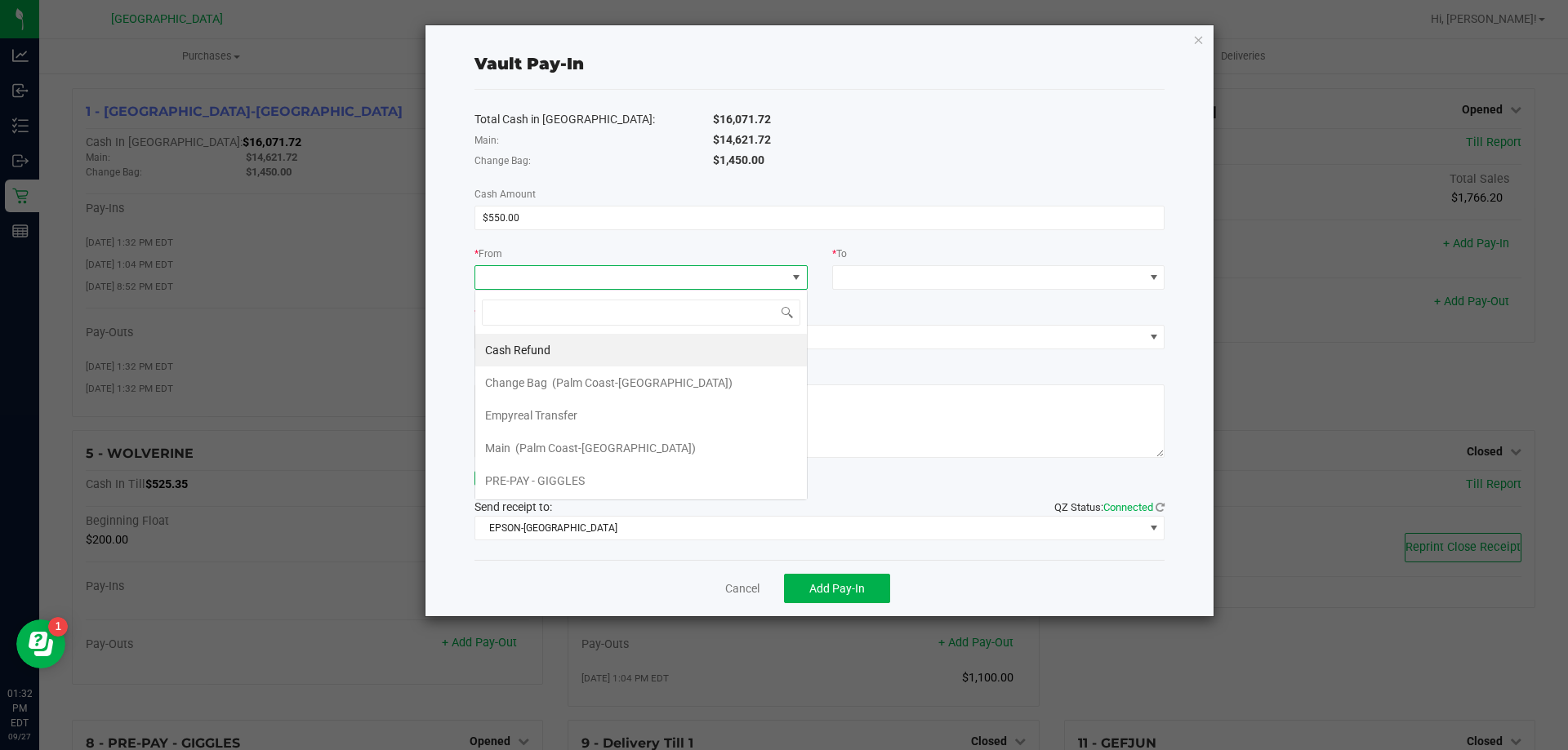
scroll to position [25, 333]
click at [524, 409] on span "Empyreal Transfer" at bounding box center [532, 415] width 93 height 13
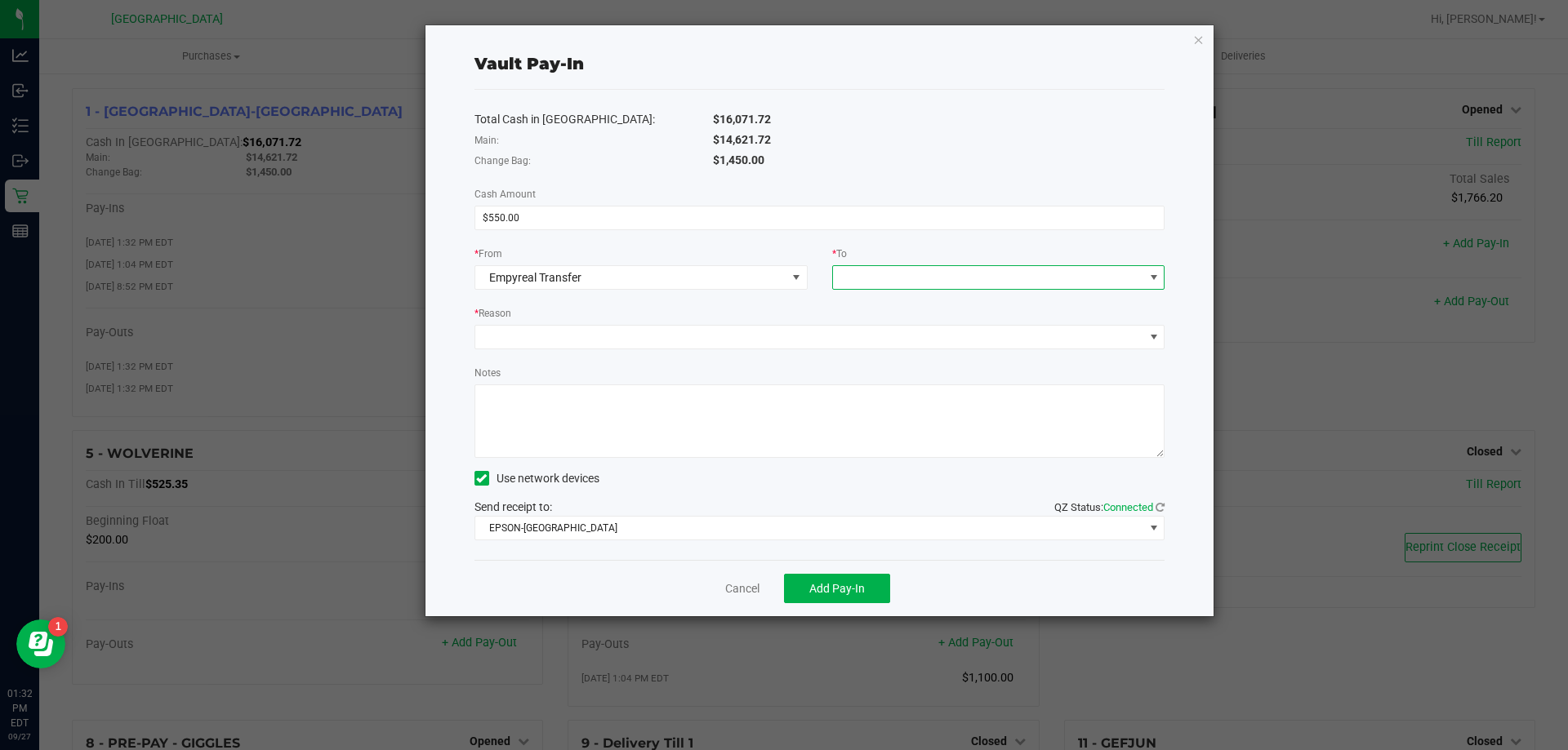
click at [872, 265] on span at bounding box center [999, 277] width 333 height 25
click at [868, 344] on span "Change Bag" at bounding box center [874, 350] width 62 height 13
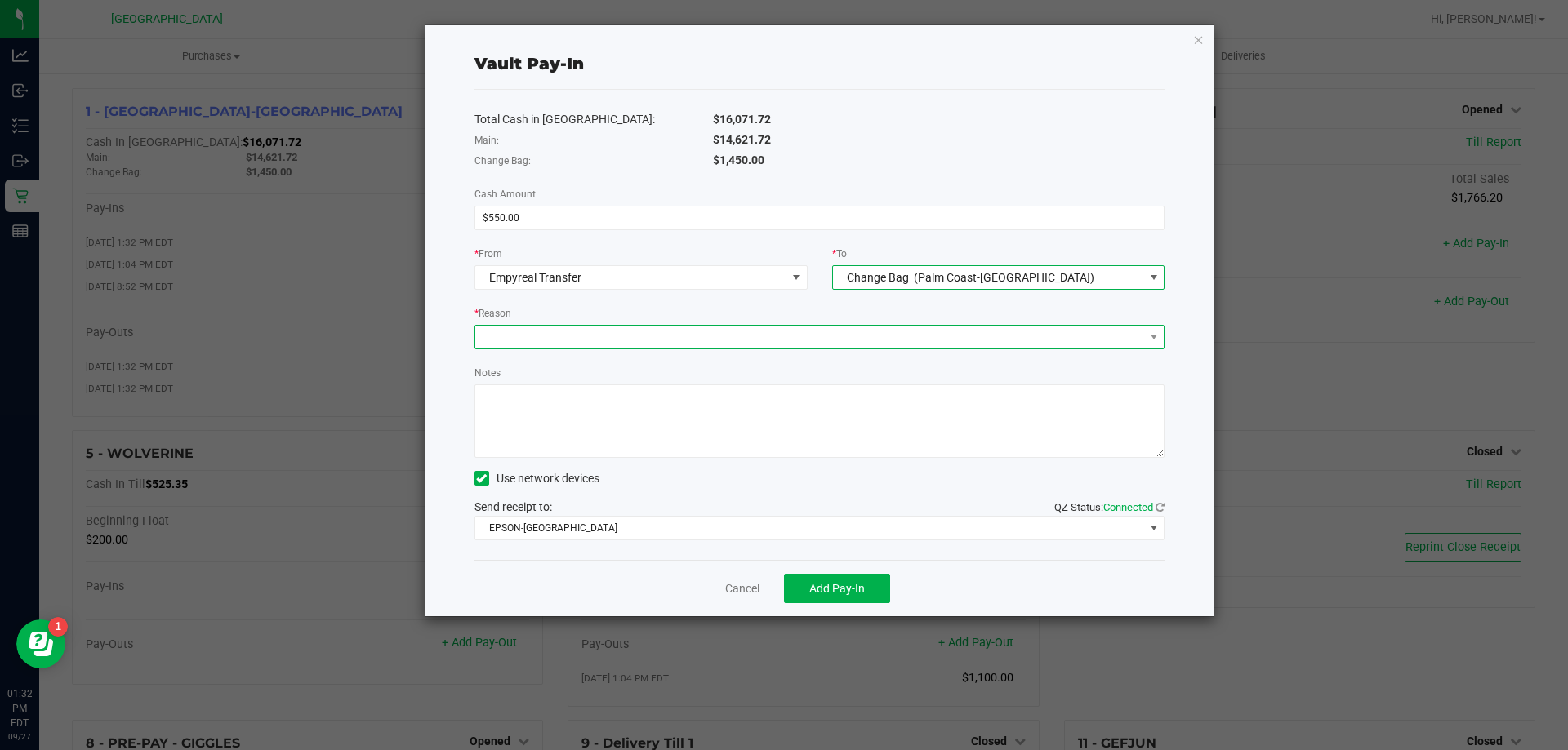
click at [708, 337] on span at bounding box center [810, 336] width 669 height 23
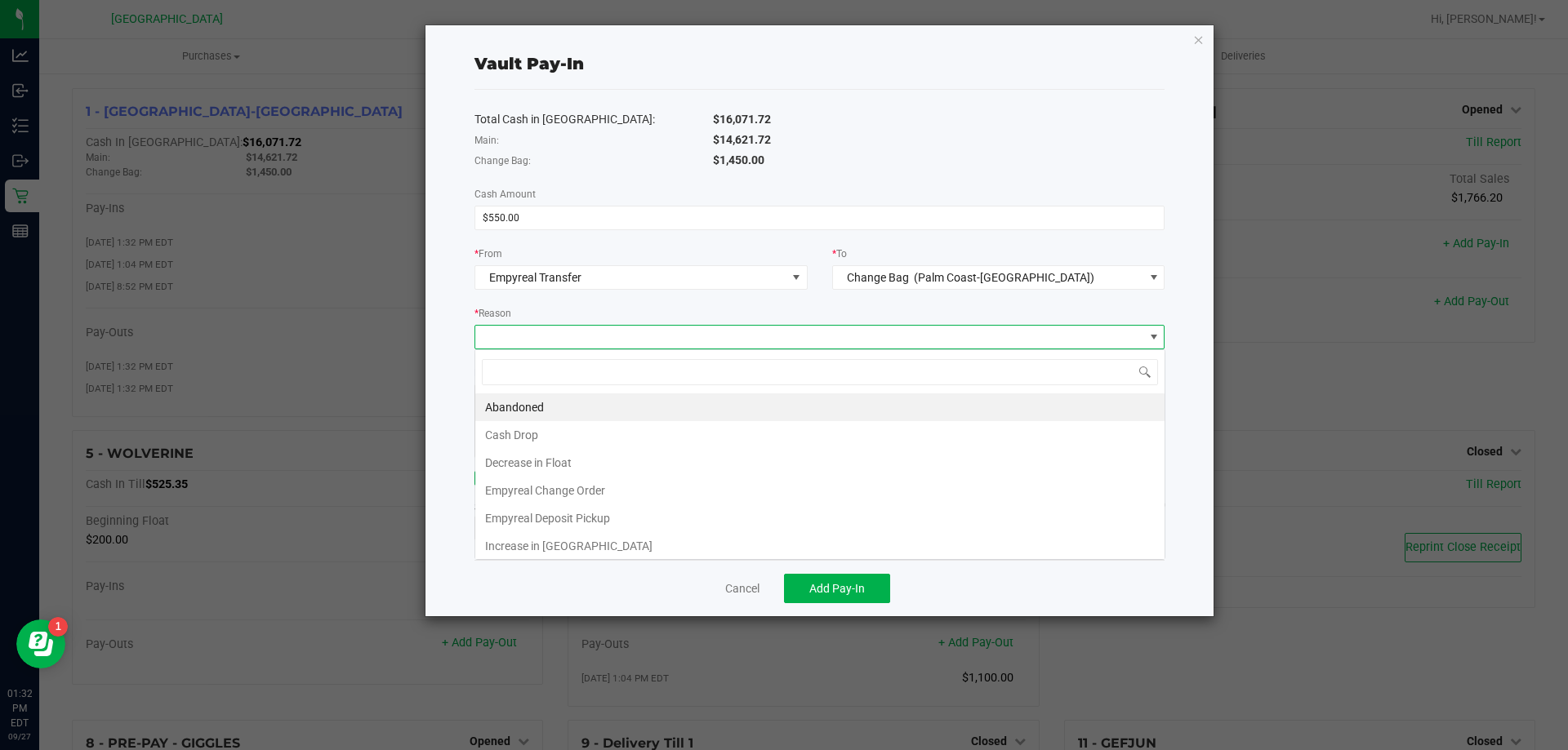
scroll to position [25, 690]
click at [582, 484] on li "Empyreal Change Order" at bounding box center [820, 491] width 689 height 28
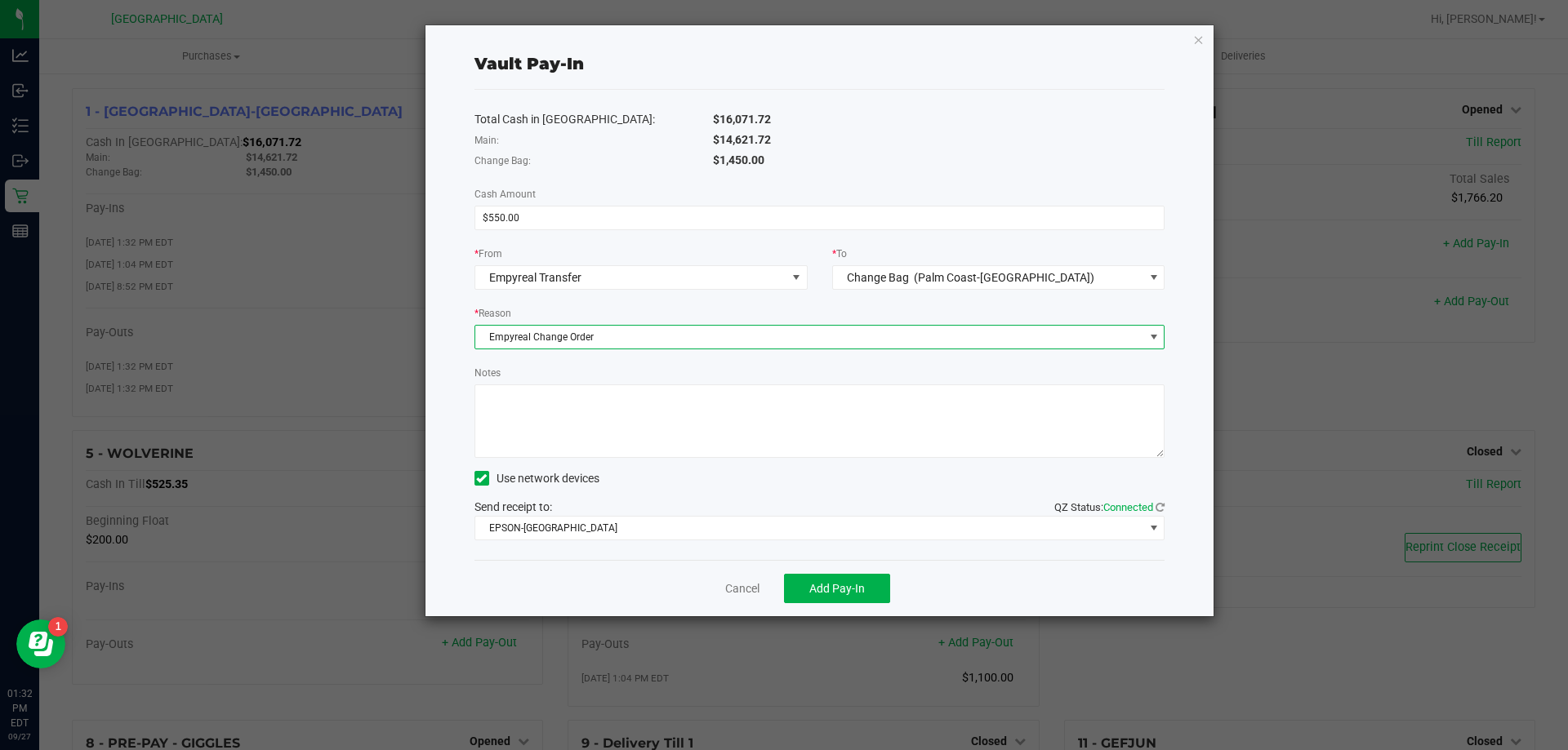
click at [580, 438] on textarea "Notes" at bounding box center [820, 421] width 690 height 74
type textarea "LA"
click at [828, 581] on span "Add Pay-In" at bounding box center [837, 587] width 55 height 13
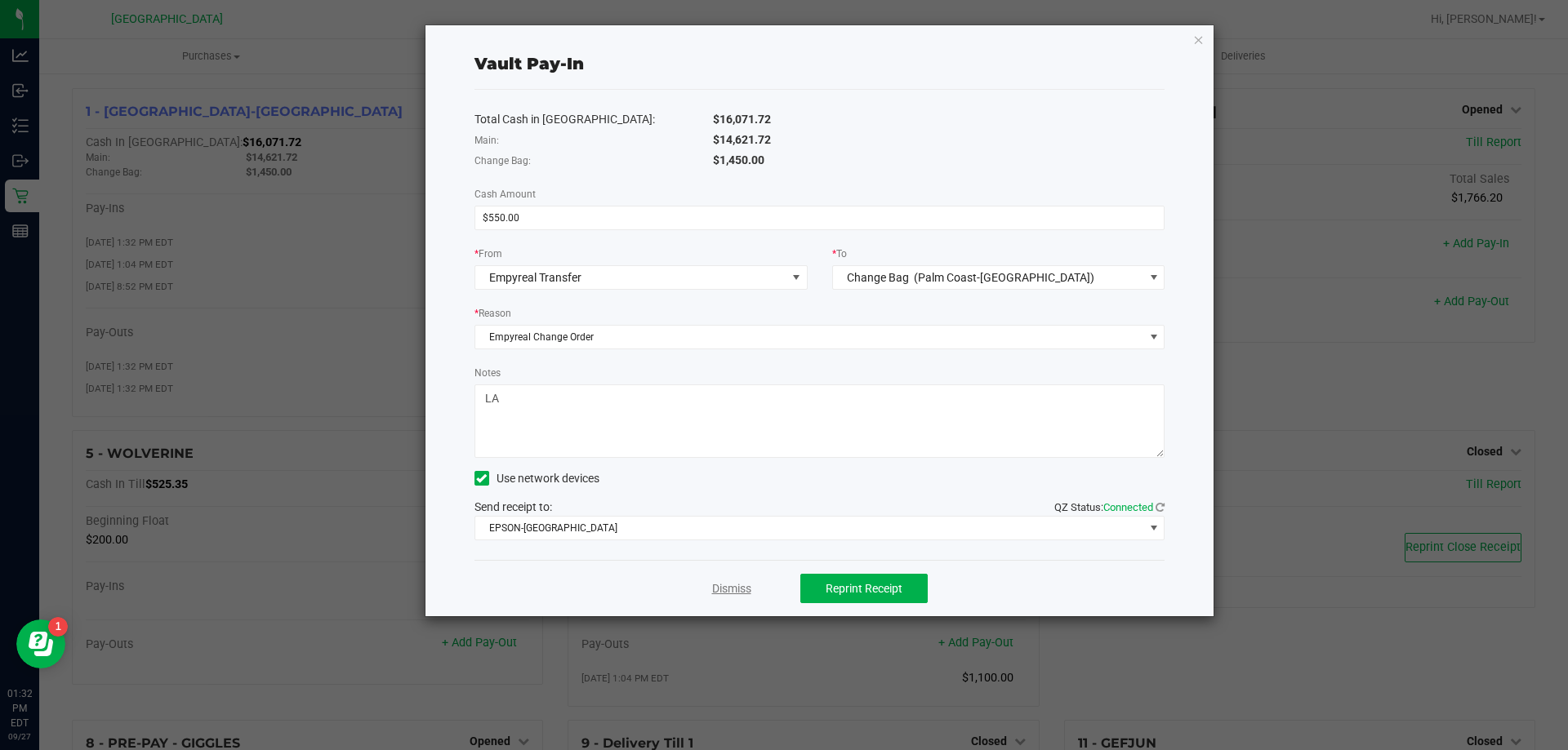
click at [719, 583] on link "Dismiss" at bounding box center [732, 588] width 39 height 17
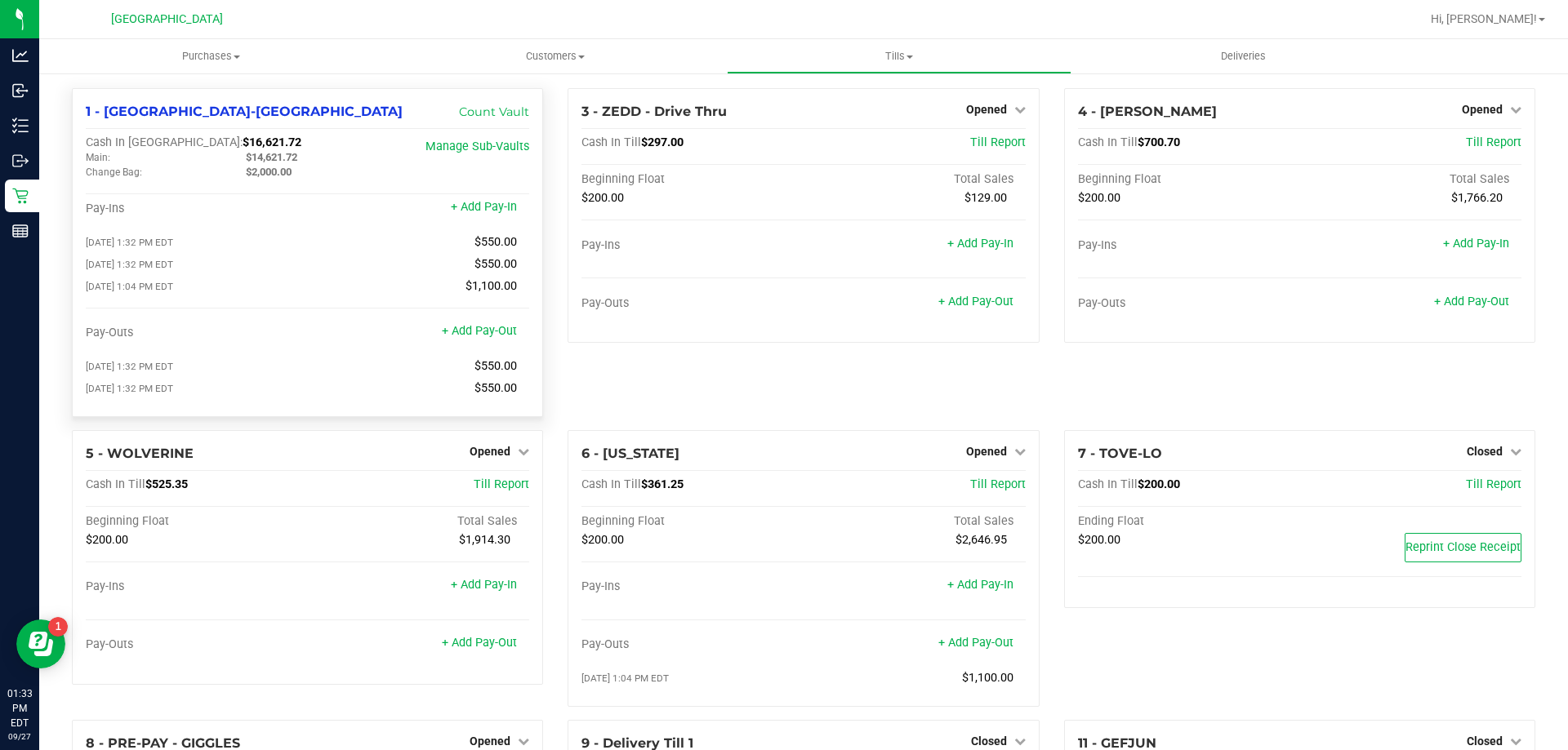
click at [515, 332] on div "+ Add Pay-Out" at bounding box center [418, 331] width 222 height 13
click at [508, 328] on link "+ Add Pay-Out" at bounding box center [479, 331] width 75 height 14
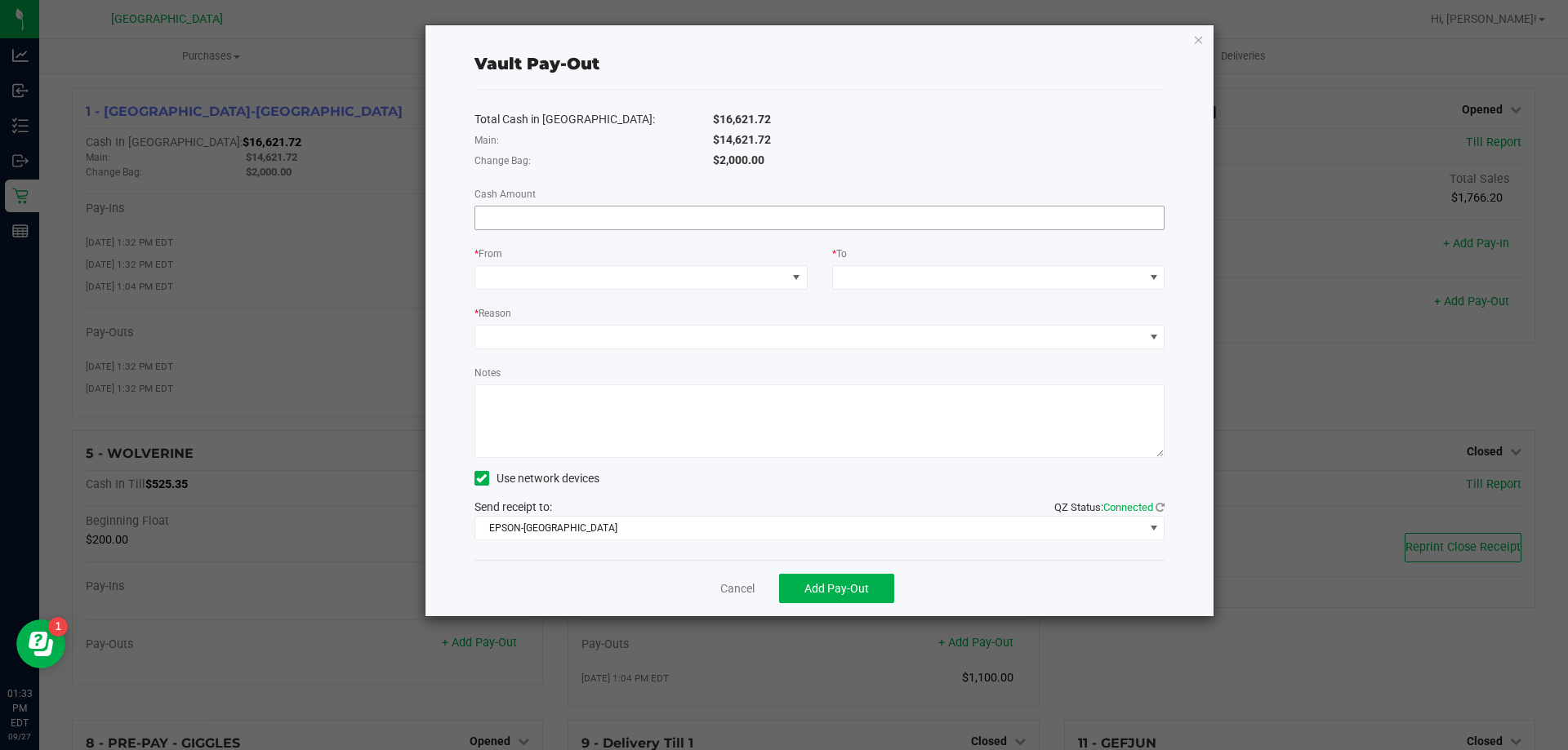
click at [553, 209] on input at bounding box center [820, 217] width 689 height 23
type input "$13,521.72"
click at [551, 251] on div "* From" at bounding box center [641, 254] width 333 height 21
click at [513, 284] on span at bounding box center [630, 277] width 311 height 23
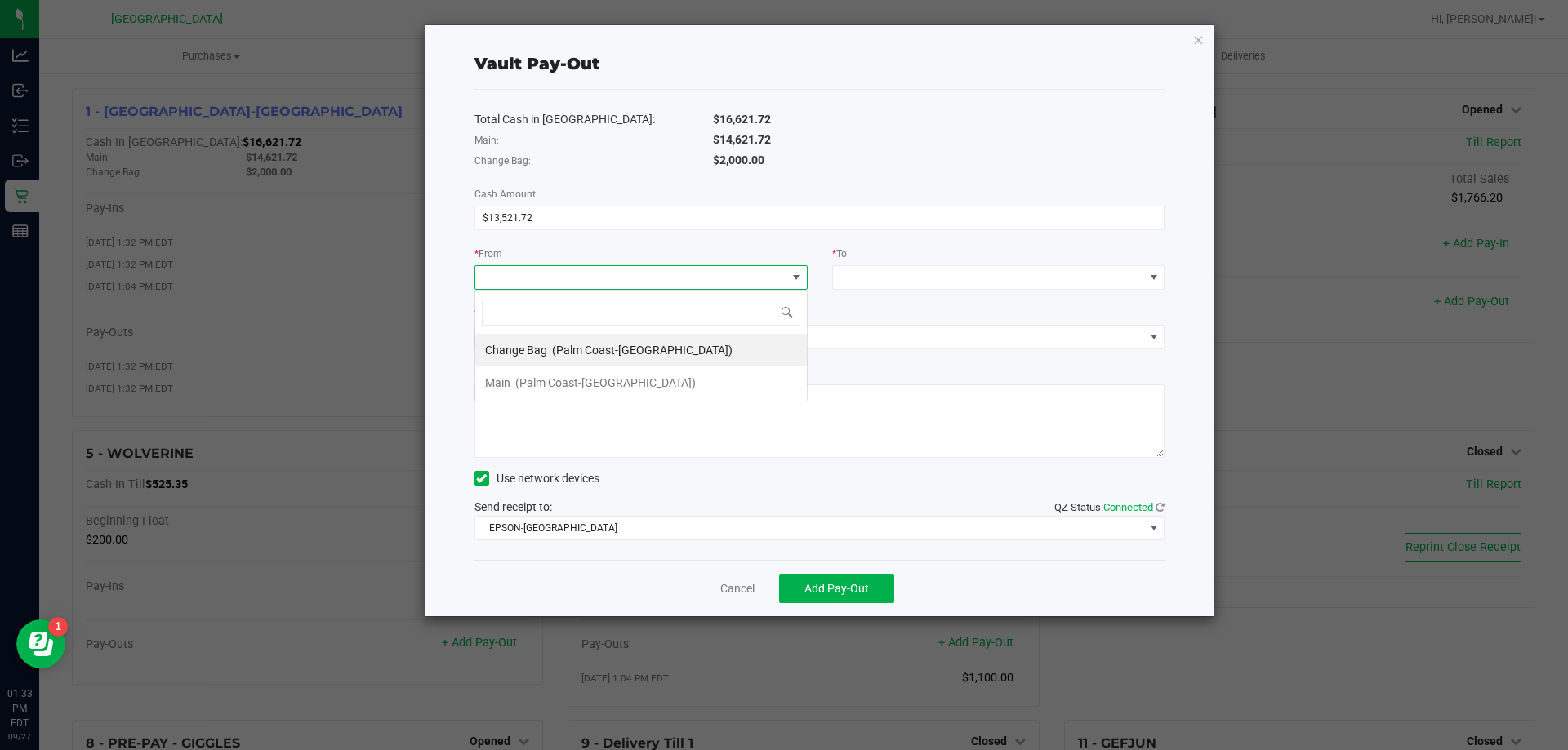
scroll to position [25, 333]
click at [509, 377] on span "Main" at bounding box center [498, 382] width 26 height 13
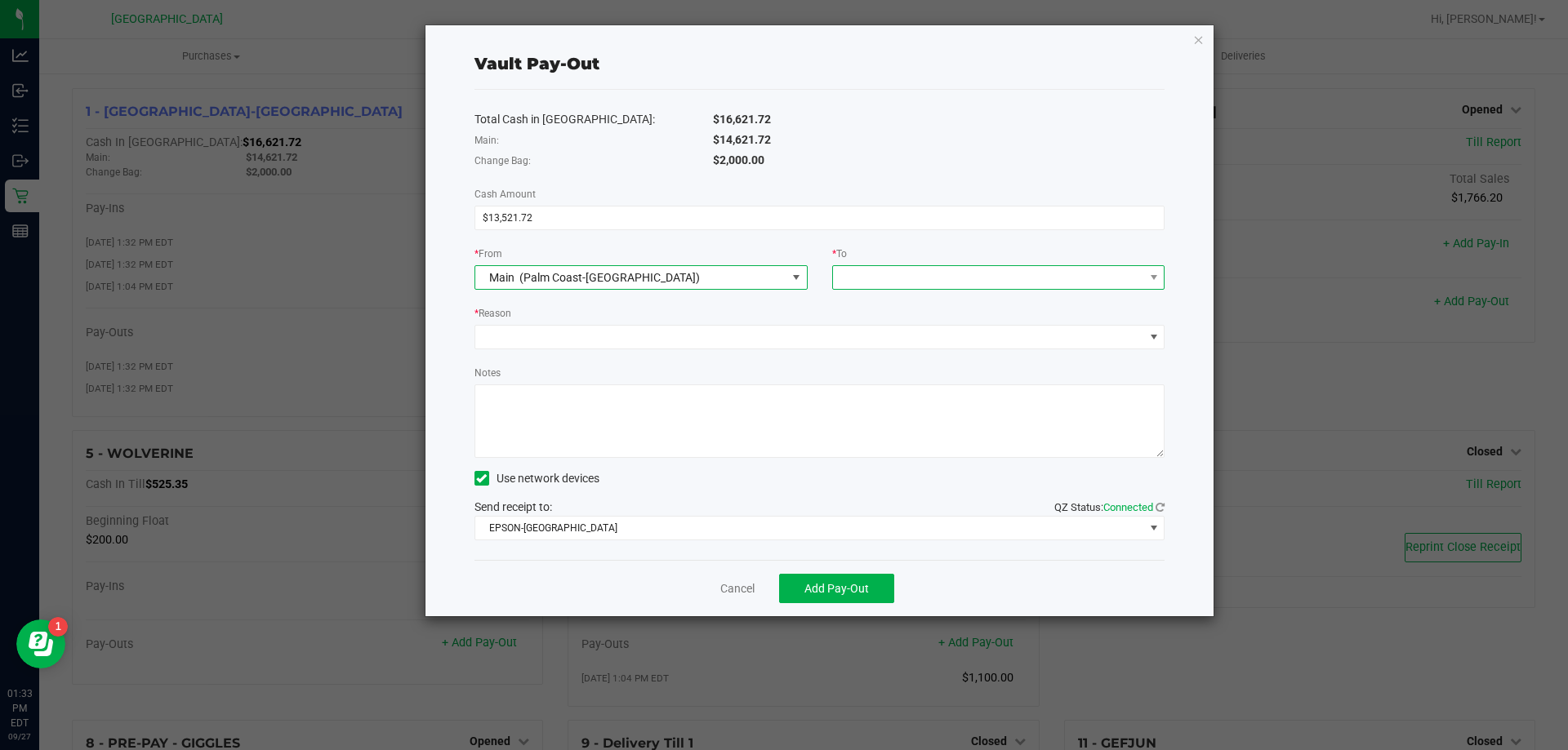
click at [849, 274] on div at bounding box center [844, 278] width 11 height 30
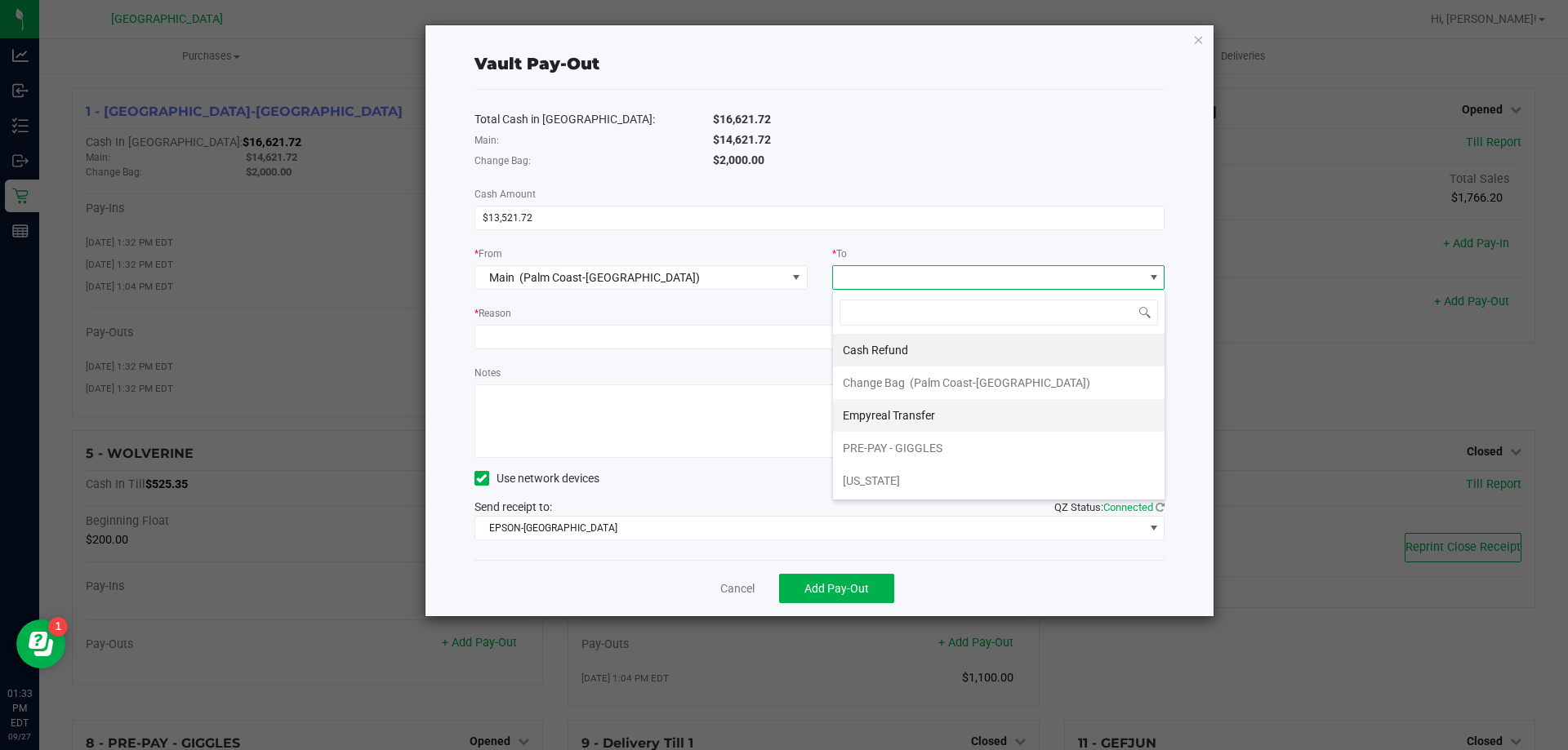
click at [893, 411] on span "Empyreal Transfer" at bounding box center [890, 415] width 93 height 13
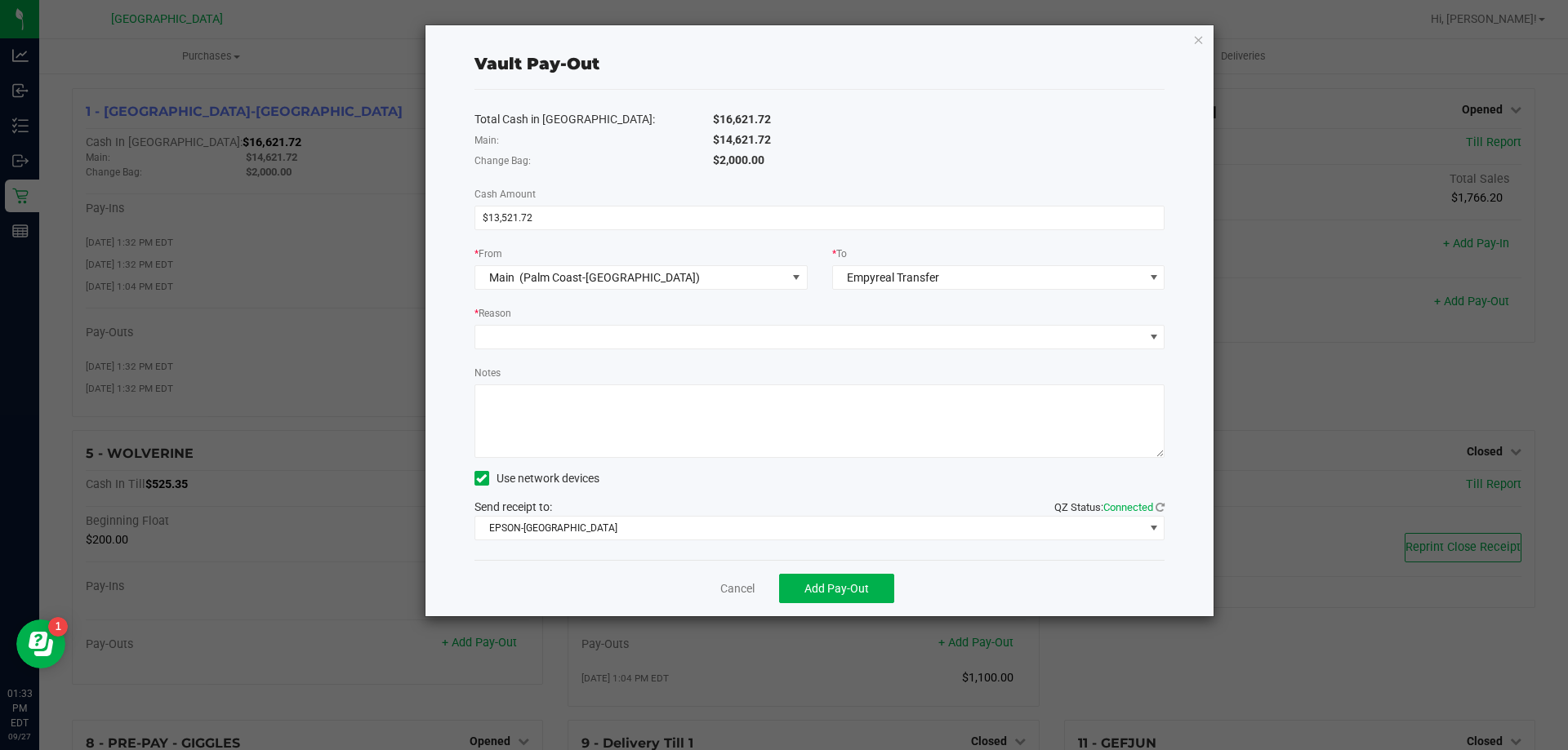
click at [638, 322] on div "* Reason" at bounding box center [820, 314] width 690 height 21
click at [624, 346] on span at bounding box center [810, 336] width 669 height 23
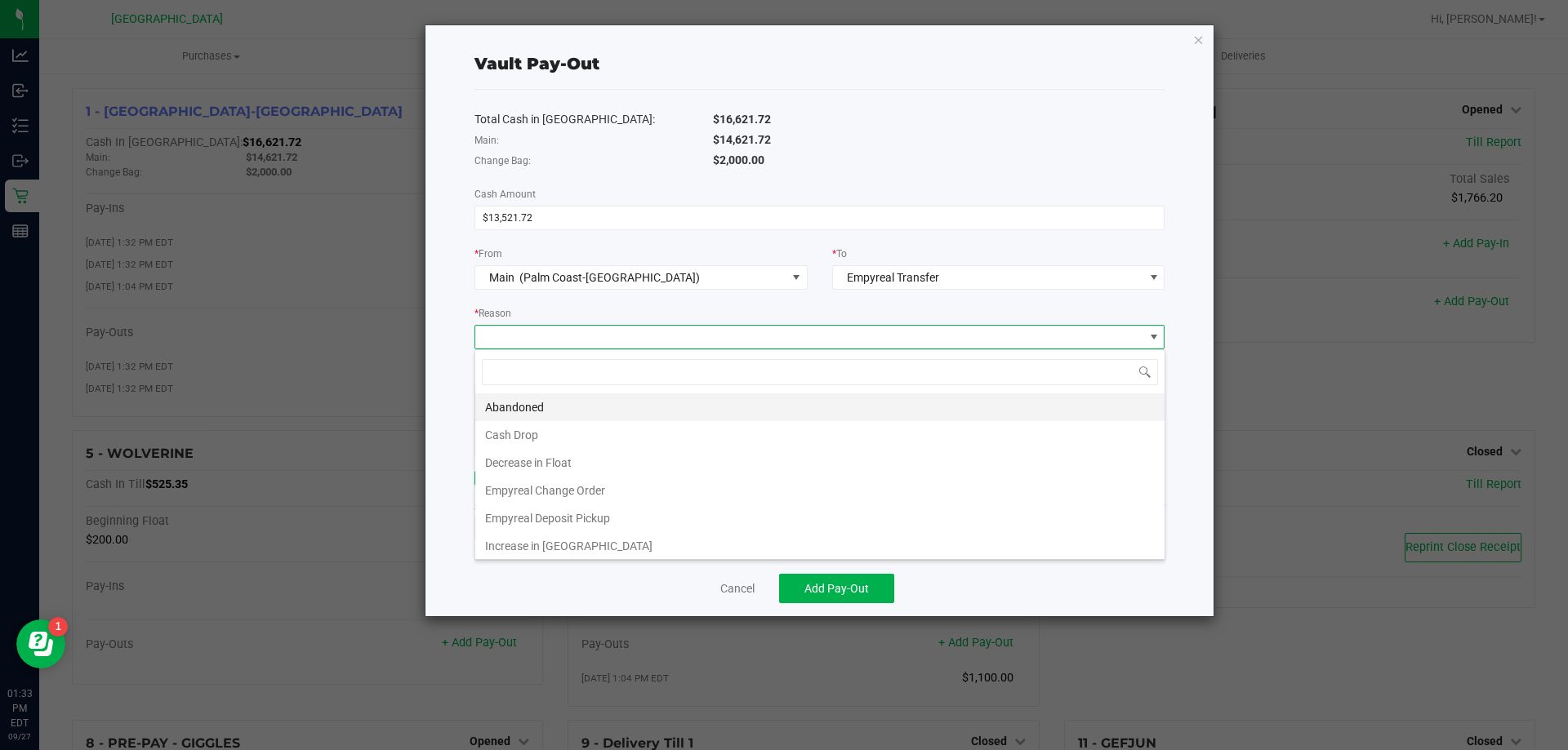
scroll to position [25, 690]
click at [601, 513] on li "Empyreal Deposit Pickup" at bounding box center [820, 518] width 689 height 28
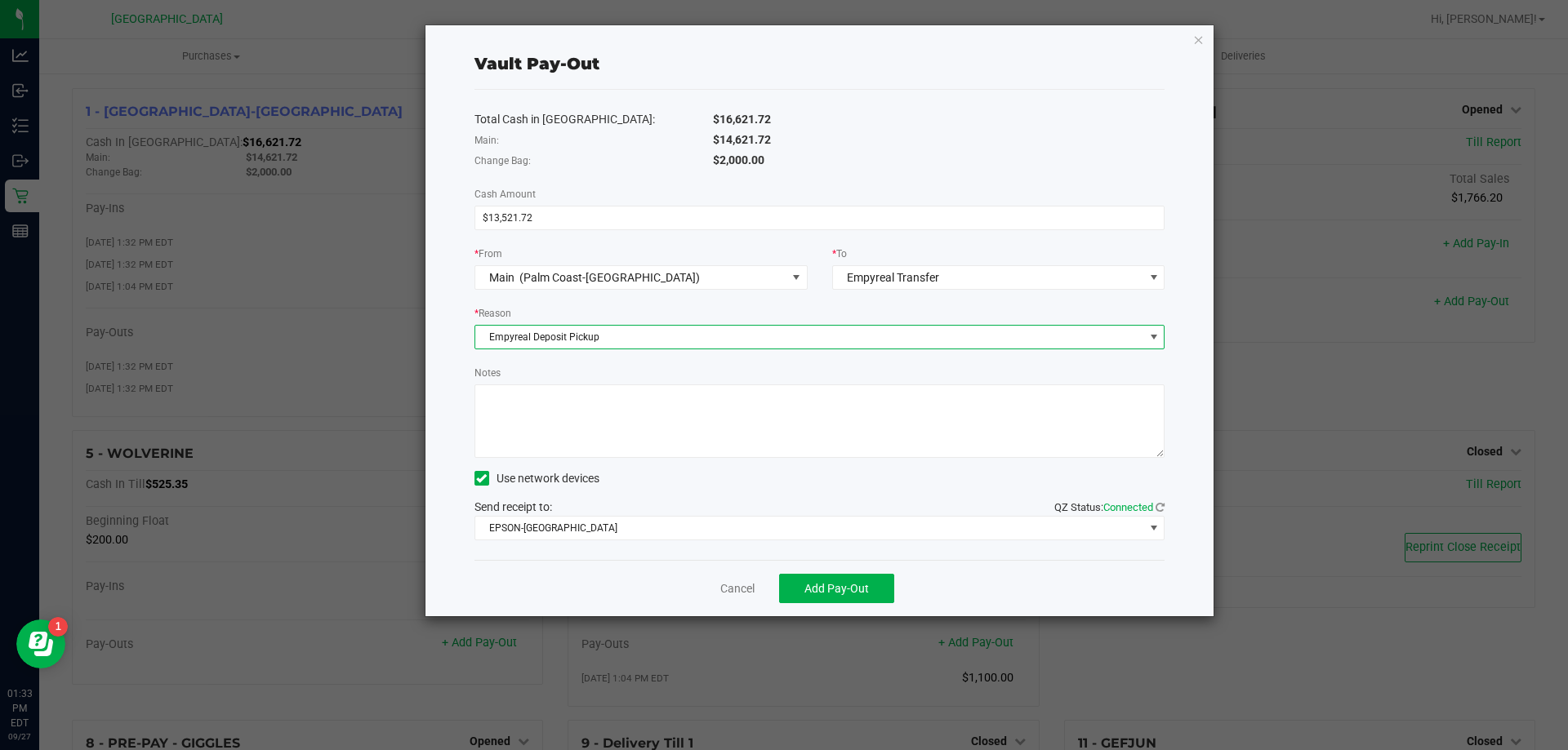
click at [579, 420] on textarea "Notes" at bounding box center [820, 421] width 690 height 74
type textarea "LA"
click at [810, 591] on span "Add Pay-Out" at bounding box center [836, 587] width 64 height 13
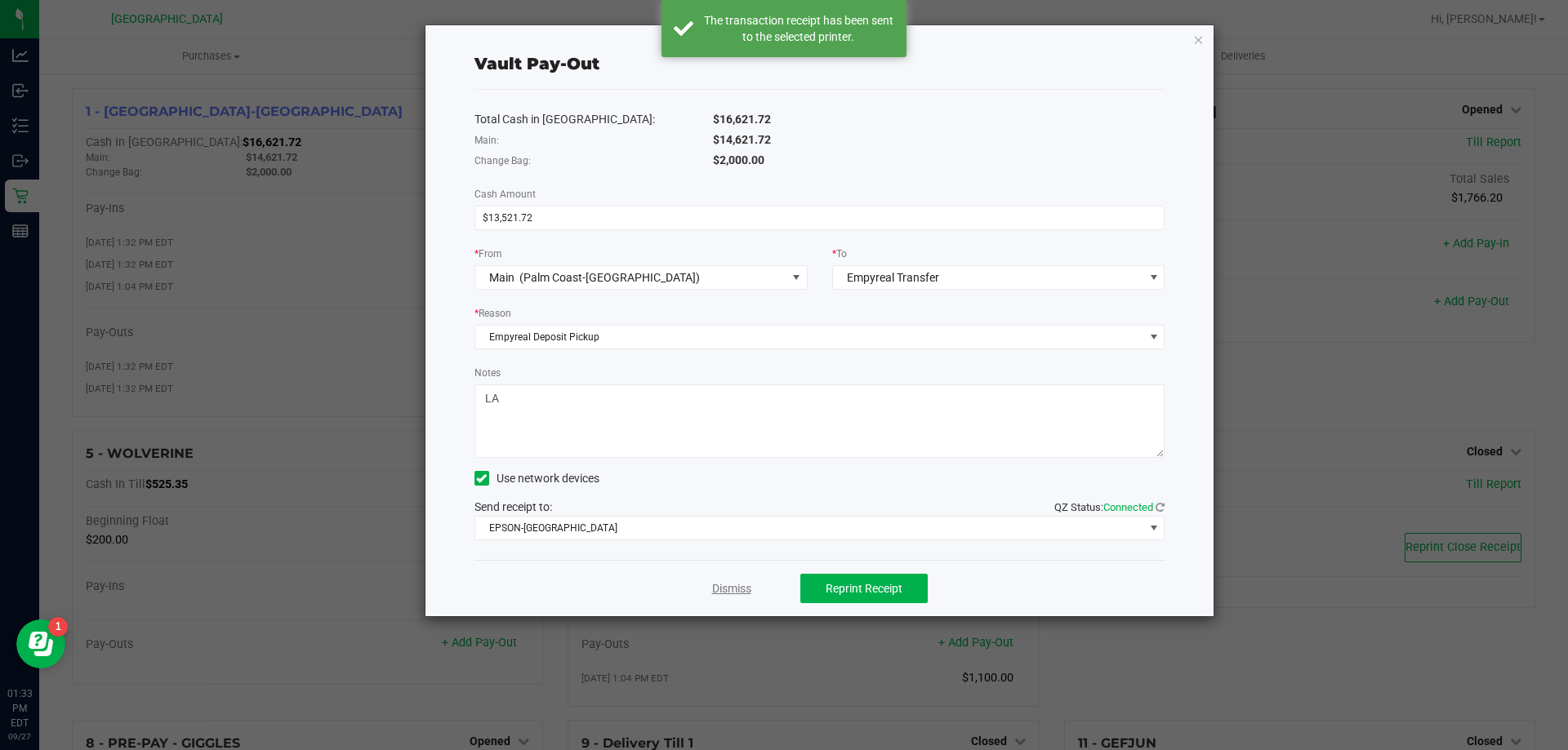
click at [743, 594] on link "Dismiss" at bounding box center [732, 588] width 39 height 17
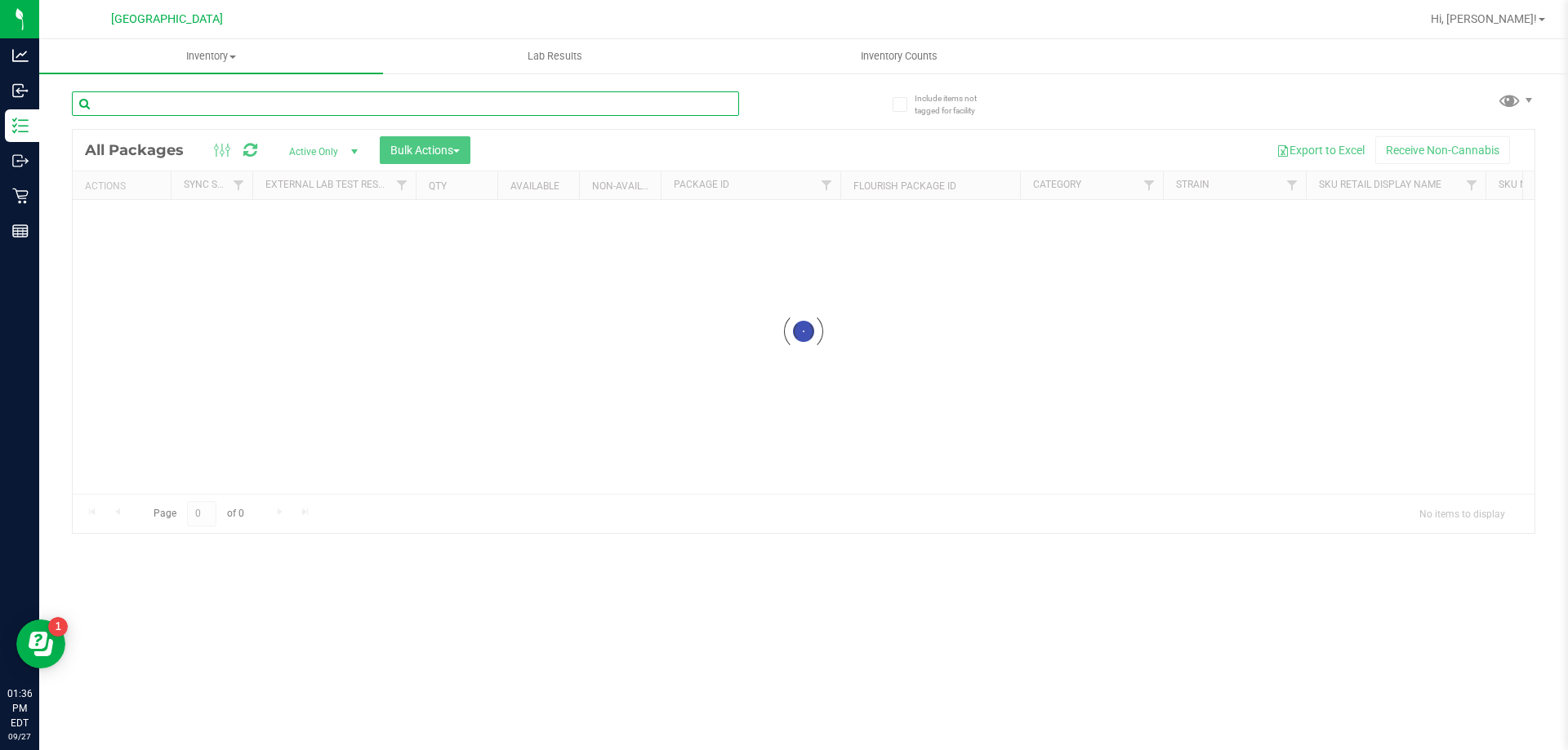
click at [353, 110] on input "text" at bounding box center [405, 103] width 667 height 25
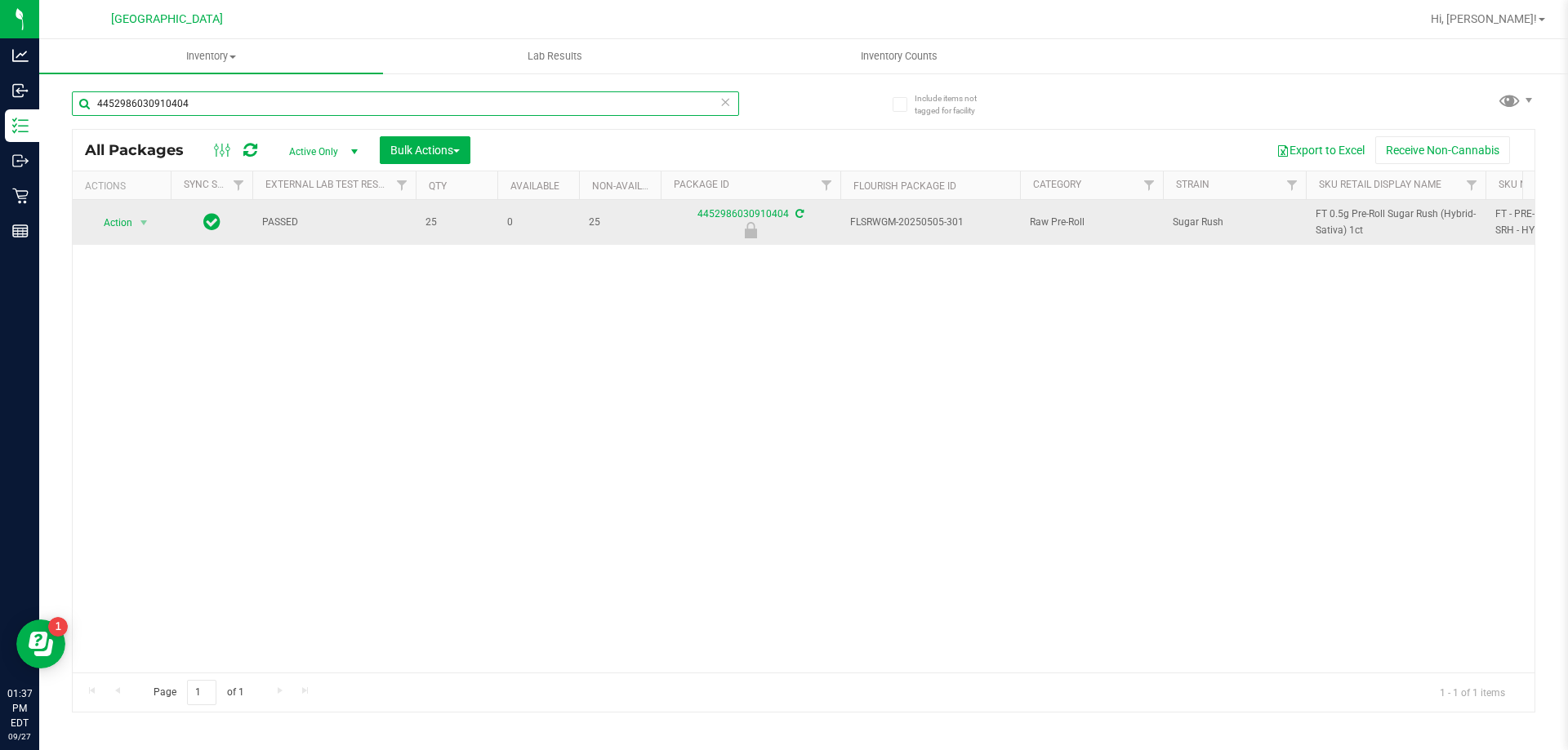
type input "4452986030910404"
click at [111, 228] on span "Action" at bounding box center [110, 222] width 44 height 23
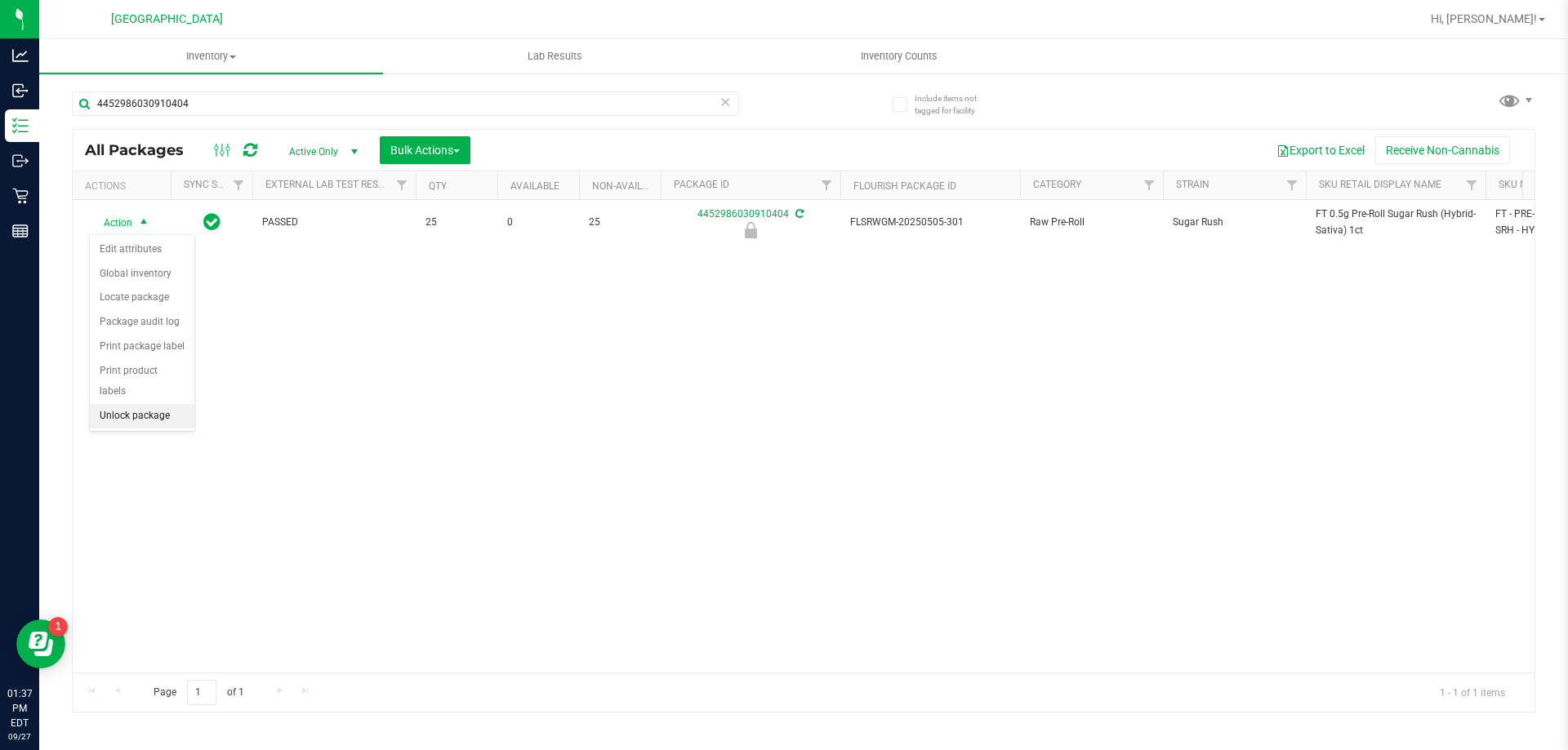
click at [141, 404] on li "Unlock package" at bounding box center [142, 416] width 105 height 25
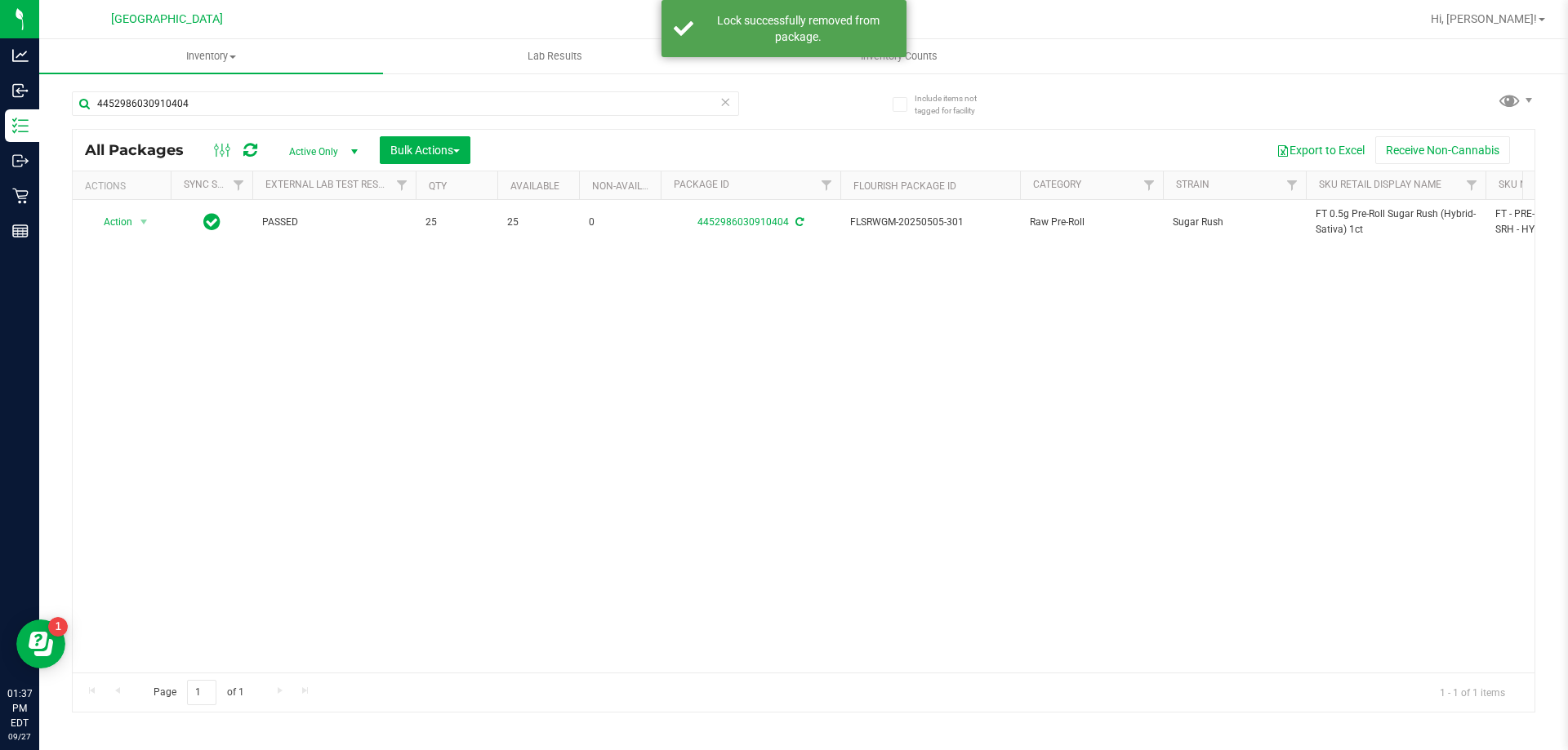
click at [1361, 220] on span "FT 0.5g Pre-Roll Sugar Rush (Hybrid-Sativa) 1ct" at bounding box center [1395, 221] width 160 height 31
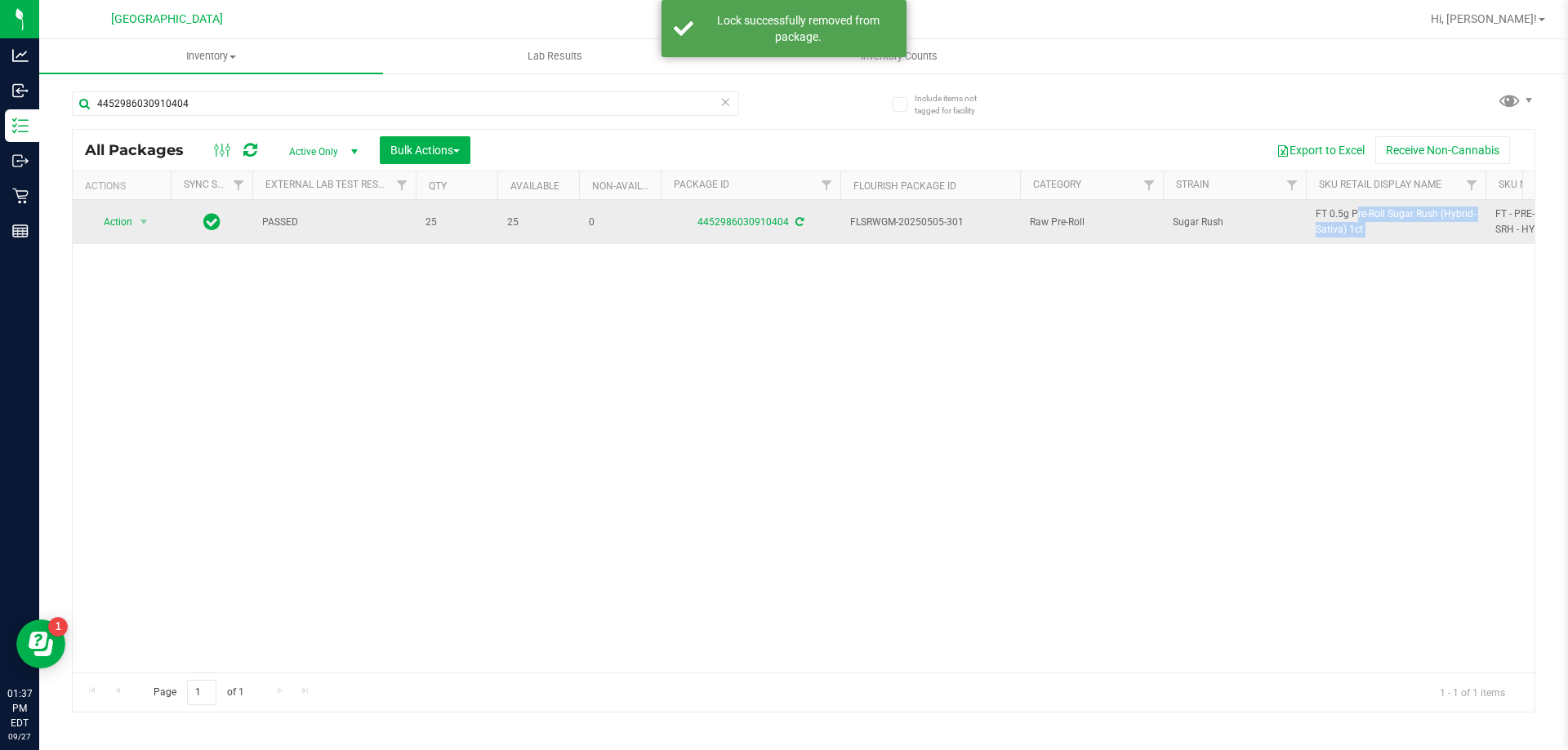
copy tr "FT 0.5g Pre-Roll Sugar Rush (Hybrid-Sativa) 1ct"
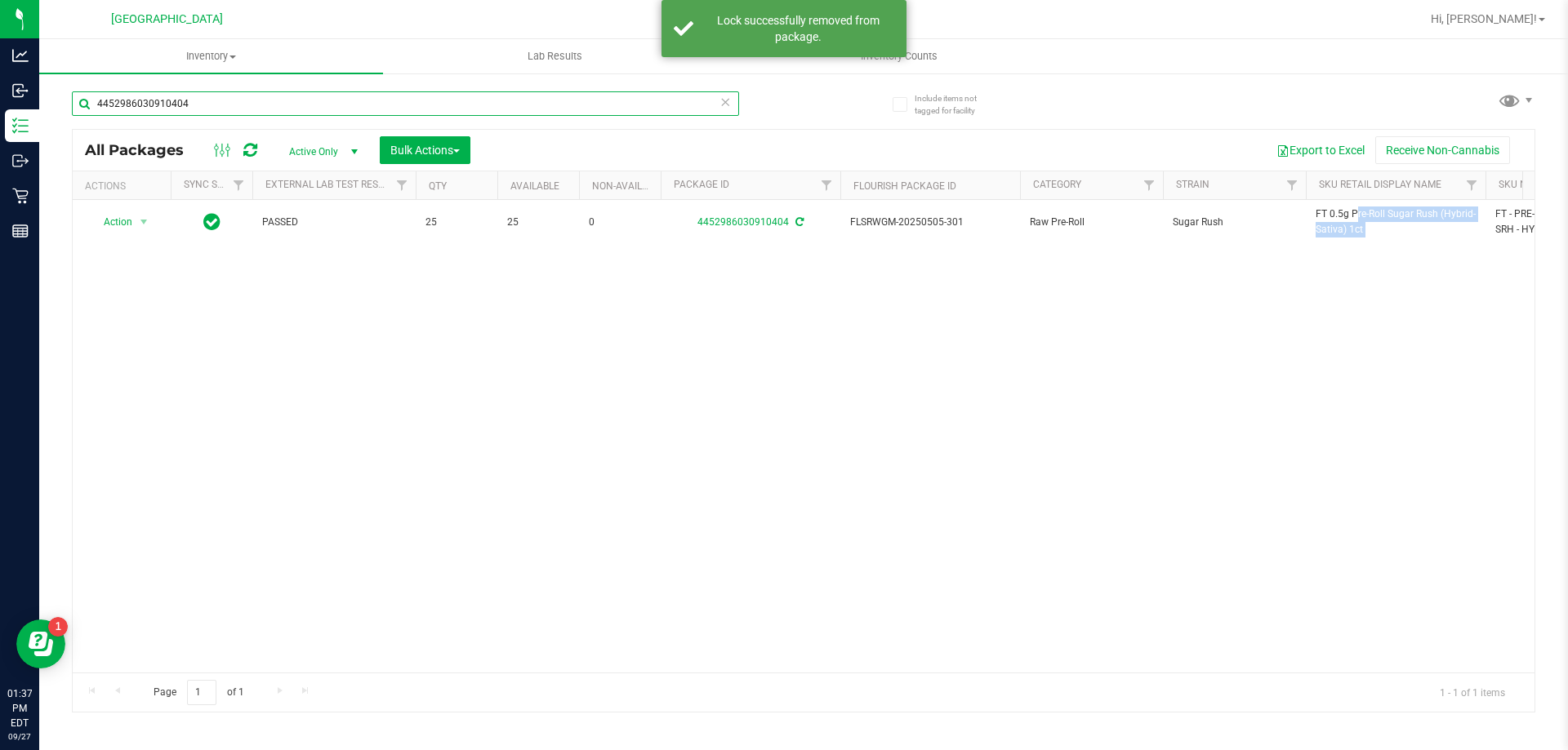
click at [623, 102] on input "4452986030910404" at bounding box center [405, 103] width 667 height 25
paste input "FT 0.5g Pre-Roll Sugar Rush (Hybrid-Sativa) 1ct"
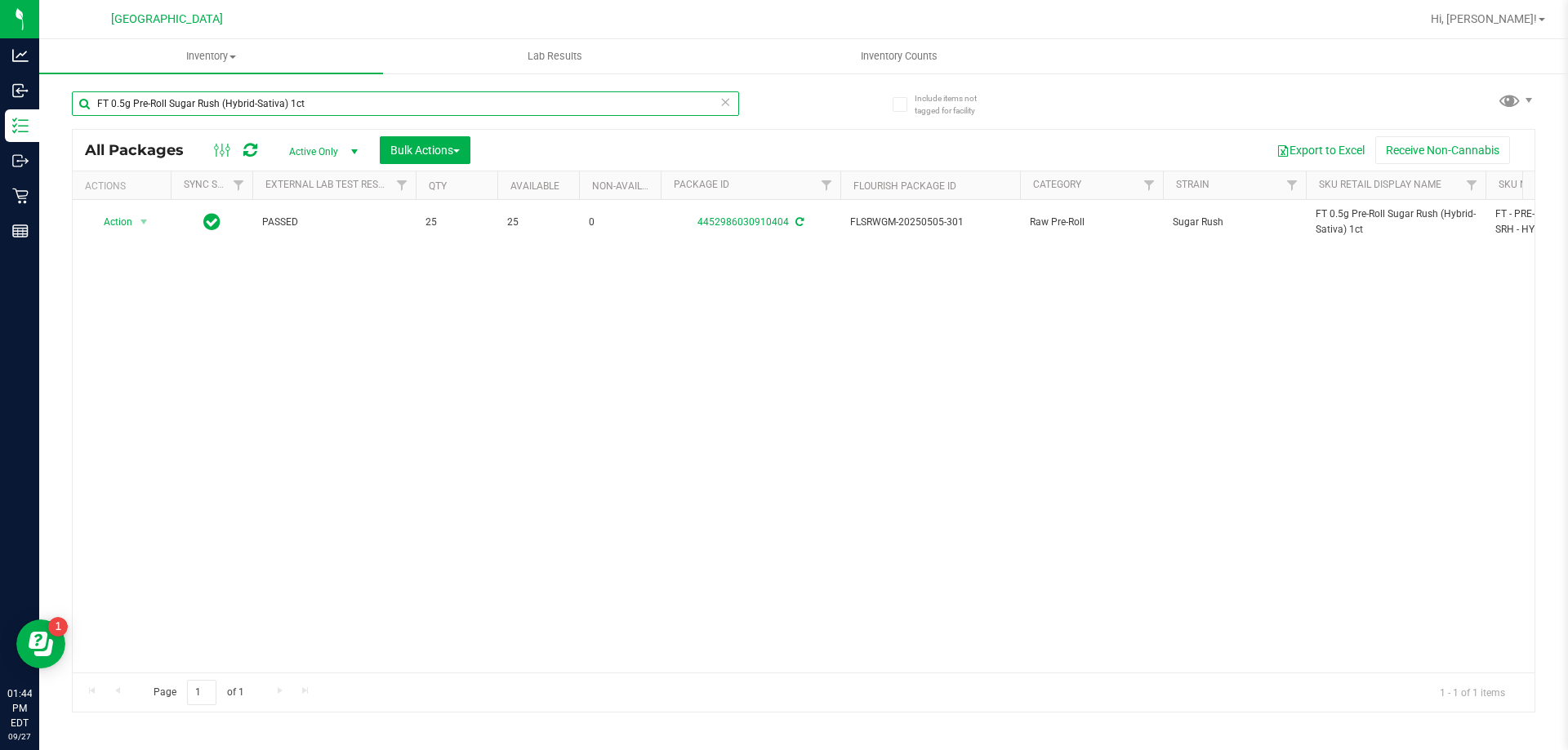
click at [216, 98] on input "FT 0.5g Pre-Roll Sugar Rush (Hybrid-Sativa) 1ct" at bounding box center [405, 103] width 667 height 25
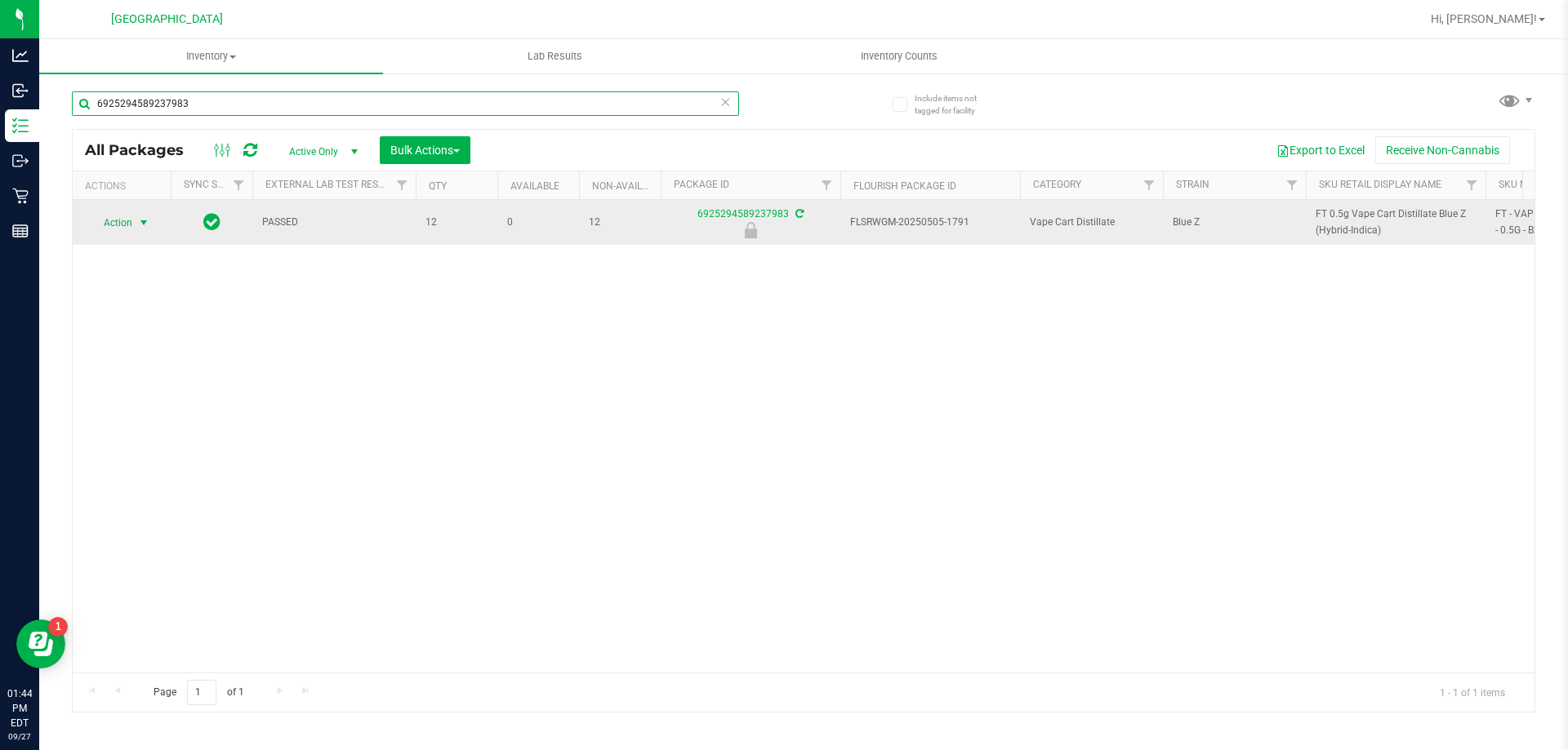
type input "6925294589237983"
click at [119, 226] on span "Action" at bounding box center [110, 222] width 44 height 23
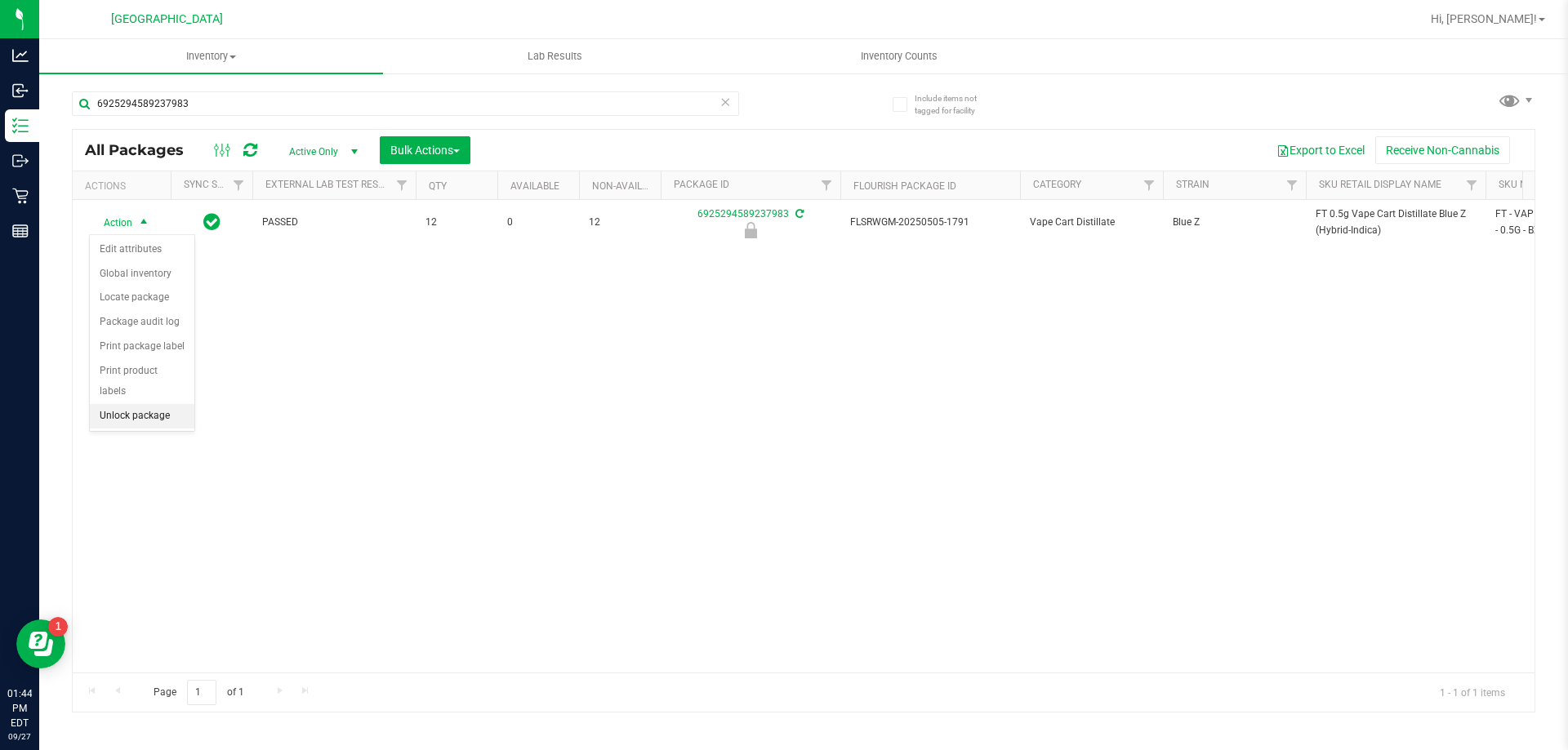
click at [130, 404] on li "Unlock package" at bounding box center [142, 416] width 105 height 25
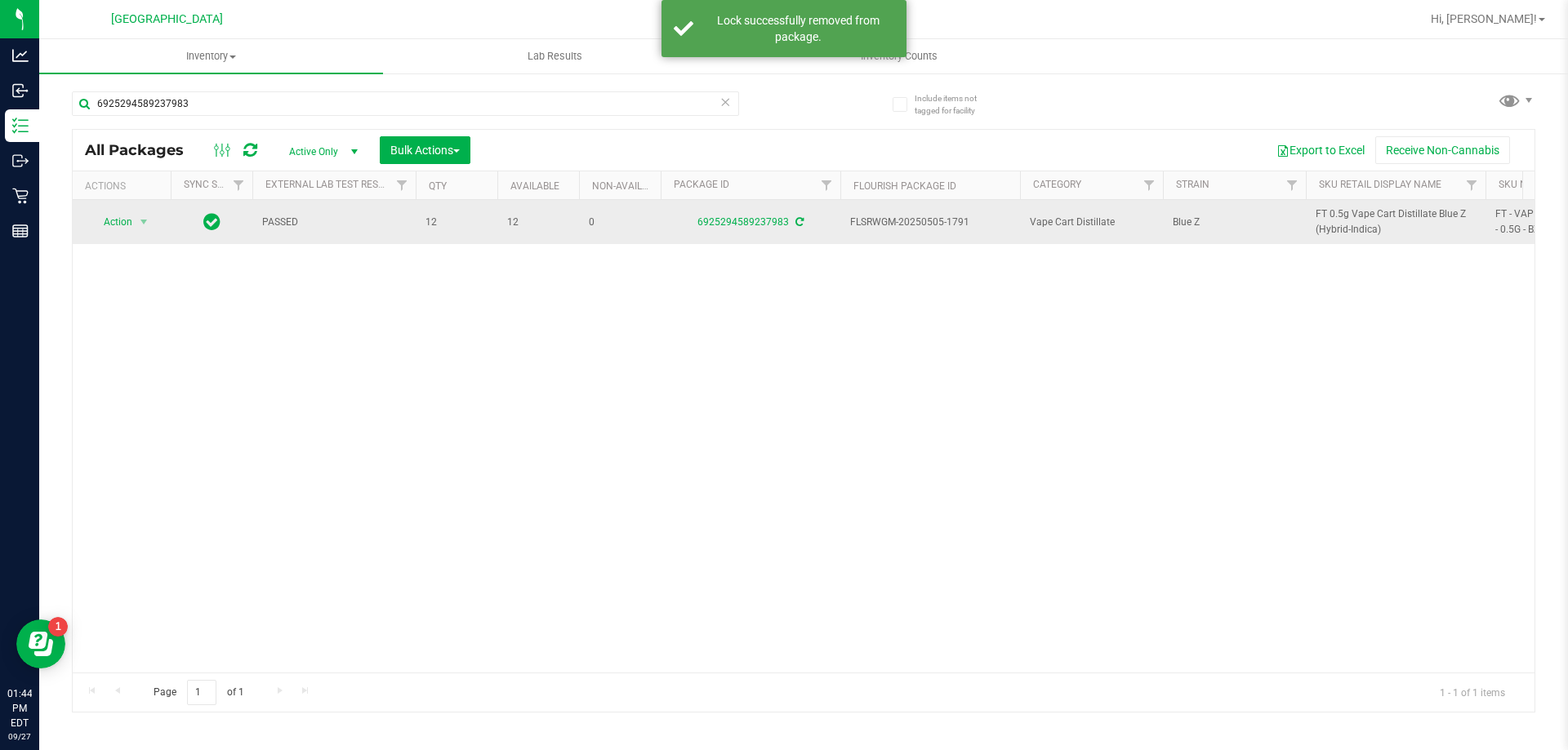
click at [1347, 231] on span "FT 0.5g Vape Cart Distillate Blue Z (Hybrid-Indica)" at bounding box center [1395, 221] width 160 height 31
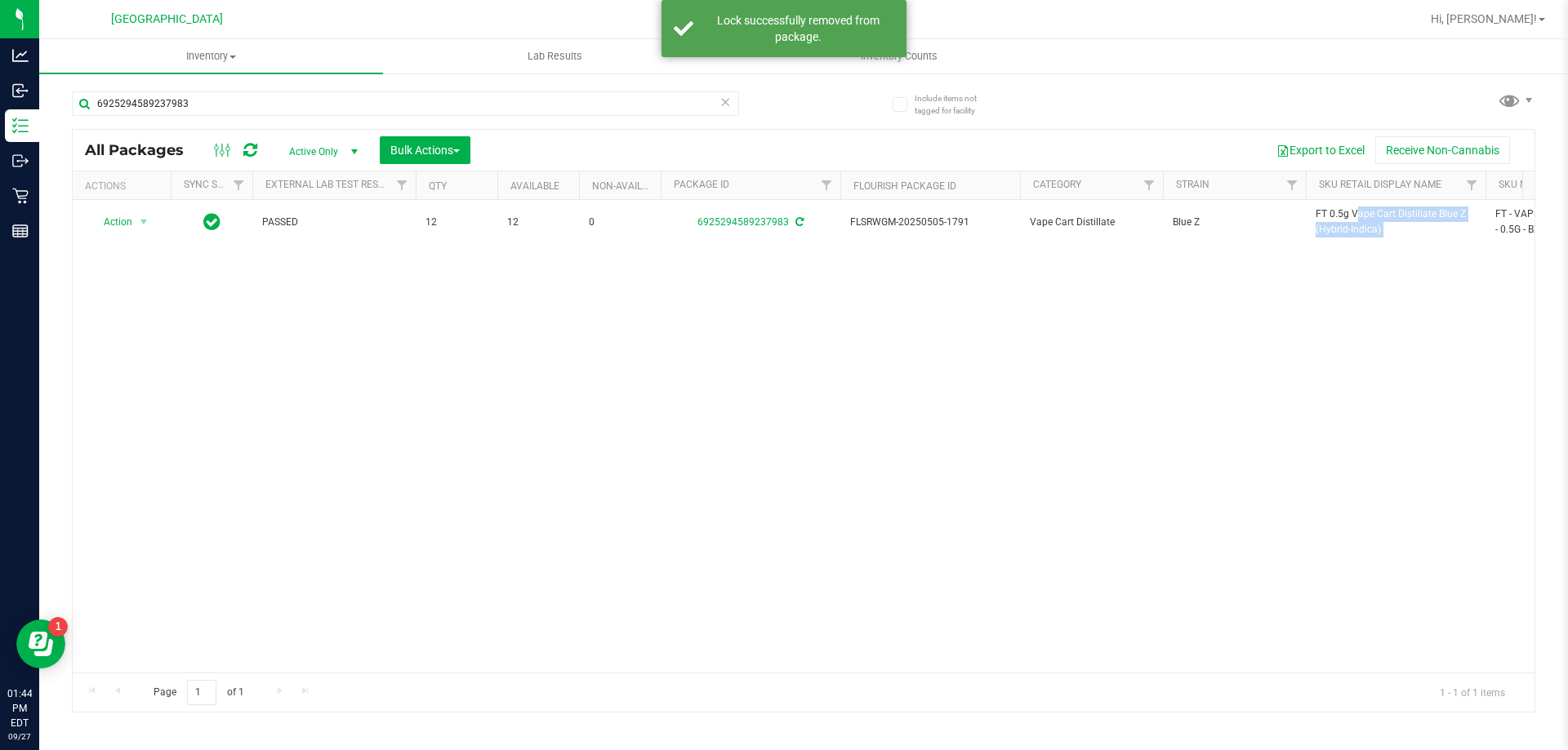
copy tr "FT 0.5g Vape Cart Distillate Blue Z (Hybrid-Indica)"
click at [568, 111] on input "6925294589237983" at bounding box center [405, 103] width 667 height 25
paste input "FT 0.5g Vape Cart Distillate Blue Z (Hybrid-Indica)"
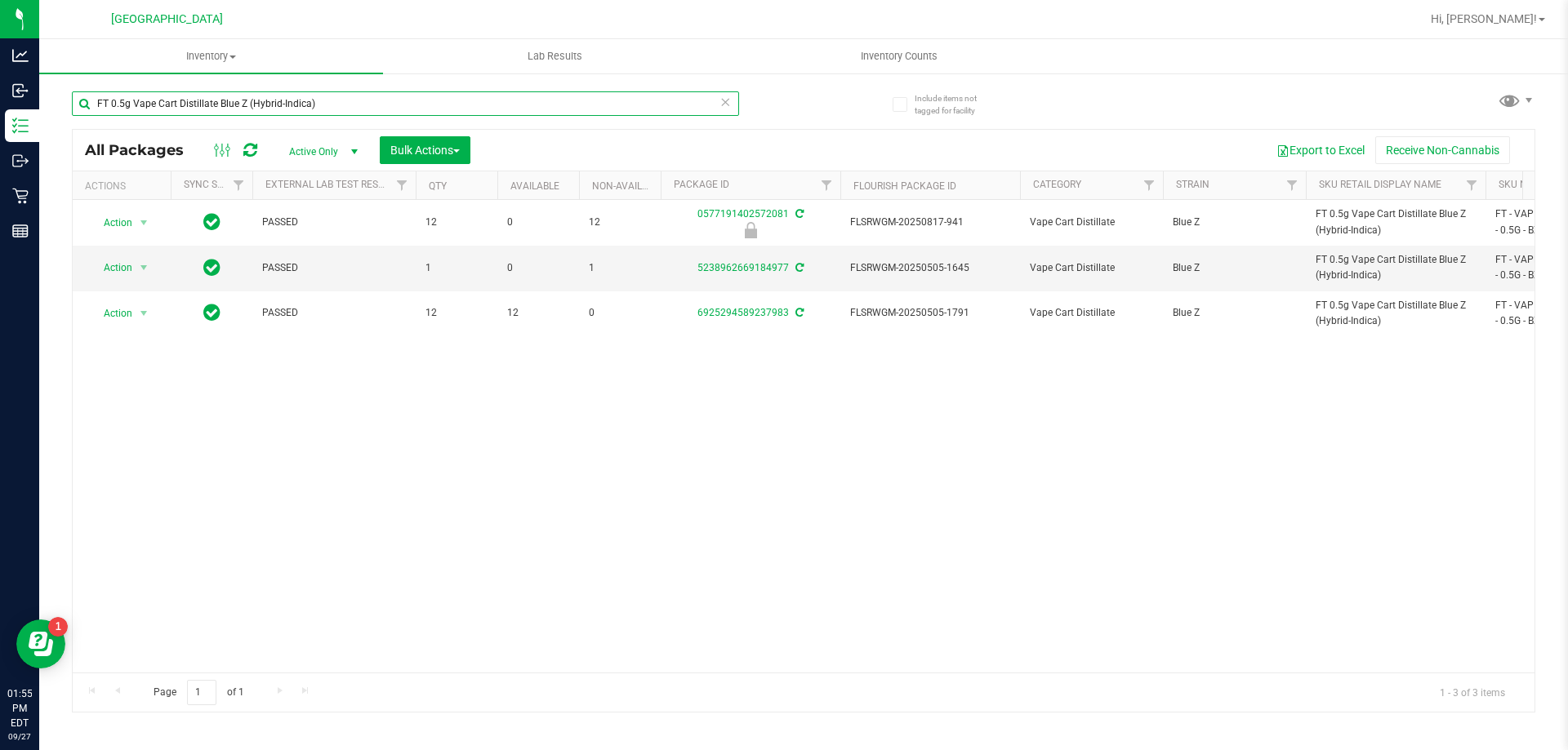
click at [567, 111] on input "FT 0.5g Vape Cart Distillate Blue Z (Hybrid-Indica)" at bounding box center [405, 103] width 667 height 25
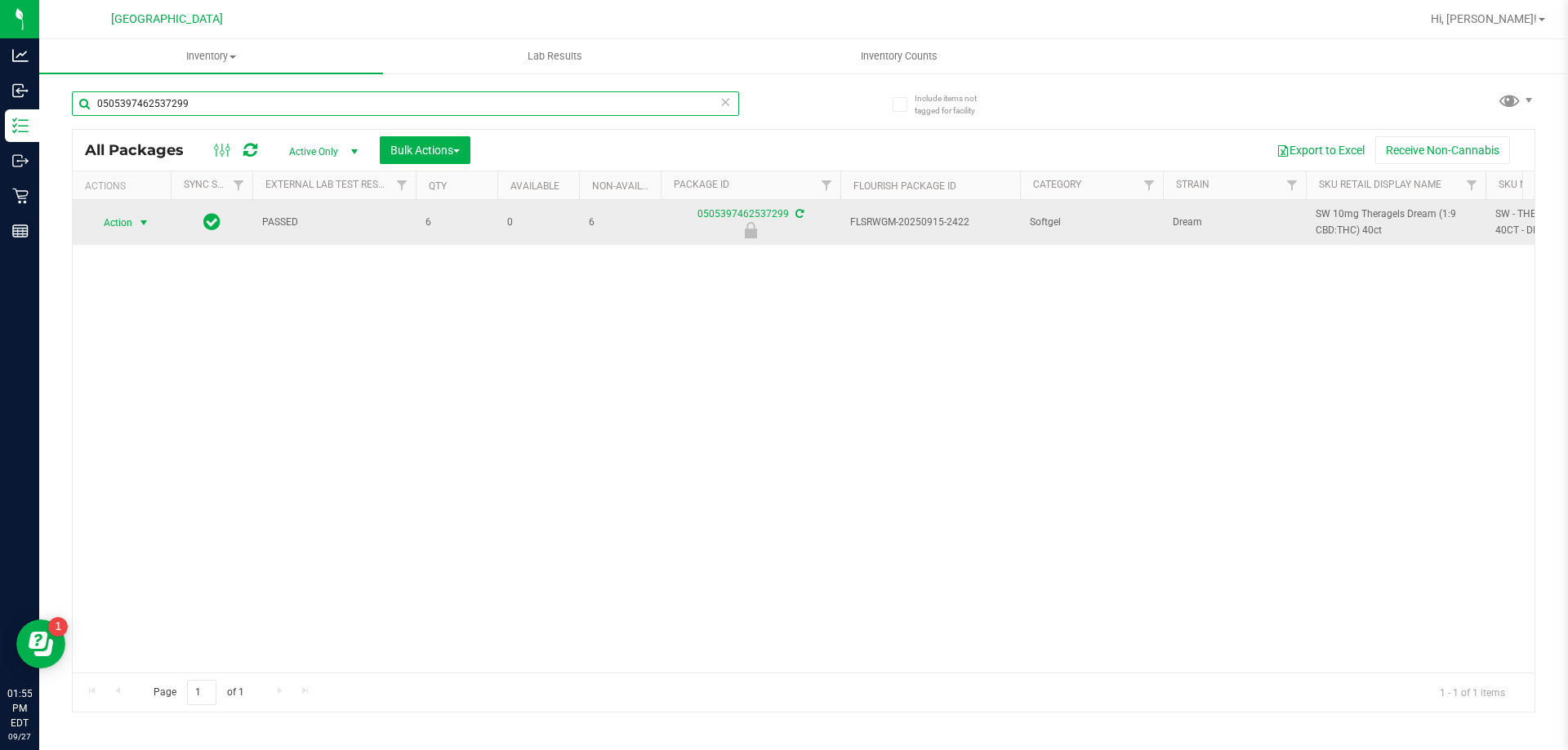
type input "0505397462537299"
click at [120, 227] on span "Action" at bounding box center [110, 222] width 44 height 23
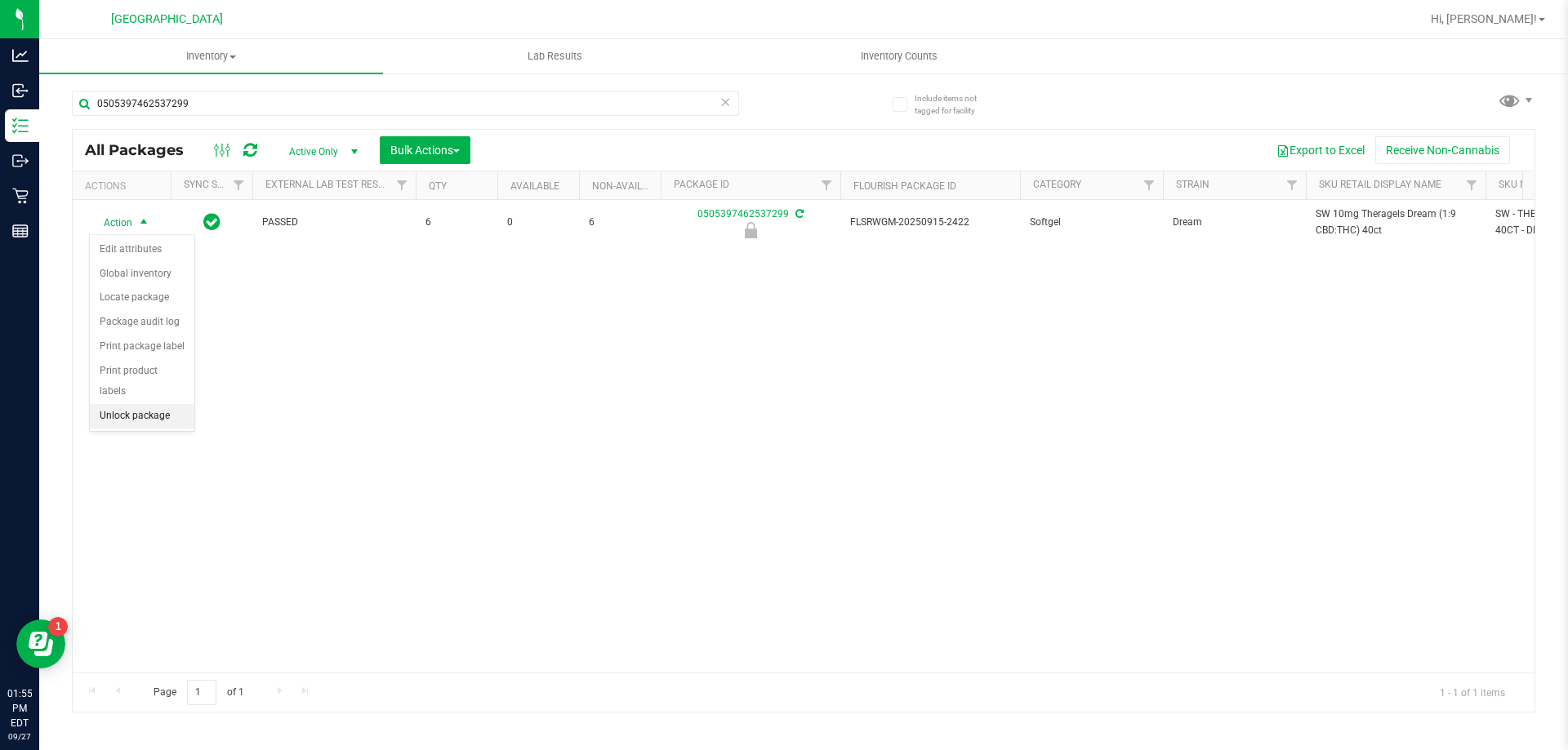
click at [131, 404] on li "Unlock package" at bounding box center [142, 416] width 105 height 25
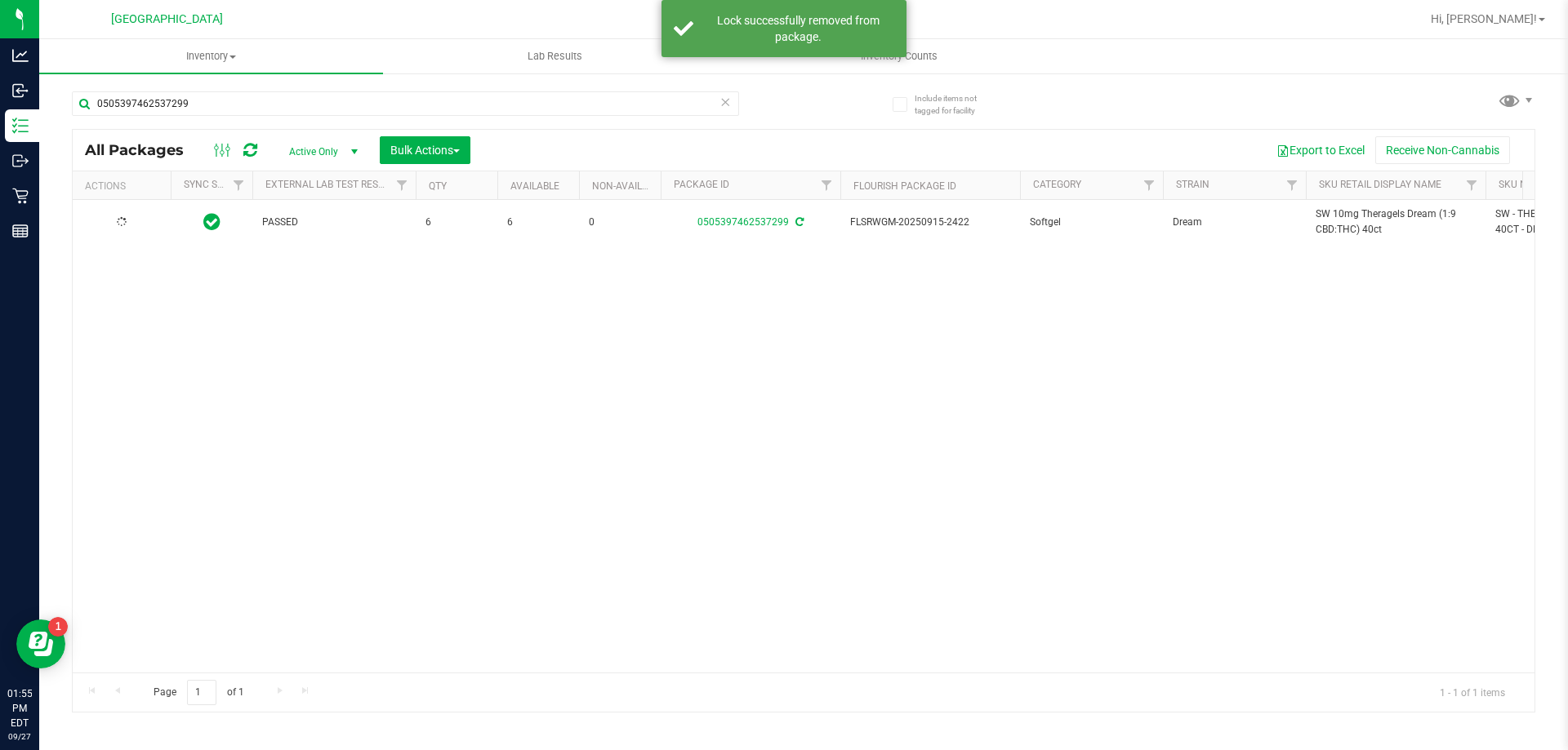
click at [1358, 230] on span "SW 10mg Theragels Dream (1:9 CBD:THC) 40ct" at bounding box center [1395, 221] width 160 height 31
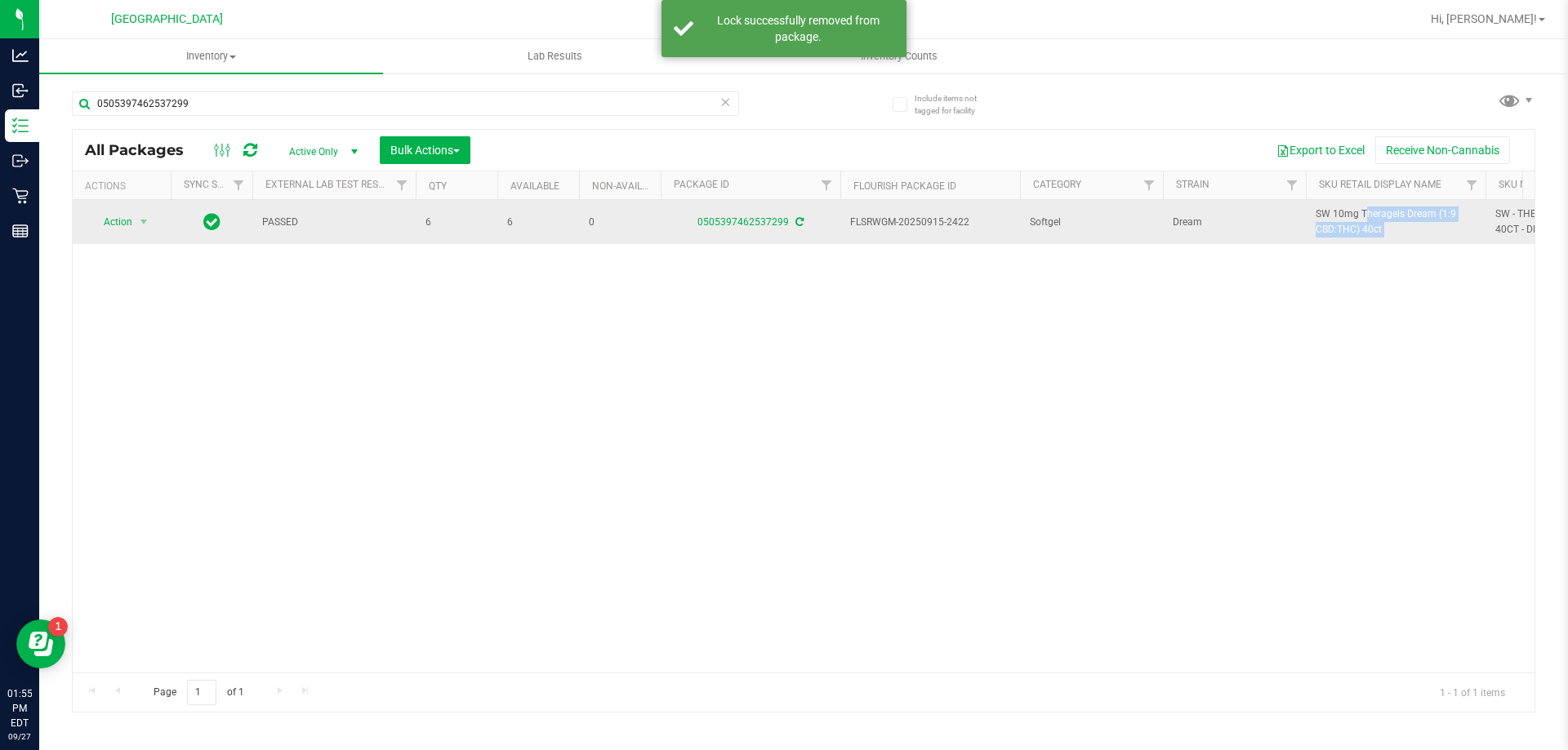
copy tr "SW 10mg Theragels Dream (1:9 CBD:THC) 40ct"
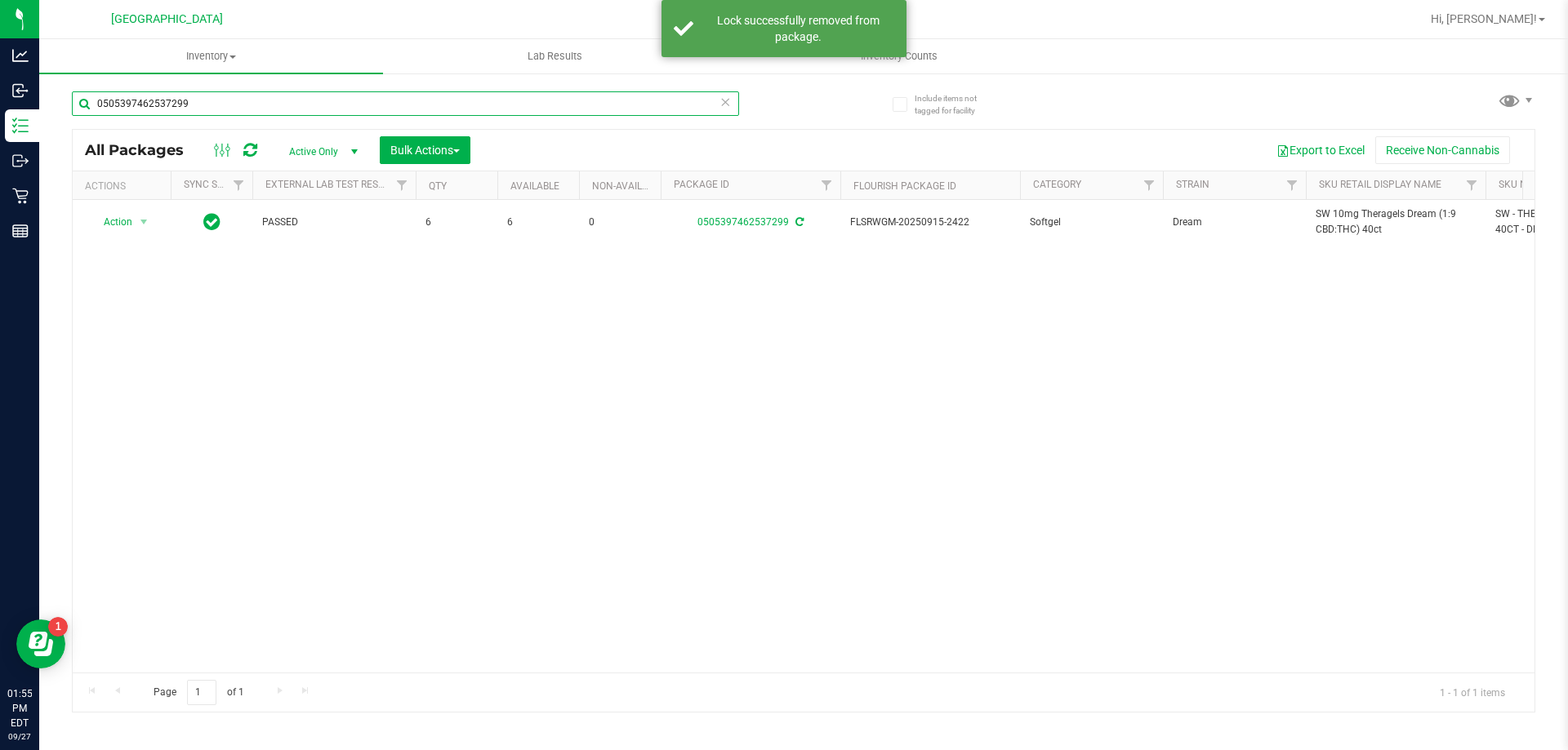
click at [525, 106] on input "0505397462537299" at bounding box center [405, 103] width 667 height 25
paste input "SW 10mg Theragels Dream (1:9 CBD:THC) 40ct"
click at [525, 106] on input "0505397462537299" at bounding box center [405, 103] width 667 height 25
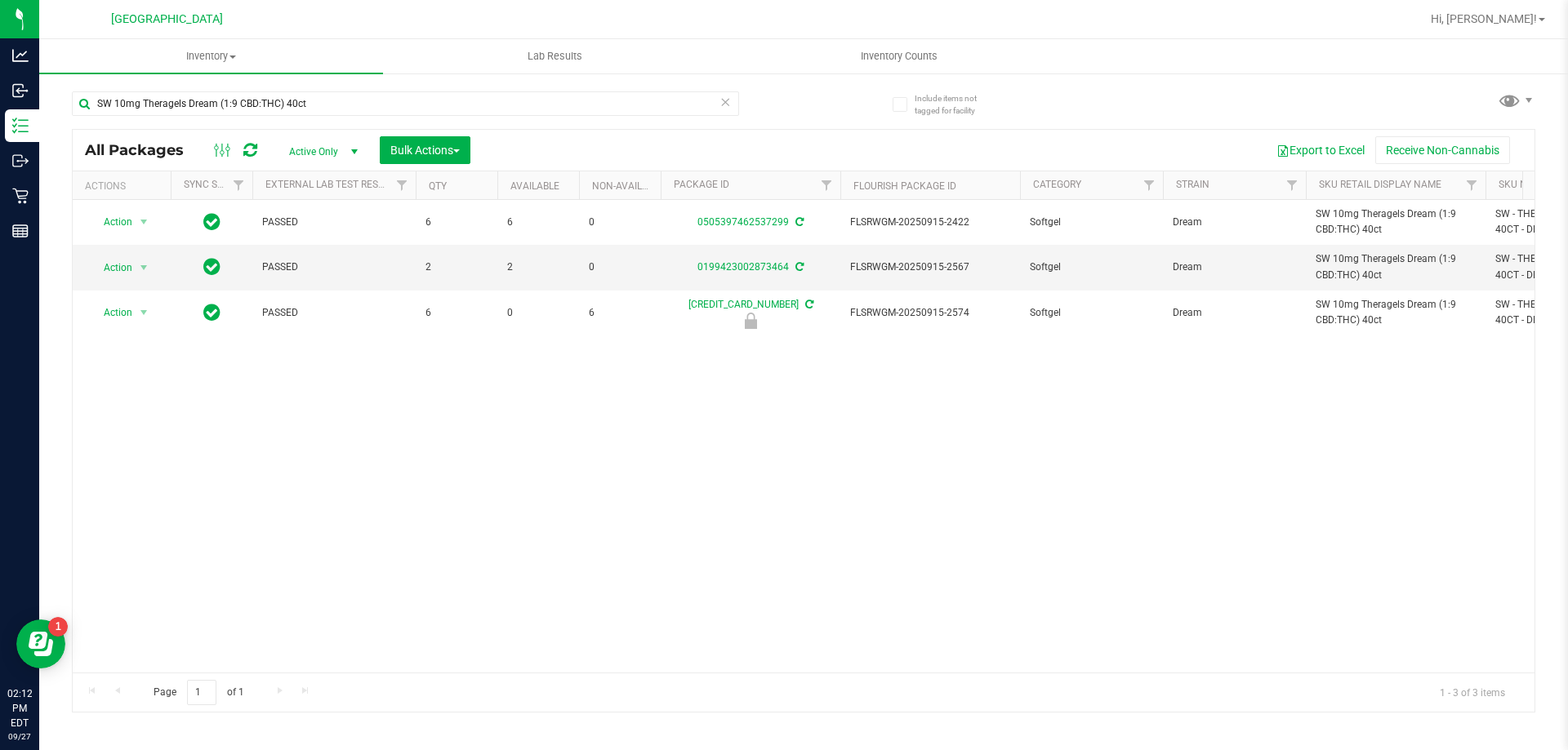
click at [540, 443] on div "Action Action Adjust qty Create package Edit attributes Global inventory Locate…" at bounding box center [804, 436] width 1461 height 472
click at [242, 156] on div at bounding box center [235, 150] width 54 height 20
click at [245, 154] on icon at bounding box center [250, 150] width 14 height 17
click at [368, 474] on div "Action Action Adjust qty Create package Edit attributes Global inventory Locate…" at bounding box center [804, 436] width 1461 height 472
click at [265, 106] on input "SW 10mg Theragels Dream (1:9 CBD:THC) 40ct" at bounding box center [405, 103] width 667 height 25
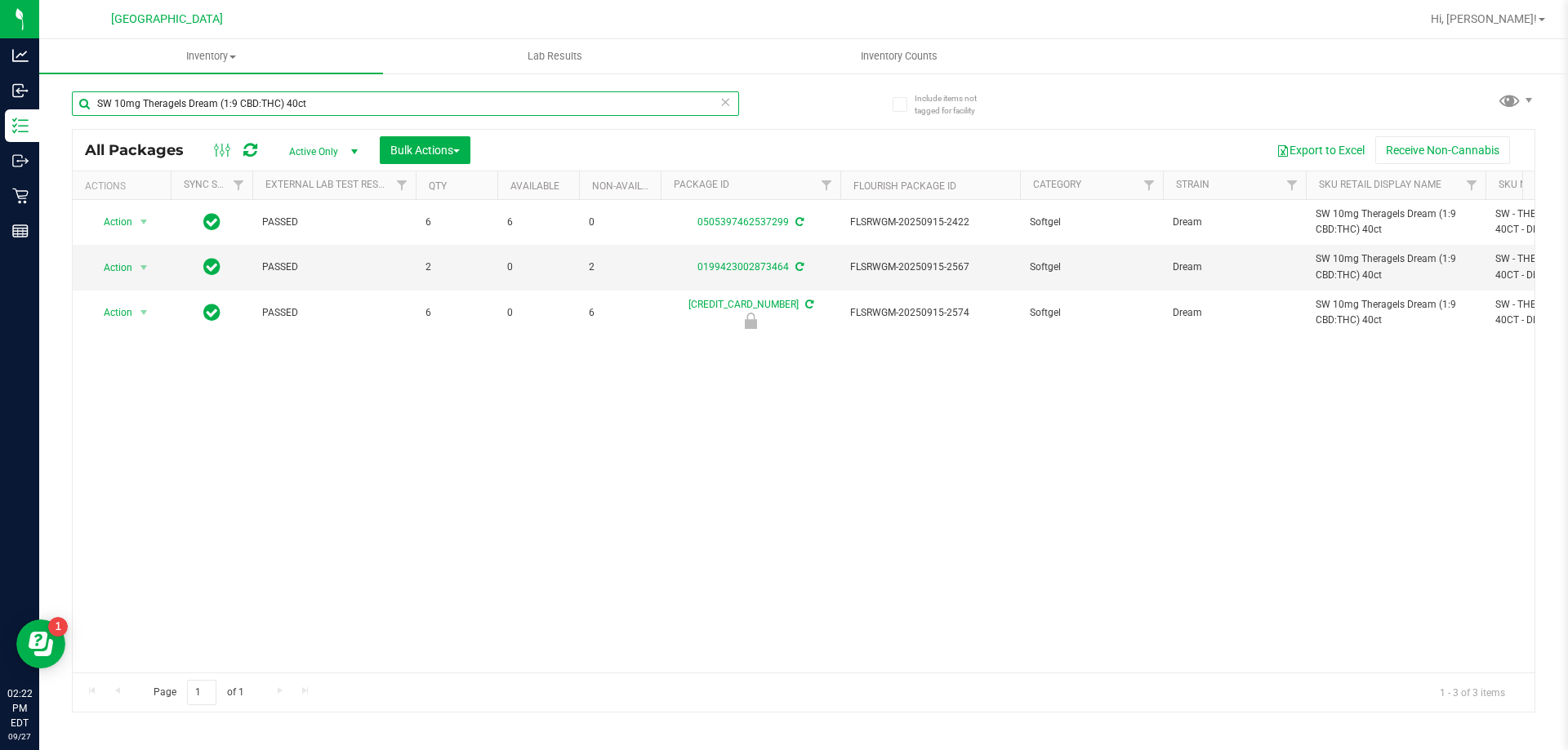
click at [265, 106] on input "SW 10mg Theragels Dream (1:9 CBD:THC) 40ct" at bounding box center [405, 103] width 667 height 25
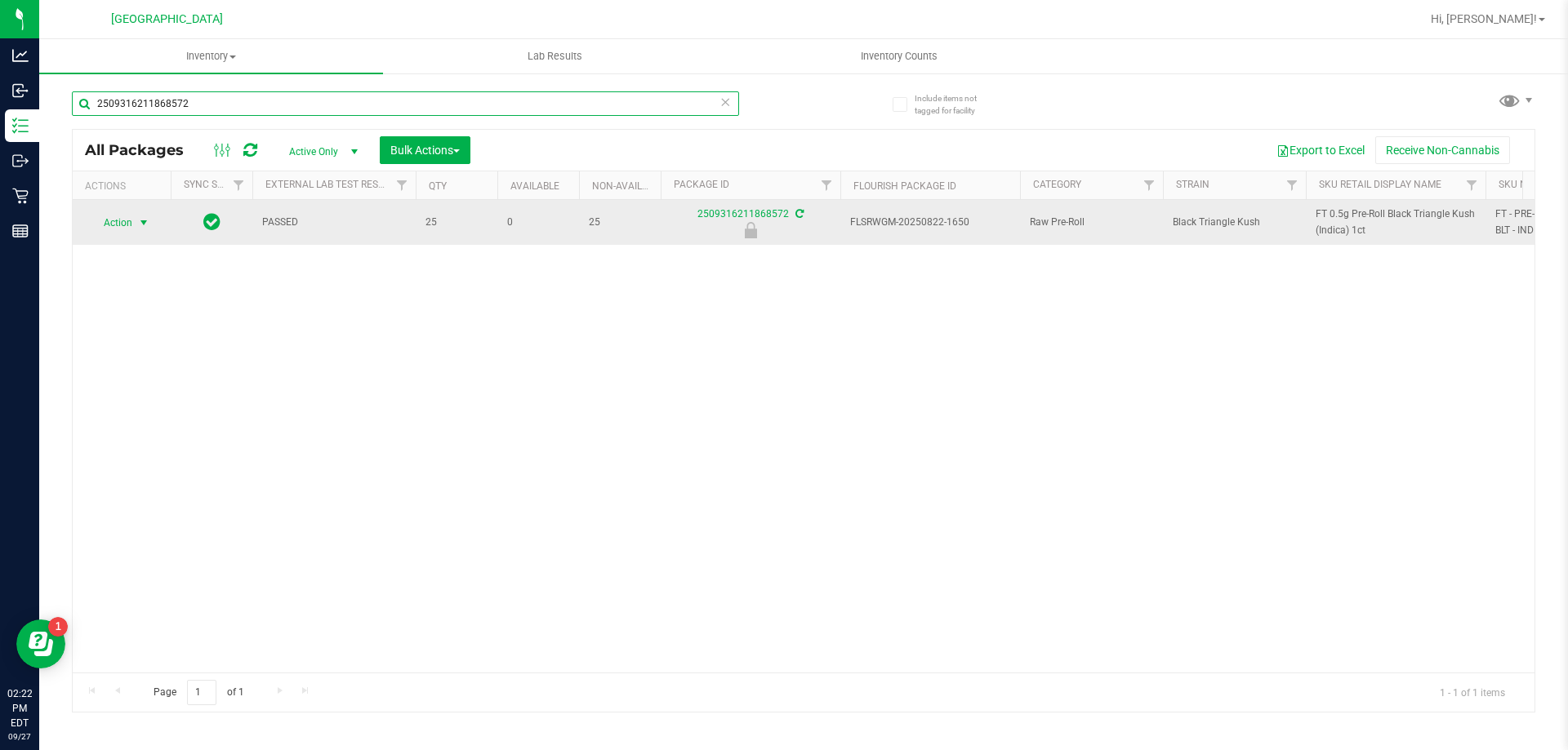
type input "2509316211868572"
click at [148, 220] on span "select" at bounding box center [143, 222] width 13 height 13
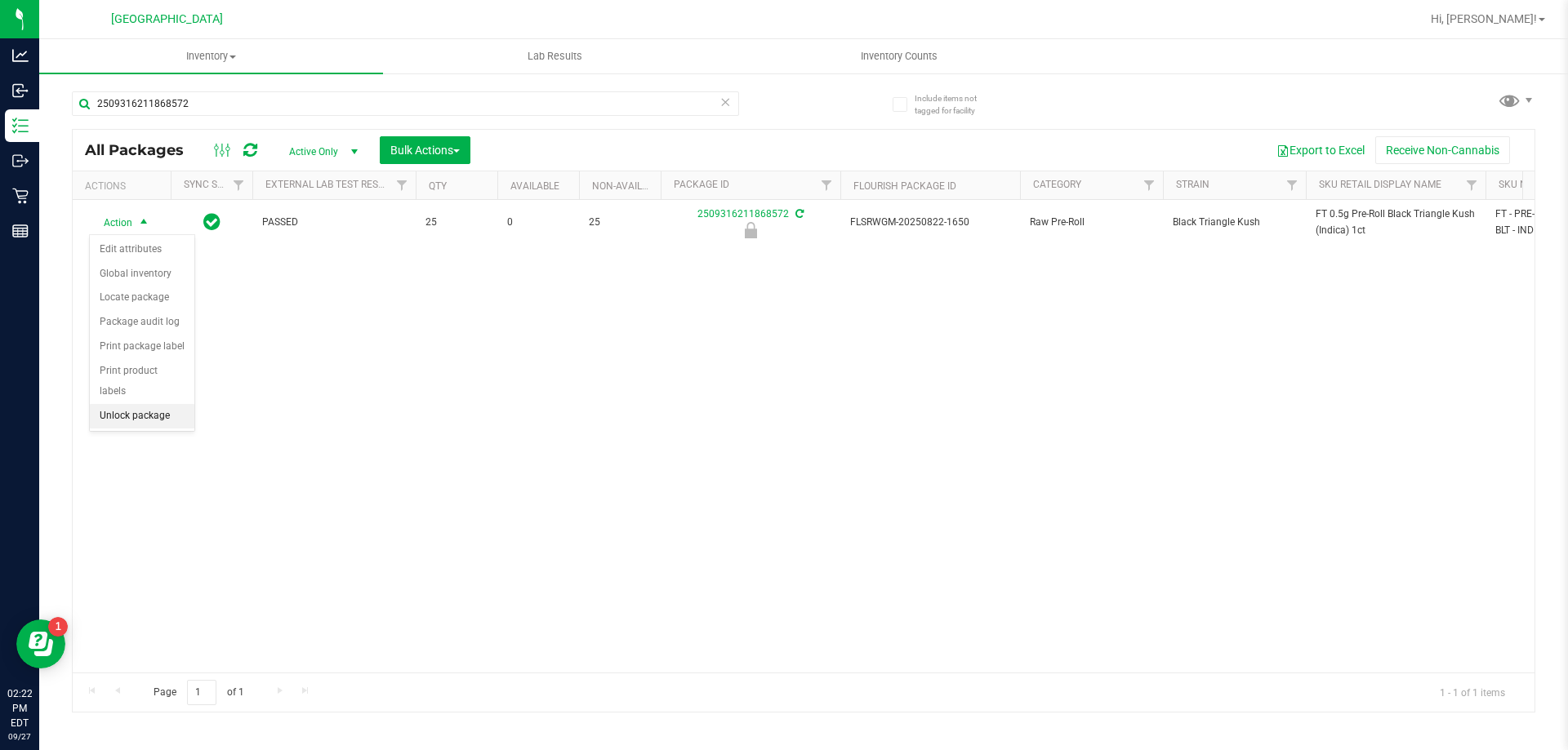
click at [140, 404] on li "Unlock package" at bounding box center [142, 416] width 105 height 25
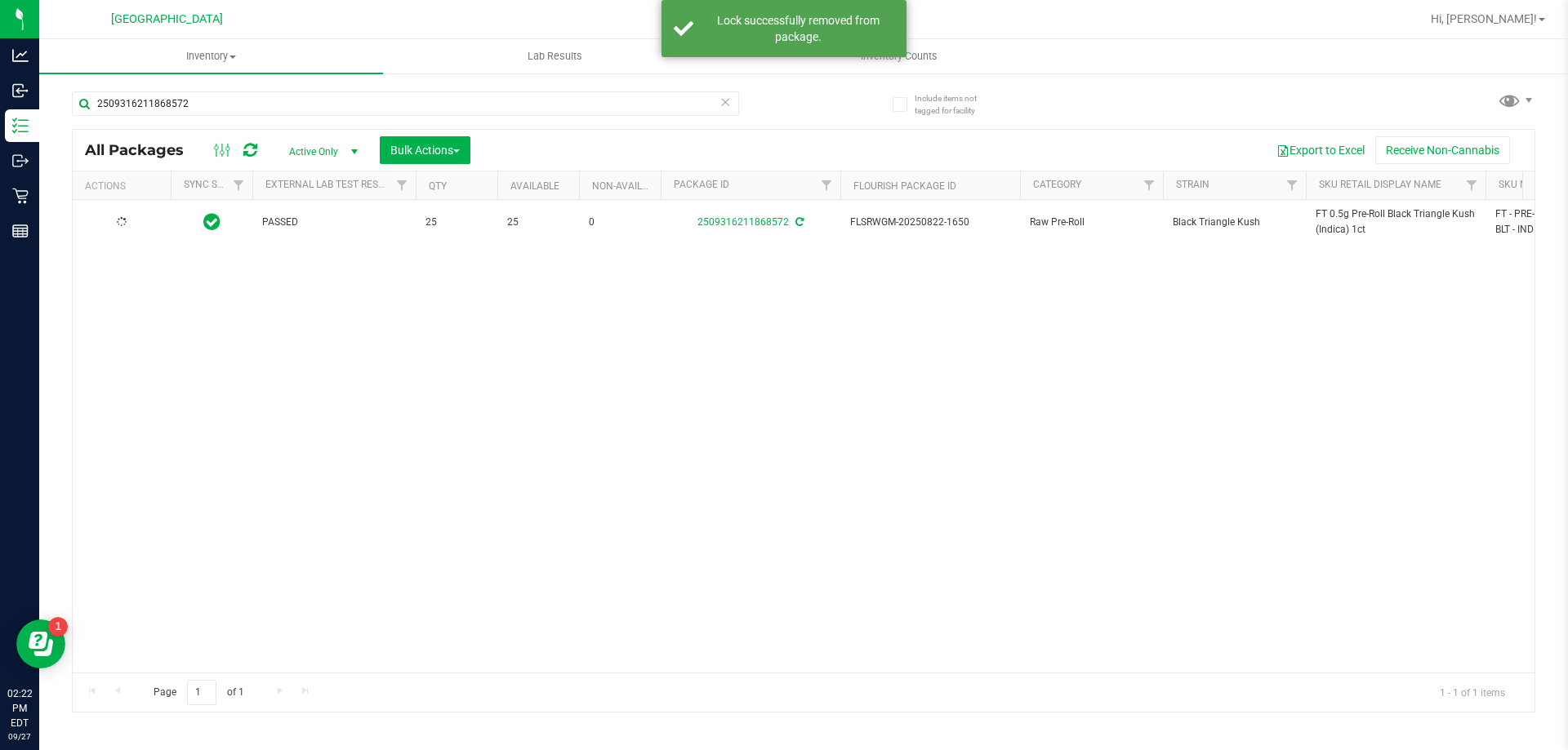
click at [1338, 226] on span "FT 0.5g Pre-Roll Black Triangle Kush (Indica) 1ct" at bounding box center [1395, 221] width 160 height 31
click at [624, 110] on input "2509316211868572" at bounding box center [405, 103] width 667 height 25
paste input "FT 0.5g Pre-Roll Black Triangle Kush (Indica) 1ct"
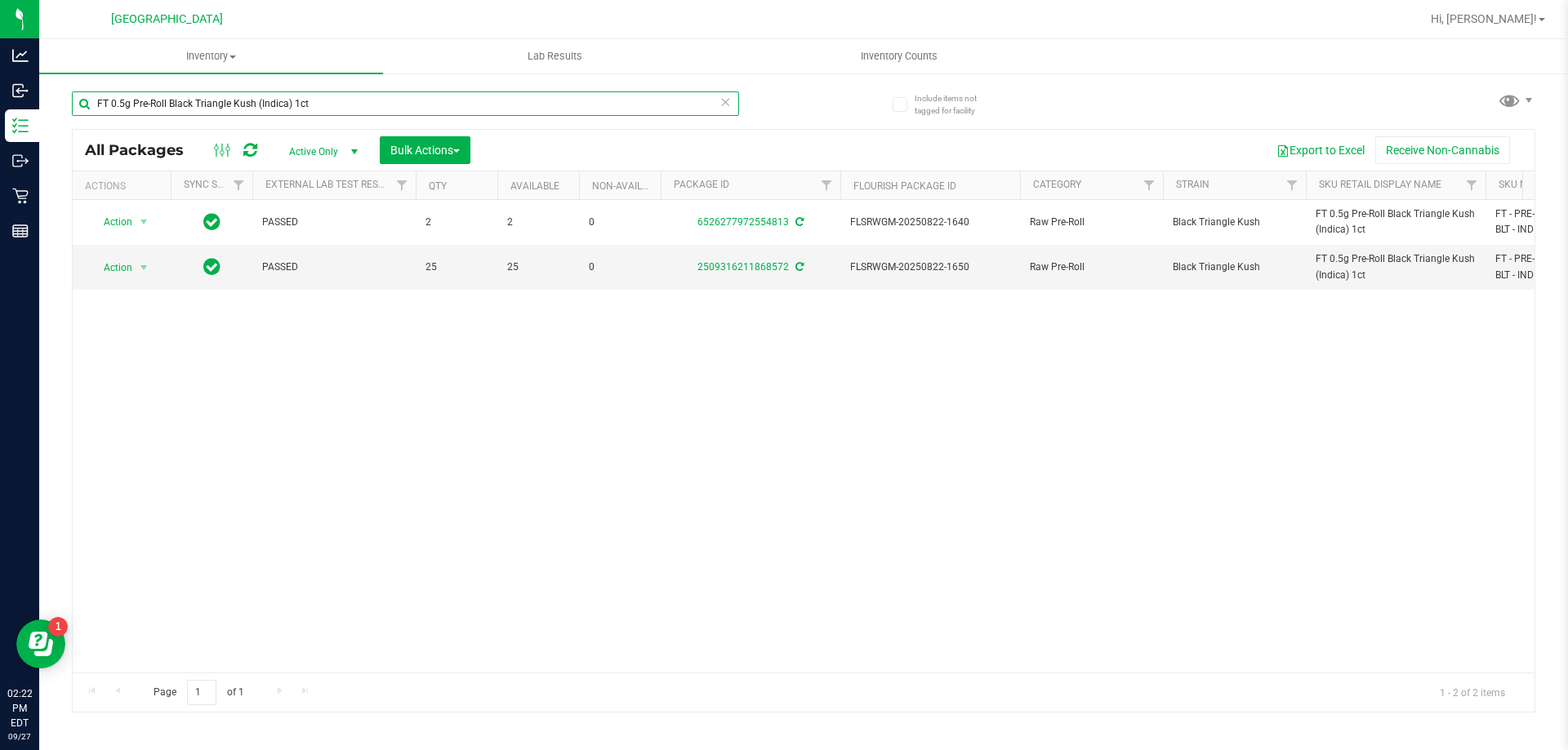
click at [637, 110] on input "FT 0.5g Pre-Roll Black Triangle Kush (Indica) 1ct" at bounding box center [405, 103] width 667 height 25
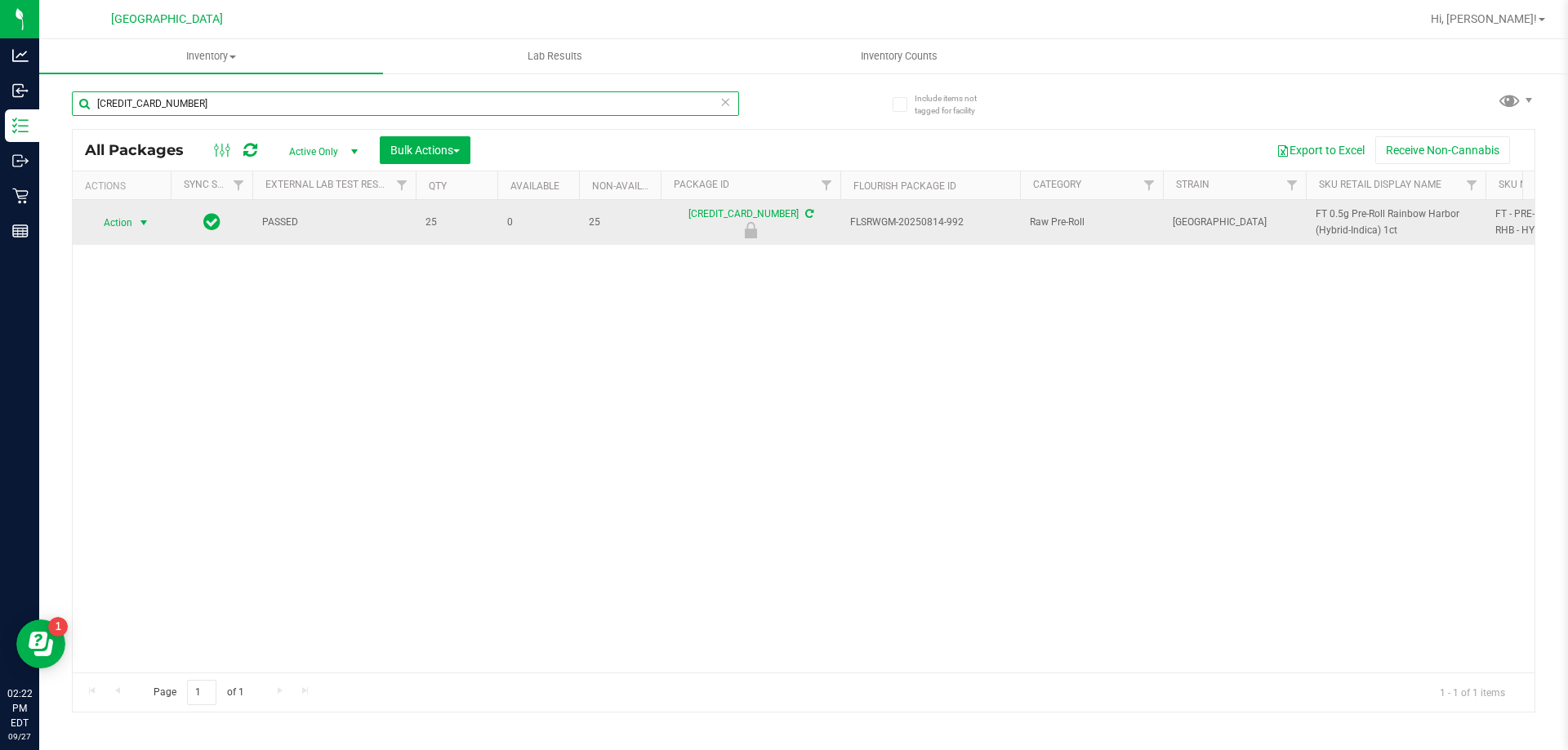
type input "5565647750545794"
click at [136, 219] on span "select" at bounding box center [144, 222] width 21 height 23
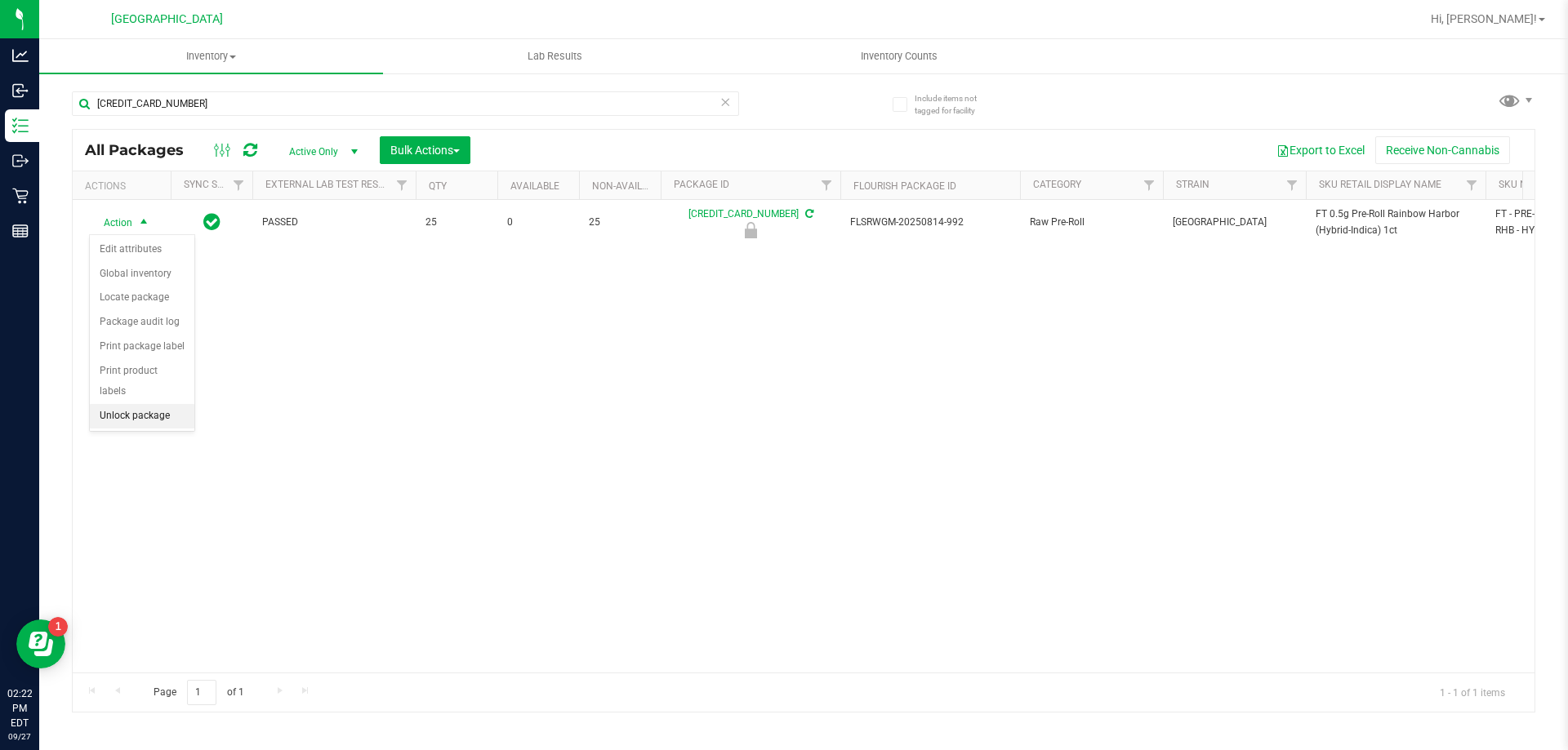
click at [156, 404] on li "Unlock package" at bounding box center [142, 416] width 105 height 25
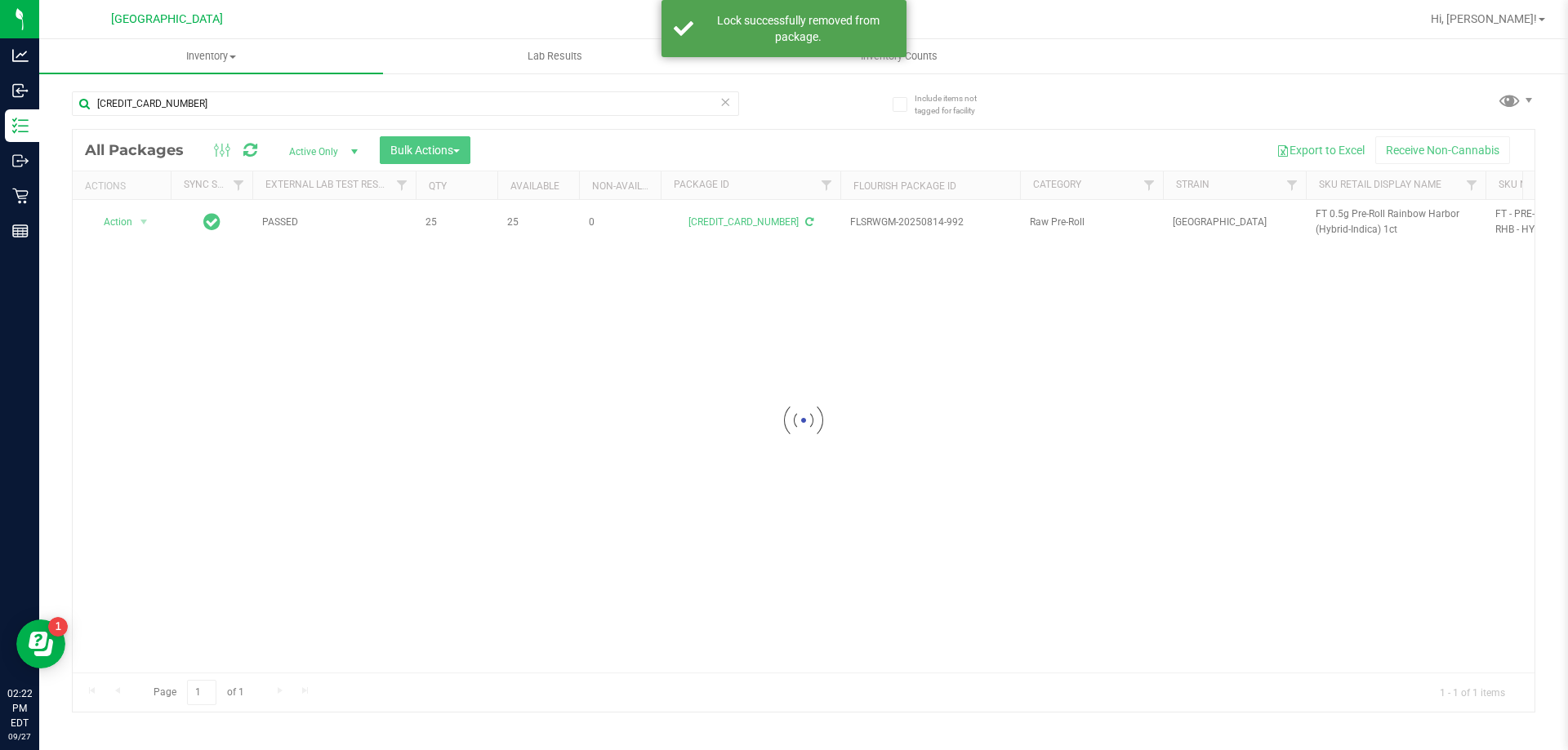
click at [1335, 225] on div at bounding box center [804, 421] width 1461 height 581
click at [1335, 215] on div at bounding box center [804, 421] width 1461 height 581
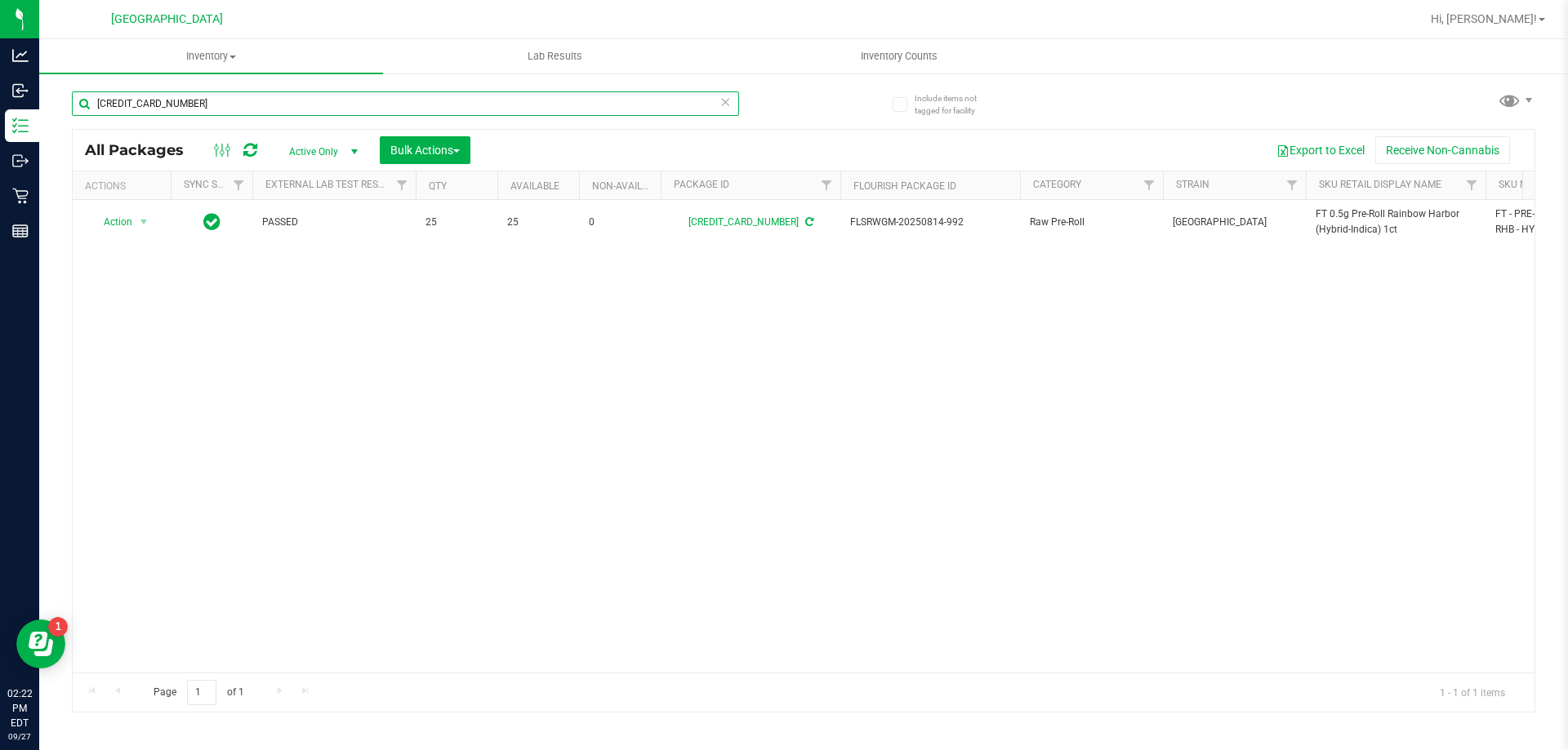
click at [632, 97] on input "5565647750545794" at bounding box center [405, 103] width 667 height 25
paste input "FT 0.5g Pre-Roll Rainbow Harbor (Hybrid-Indica) 1ct"
click at [632, 97] on input "FT 0.5g Pre-Roll Rainbow Harbor (Hybrid-Indica) 1ct" at bounding box center [405, 103] width 667 height 25
type input "FT 0.5g Pre-Roll Rainbow Harbor (Hybrid-Indica) 1ct"
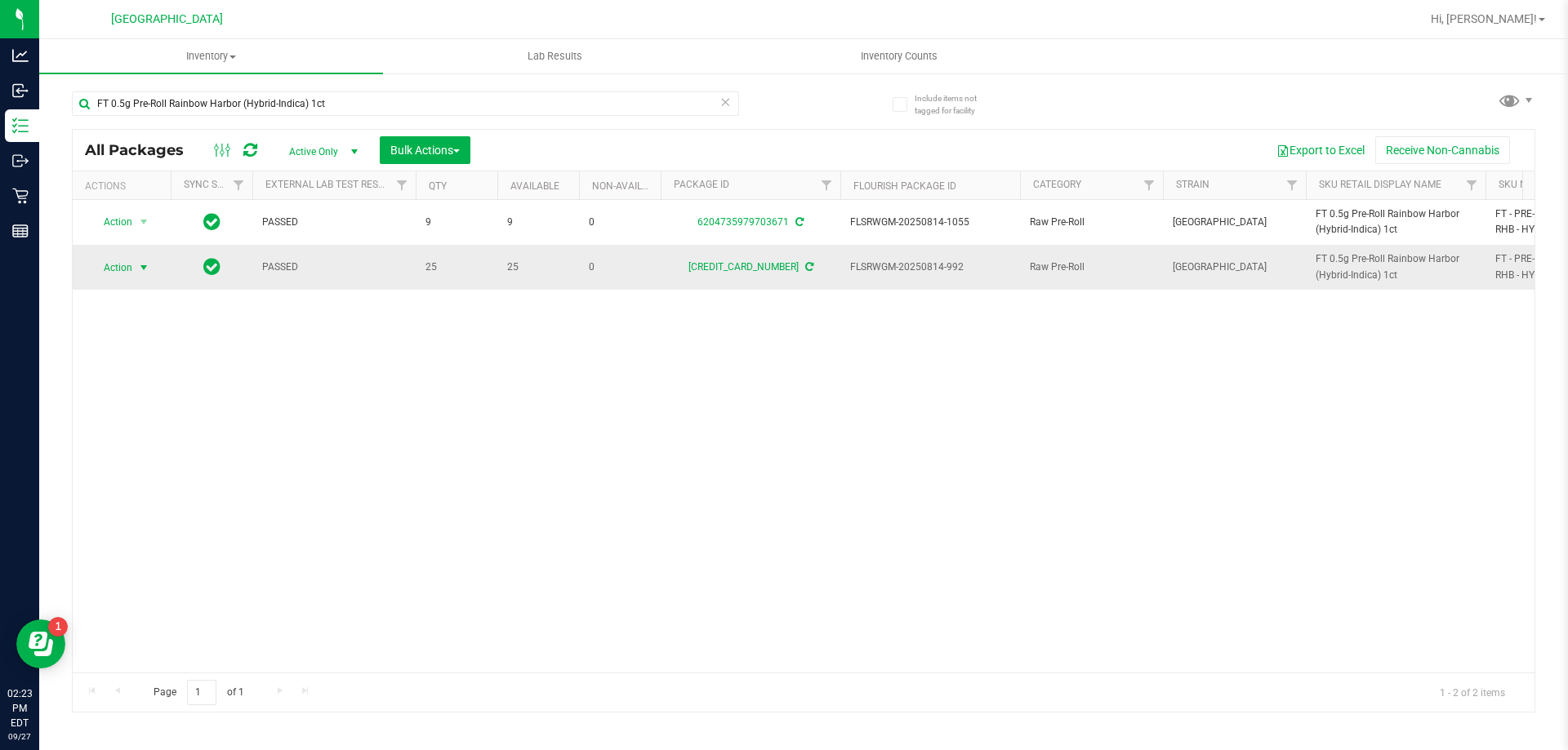
click at [116, 268] on span "Action" at bounding box center [110, 267] width 44 height 23
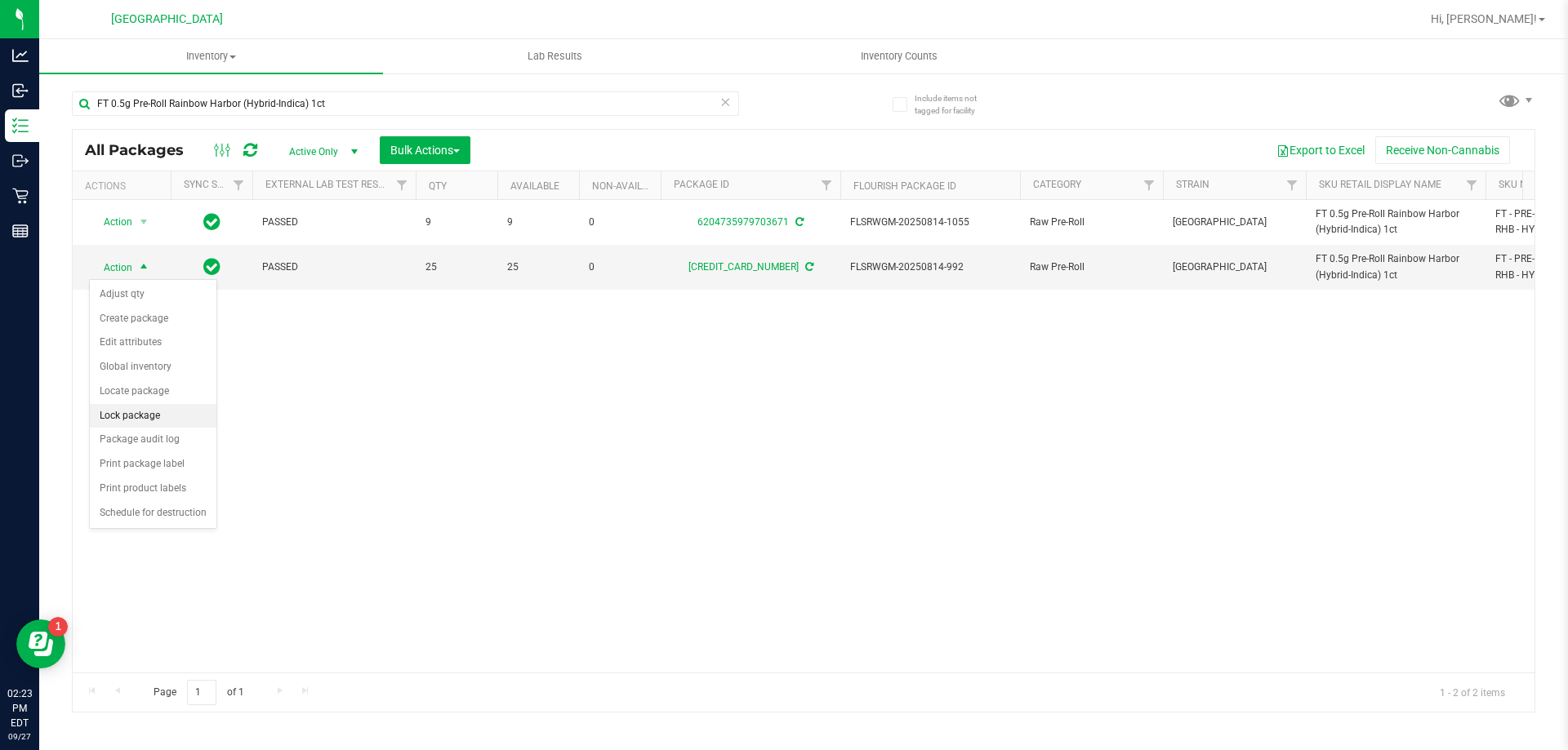
click at [144, 419] on li "Lock package" at bounding box center [153, 416] width 126 height 25
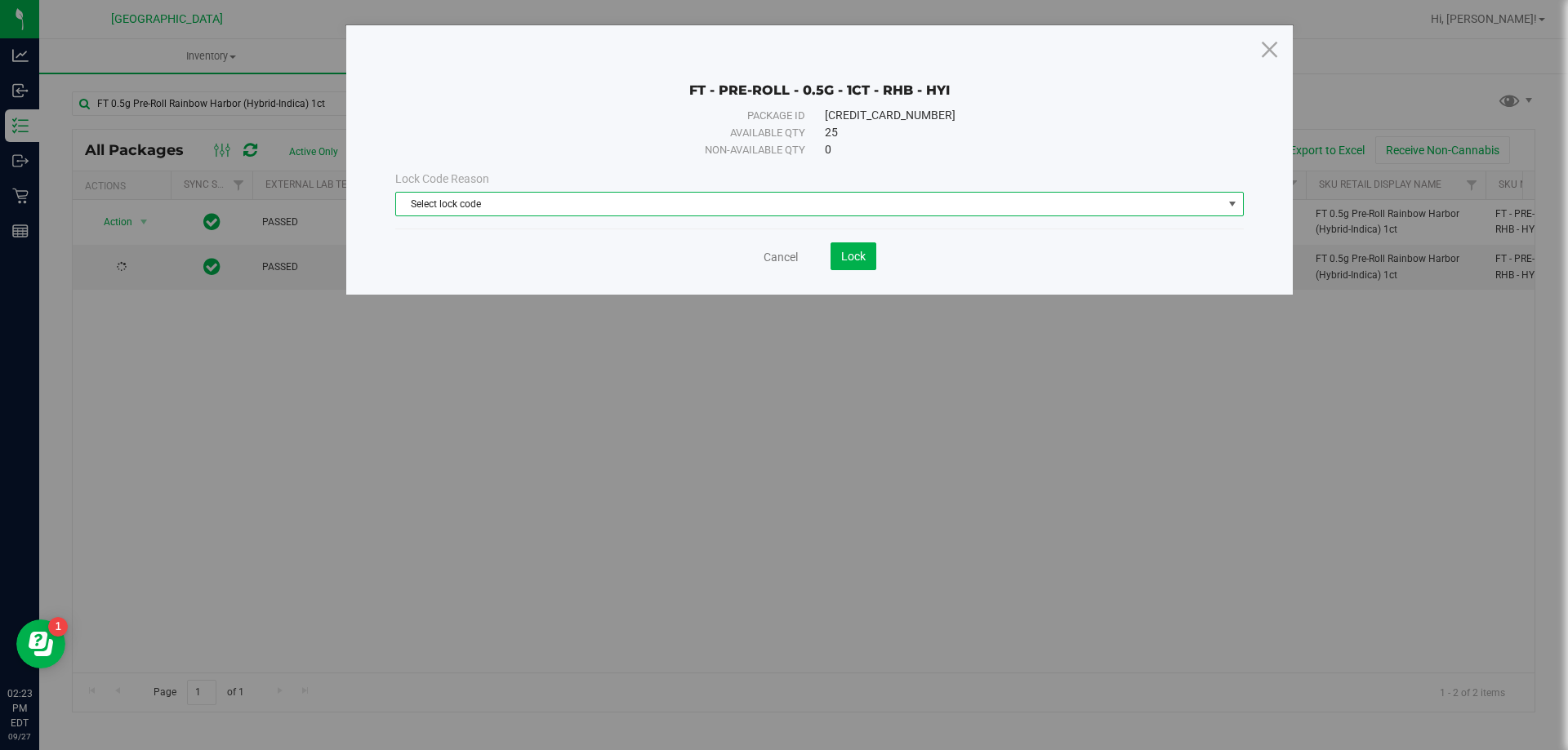
click at [714, 199] on span "Select lock code" at bounding box center [810, 203] width 826 height 23
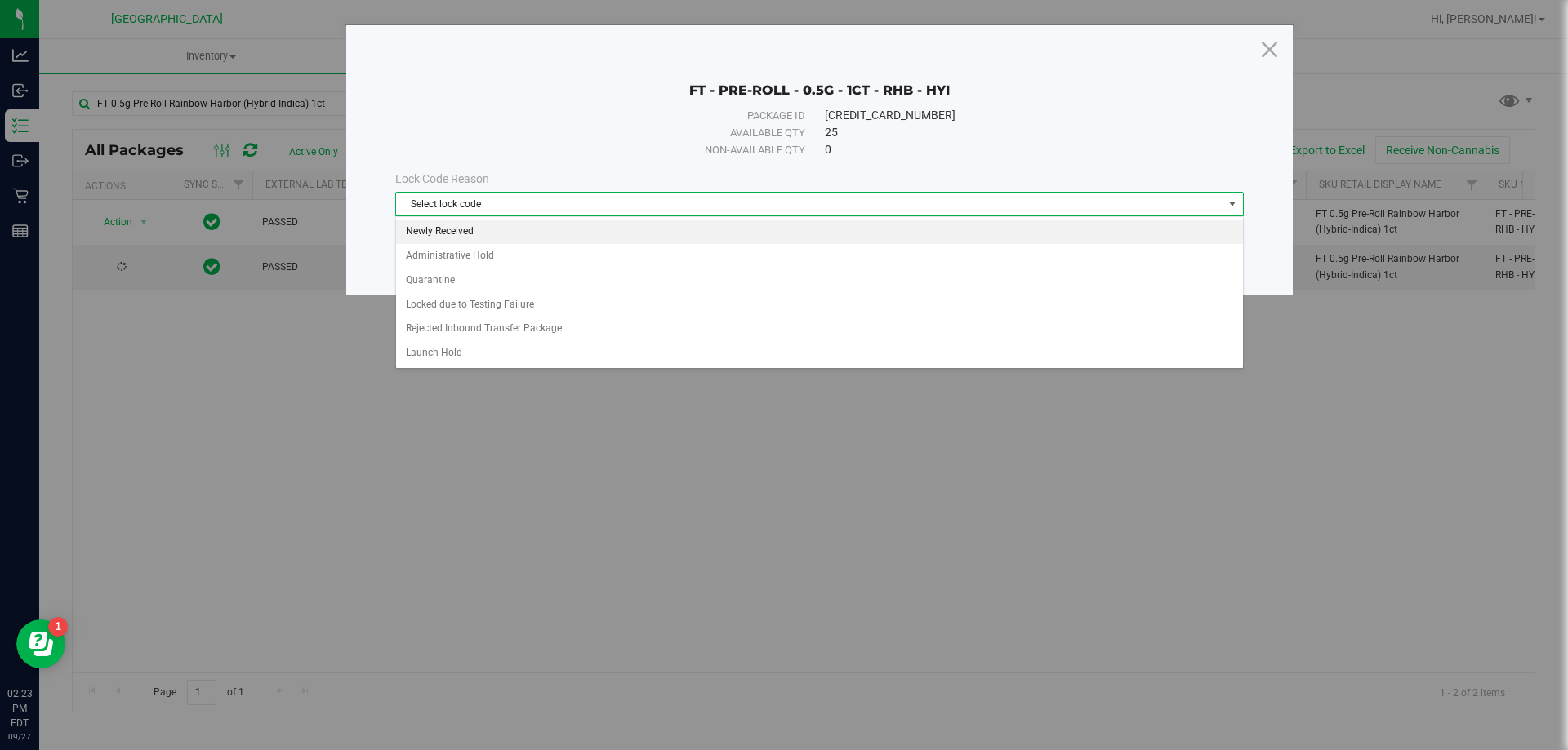
click at [567, 235] on li "Newly Received" at bounding box center [820, 232] width 847 height 25
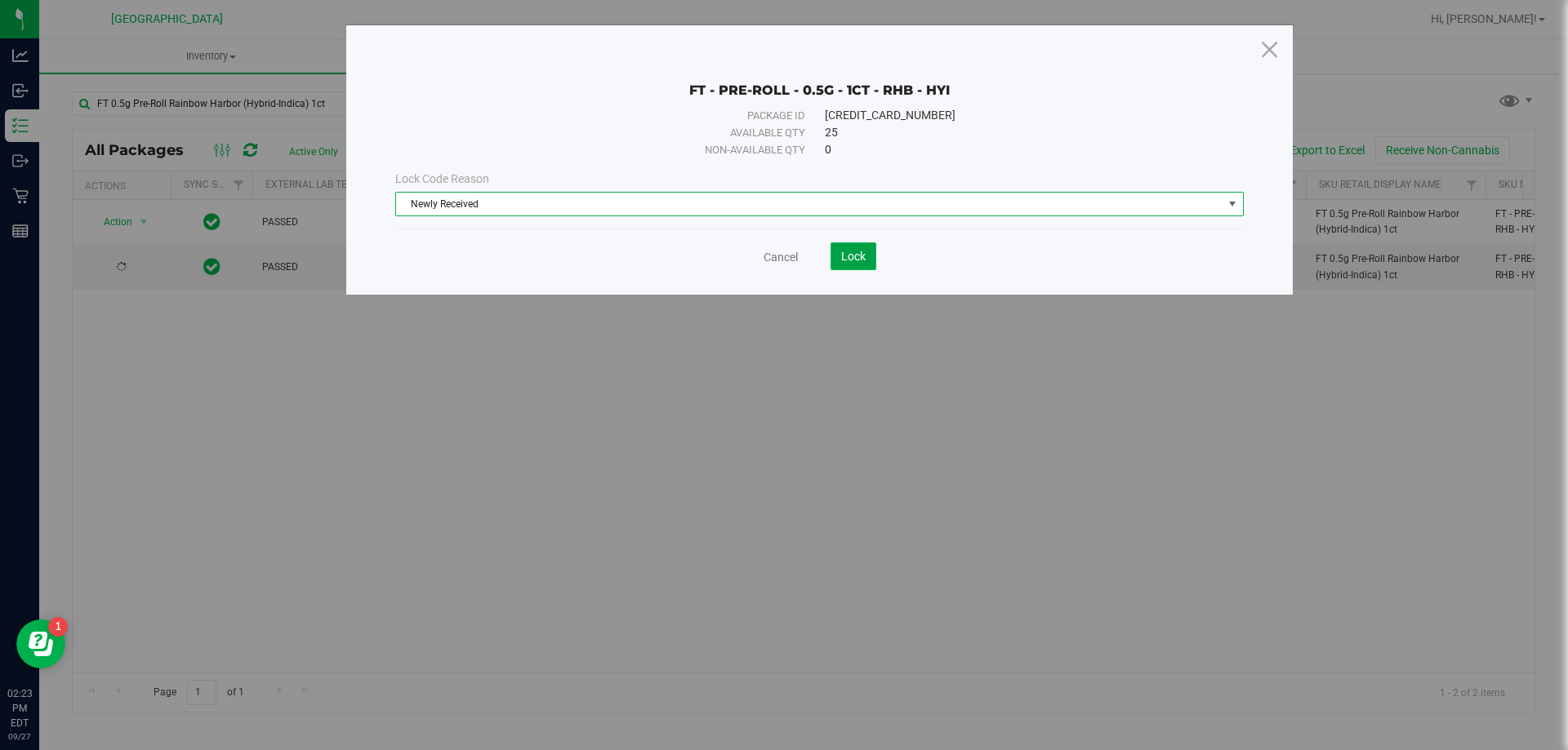
click at [841, 258] on span "Lock" at bounding box center [853, 255] width 25 height 13
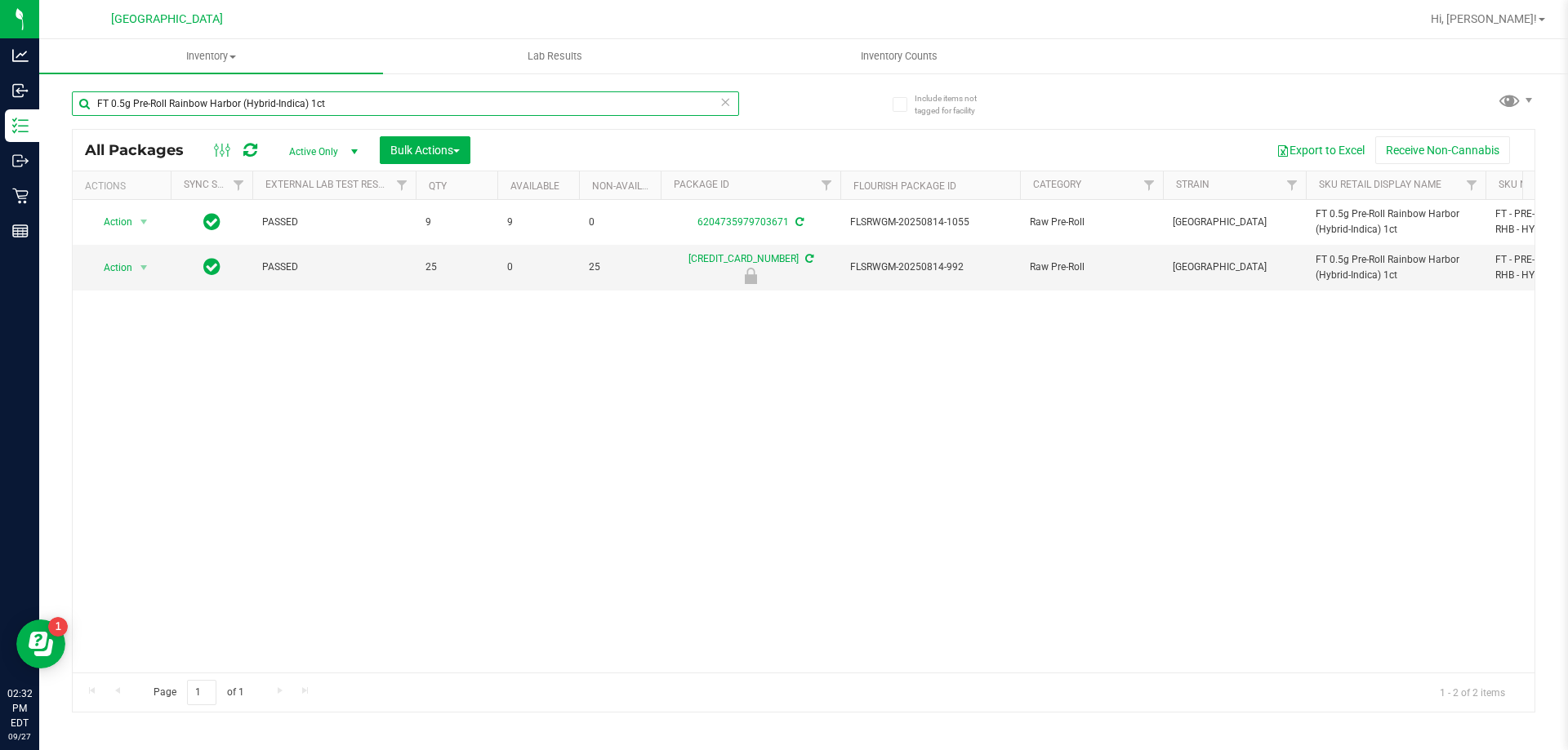
click at [401, 99] on input "FT 0.5g Pre-Roll Rainbow Harbor (Hybrid-Indica) 1ct" at bounding box center [405, 103] width 667 height 25
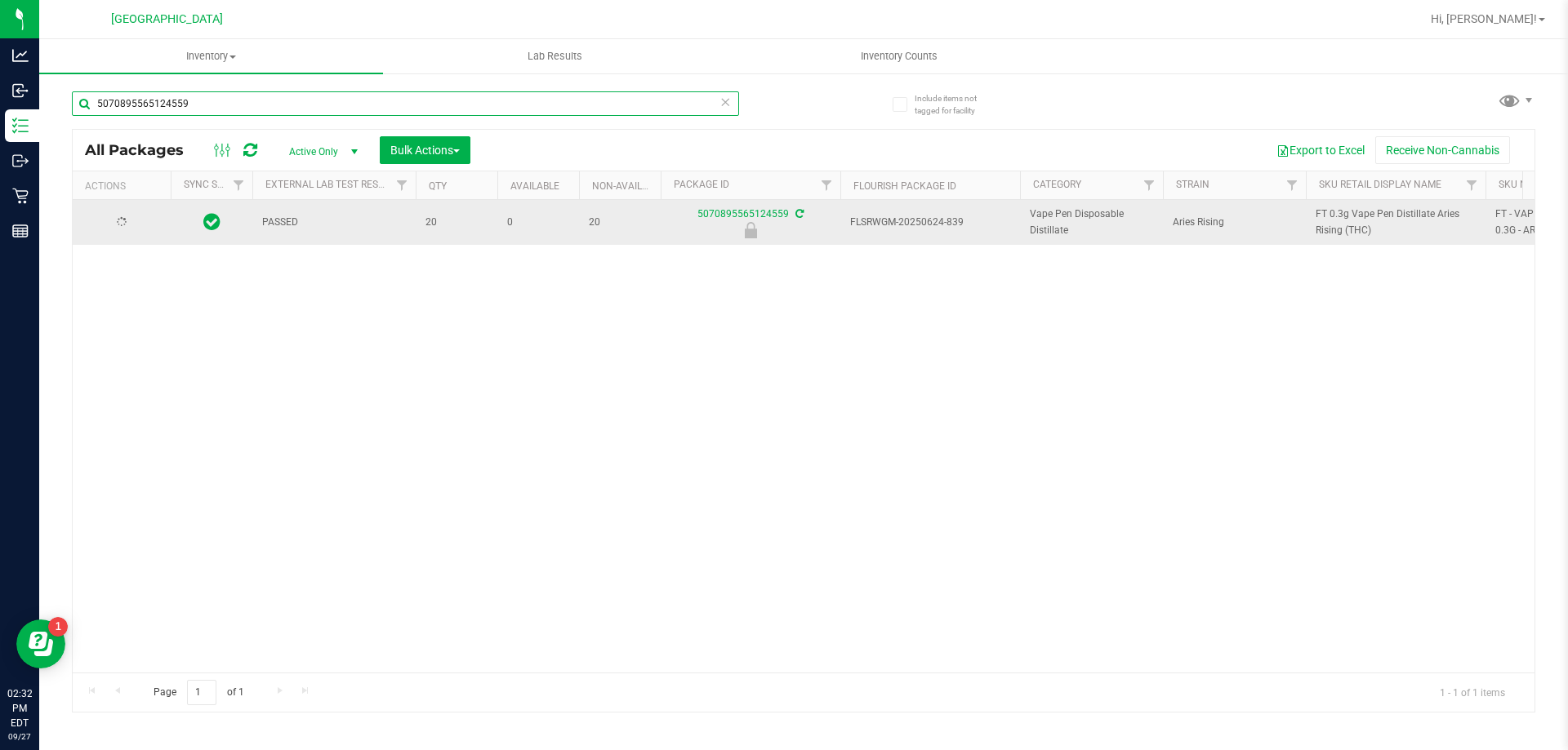
type input "5070895565124559"
click at [126, 216] on span "Action" at bounding box center [110, 222] width 44 height 23
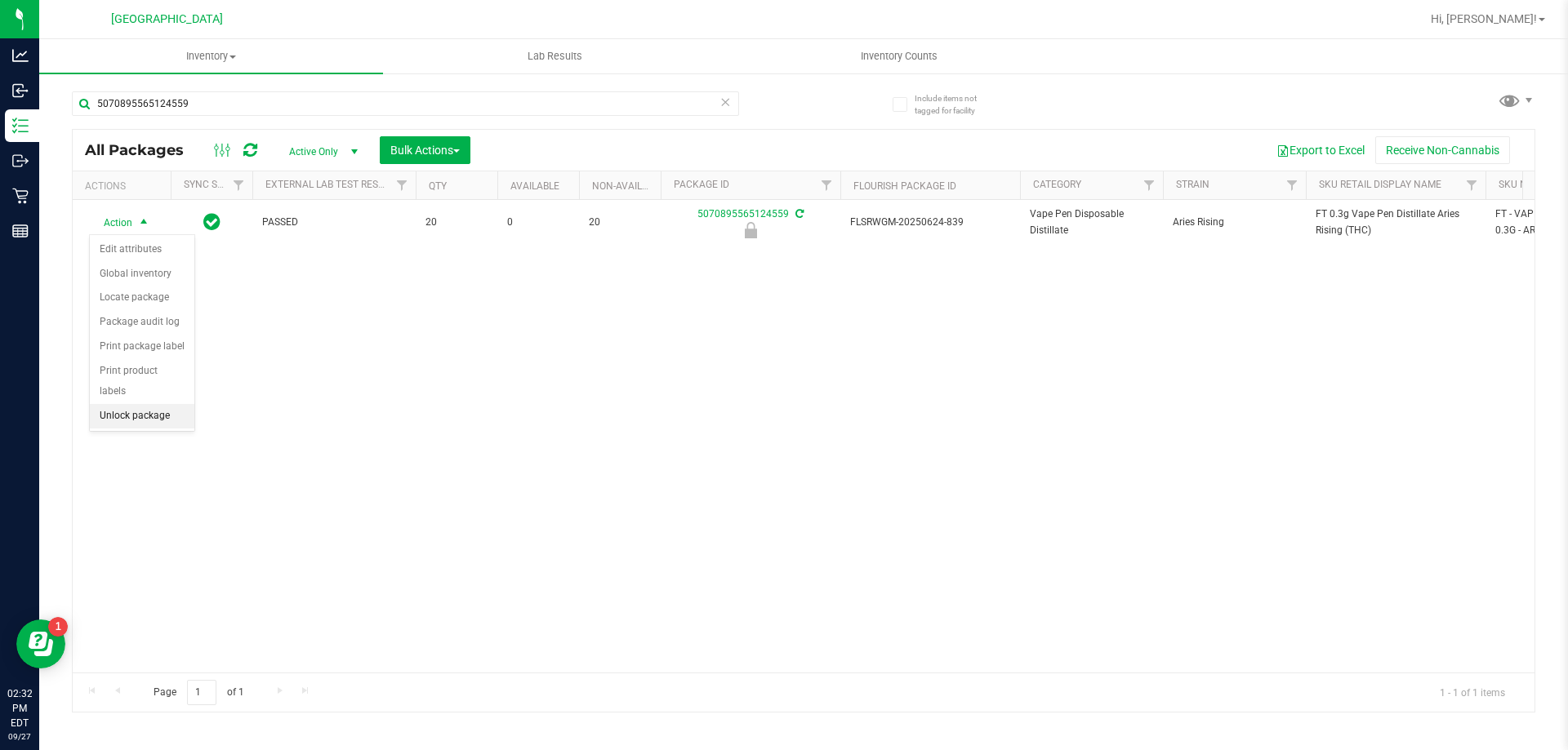
click at [126, 404] on li "Unlock package" at bounding box center [142, 416] width 105 height 25
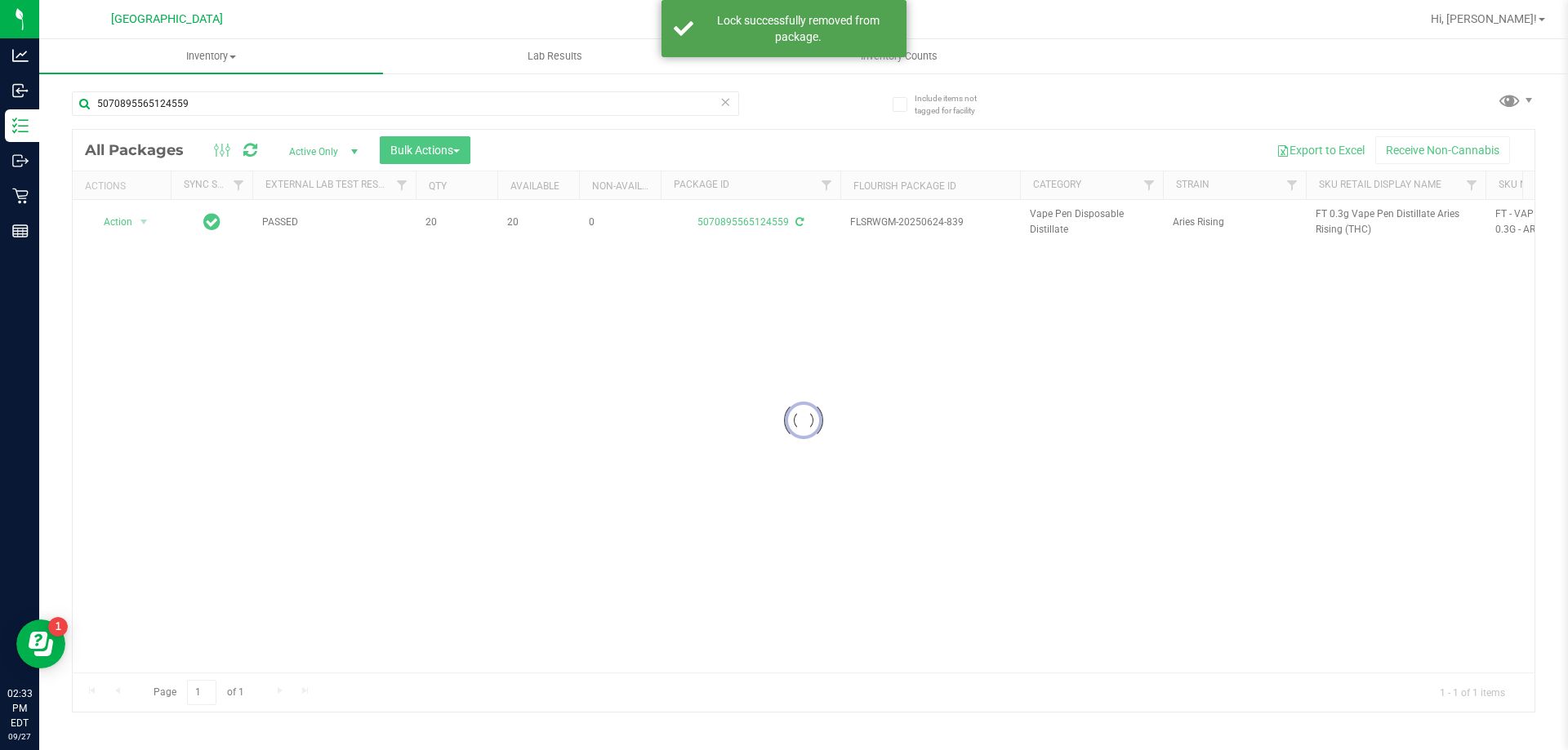
click at [1342, 218] on div at bounding box center [804, 421] width 1461 height 581
click at [1342, 218] on span "FT 0.3g Vape Pen Distillate Aries Rising (THC)" at bounding box center [1395, 221] width 160 height 31
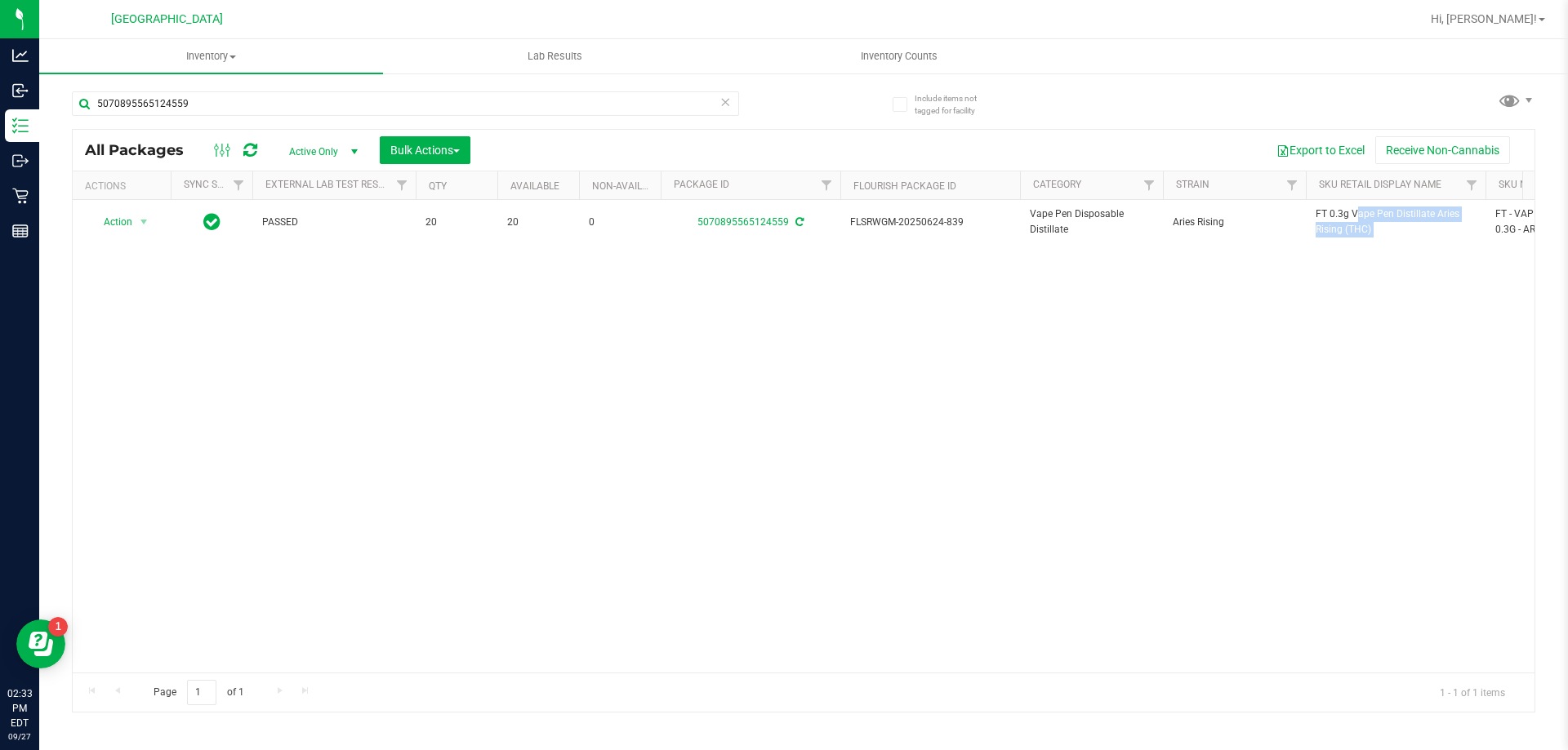
copy tr "FT 0.3g Vape Pen Distillate Aries Rising (THC)"
click at [694, 101] on input "5070895565124559" at bounding box center [405, 103] width 667 height 25
paste input "FT 0.3g Vape Pen Distillate Aries Rising (THC)"
click at [694, 101] on input "FT 0.3g Vape Pen Distillate Aries Rising (THC)" at bounding box center [405, 103] width 667 height 25
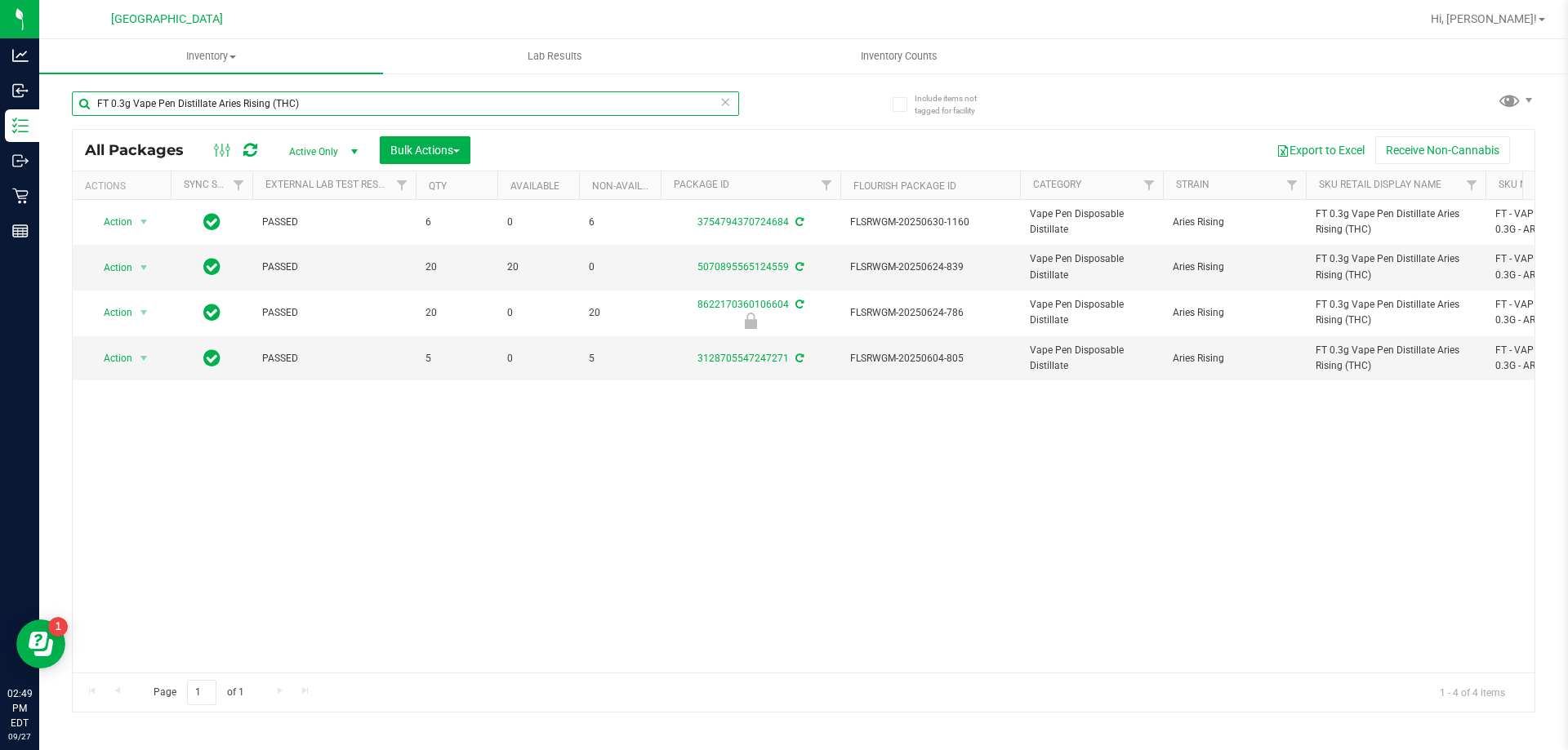
click at [179, 106] on input "FT 0.3g Vape Pen Distillate Aries Rising (THC)" at bounding box center [405, 103] width 667 height 25
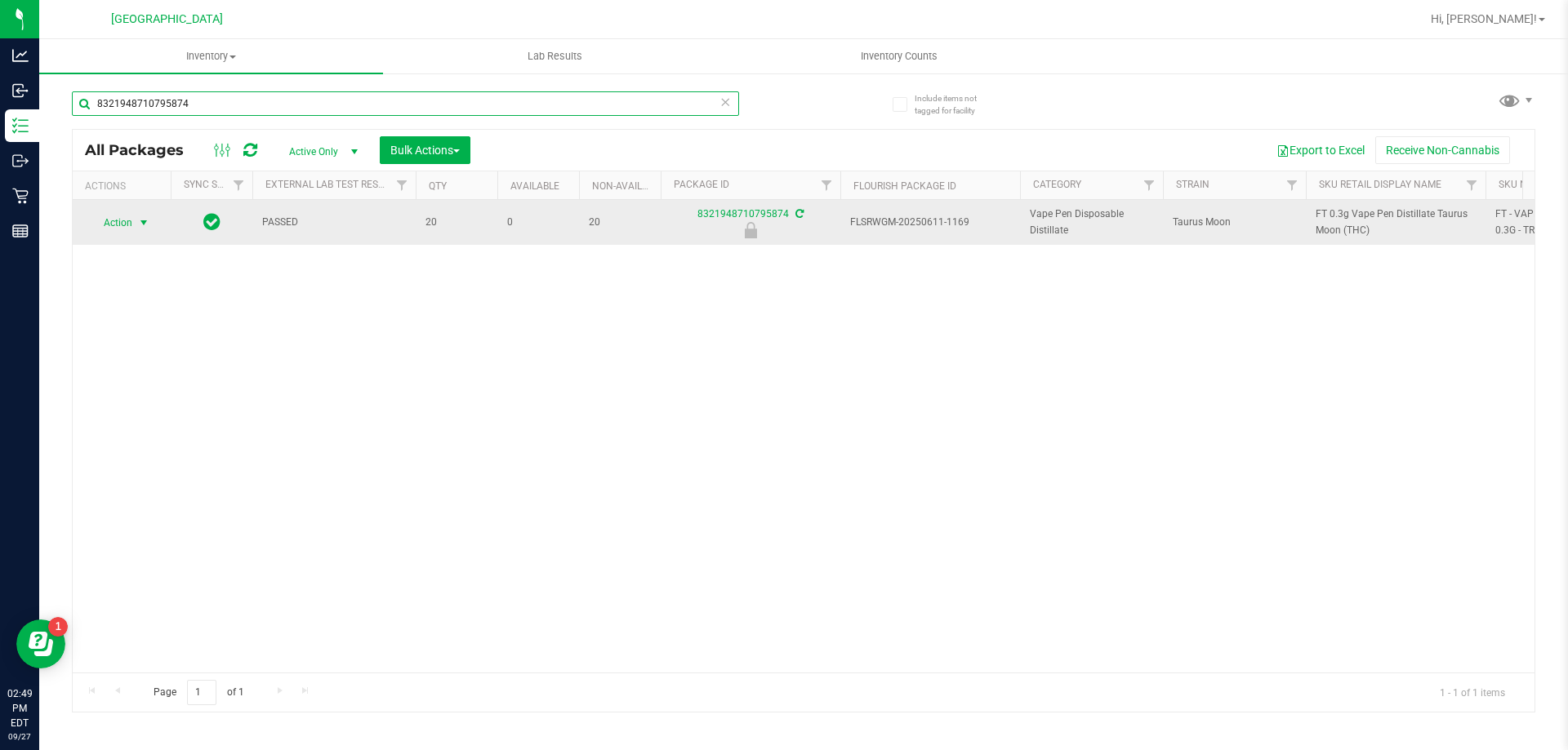
type input "8321948710795874"
click at [118, 220] on span "Action" at bounding box center [110, 222] width 44 height 23
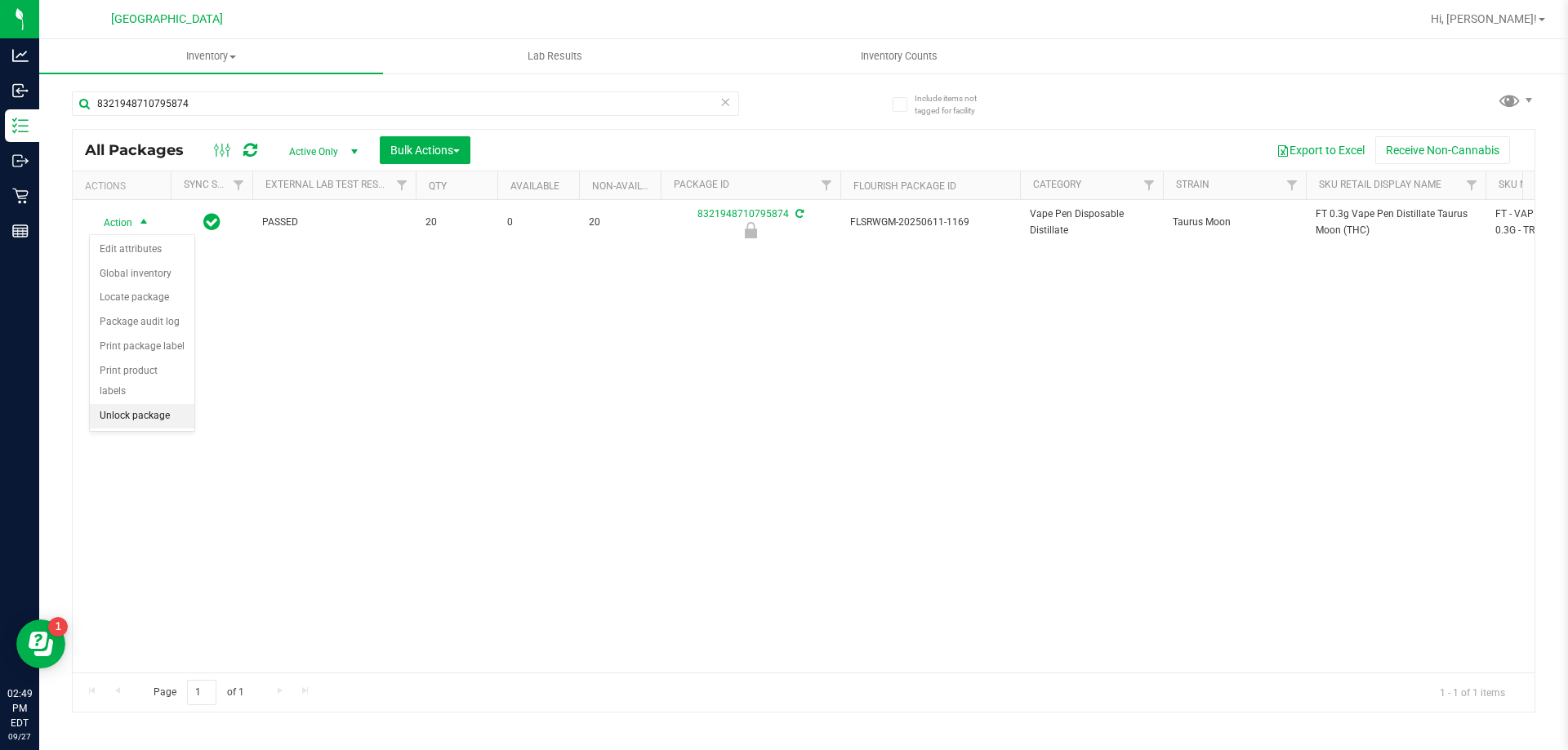
click at [140, 404] on li "Unlock package" at bounding box center [142, 416] width 105 height 25
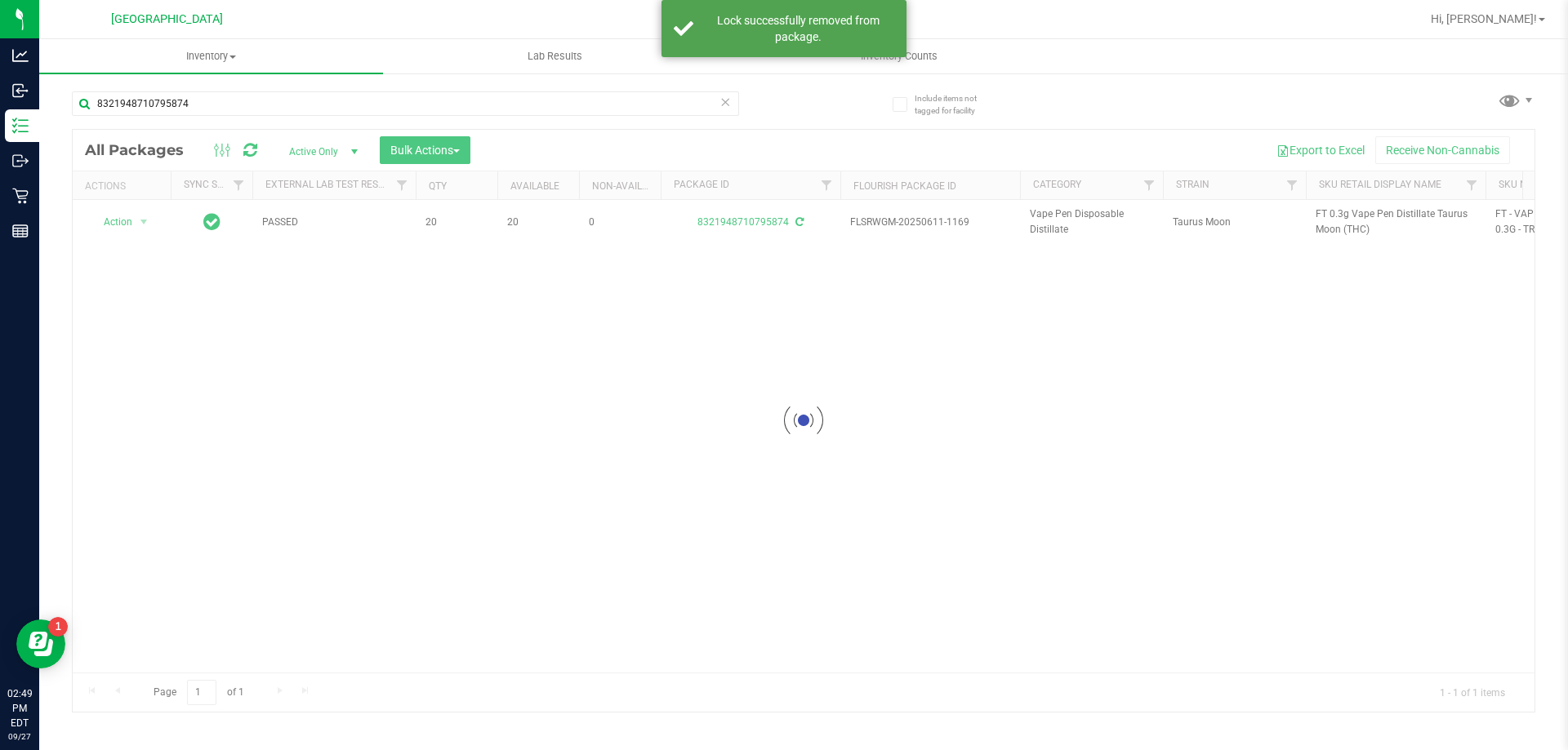
click at [1331, 215] on div at bounding box center [804, 421] width 1461 height 581
click at [1331, 212] on div at bounding box center [804, 421] width 1461 height 581
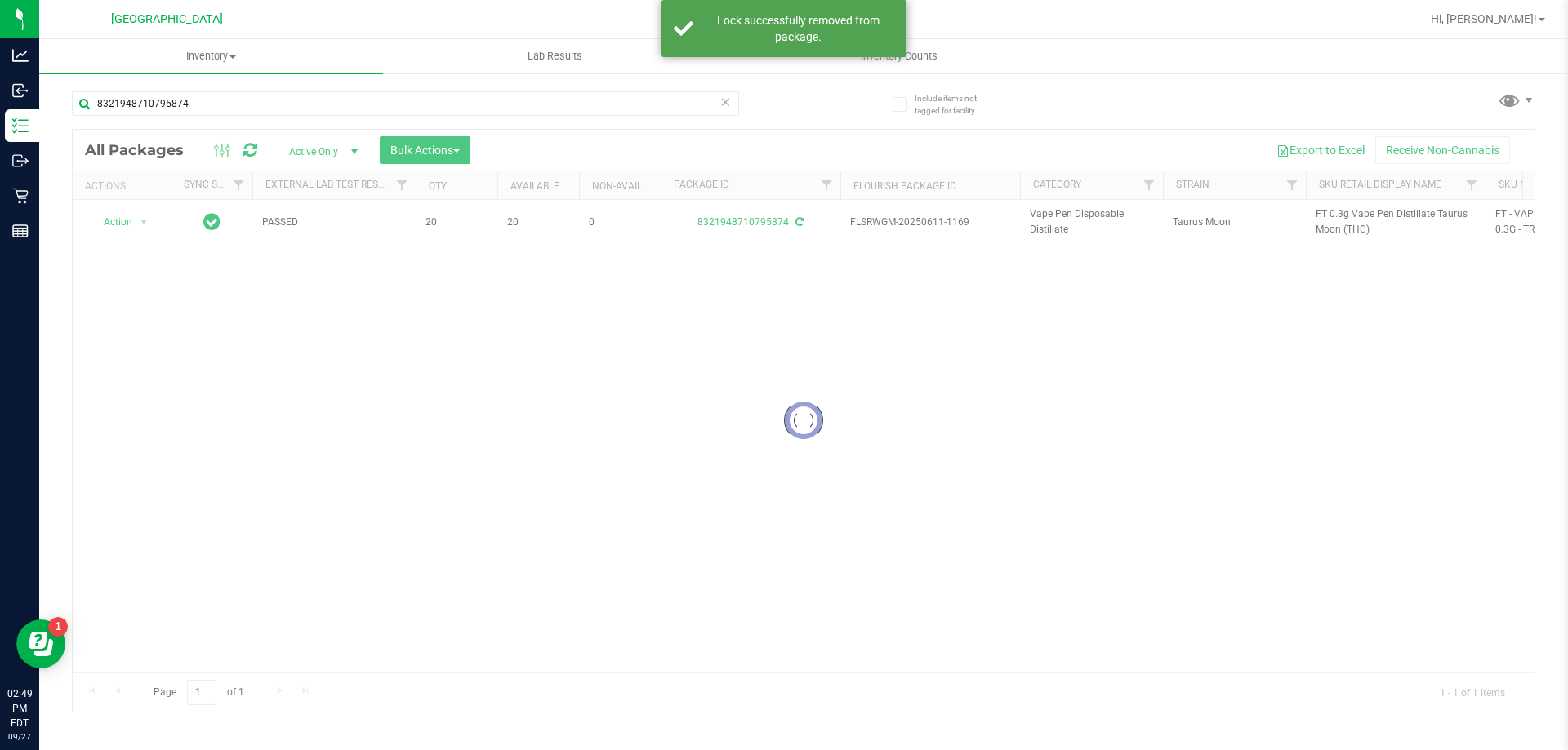
click at [1331, 212] on div at bounding box center [804, 421] width 1461 height 581
click at [1331, 212] on span "FT 0.3g Vape Pen Distillate Taurus Moon (THC)" at bounding box center [1395, 221] width 160 height 31
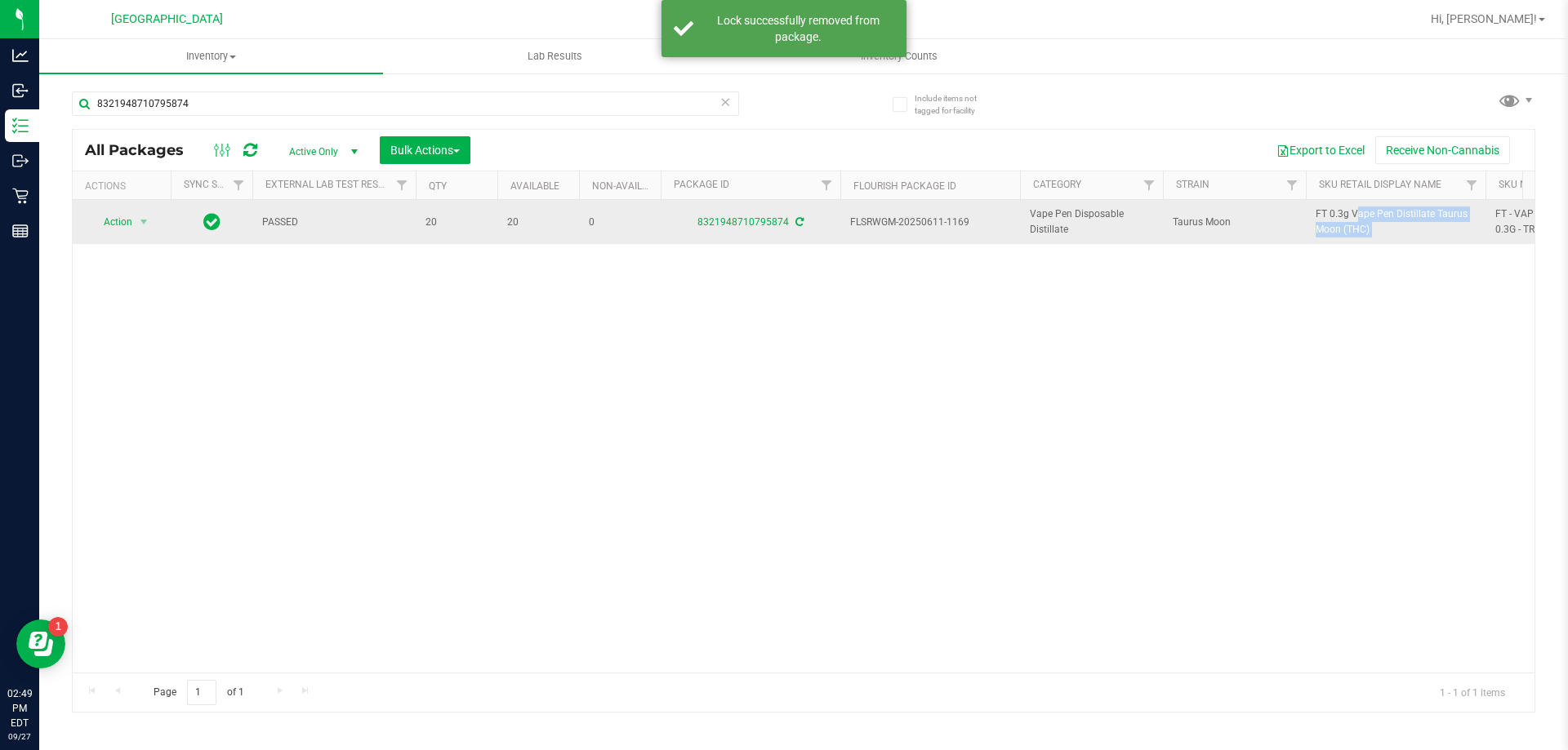
copy tr "FT 0.3g Vape Pen Distillate Taurus Moon (THC)"
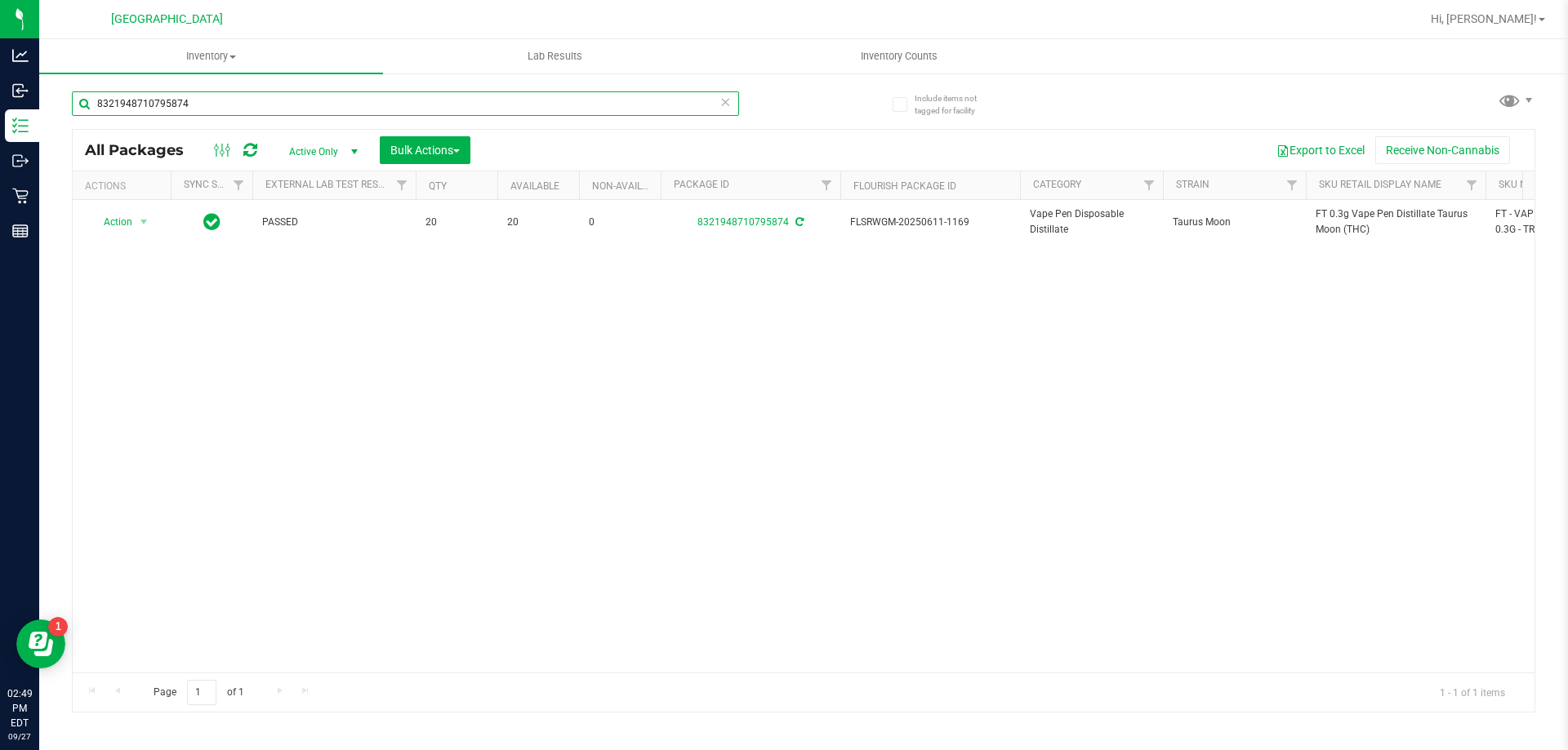
click at [420, 103] on input "8321948710795874" at bounding box center [405, 103] width 667 height 25
paste input "FT 0.3g Vape Pen Distillate Taurus Moon (THC)"
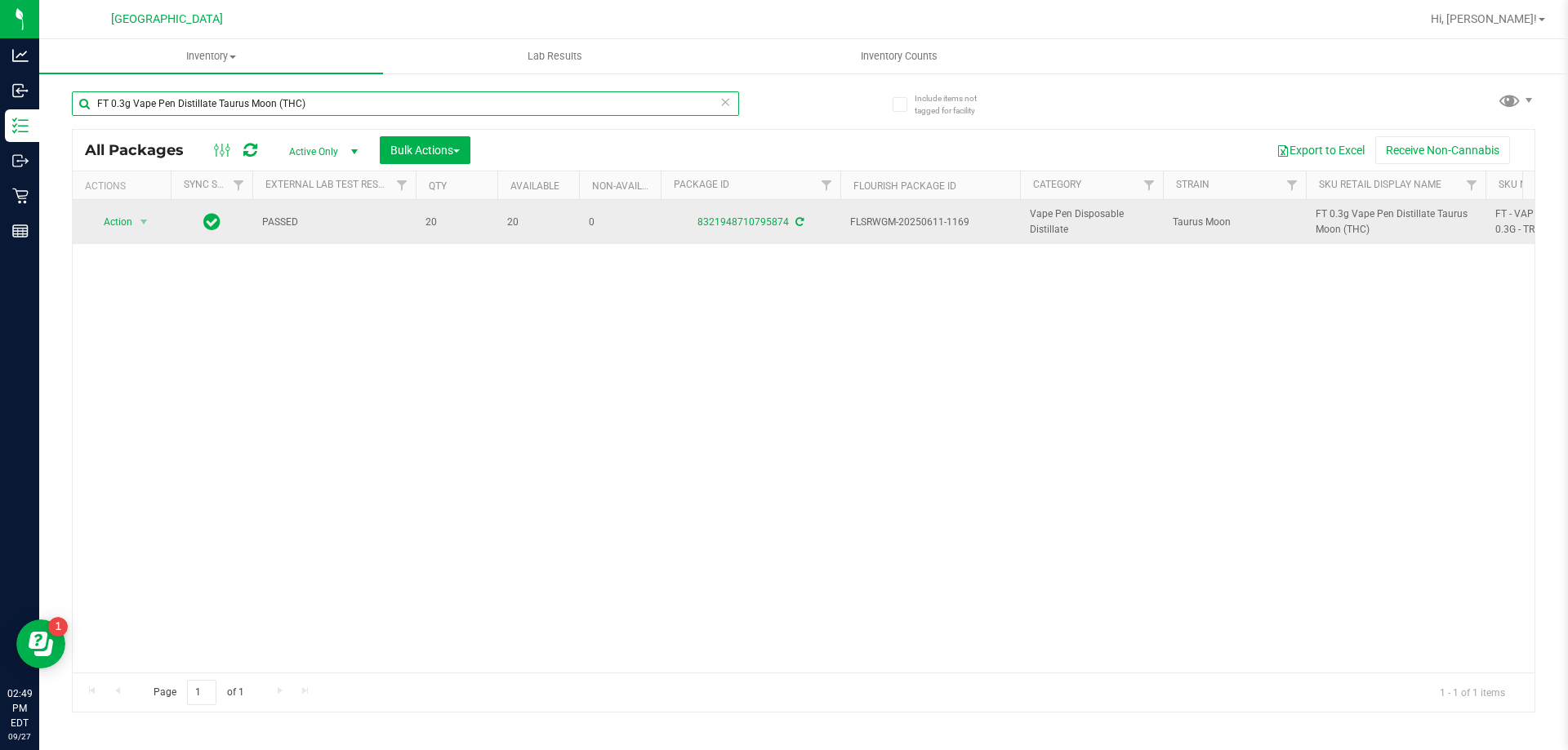
type input "FT 0.3g Vape Pen Distillate Taurus Moon (THC)"
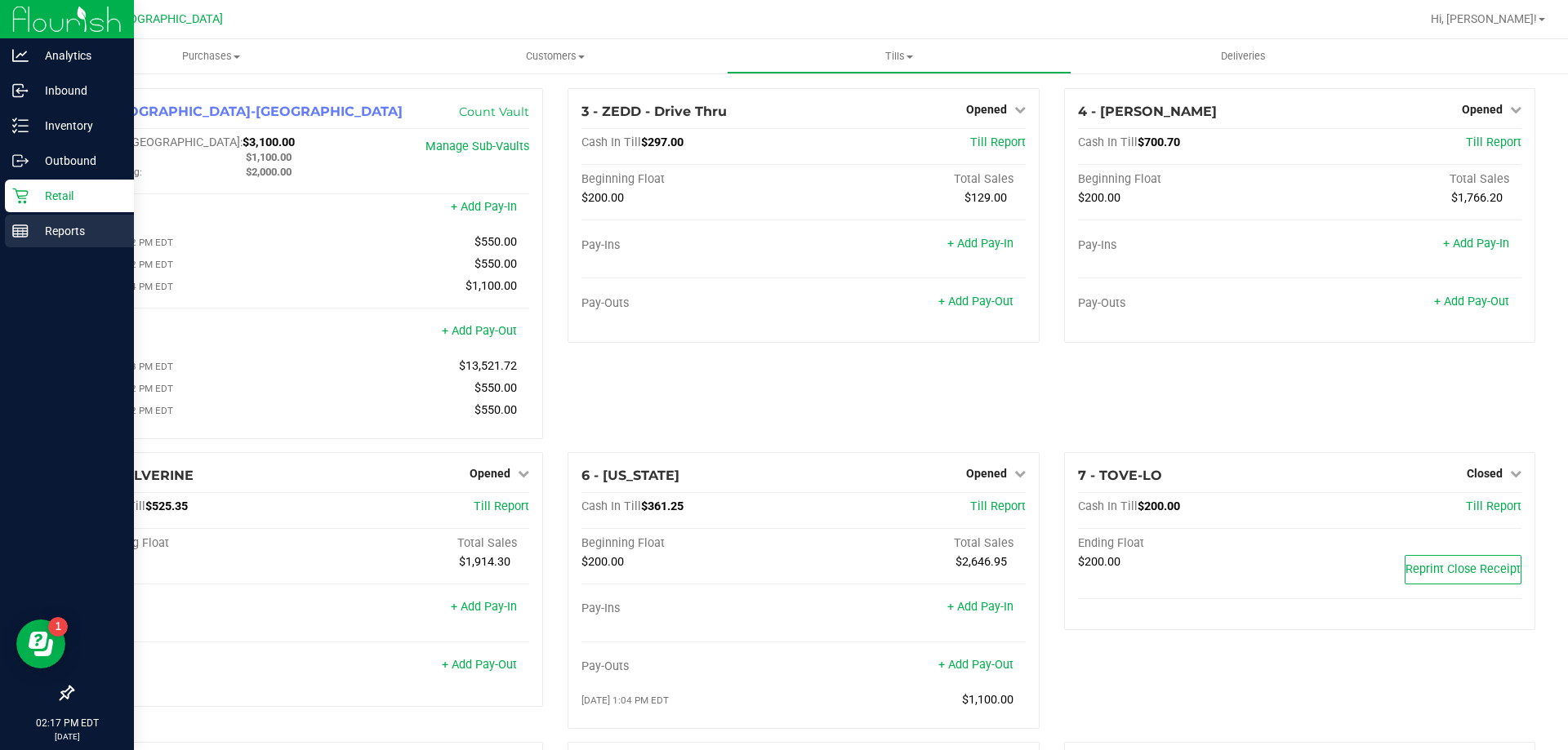
click at [31, 231] on p "Reports" at bounding box center [77, 231] width 98 height 20
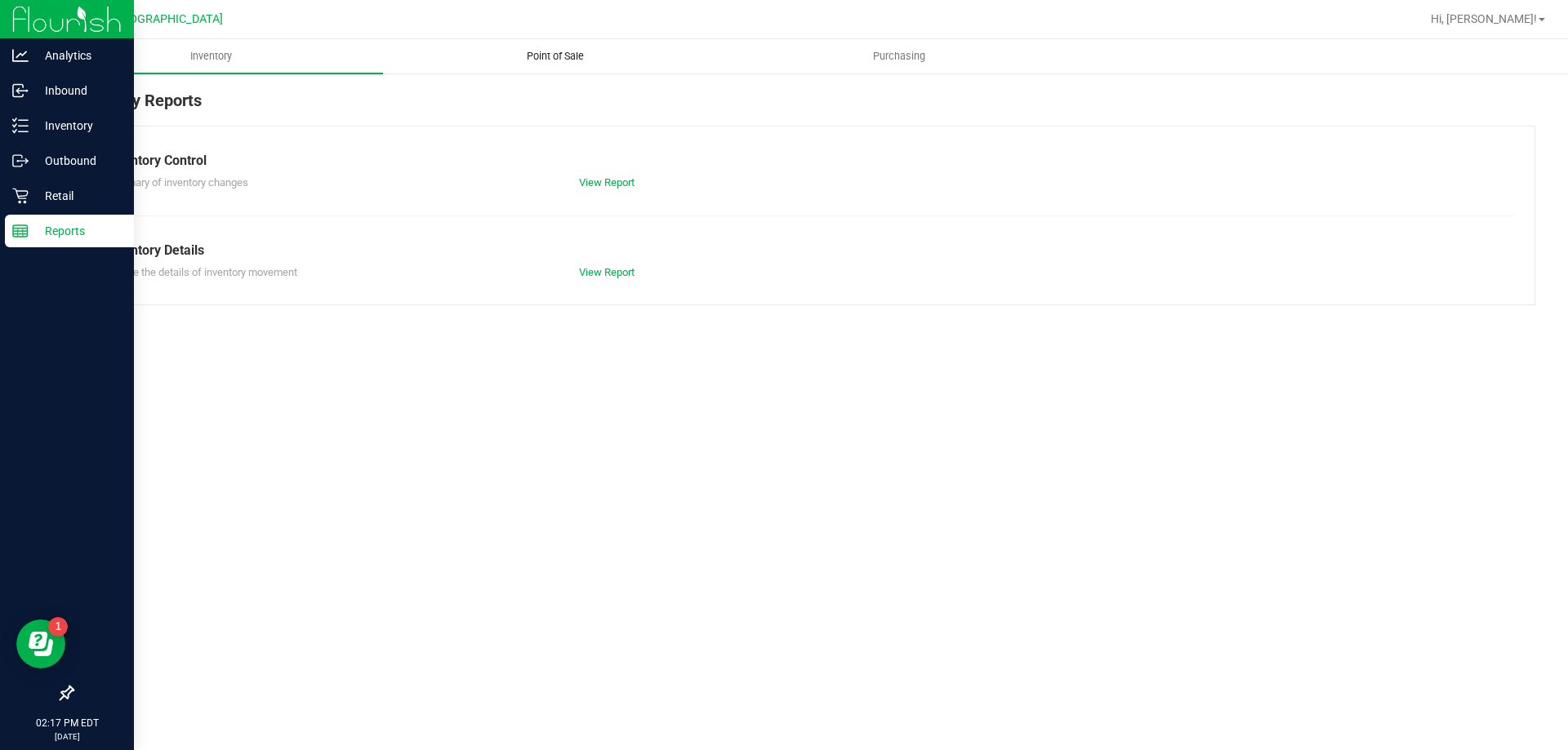
click at [595, 55] on span "Point of Sale" at bounding box center [555, 56] width 102 height 15
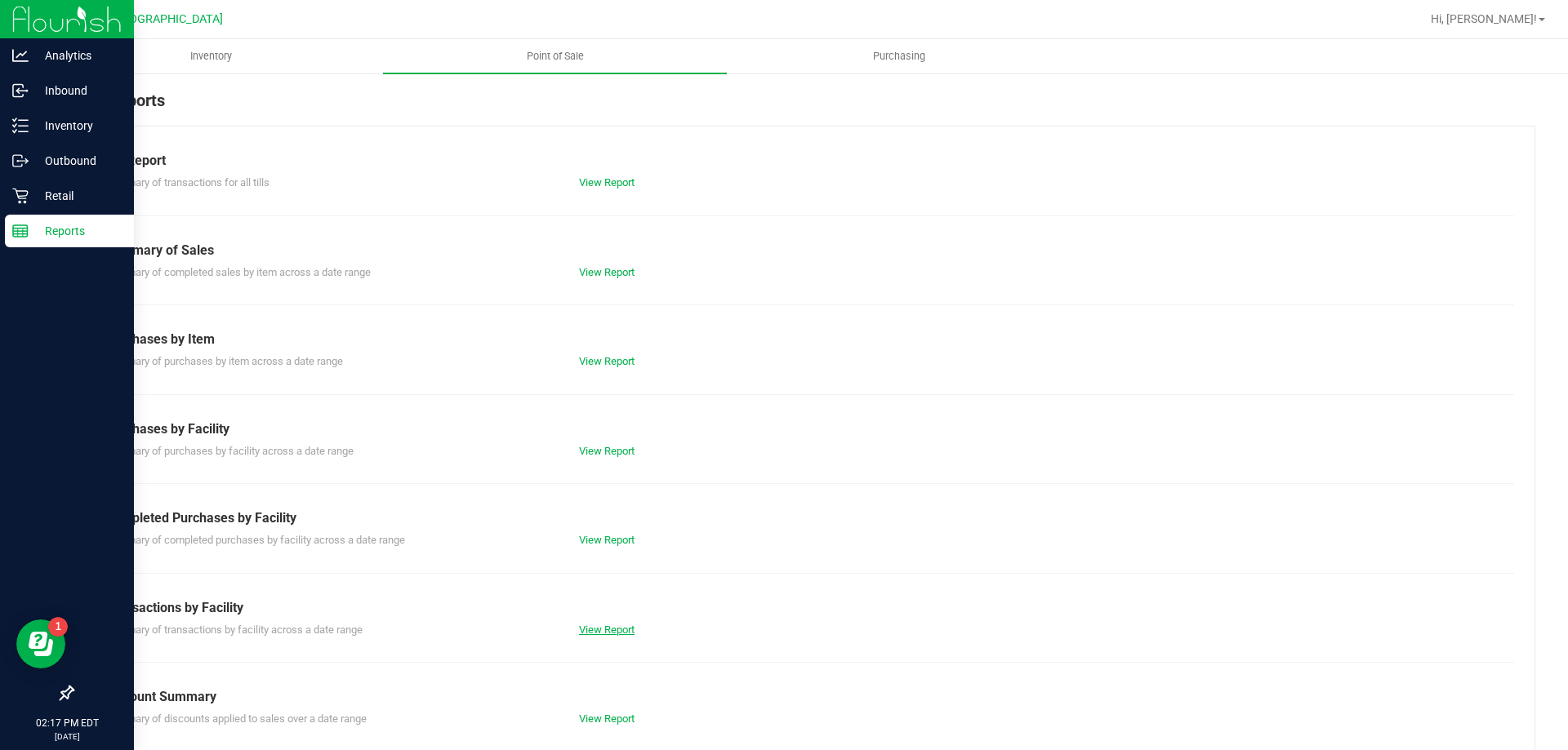
click at [581, 629] on link "View Report" at bounding box center [606, 630] width 55 height 12
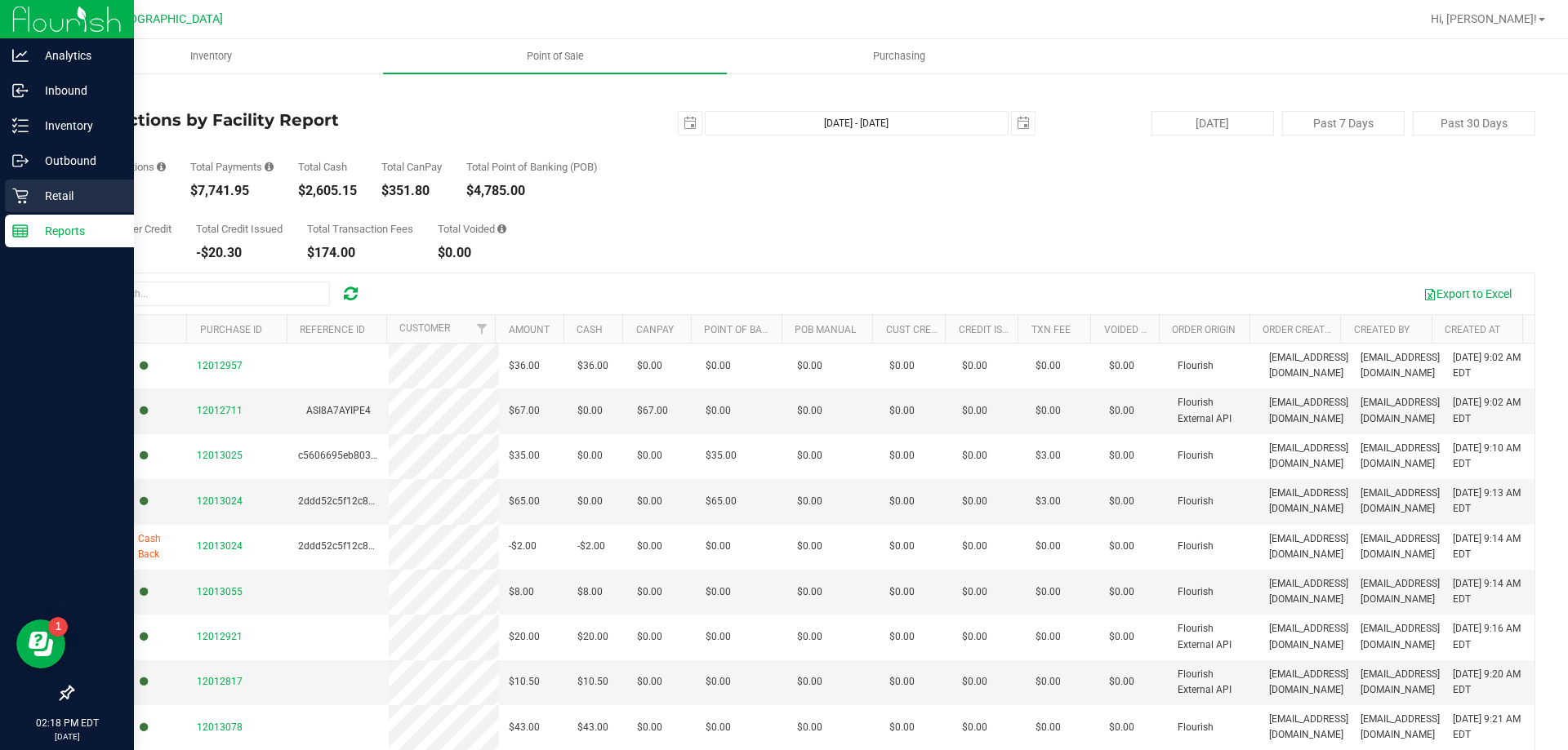
click at [7, 193] on div "Retail" at bounding box center [69, 195] width 129 height 33
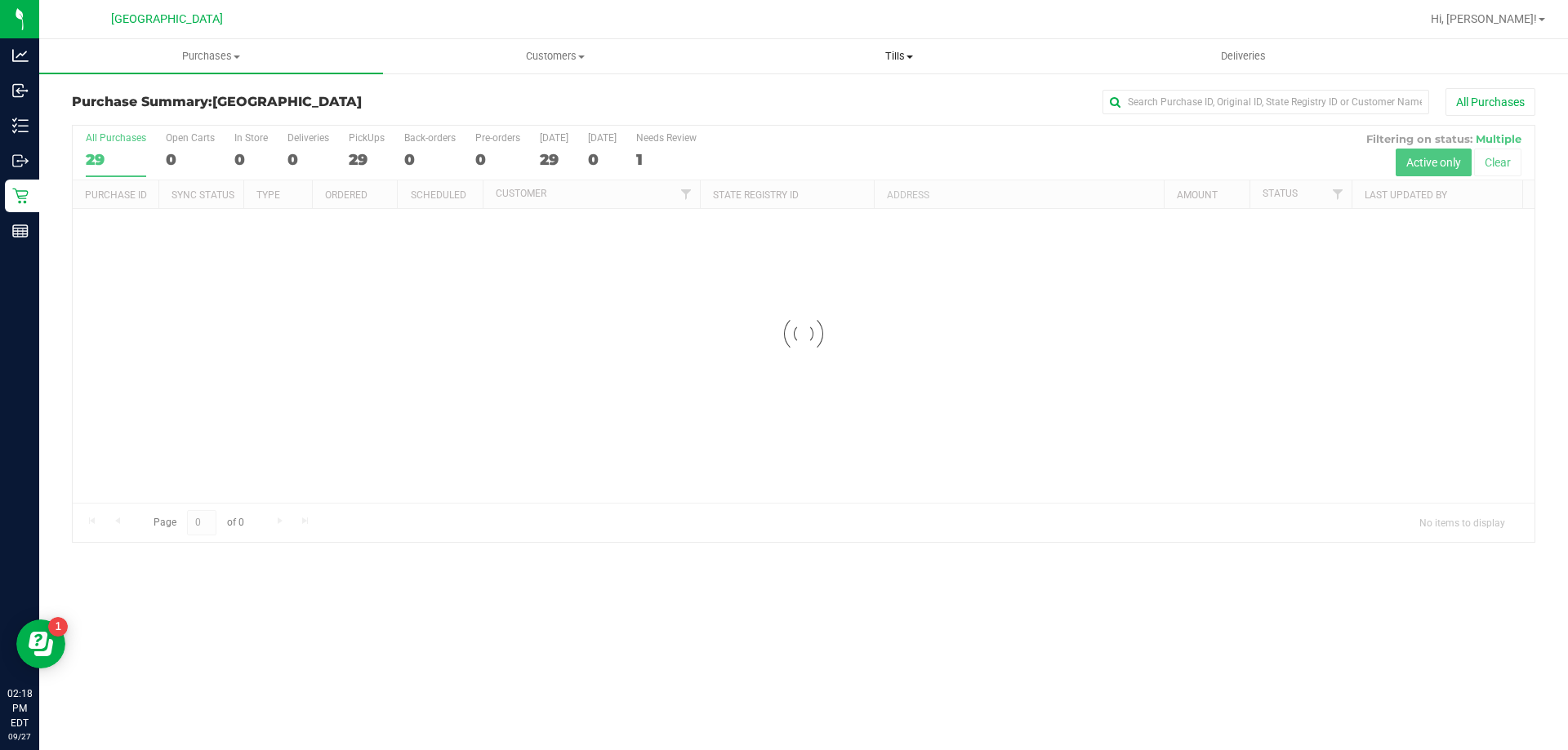
click at [851, 54] on span "Tills" at bounding box center [898, 56] width 342 height 15
click at [783, 89] on li "Manage tills" at bounding box center [898, 99] width 344 height 20
